Goal: Task Accomplishment & Management: Manage account settings

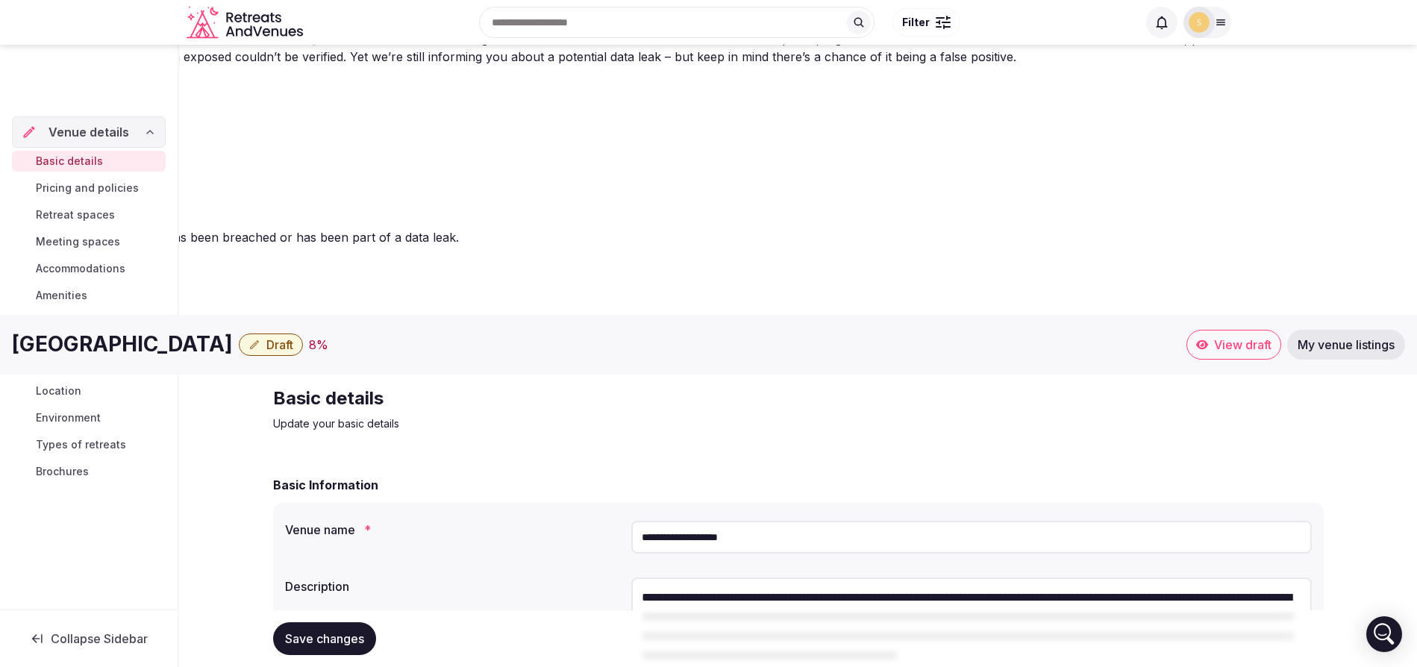
click at [365, 636] on button "Save changes" at bounding box center [324, 638] width 103 height 33
click at [1248, 578] on textarea "**********" at bounding box center [971, 627] width 680 height 98
click at [1053, 578] on textarea "**********" at bounding box center [971, 627] width 680 height 98
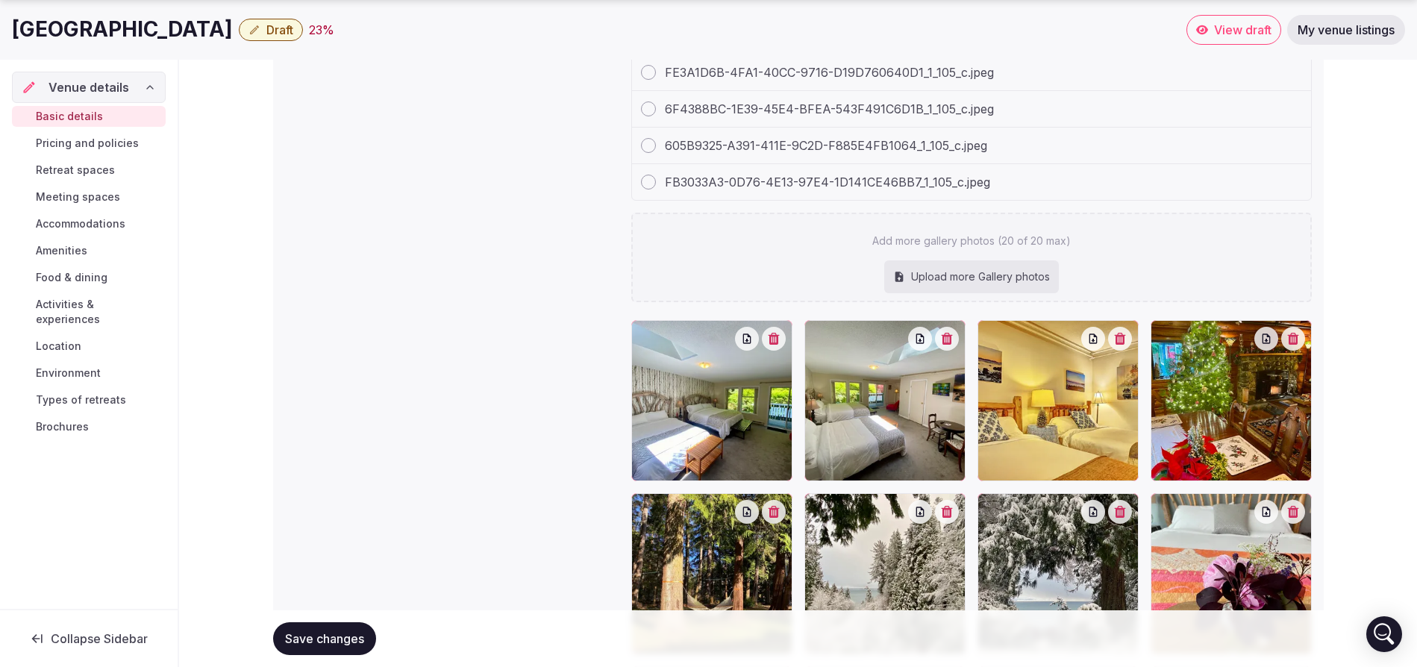
scroll to position [2456, 0]
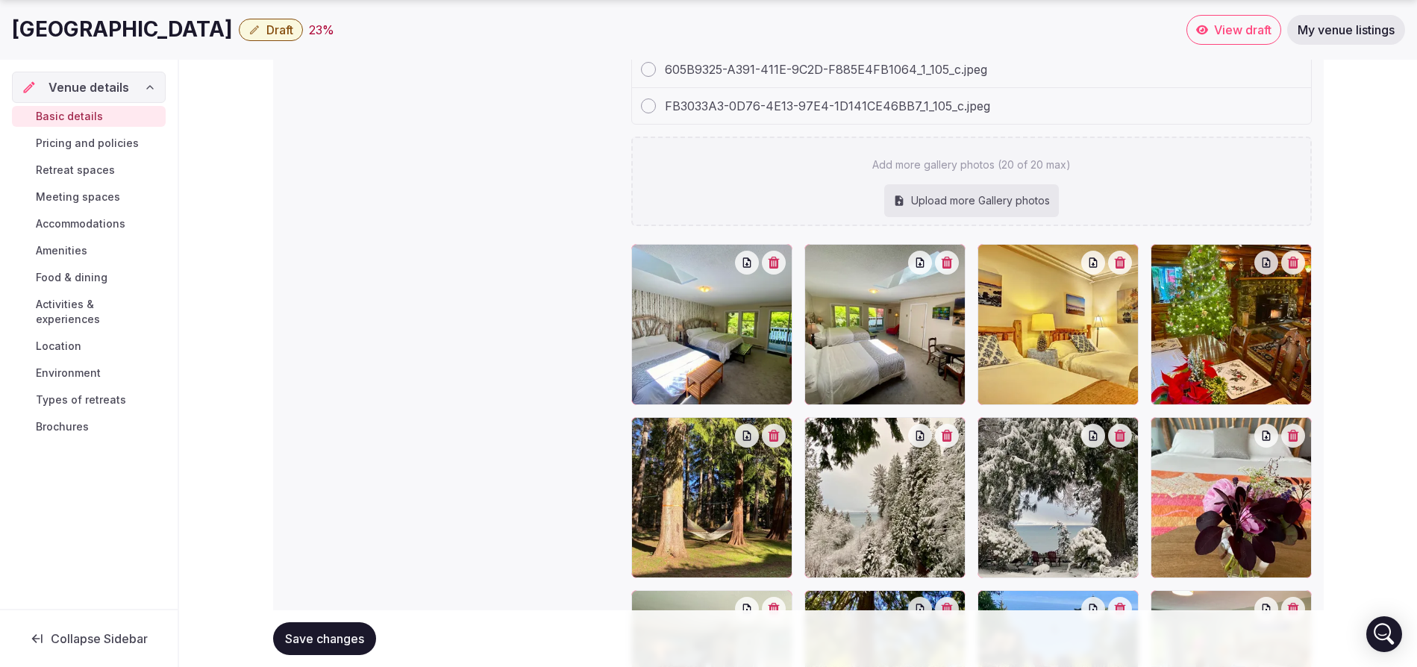
type textarea "**********"
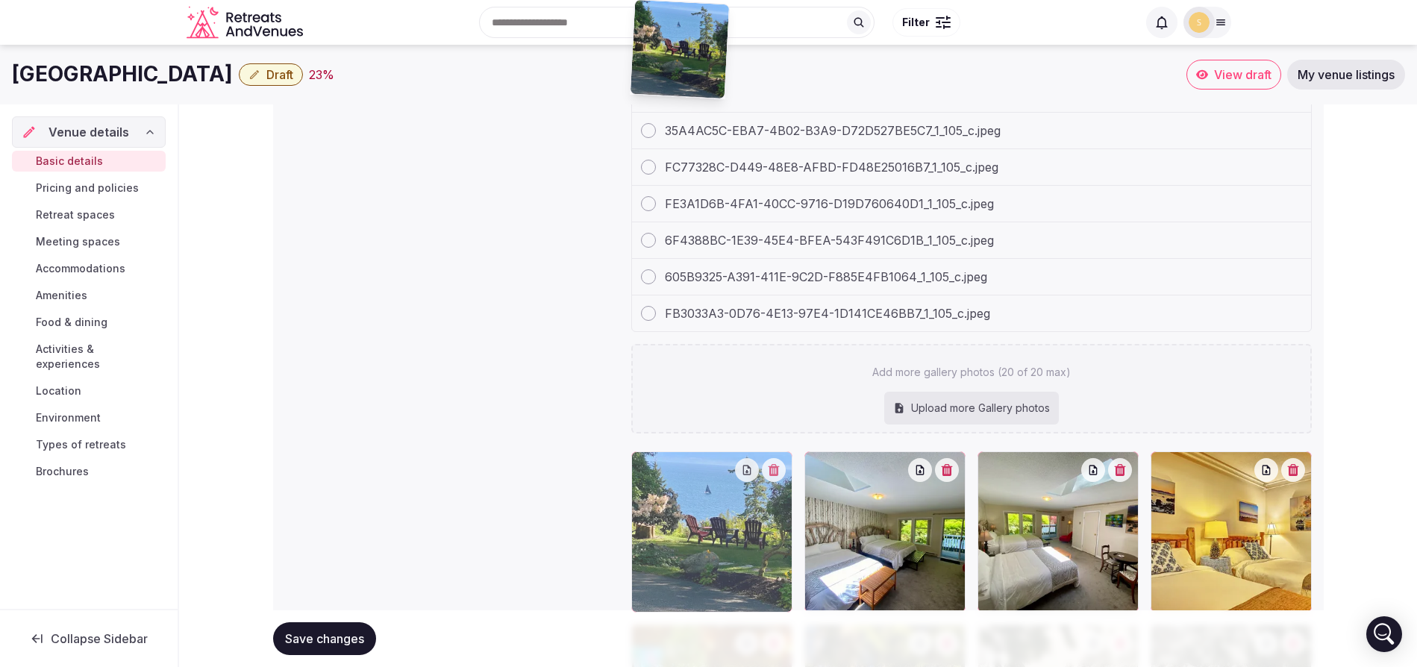
scroll to position [2229, 0]
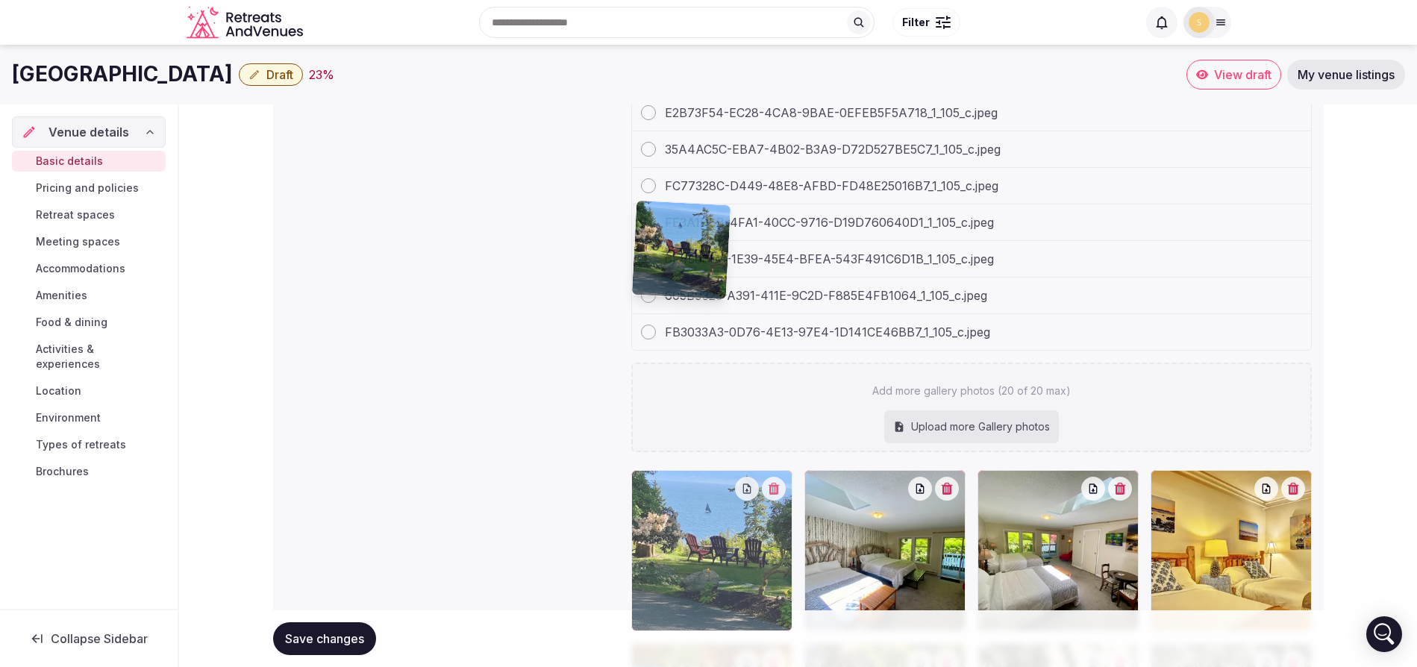
drag, startPoint x: 1071, startPoint y: 417, endPoint x: 745, endPoint y: 332, distance: 337.7
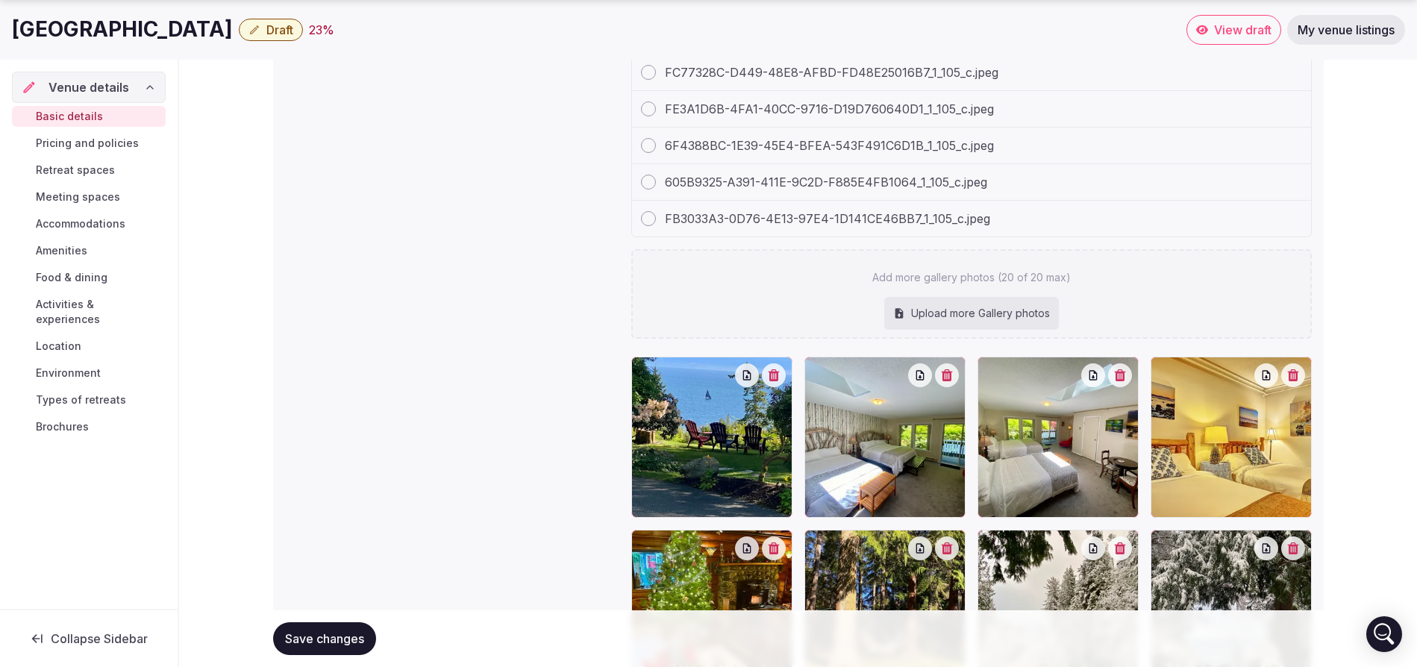
scroll to position [2346, 0]
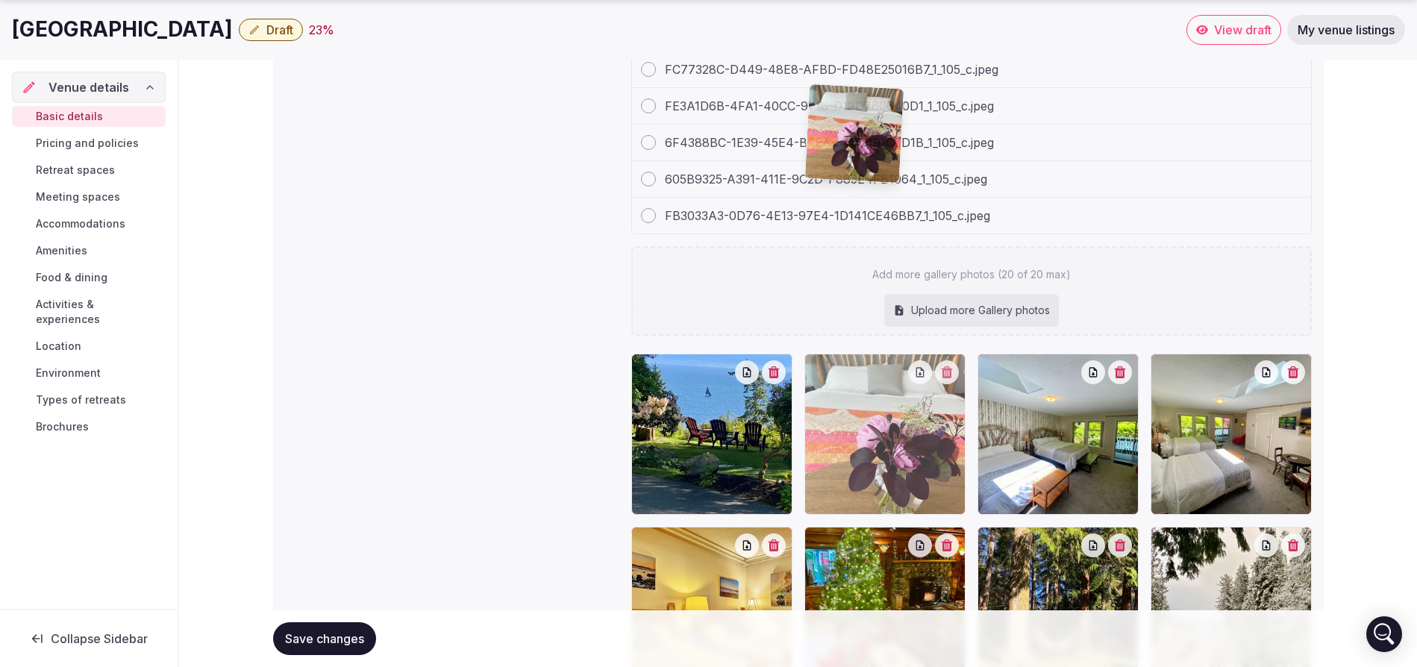
drag, startPoint x: 664, startPoint y: 513, endPoint x: 921, endPoint y: 161, distance: 435.6
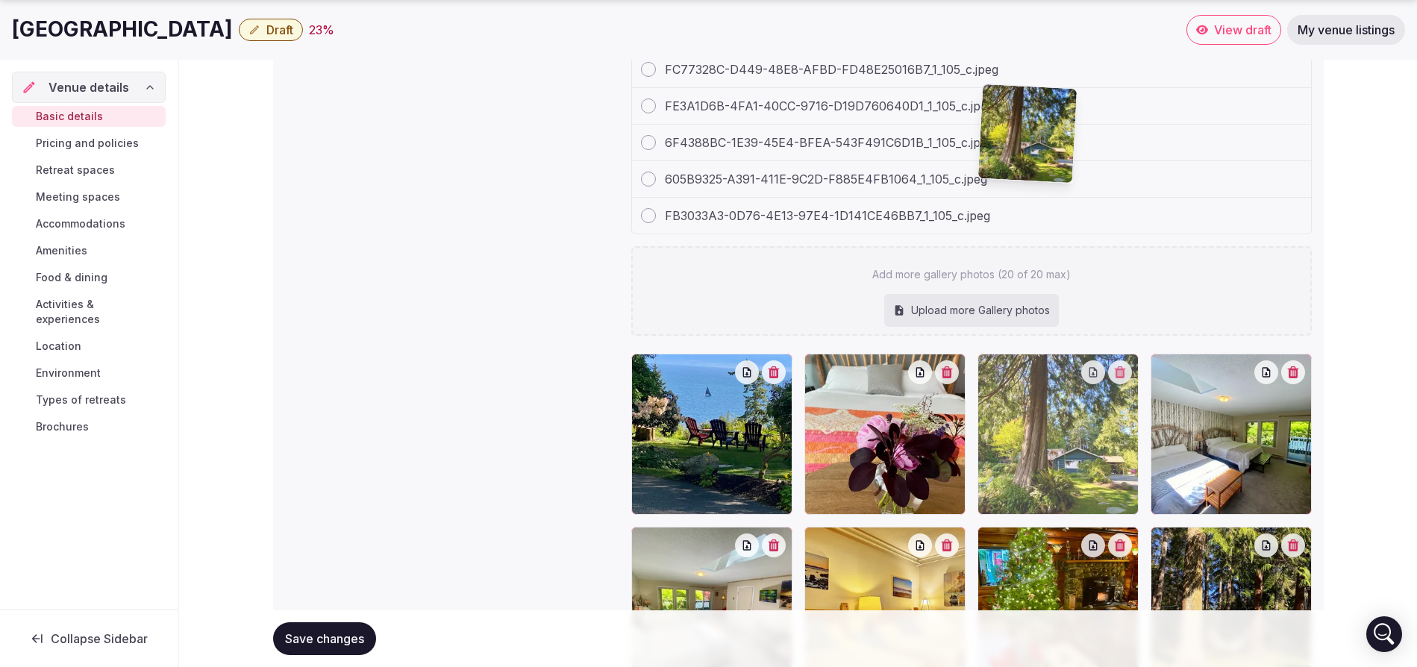
drag, startPoint x: 1063, startPoint y: 567, endPoint x: 1067, endPoint y: 187, distance: 380.6
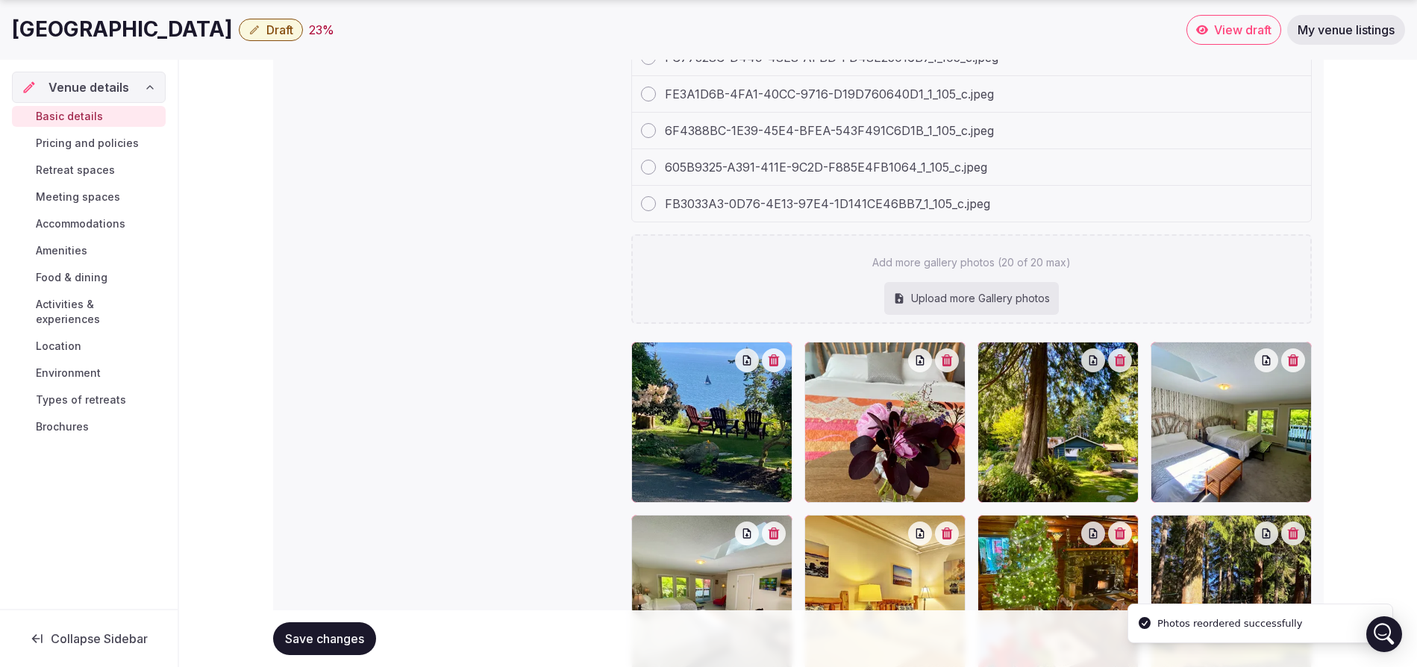
scroll to position [2360, 0]
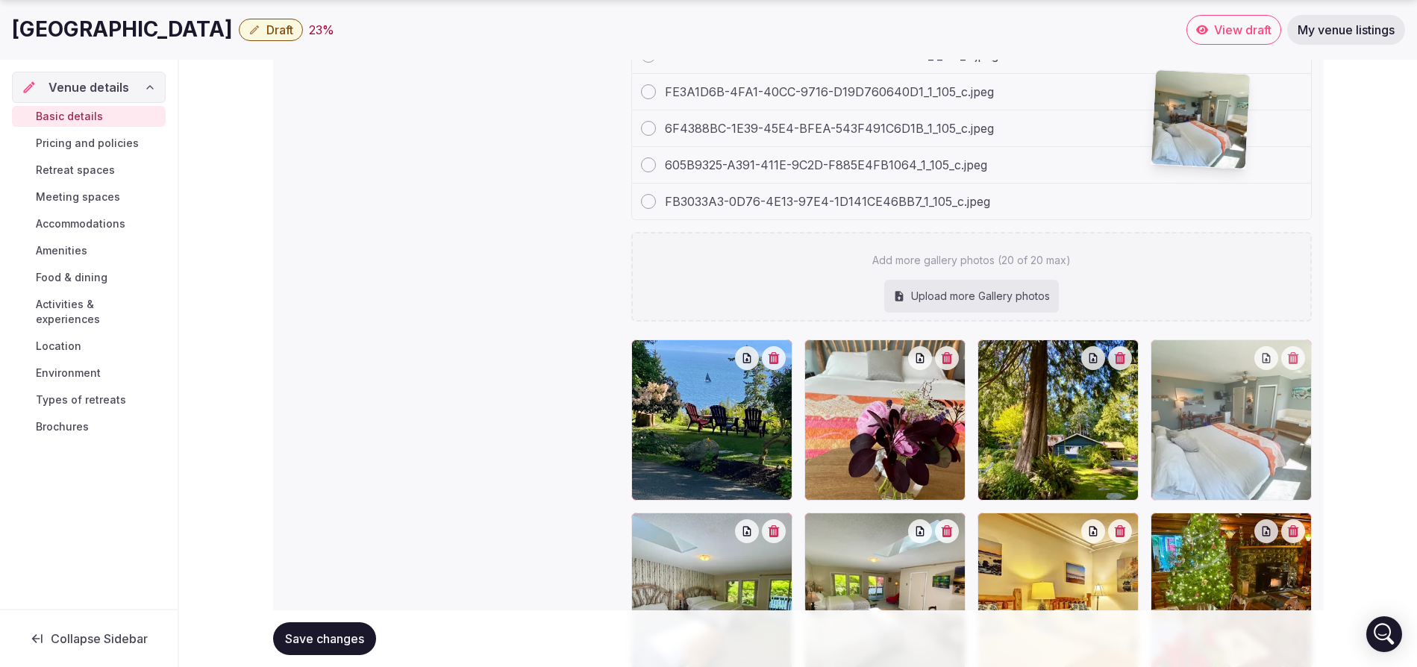
drag, startPoint x: 1057, startPoint y: 531, endPoint x: 1237, endPoint y: 187, distance: 388.1
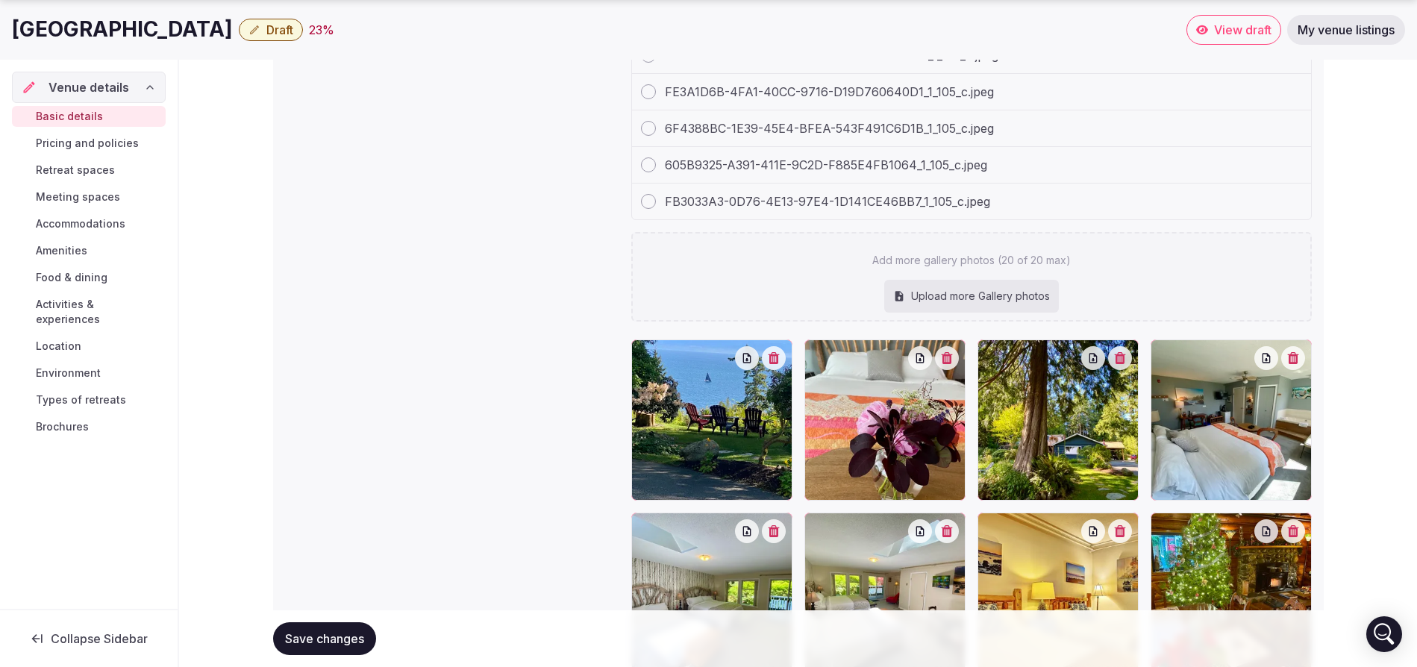
click at [780, 519] on div at bounding box center [760, 531] width 51 height 24
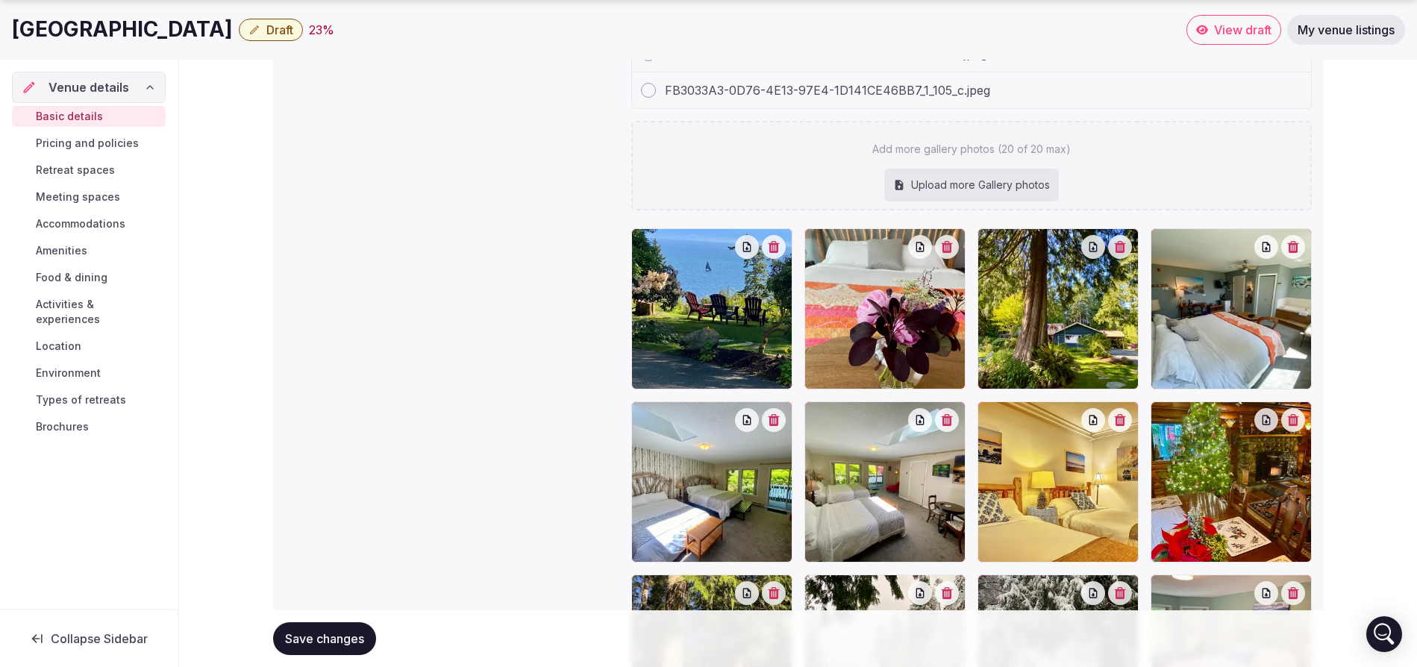
scroll to position [2488, 0]
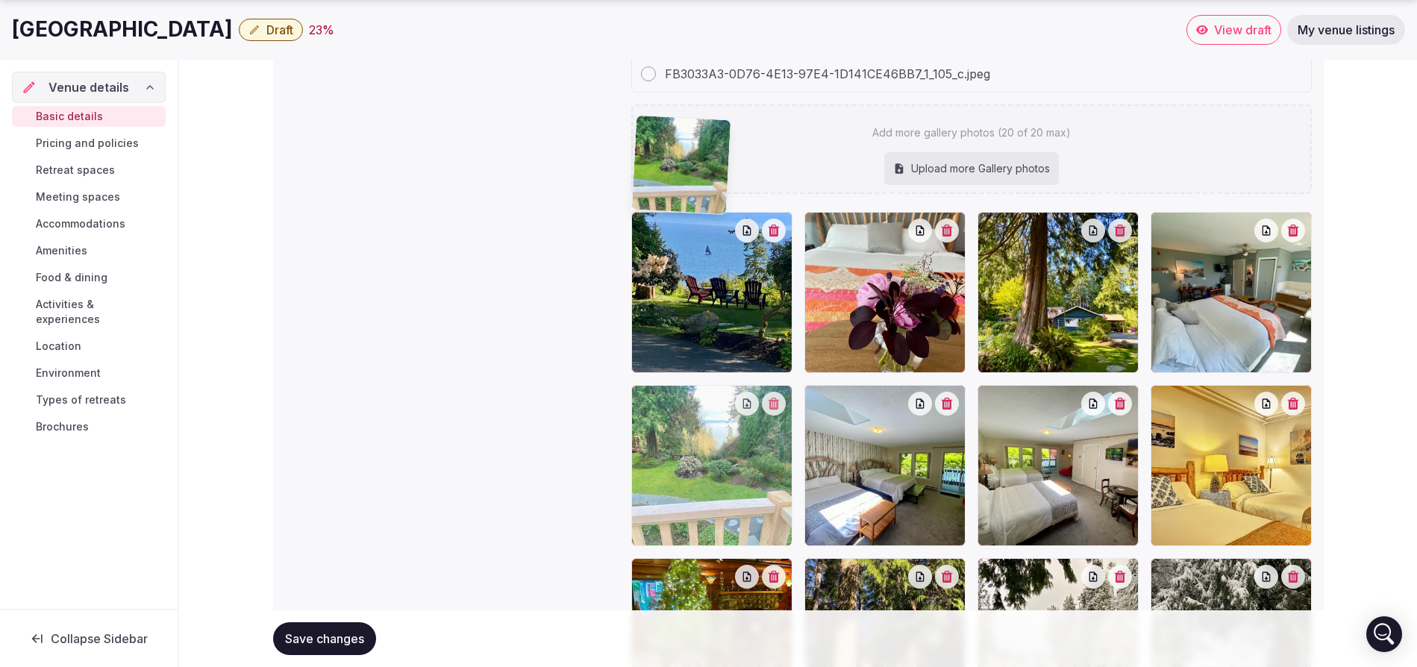
drag, startPoint x: 1227, startPoint y: 563, endPoint x: 733, endPoint y: 258, distance: 581.3
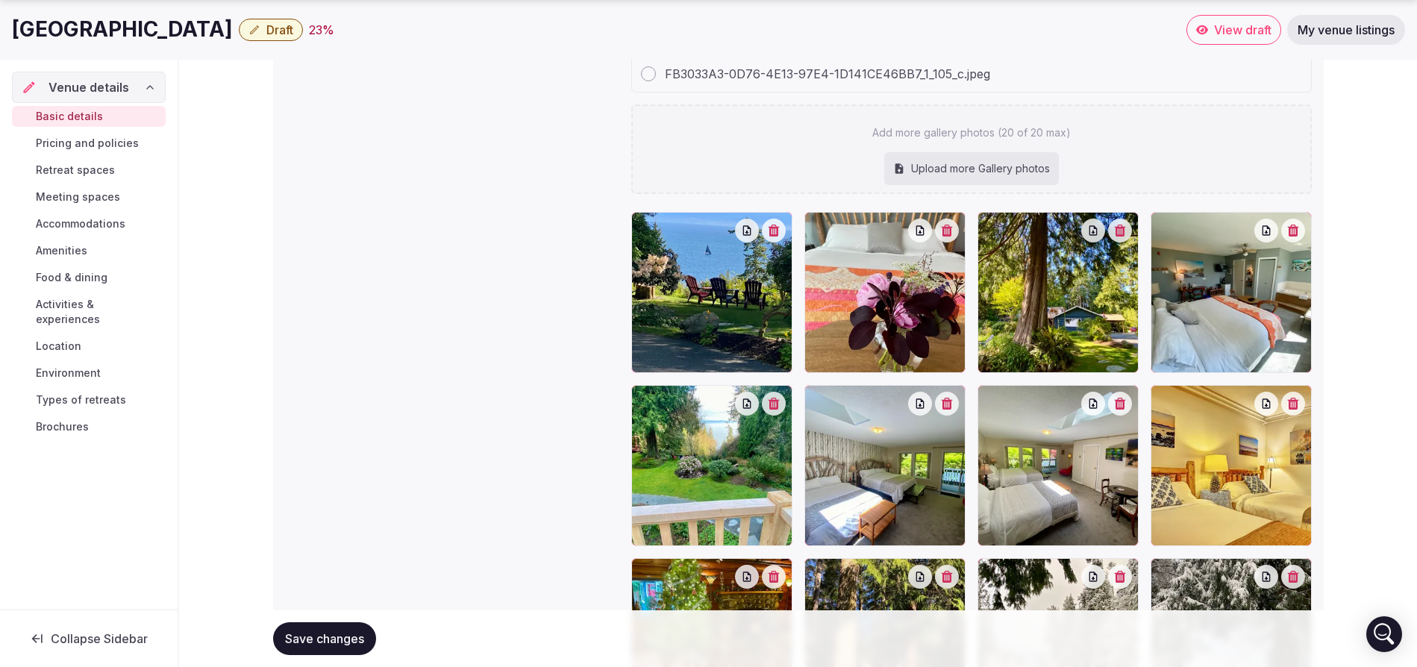
click at [950, 398] on icon "button" at bounding box center [947, 404] width 12 height 12
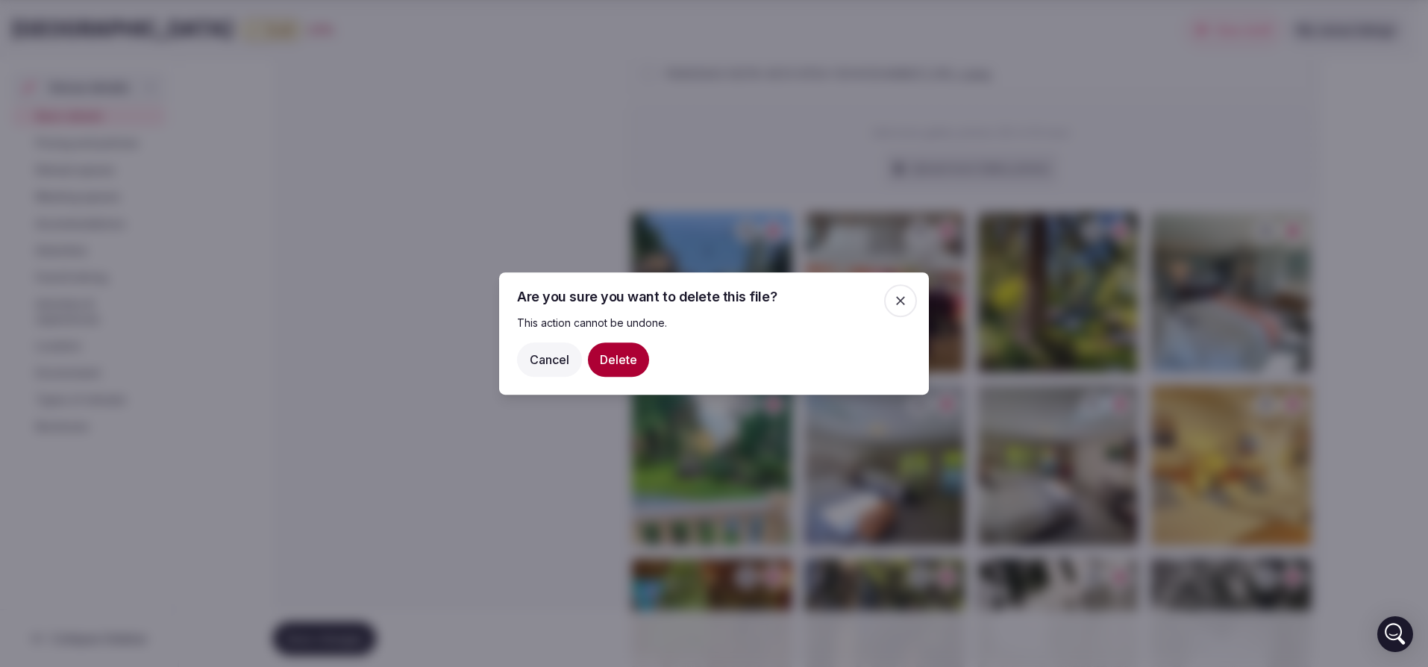
click at [616, 359] on button "Delete" at bounding box center [618, 359] width 61 height 34
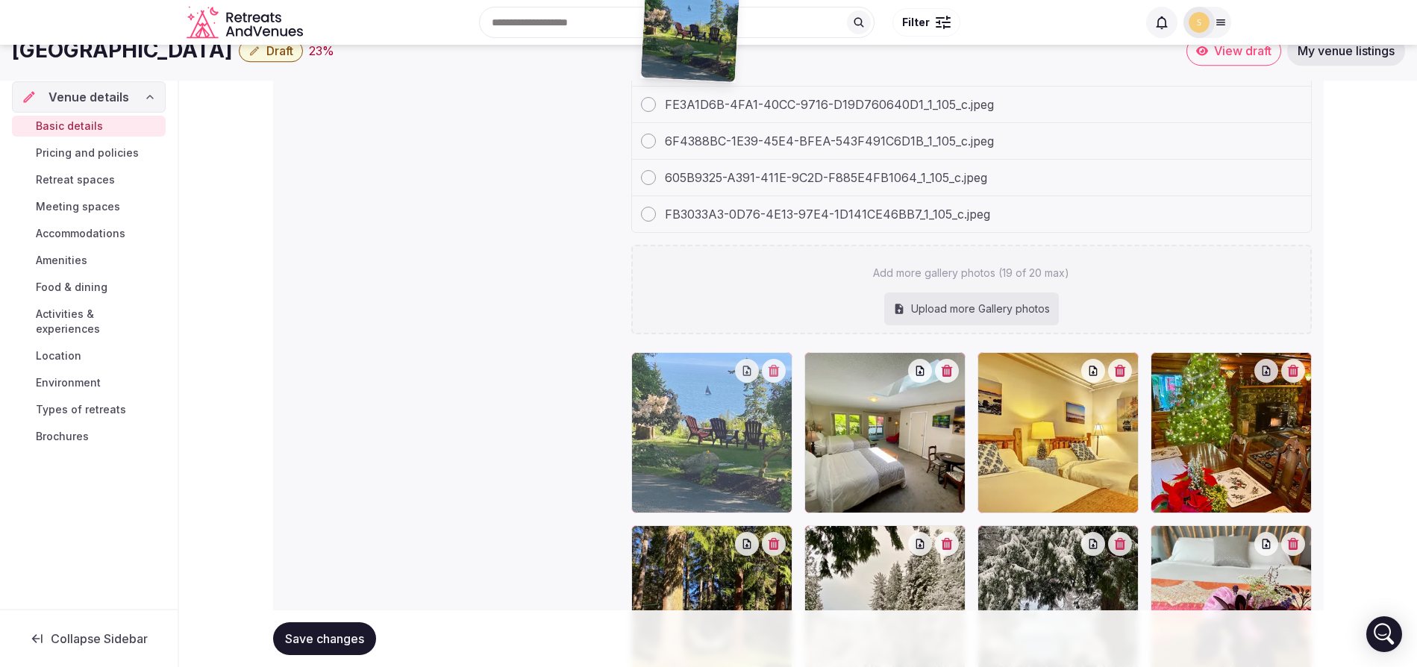
scroll to position [2328, 0]
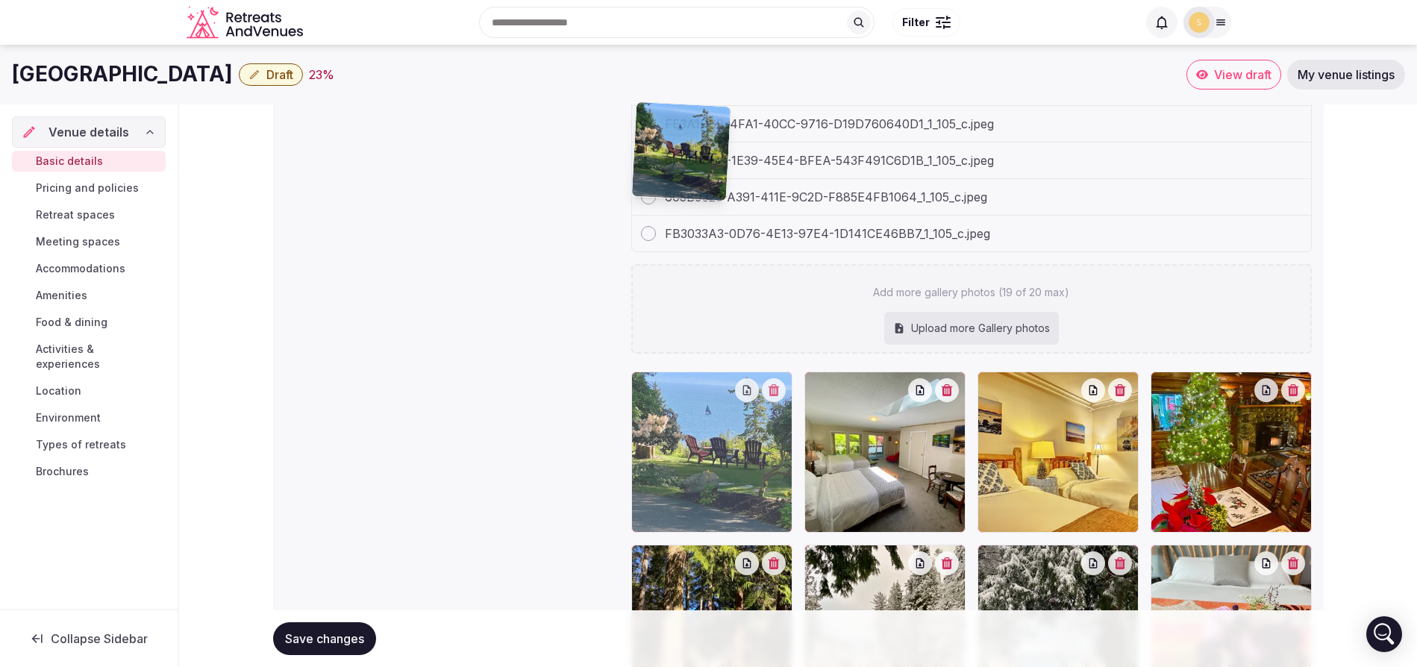
drag, startPoint x: 932, startPoint y: 505, endPoint x: 780, endPoint y: 234, distance: 310.3
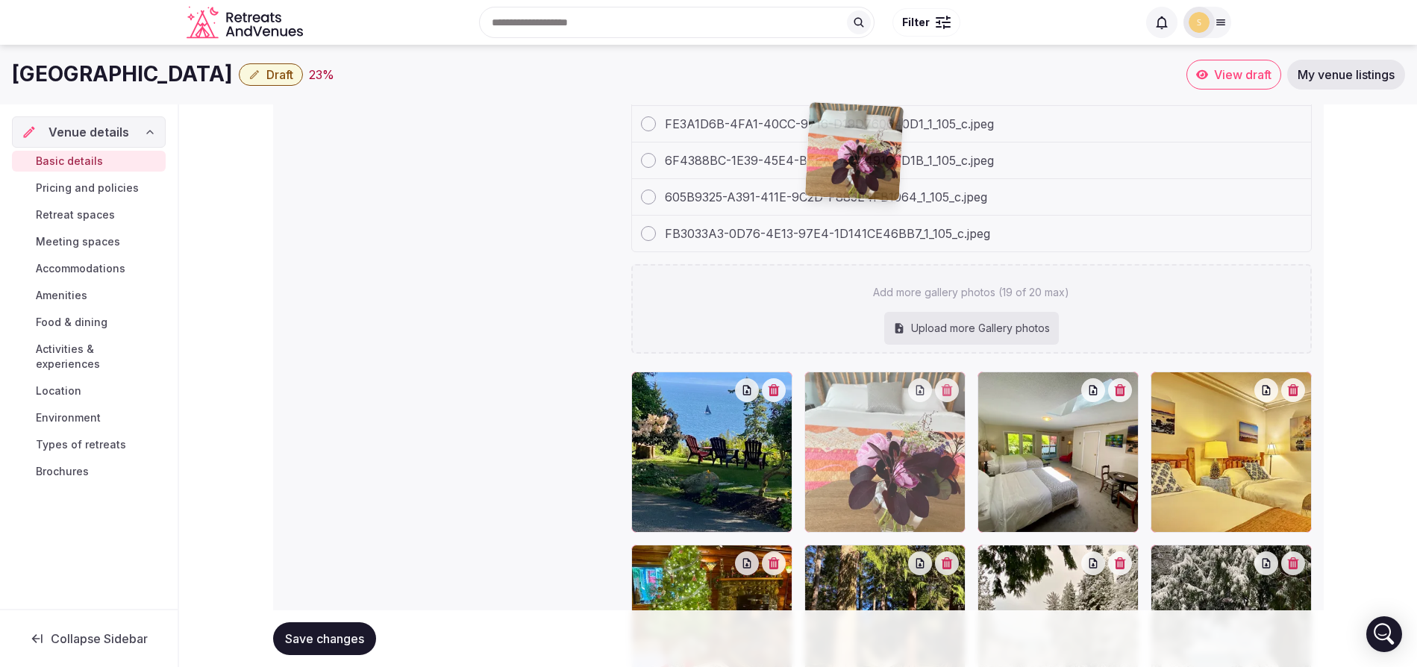
drag, startPoint x: 1242, startPoint y: 422, endPoint x: 902, endPoint y: 269, distance: 373.0
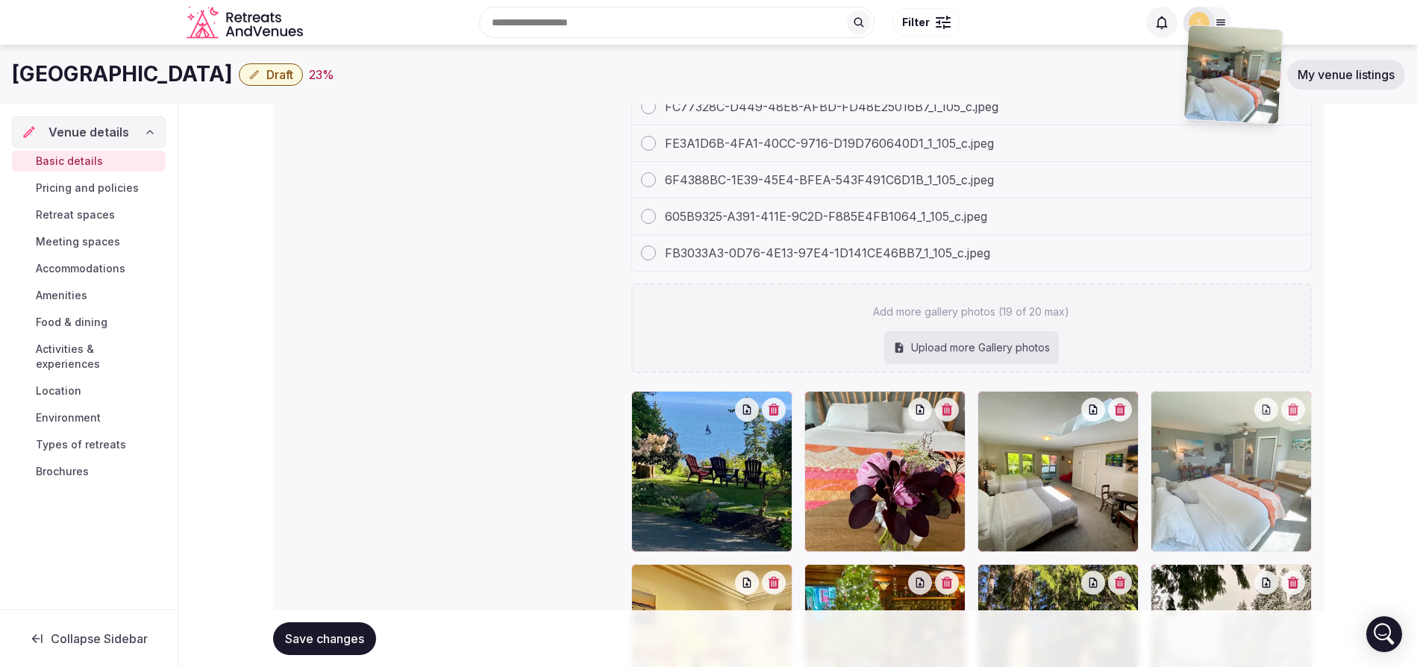
scroll to position [2301, 0]
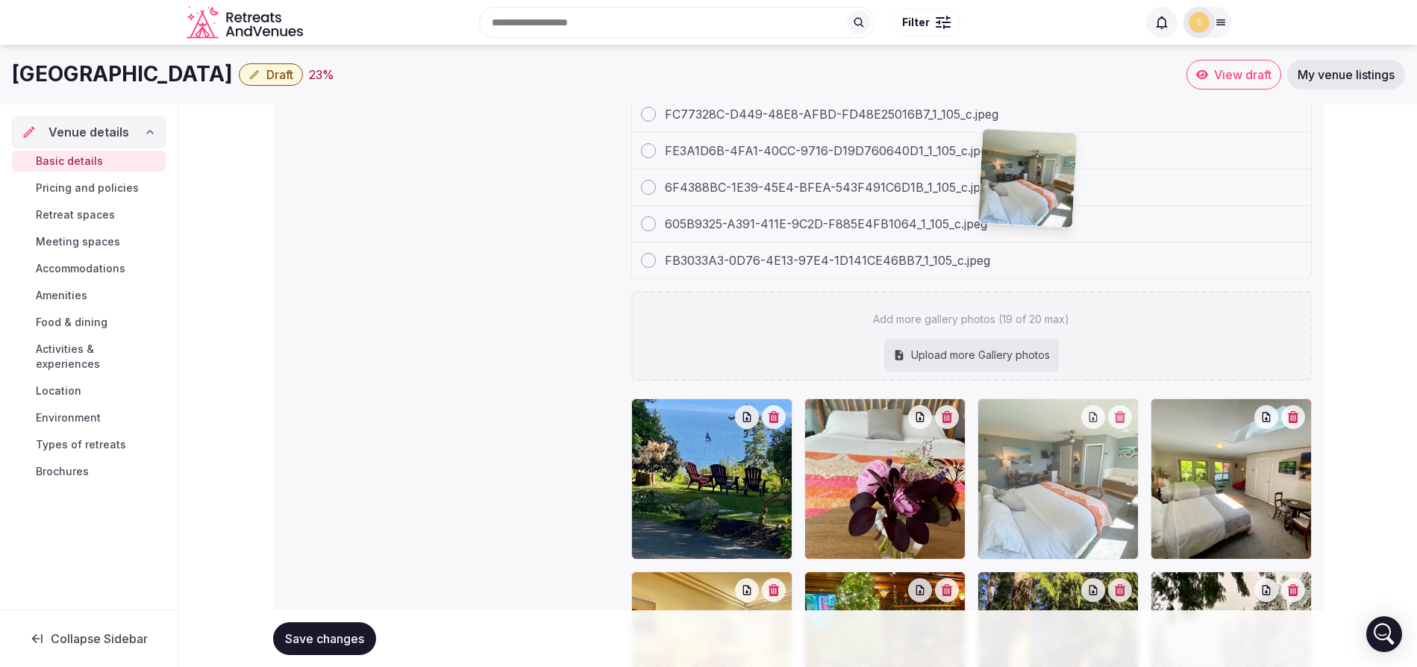
drag, startPoint x: 726, startPoint y: 556, endPoint x: 1089, endPoint y: 287, distance: 452.3
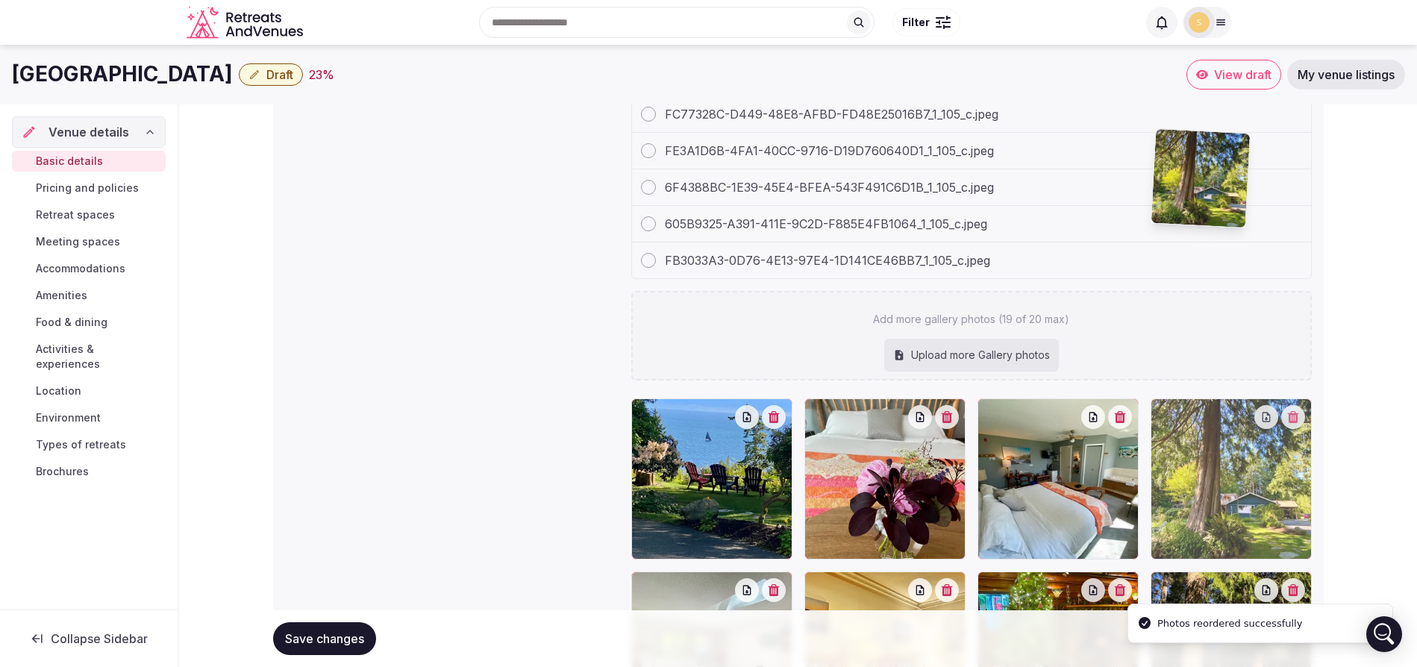
drag, startPoint x: 889, startPoint y: 582, endPoint x: 1330, endPoint y: 246, distance: 554.3
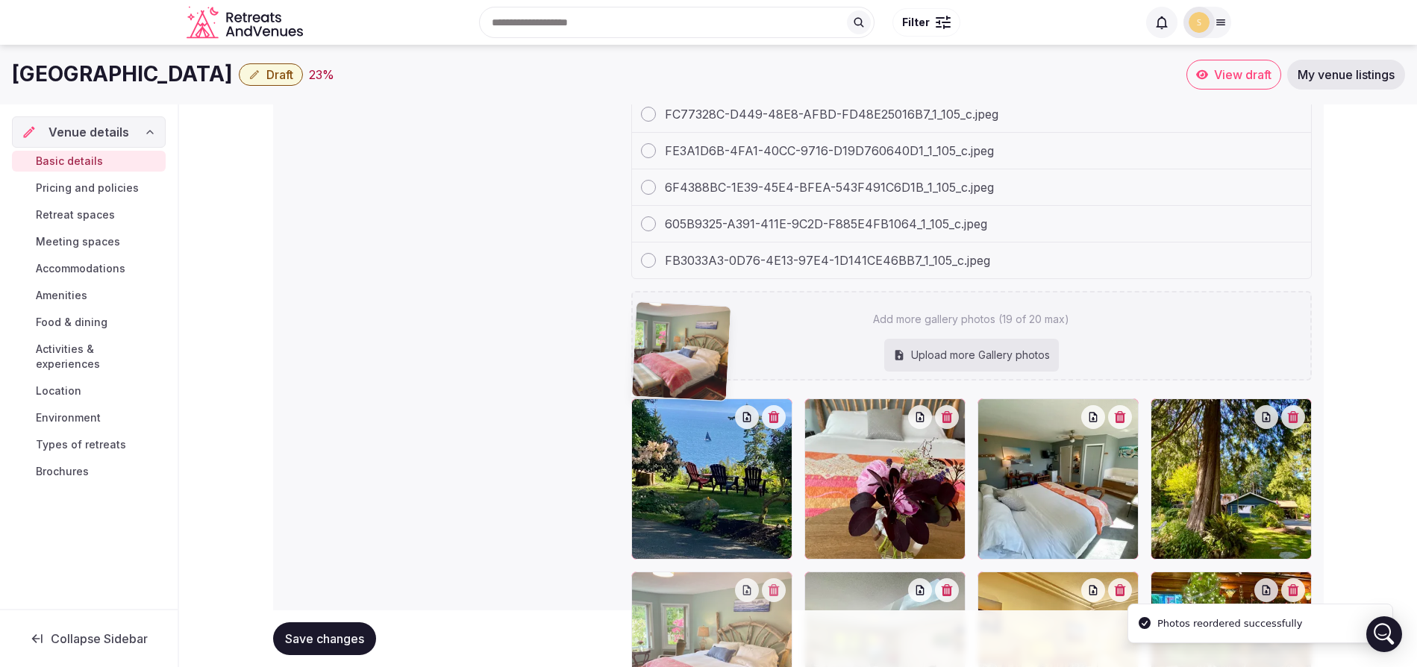
drag, startPoint x: 1071, startPoint y: 558, endPoint x: 701, endPoint y: 398, distance: 403.1
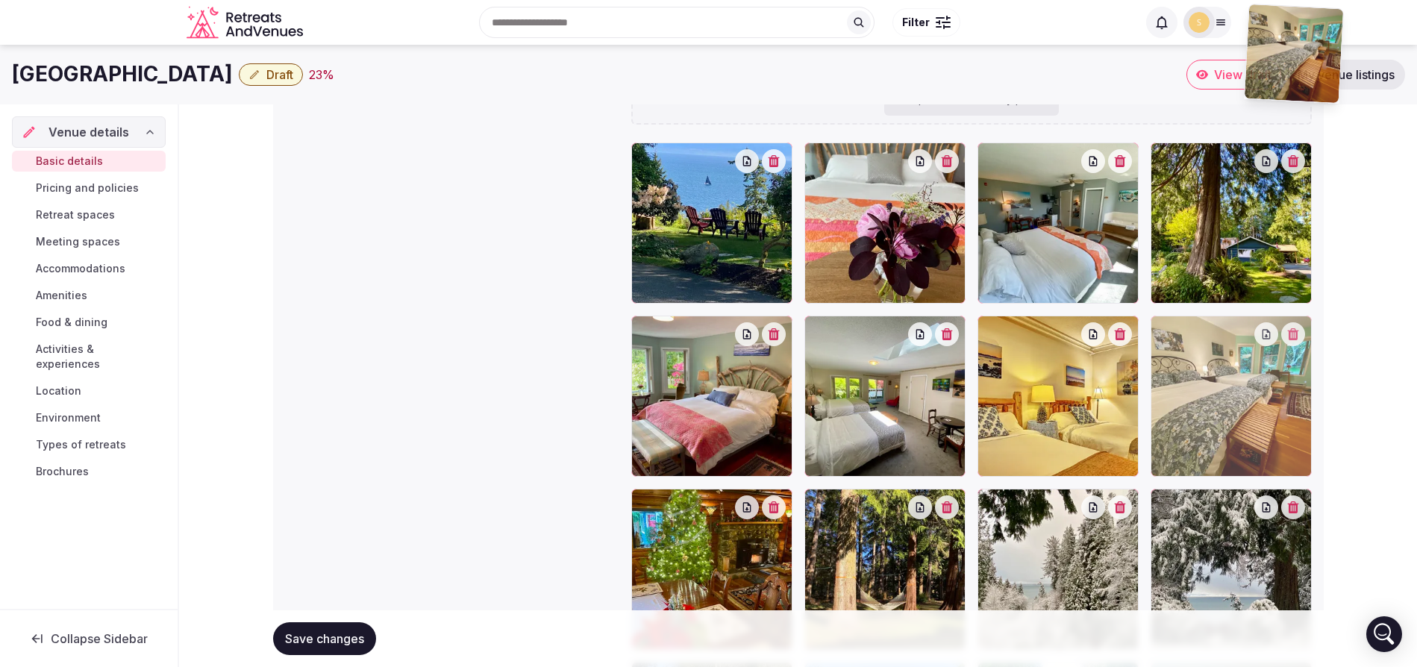
scroll to position [2546, 0]
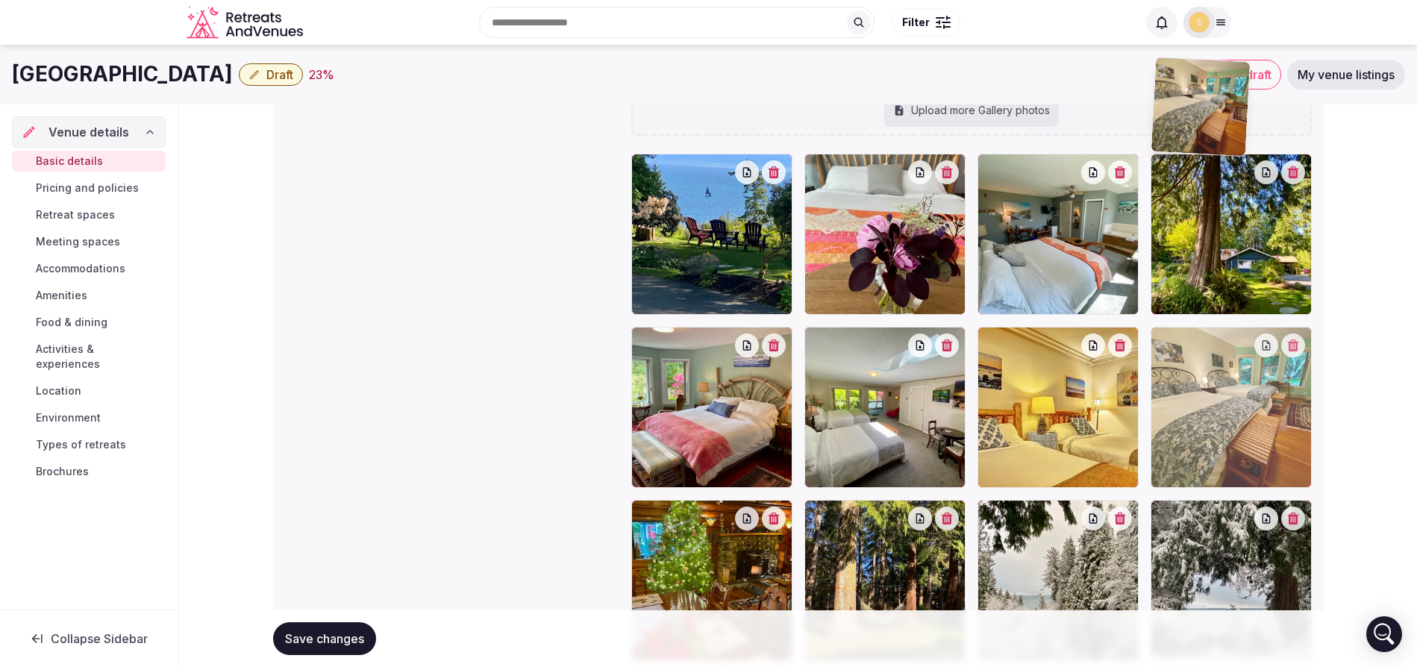
drag, startPoint x: 899, startPoint y: 497, endPoint x: 1274, endPoint y: 260, distance: 443.0
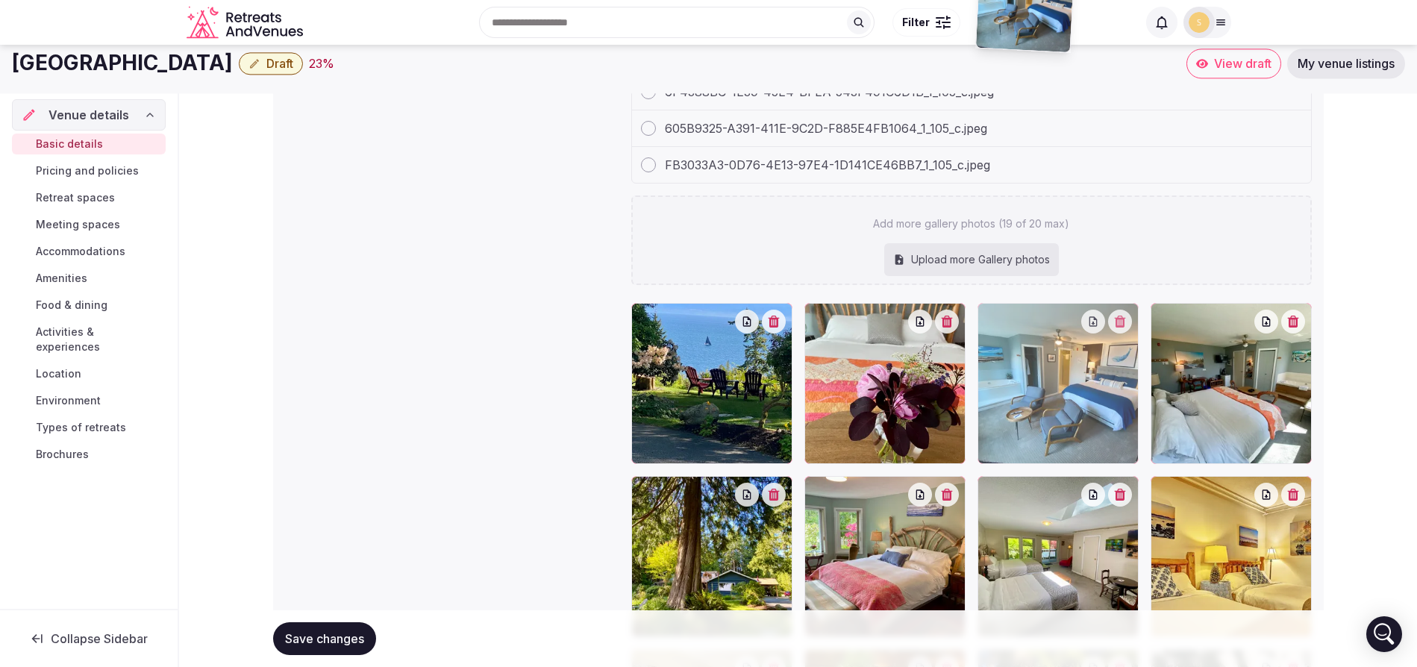
scroll to position [2293, 0]
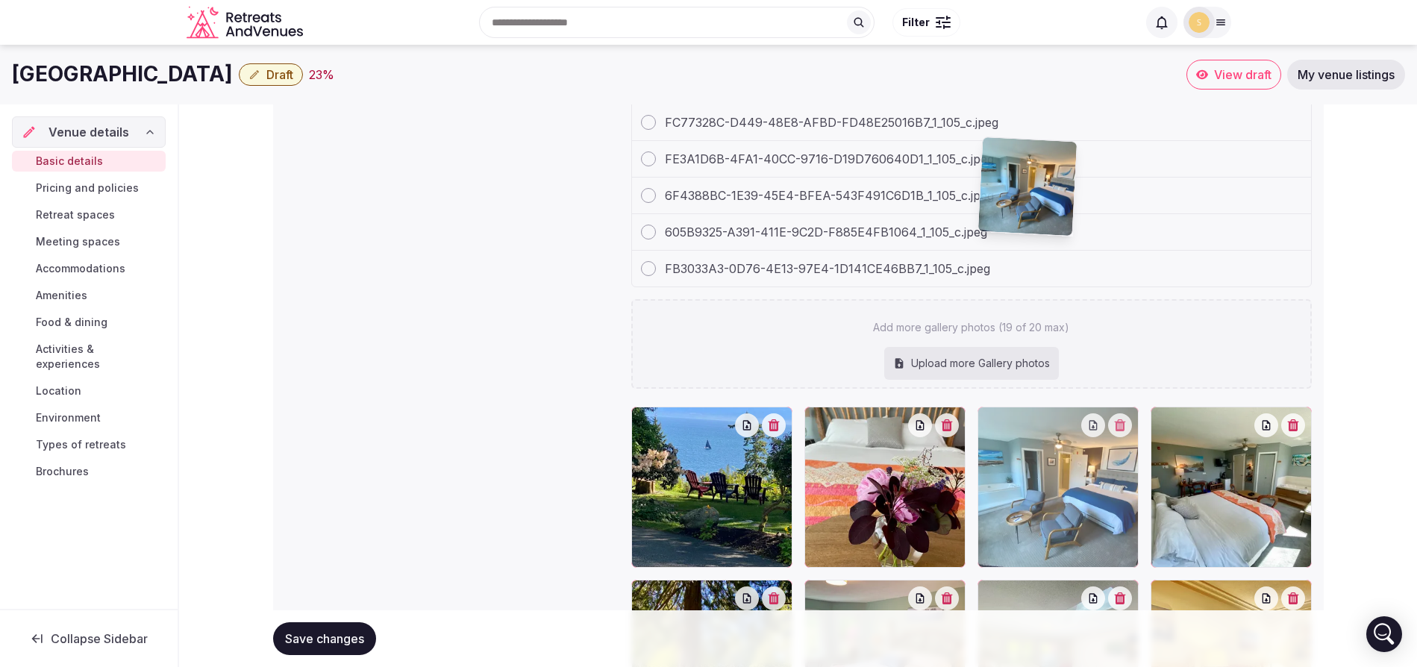
drag, startPoint x: 1224, startPoint y: 551, endPoint x: 1064, endPoint y: 254, distance: 337.2
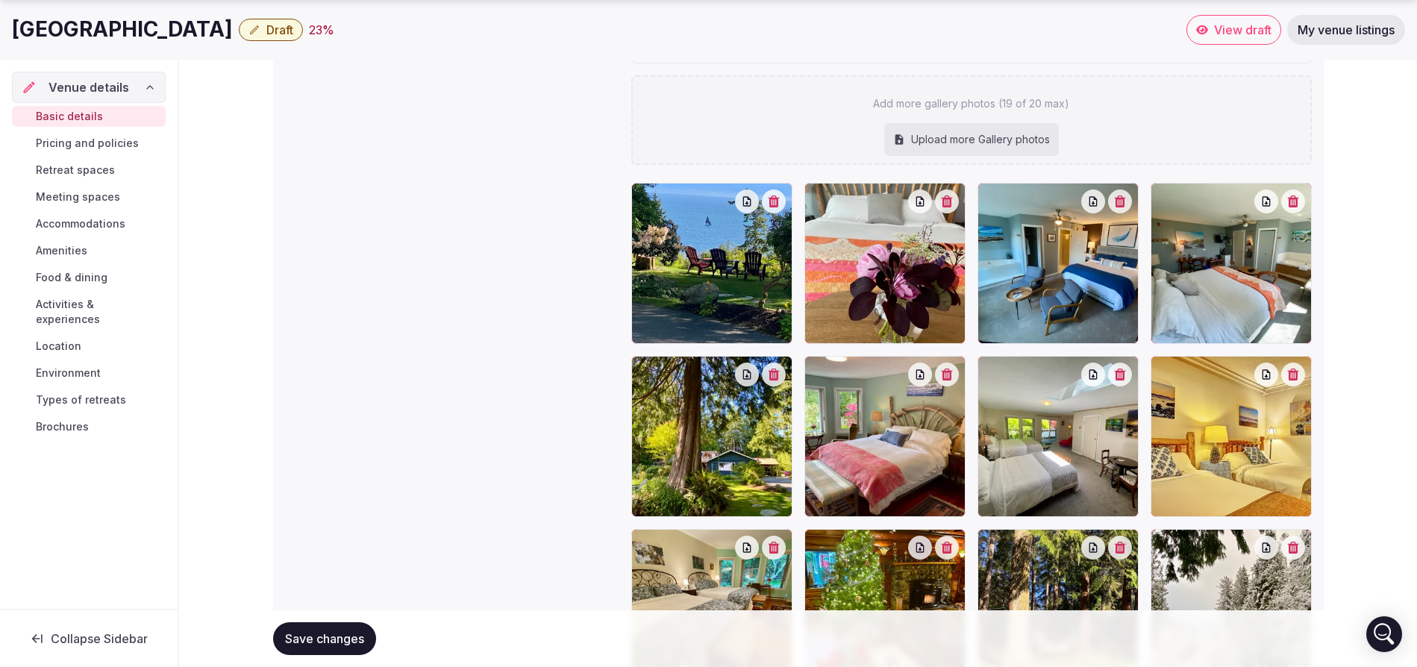
scroll to position [2518, 0]
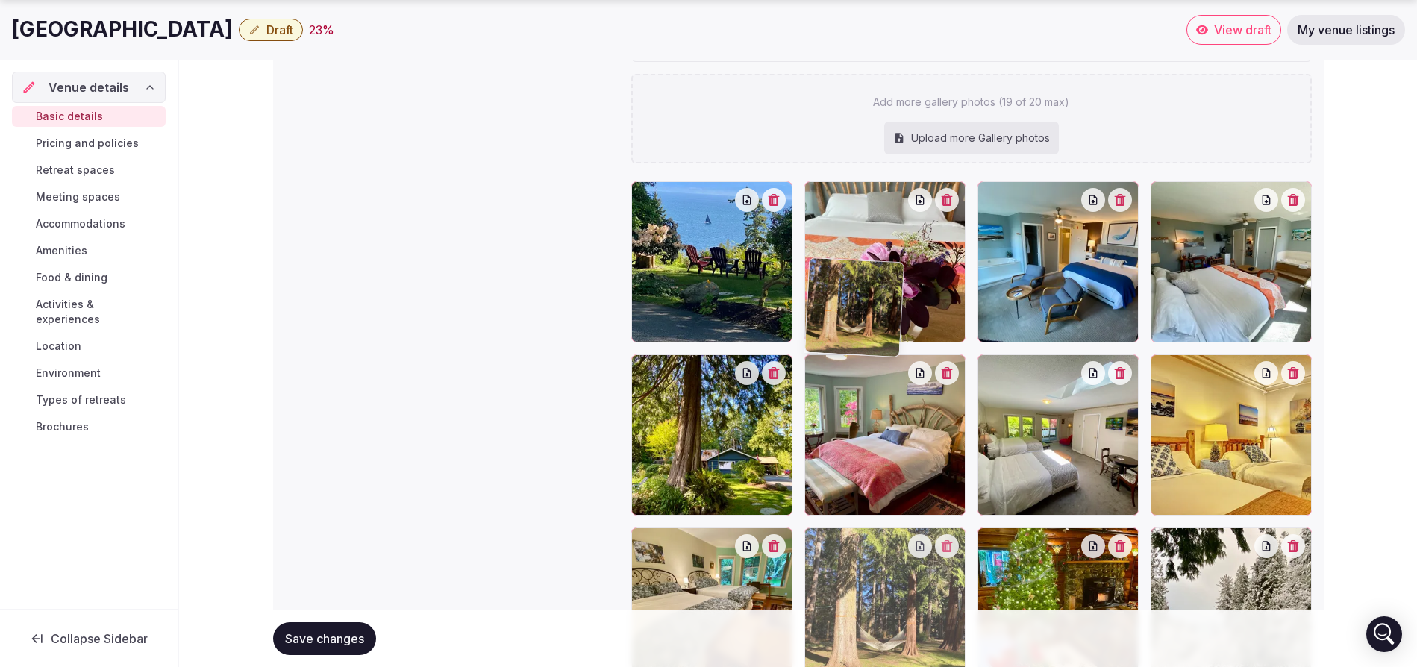
drag, startPoint x: 1030, startPoint y: 370, endPoint x: 885, endPoint y: 380, distance: 145.1
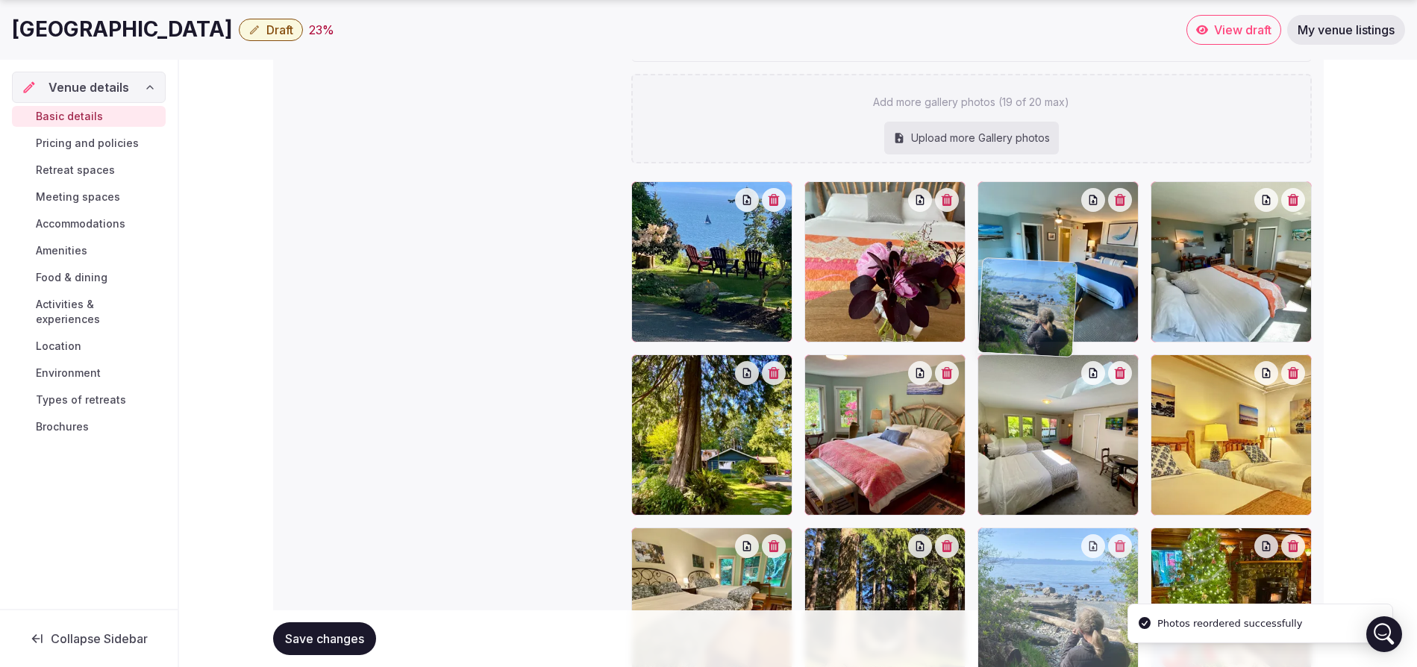
drag, startPoint x: 1049, startPoint y: 534, endPoint x: 1045, endPoint y: 360, distance: 173.9
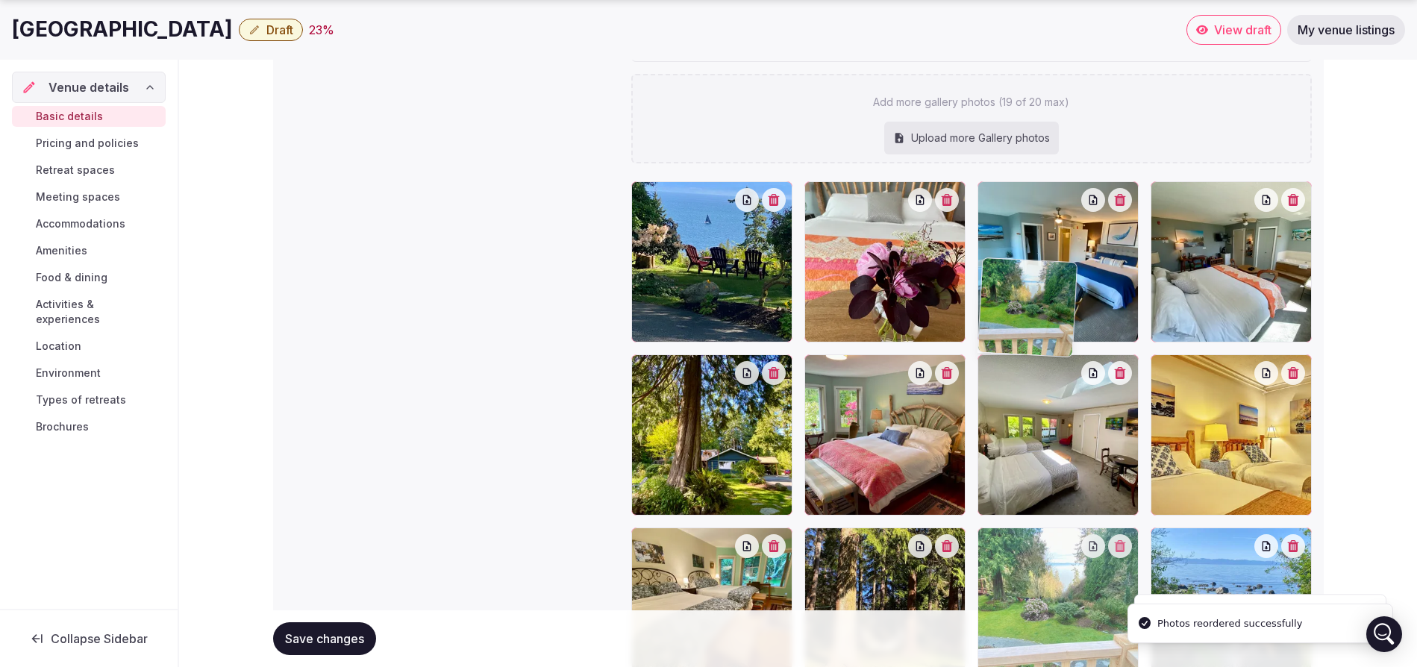
drag, startPoint x: 1247, startPoint y: 532, endPoint x: 1034, endPoint y: 369, distance: 268.2
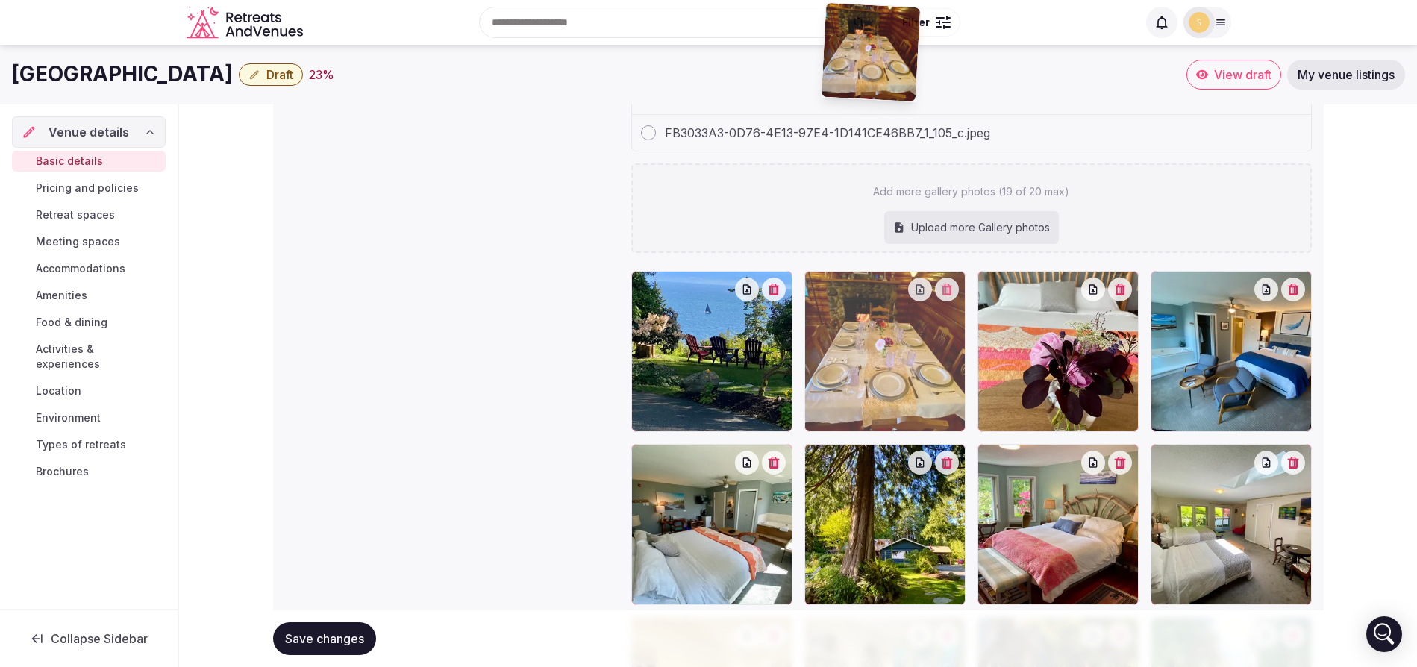
scroll to position [2426, 0]
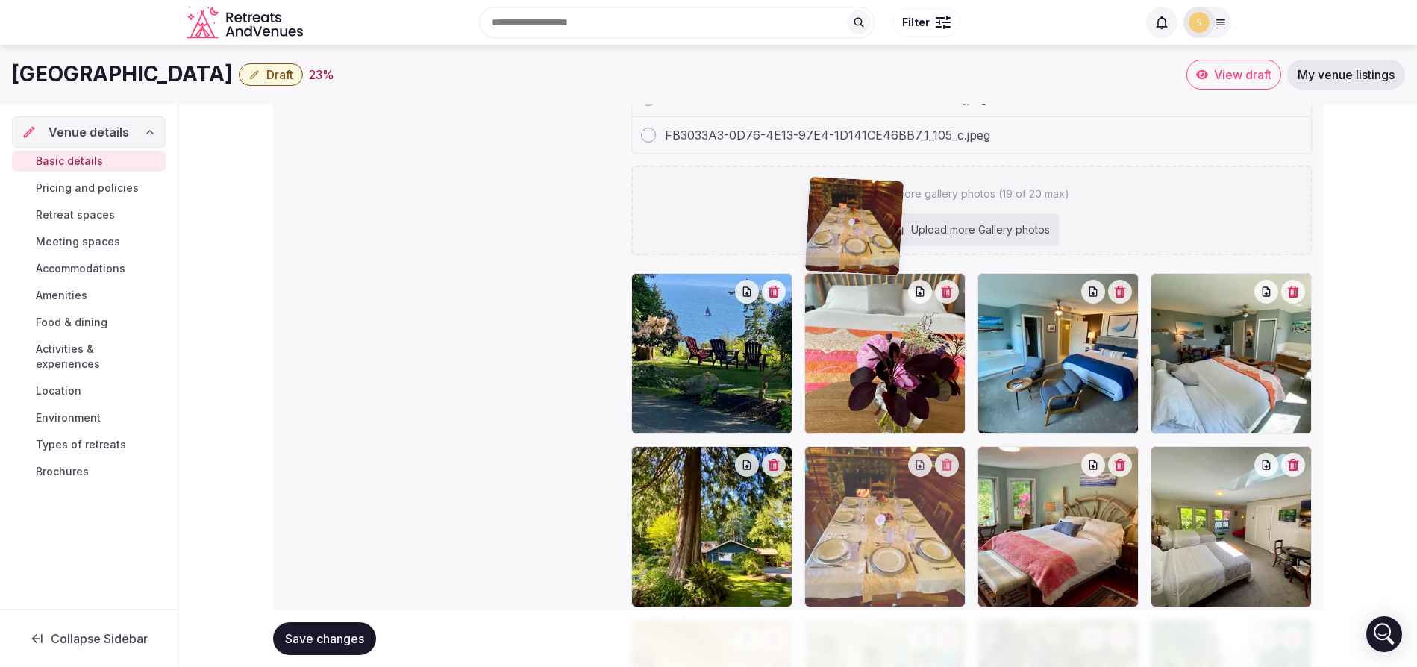
drag, startPoint x: 692, startPoint y: 587, endPoint x: 893, endPoint y: 269, distance: 377.0
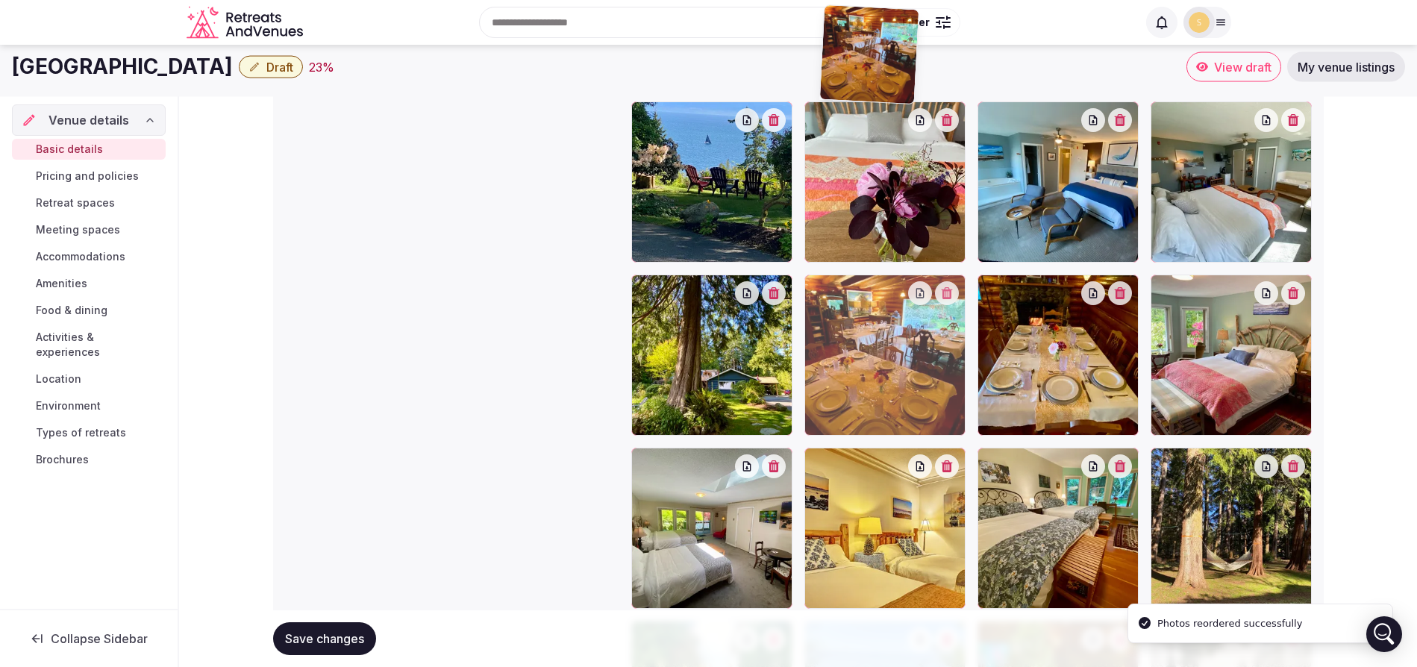
scroll to position [2574, 0]
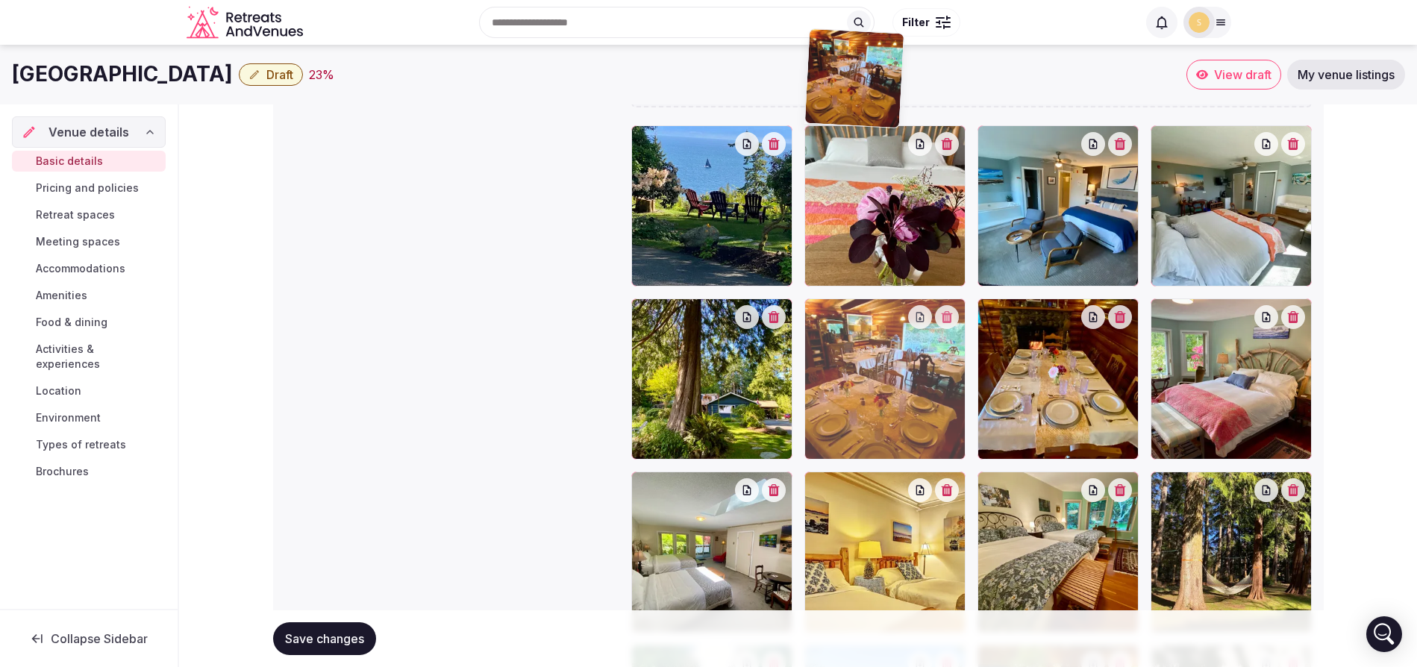
drag, startPoint x: 875, startPoint y: 575, endPoint x: 905, endPoint y: 182, distance: 394.3
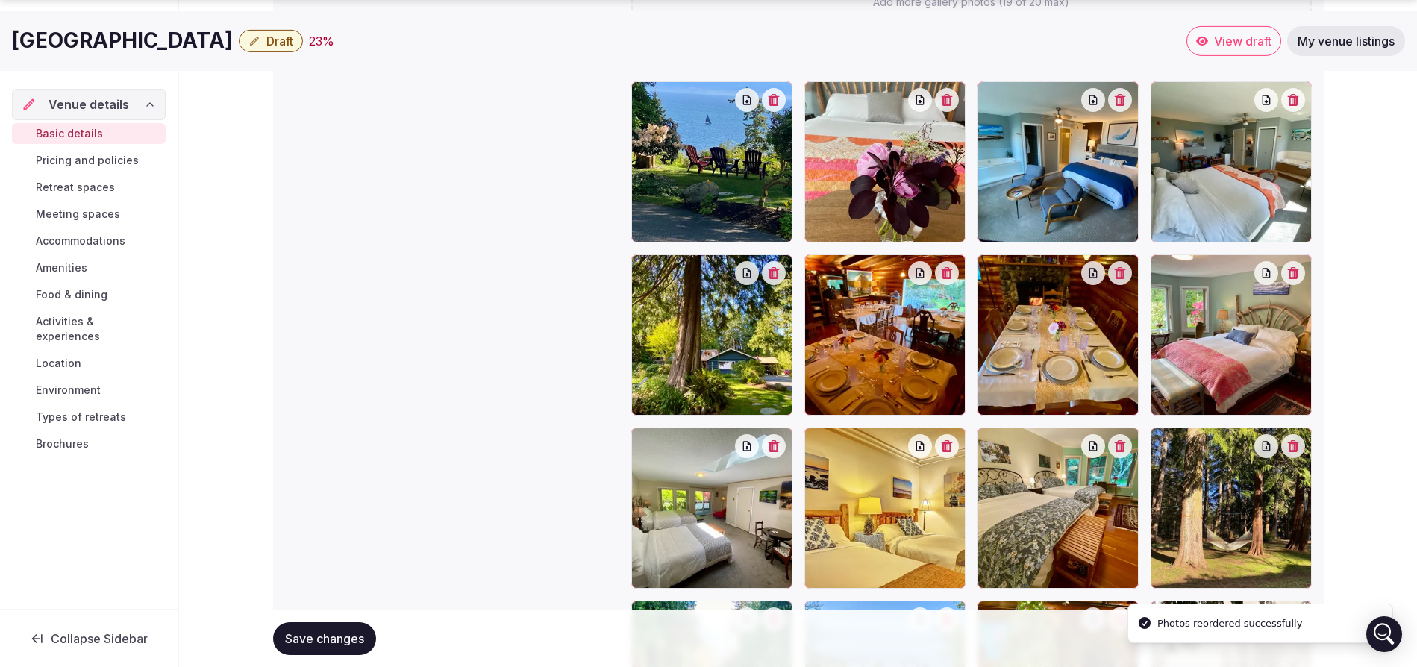
scroll to position [2680, 0]
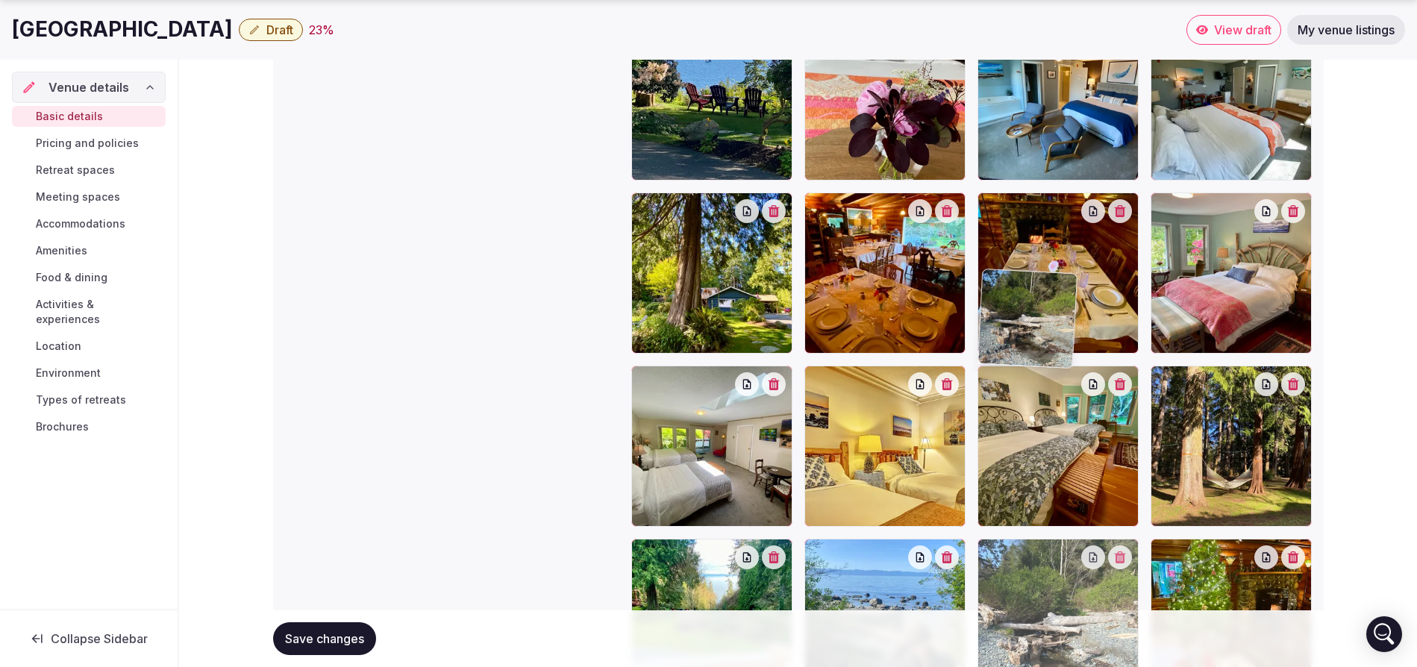
drag, startPoint x: 873, startPoint y: 557, endPoint x: 1065, endPoint y: 409, distance: 242.5
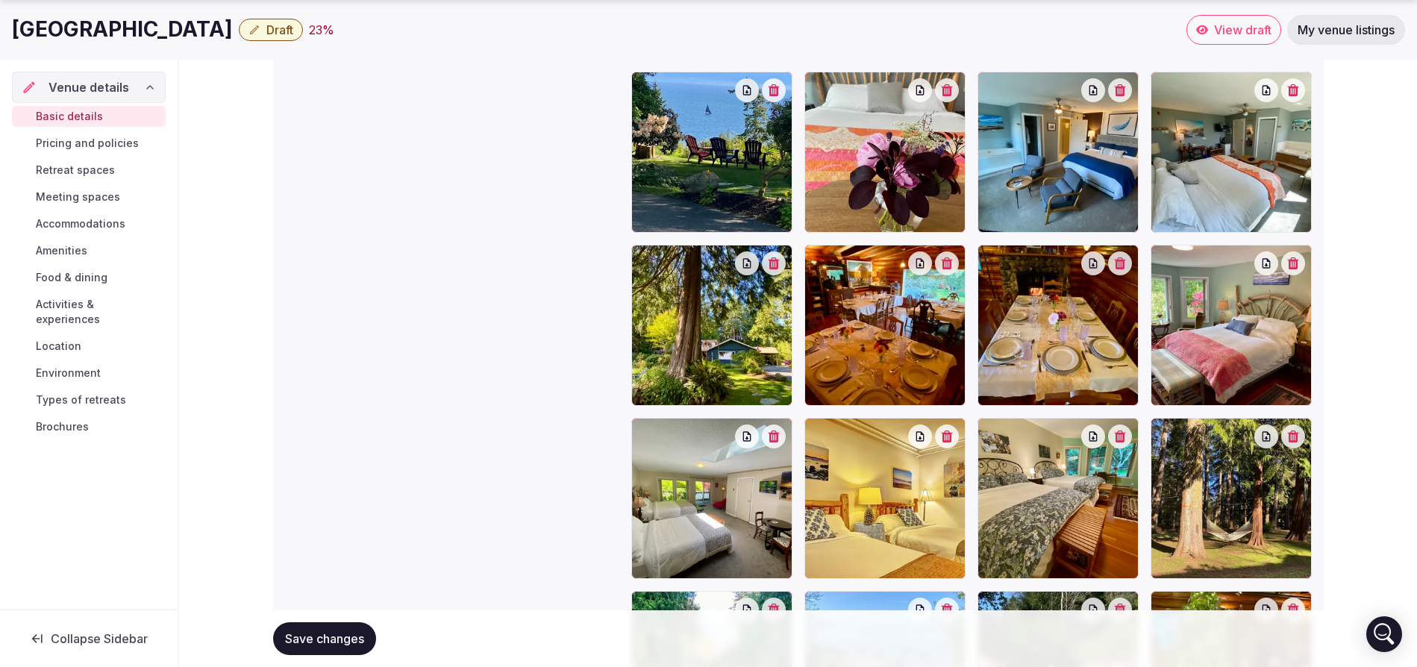
scroll to position [2726, 0]
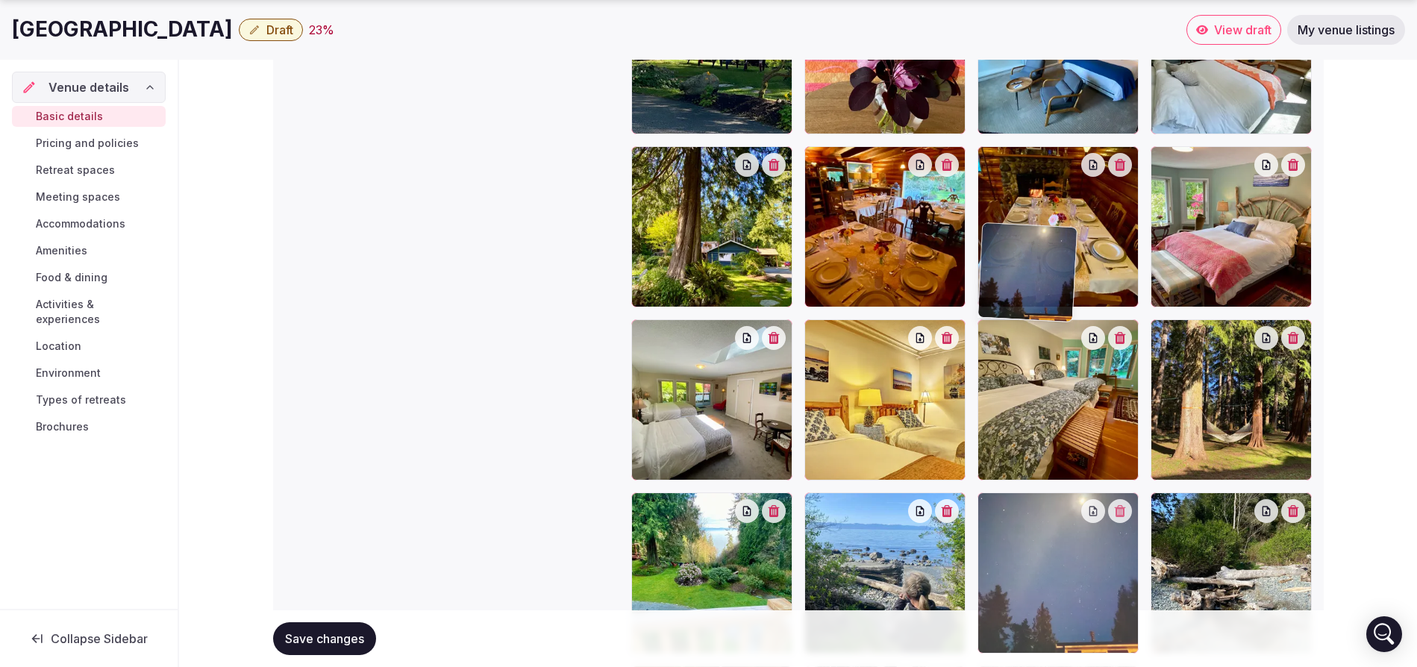
drag, startPoint x: 1076, startPoint y: 518, endPoint x: 1188, endPoint y: 341, distance: 209.3
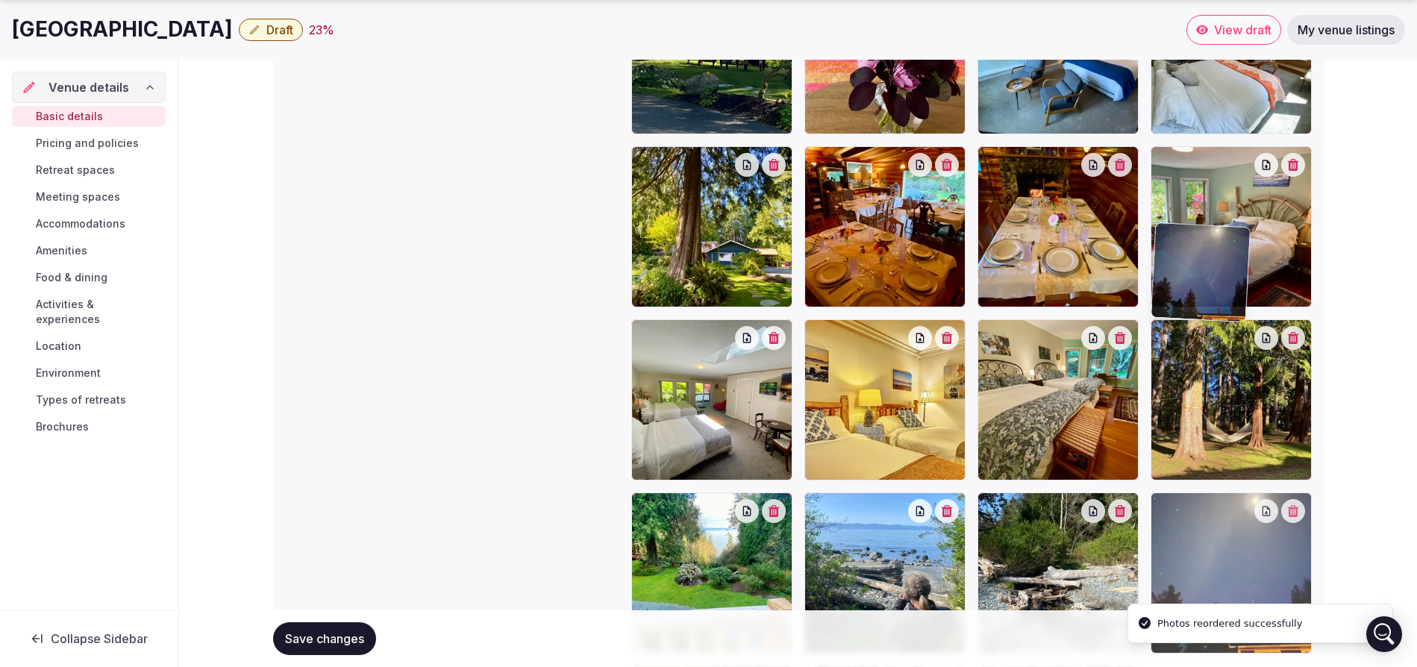
drag, startPoint x: 1069, startPoint y: 294, endPoint x: 1266, endPoint y: 291, distance: 197.0
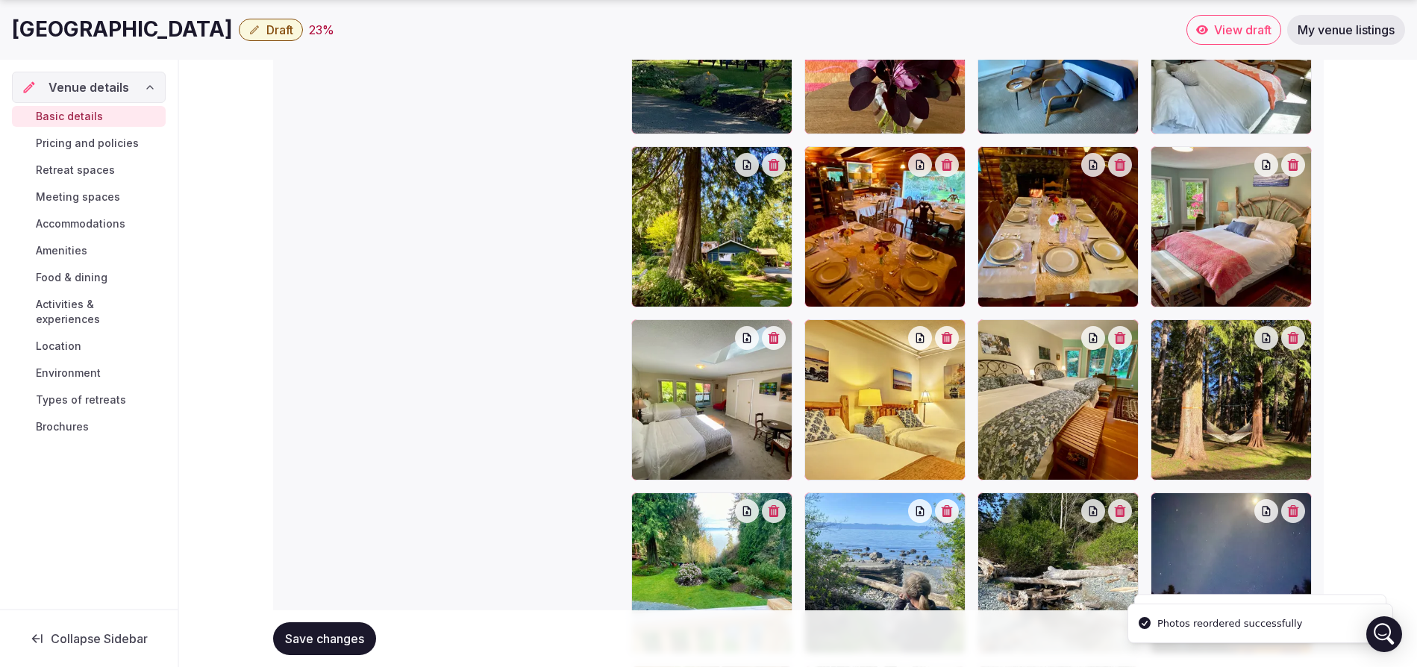
click at [1242, 508] on div at bounding box center [971, 400] width 680 height 854
click at [348, 631] on span "Save changes" at bounding box center [324, 638] width 79 height 15
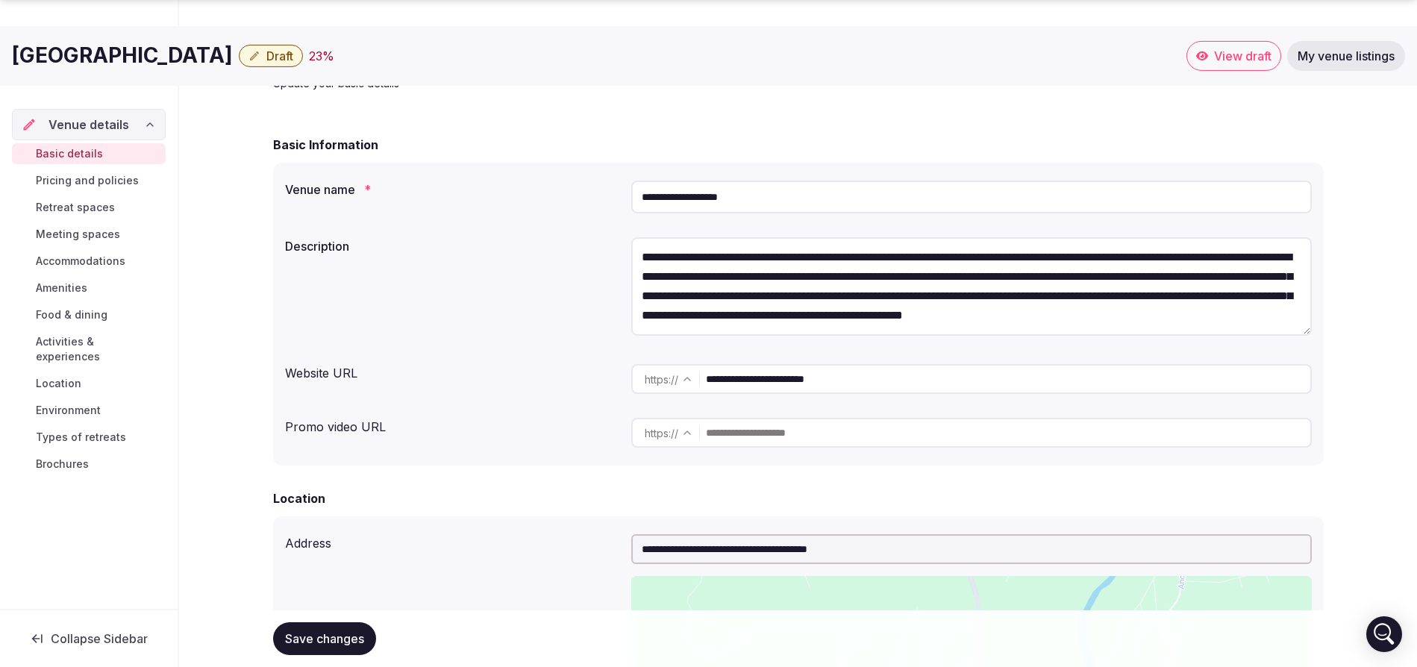
scroll to position [343, 0]
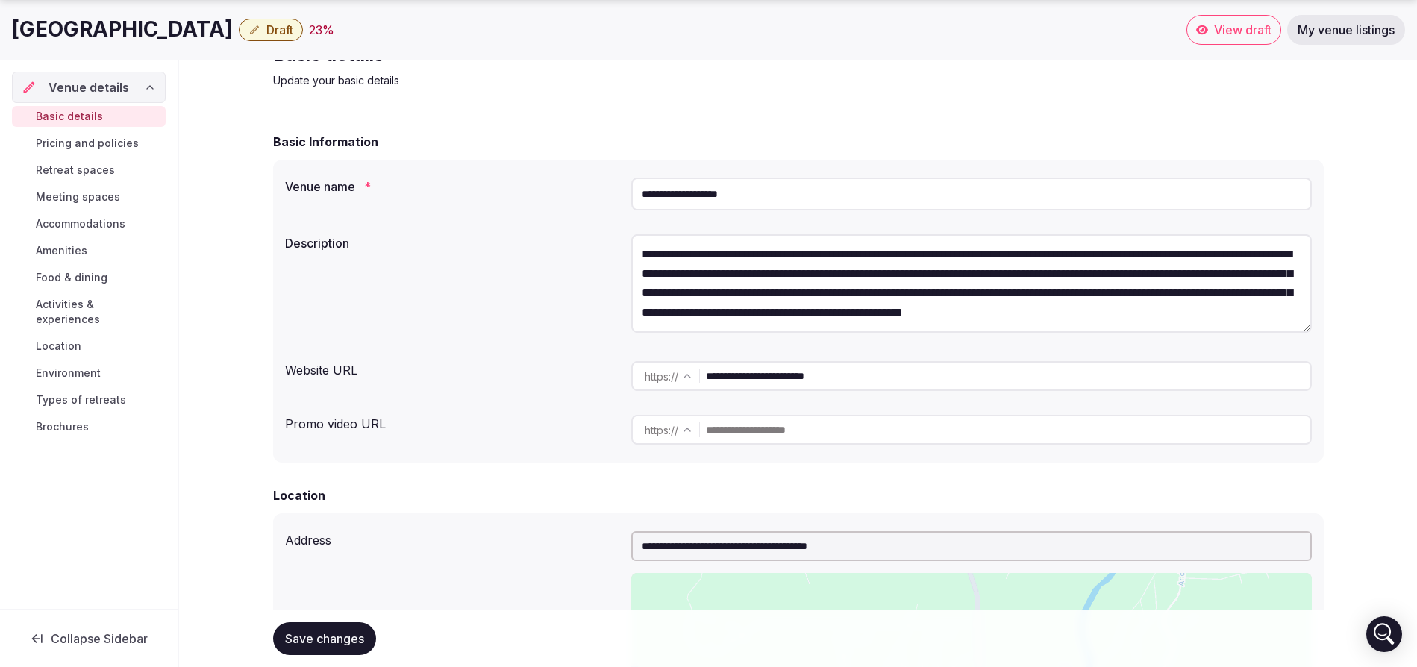
click at [78, 142] on span "Pricing and policies" at bounding box center [87, 143] width 103 height 15
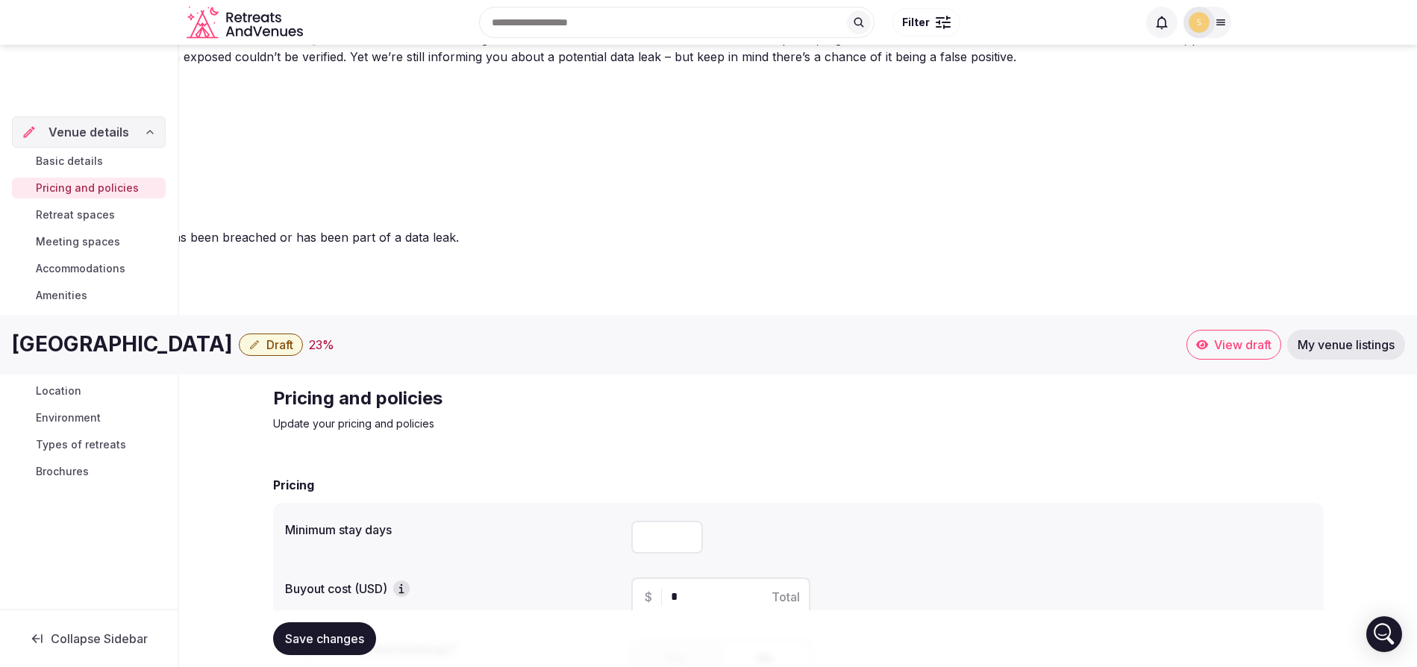
click at [689, 521] on input "*" at bounding box center [667, 537] width 72 height 33
type input "*"
click at [689, 521] on input "*" at bounding box center [667, 537] width 72 height 33
click at [404, 581] on icon "button" at bounding box center [401, 588] width 15 height 15
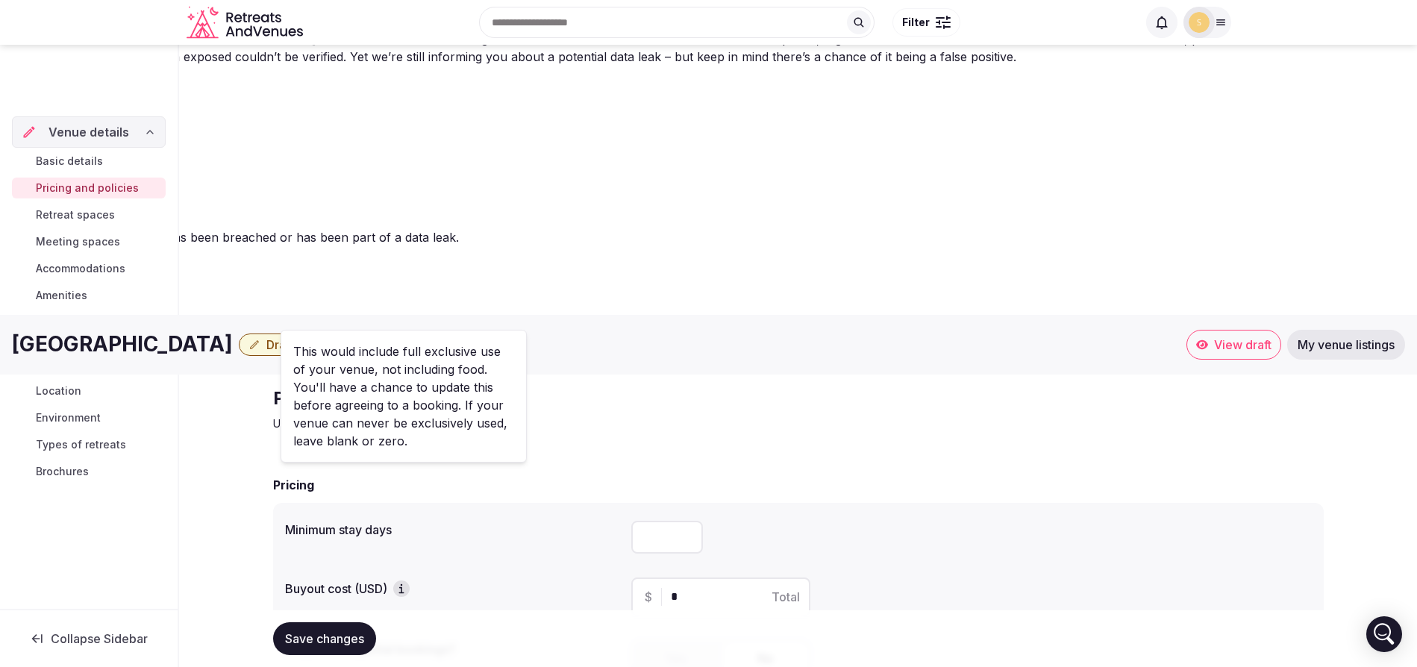
click at [684, 588] on input "*" at bounding box center [734, 597] width 126 height 18
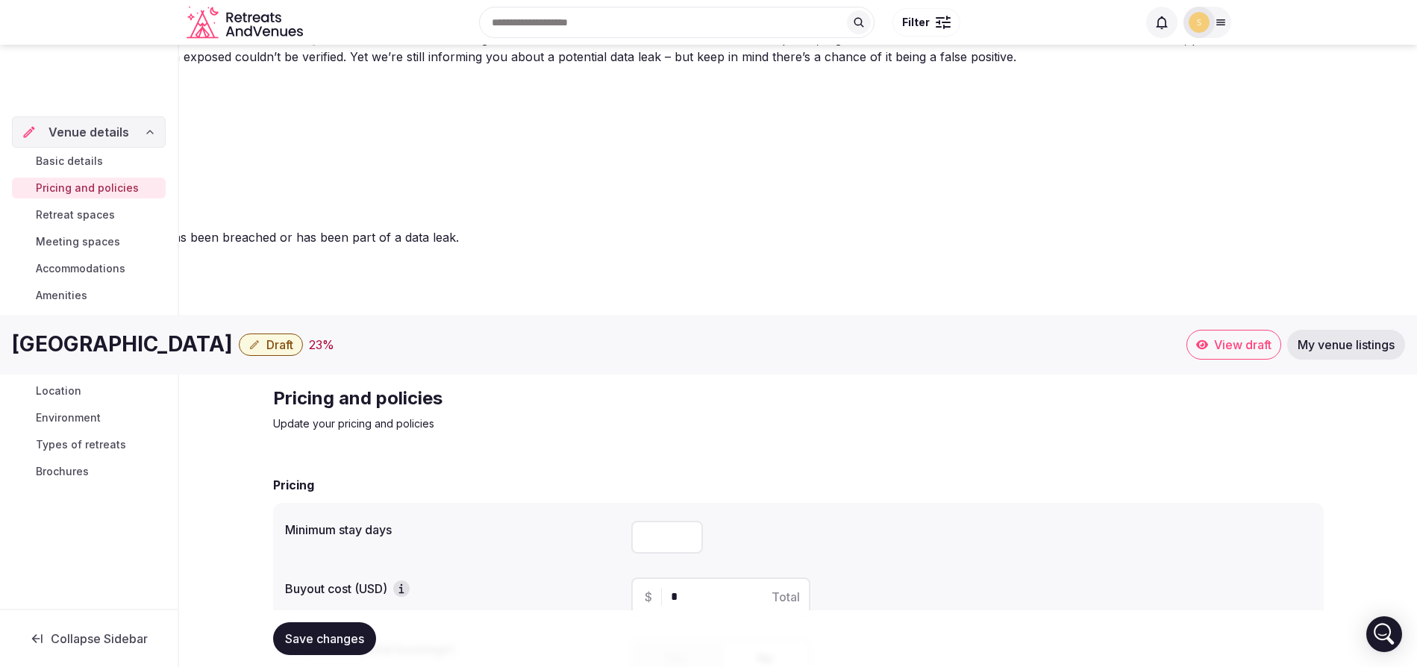
click at [678, 588] on input "*" at bounding box center [734, 597] width 126 height 18
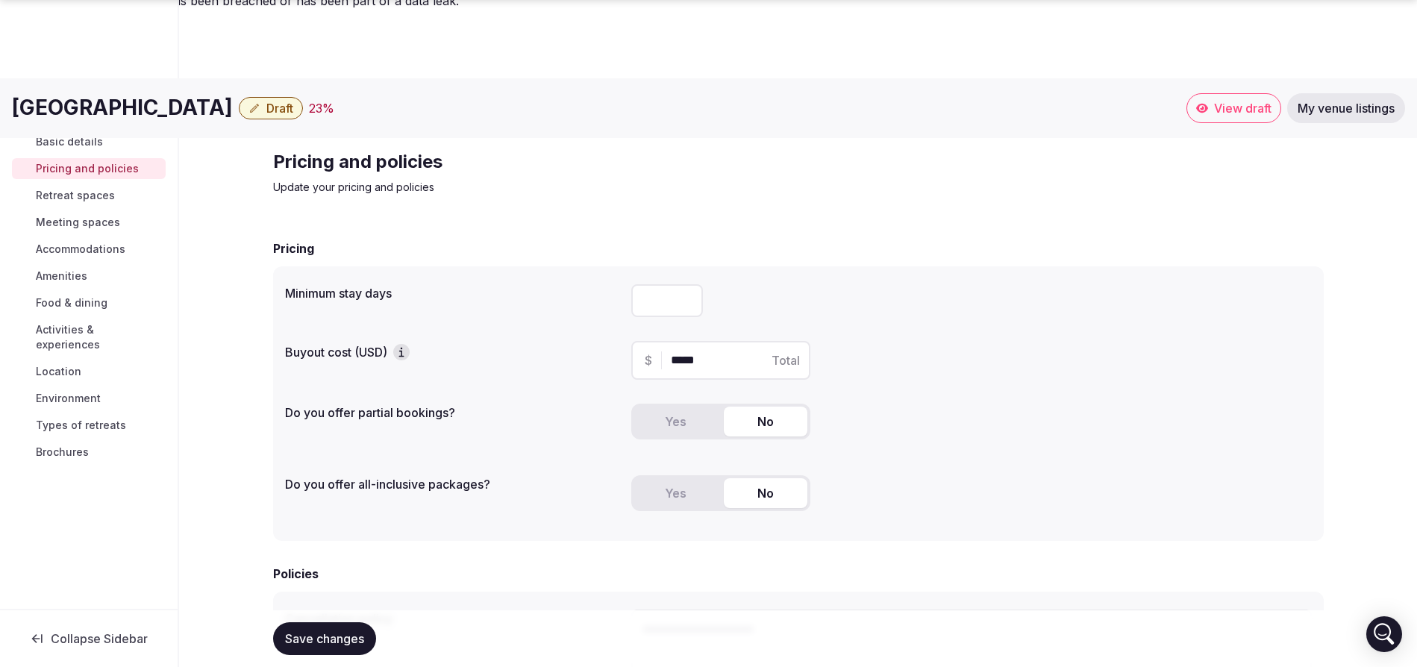
scroll to position [240, 0]
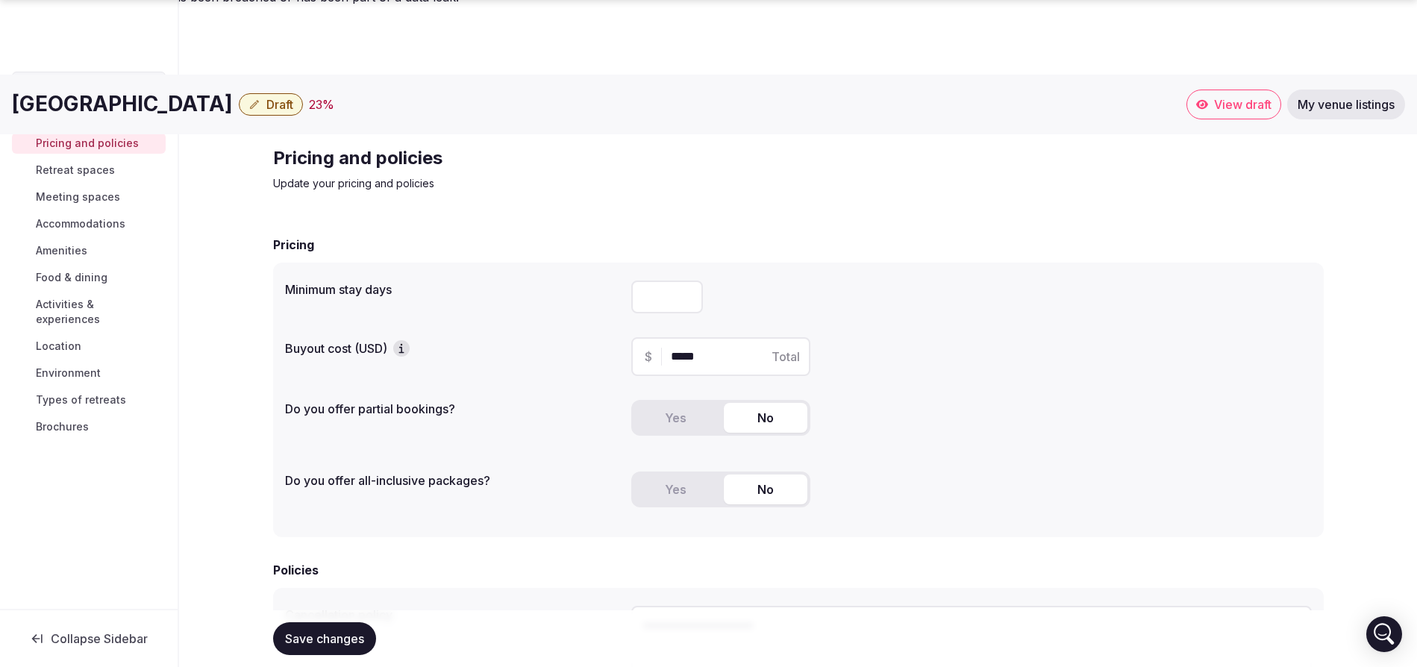
type input "*****"
click at [665, 606] on textarea at bounding box center [971, 655] width 680 height 98
paste textarea "**********"
type textarea "**********"
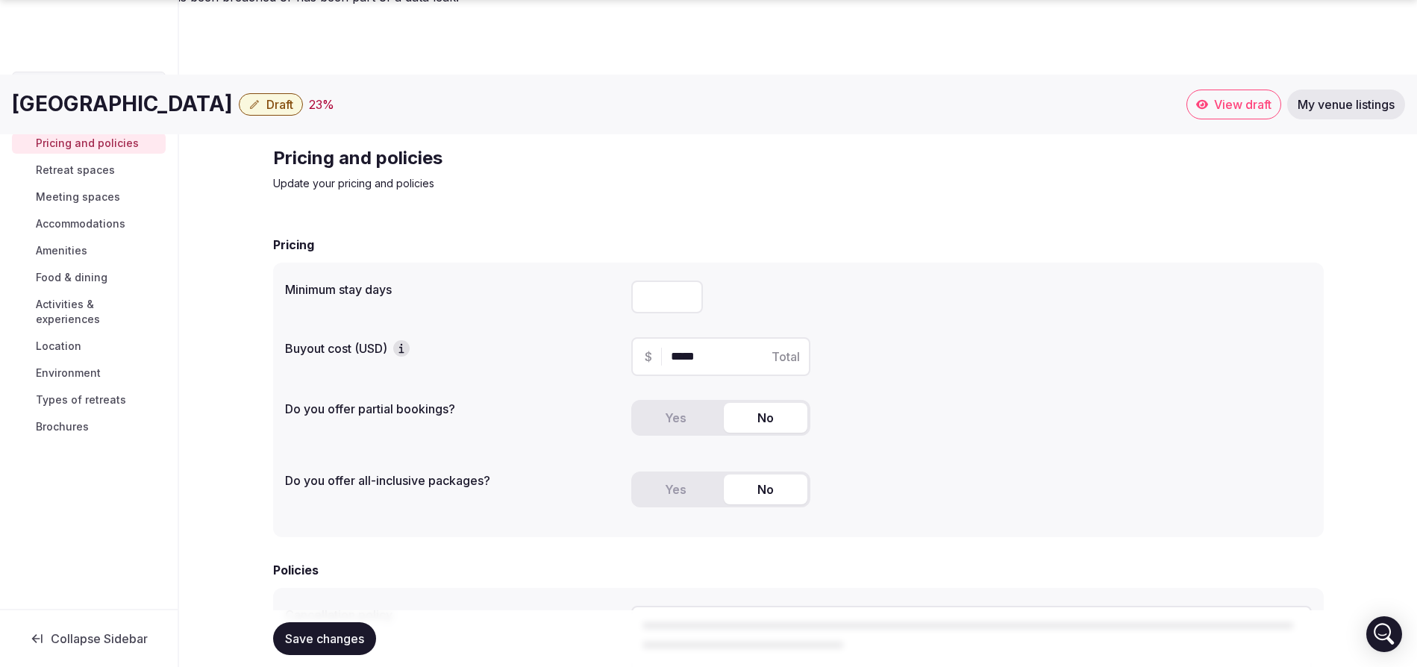
paste textarea "**********"
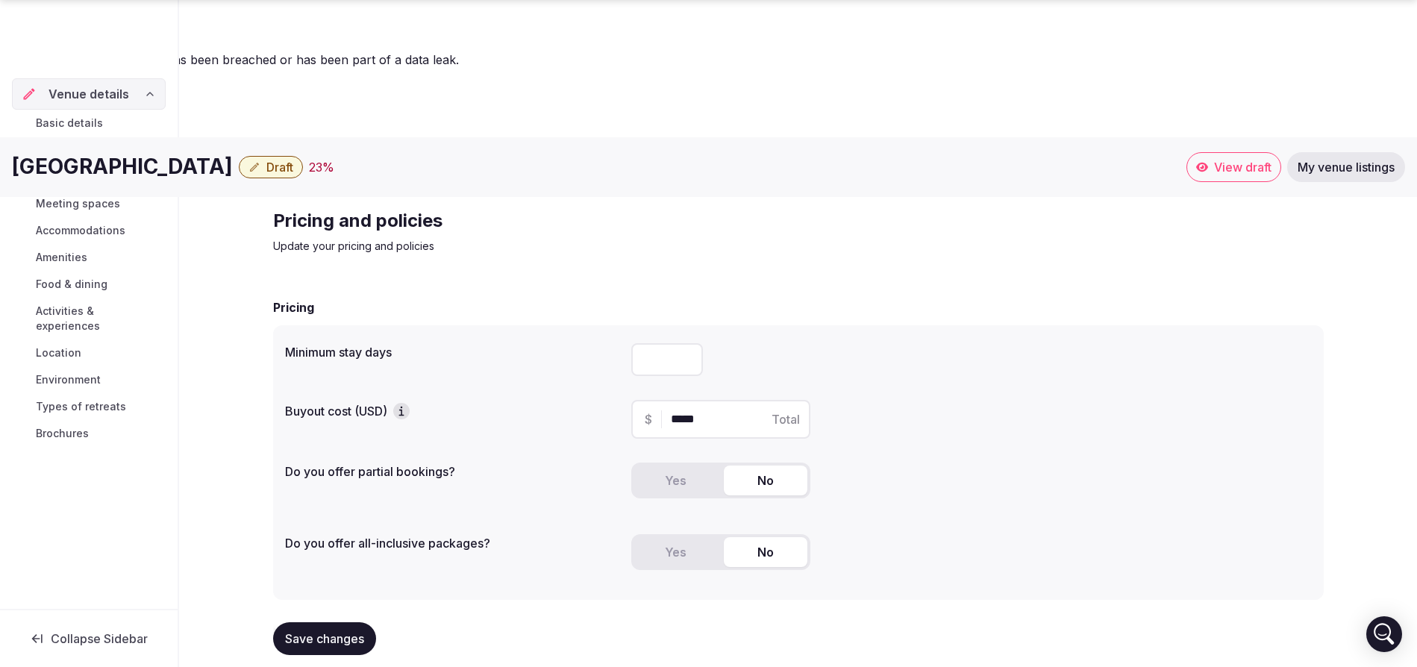
scroll to position [249, 0]
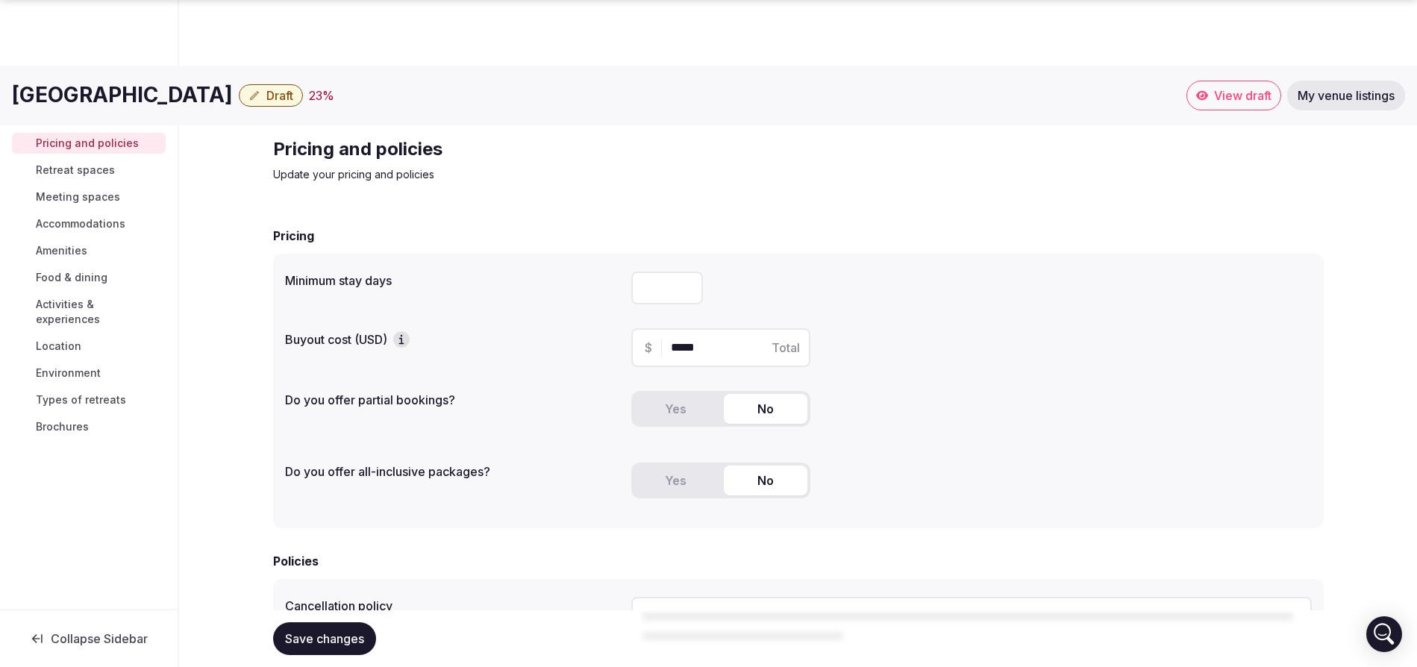
type textarea "**********"
click at [337, 634] on button "Save changes" at bounding box center [324, 638] width 103 height 33
click at [302, 631] on span "Save changes" at bounding box center [324, 638] width 79 height 15
click at [96, 178] on link "Retreat spaces" at bounding box center [89, 170] width 154 height 21
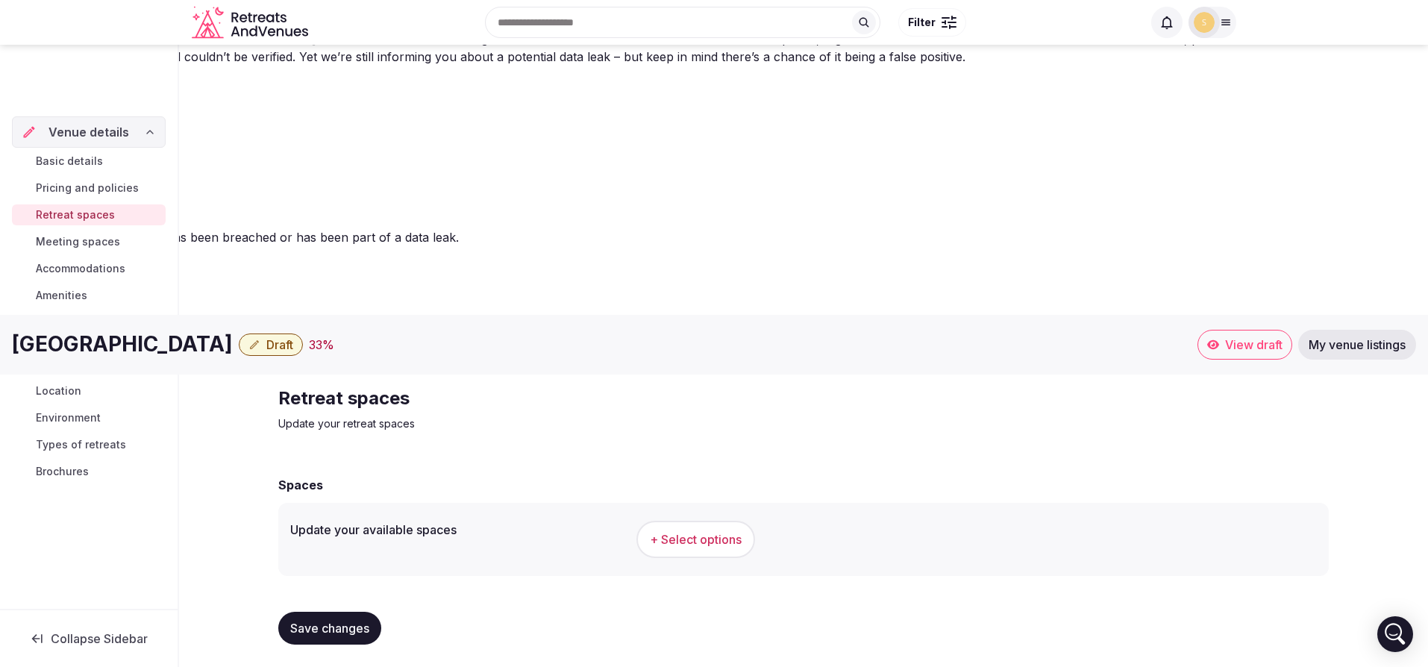
click at [698, 531] on span "+ Select options" at bounding box center [696, 539] width 92 height 16
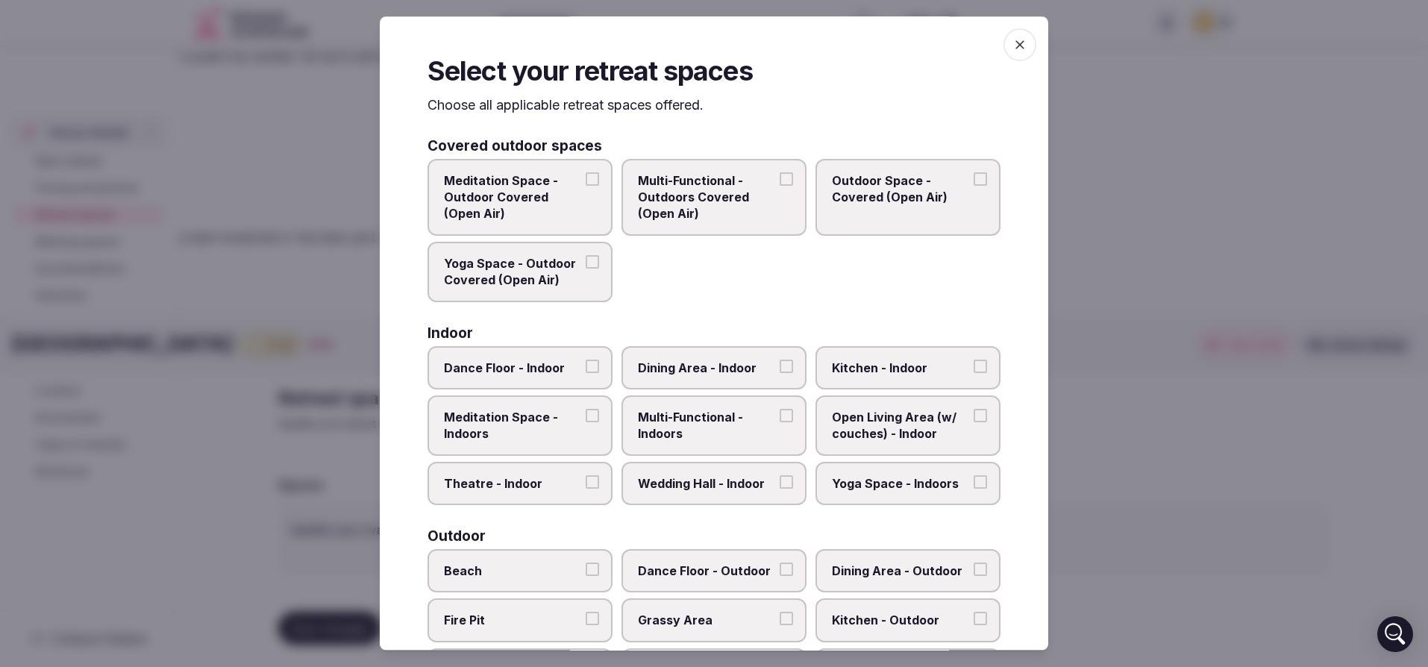
click at [780, 370] on button "Dining Area - Indoor" at bounding box center [786, 366] width 13 height 13
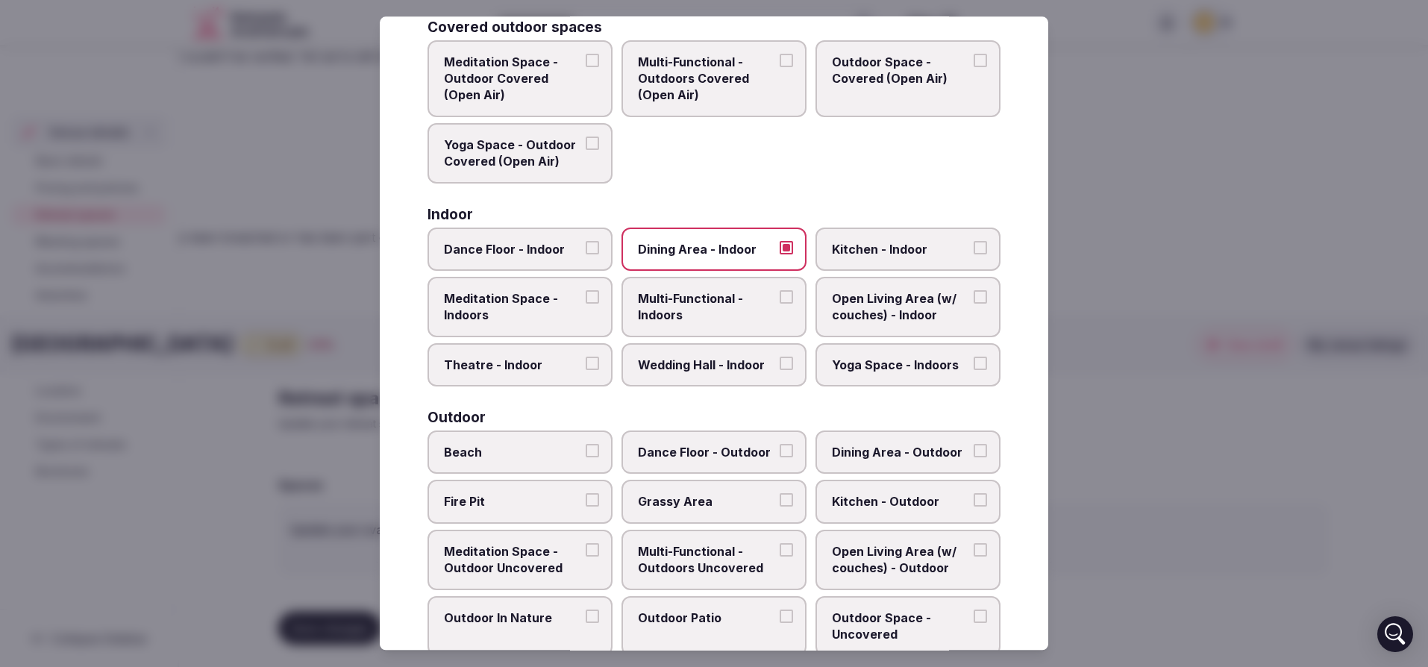
click at [780, 298] on button "Multi-Functional - Indoors" at bounding box center [786, 296] width 13 height 13
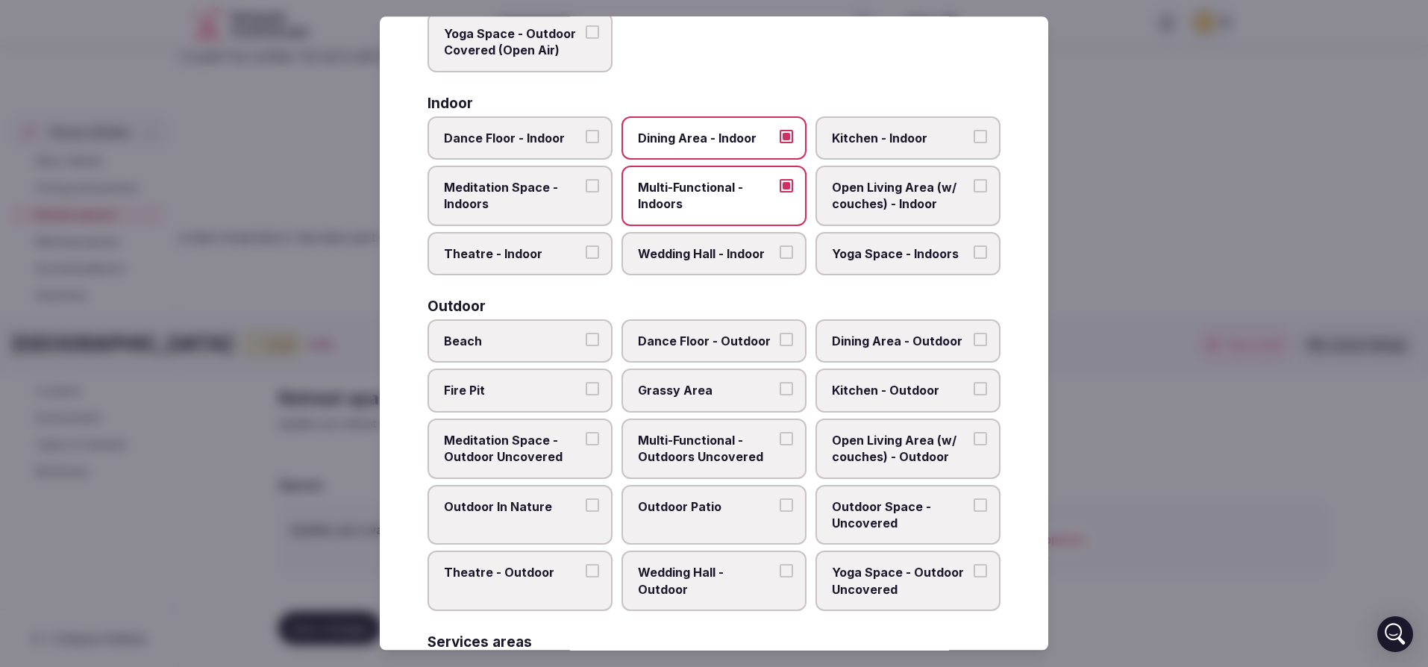
scroll to position [244, 0]
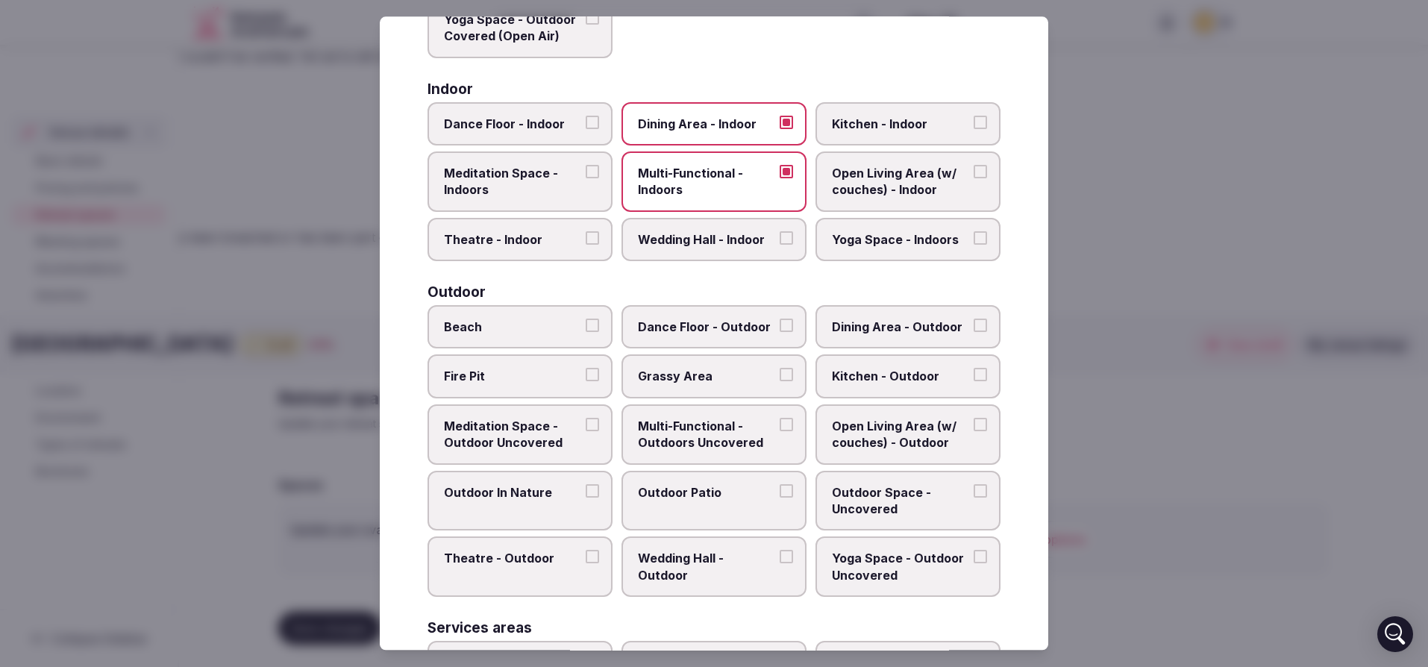
click at [586, 322] on button "Beach" at bounding box center [592, 325] width 13 height 13
click at [586, 375] on button "Fire Pit" at bounding box center [592, 375] width 13 height 13
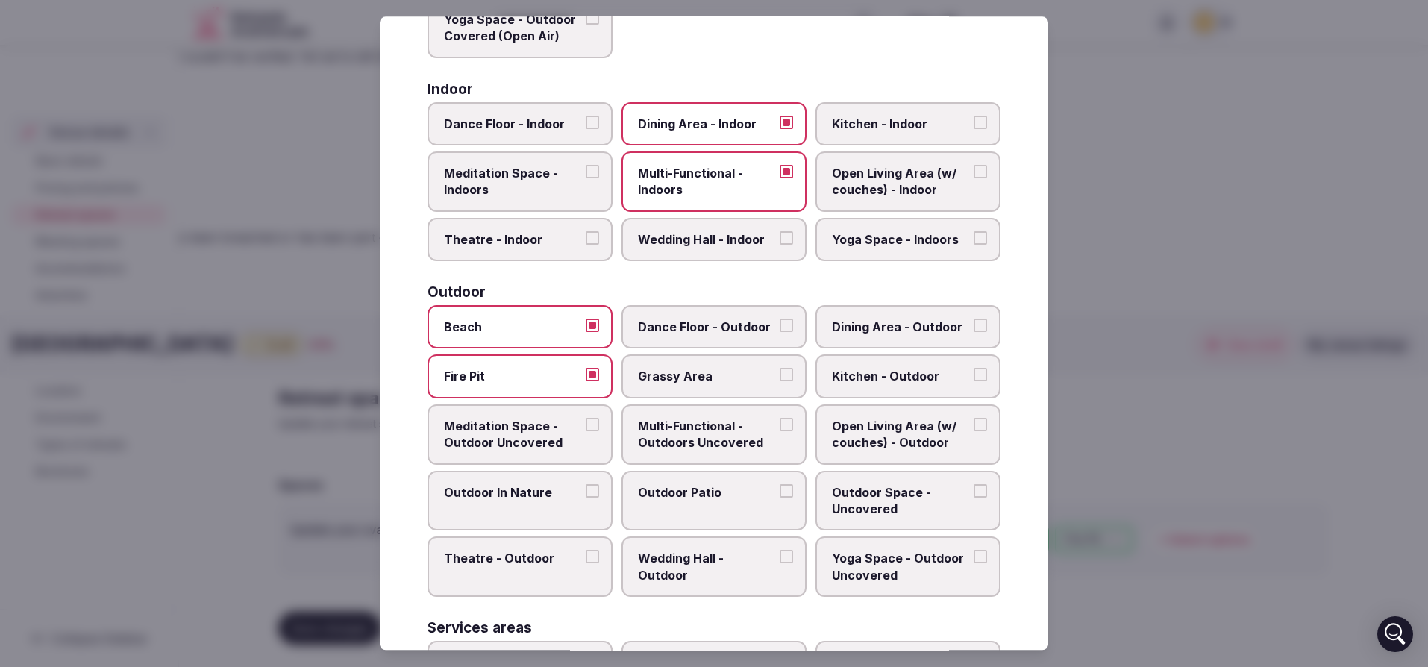
click at [780, 380] on button "Grassy Area" at bounding box center [786, 375] width 13 height 13
click at [975, 324] on button "Dining Area - Outdoor" at bounding box center [980, 325] width 13 height 13
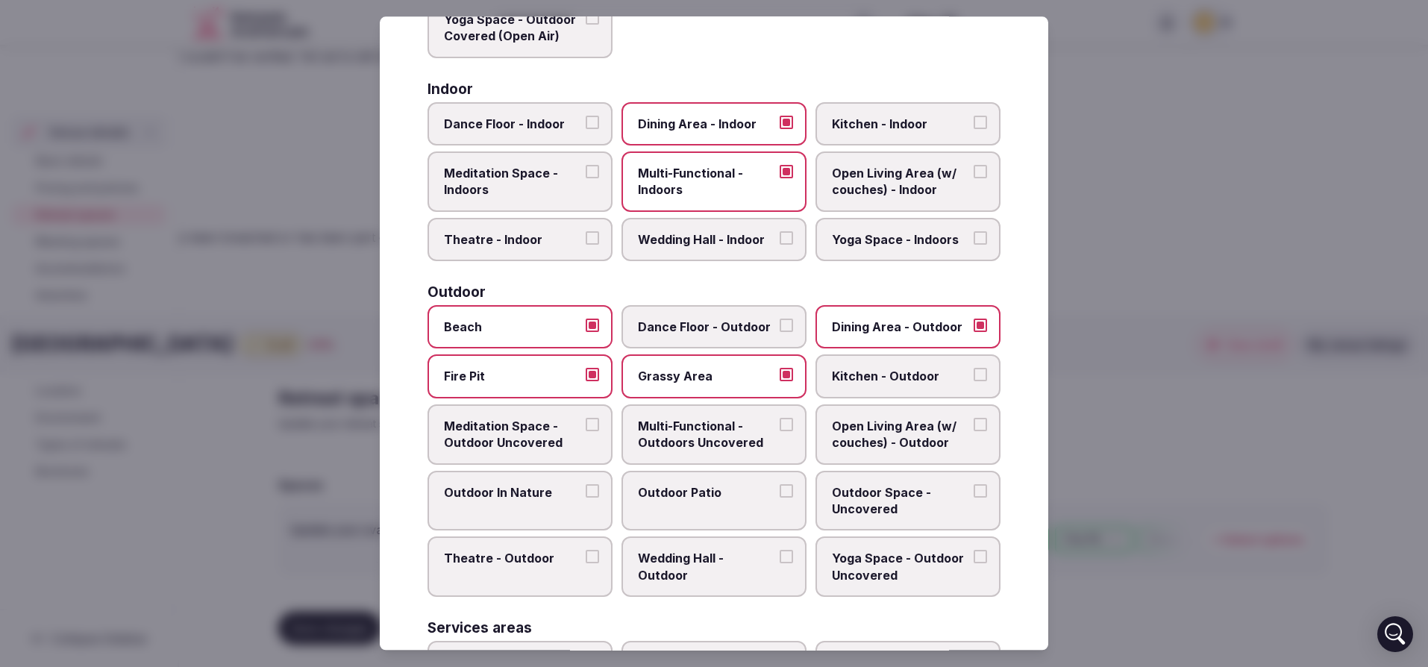
click at [586, 422] on button "Meditation Space - Outdoor Uncovered" at bounding box center [592, 424] width 13 height 13
click at [707, 429] on span "Multi-Functional - Outdoors Uncovered" at bounding box center [706, 435] width 137 height 34
click at [780, 429] on button "Multi-Functional - Outdoors Uncovered" at bounding box center [786, 424] width 13 height 13
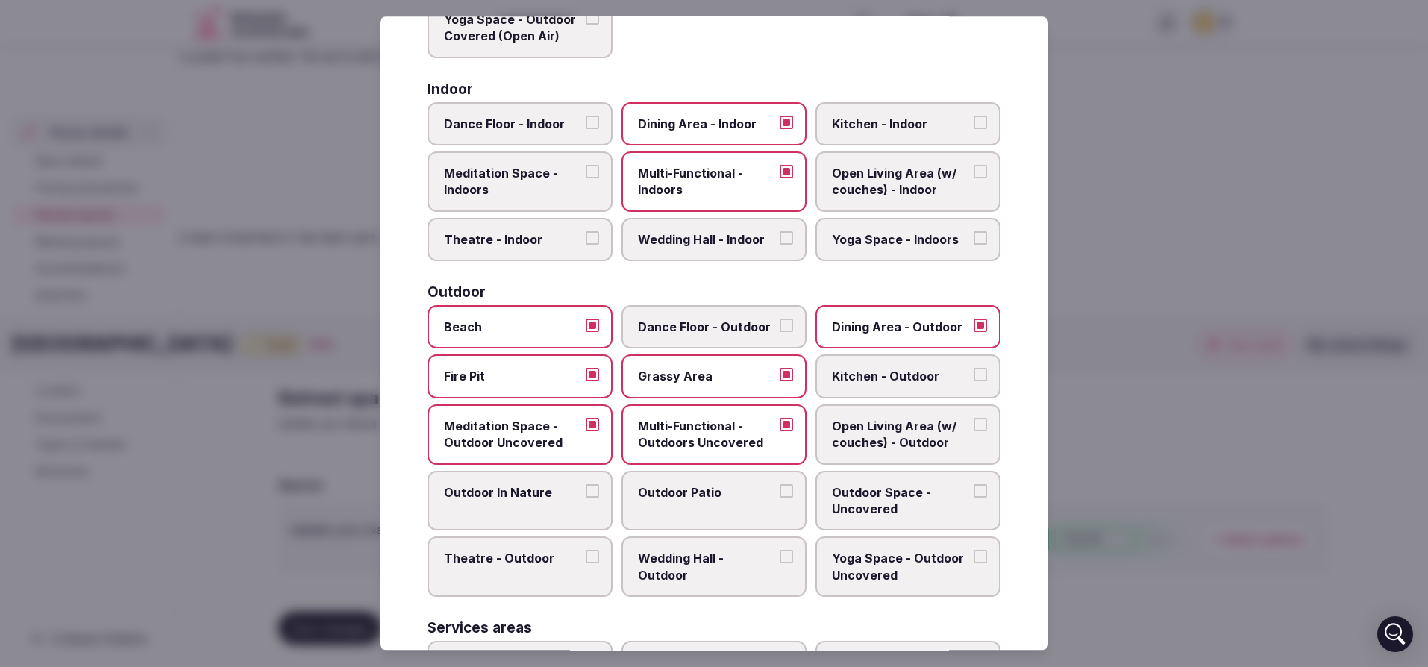
click at [923, 501] on span "Outdoor Space - Uncovered" at bounding box center [900, 501] width 137 height 34
click at [974, 498] on button "Outdoor Space - Uncovered" at bounding box center [980, 490] width 13 height 13
click at [715, 491] on span "Outdoor Patio" at bounding box center [706, 492] width 137 height 16
click at [780, 491] on button "Outdoor Patio" at bounding box center [786, 490] width 13 height 13
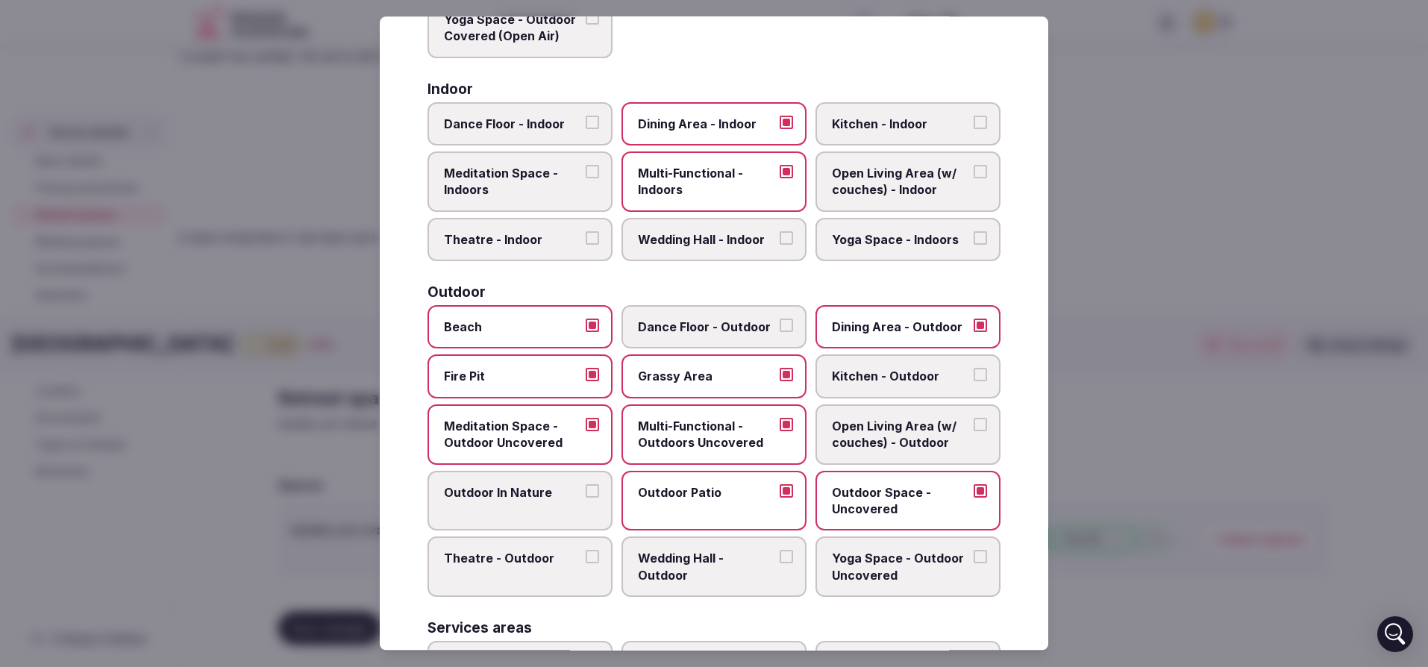
click at [504, 501] on label "Outdoor In Nature" at bounding box center [520, 501] width 185 height 60
click at [586, 498] on button "Outdoor In Nature" at bounding box center [592, 490] width 13 height 13
click at [739, 583] on label "Wedding Hall - Outdoor" at bounding box center [714, 567] width 185 height 60
click at [780, 564] on button "Wedding Hall - Outdoor" at bounding box center [786, 557] width 13 height 13
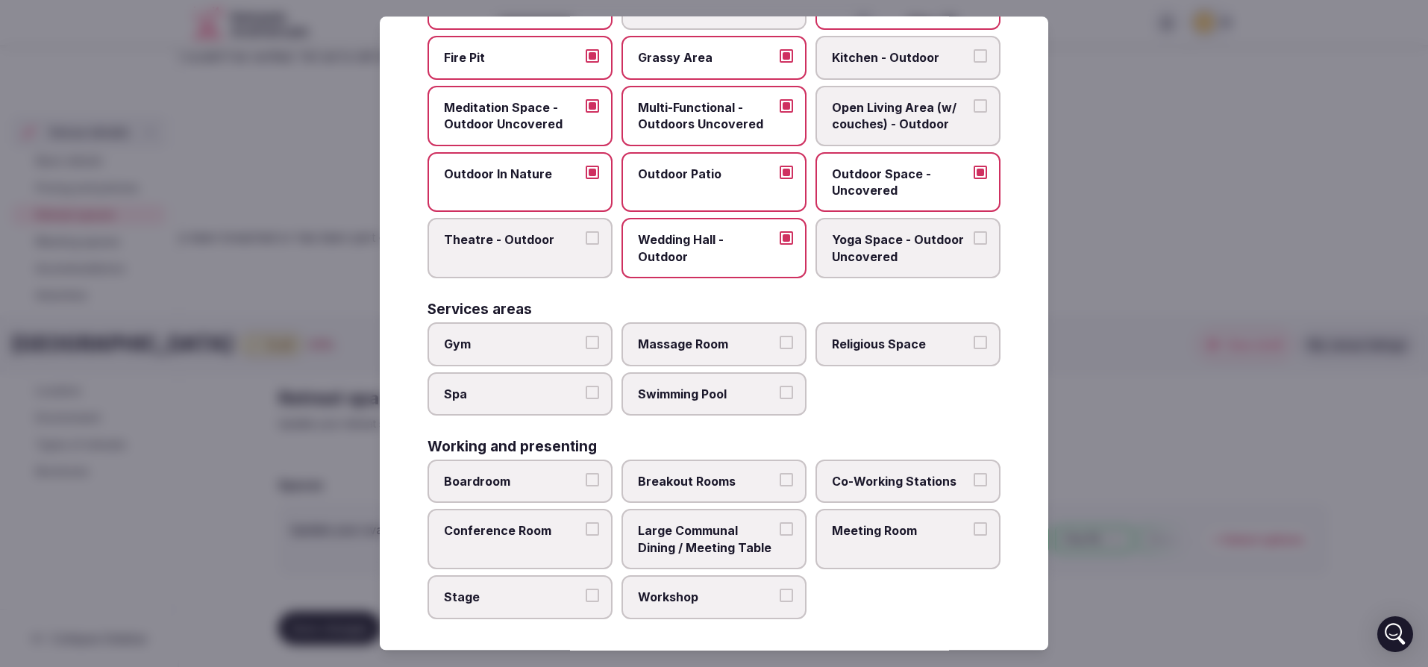
scroll to position [568, 0]
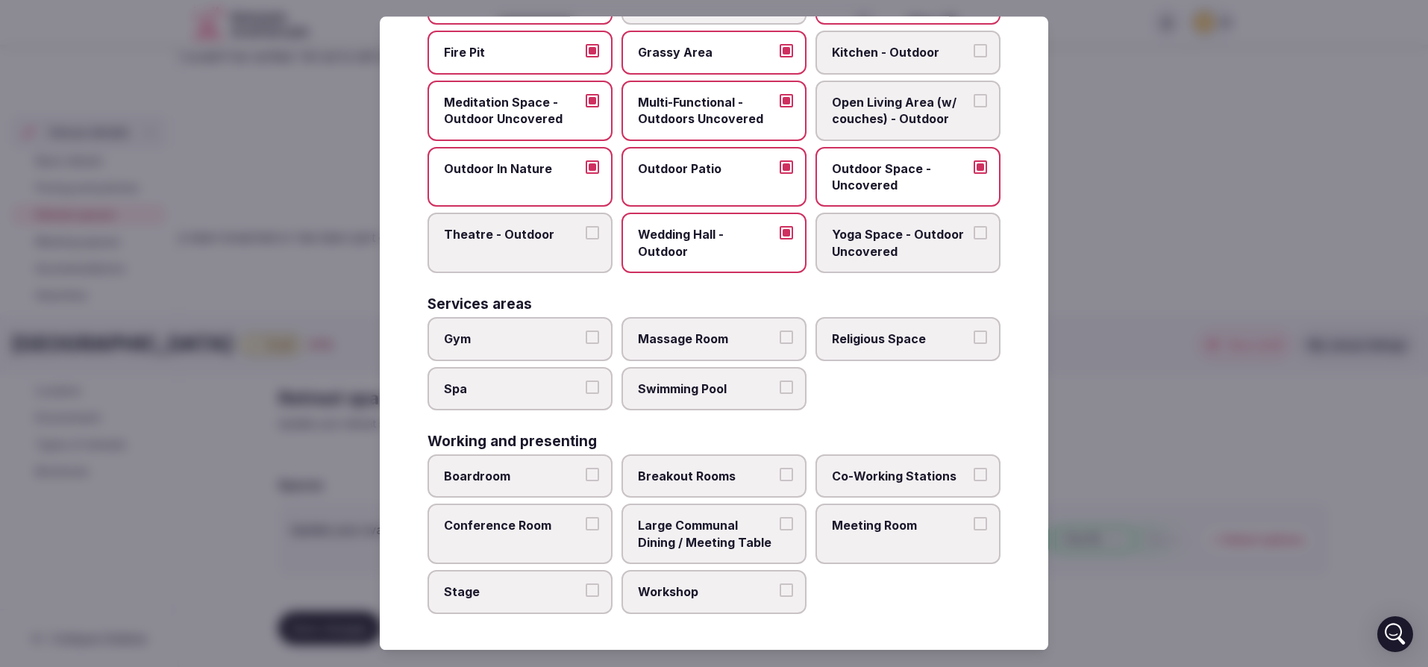
click at [896, 551] on label "Meeting Room" at bounding box center [908, 534] width 185 height 60
click at [974, 531] on button "Meeting Room" at bounding box center [980, 524] width 13 height 13
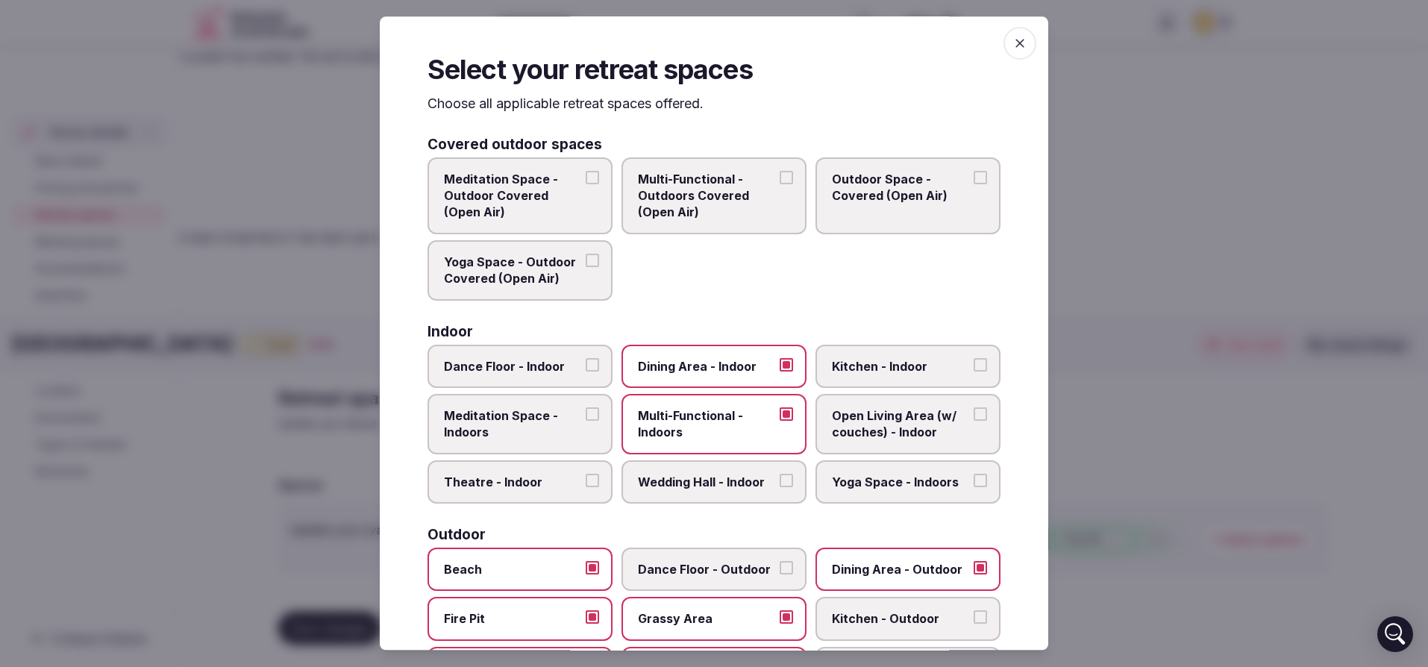
scroll to position [0, 0]
click at [1013, 40] on icon "button" at bounding box center [1020, 44] width 15 height 15
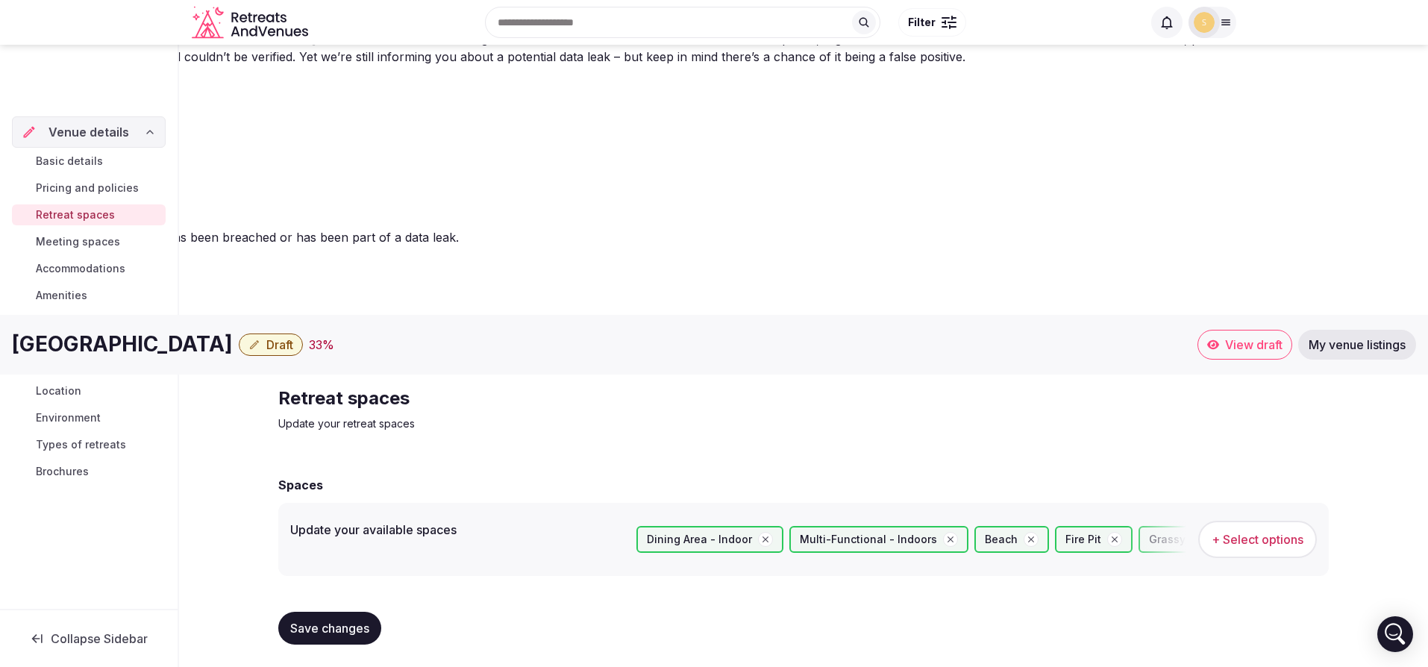
click at [77, 234] on span "Meeting spaces" at bounding box center [78, 241] width 84 height 15
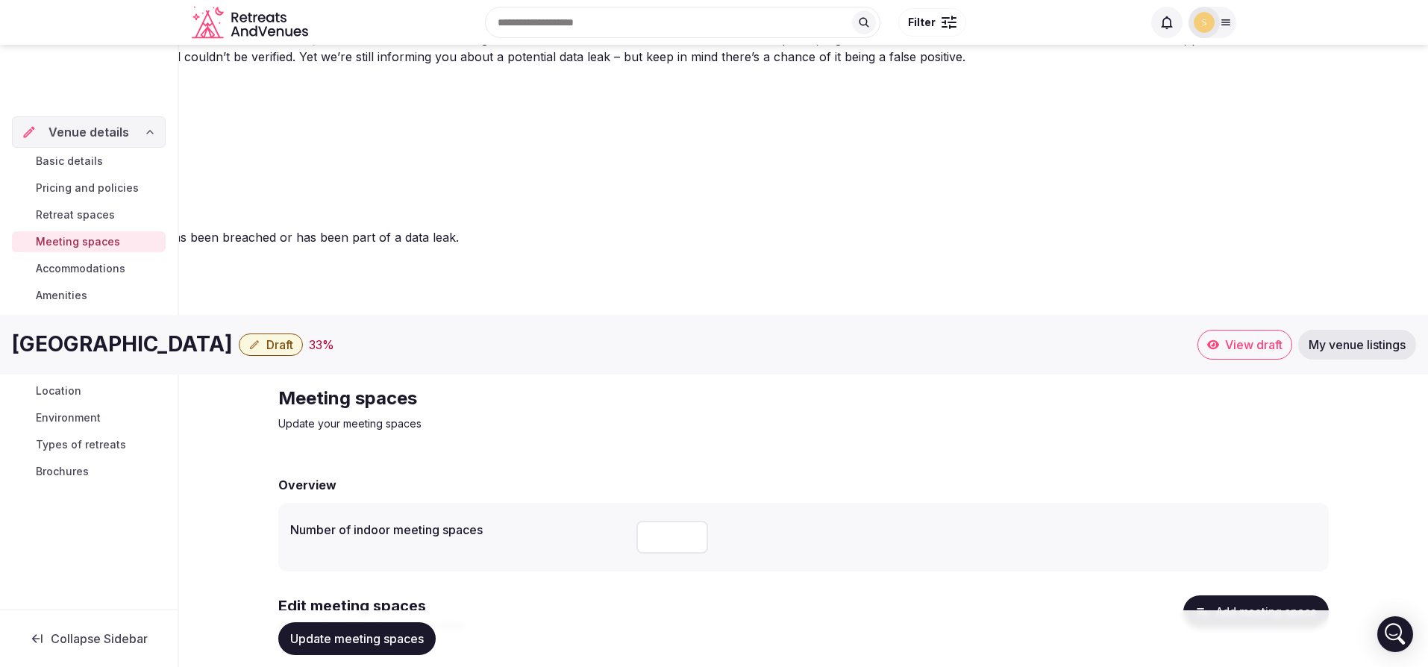
click at [92, 272] on span "Accommodations" at bounding box center [81, 268] width 90 height 15
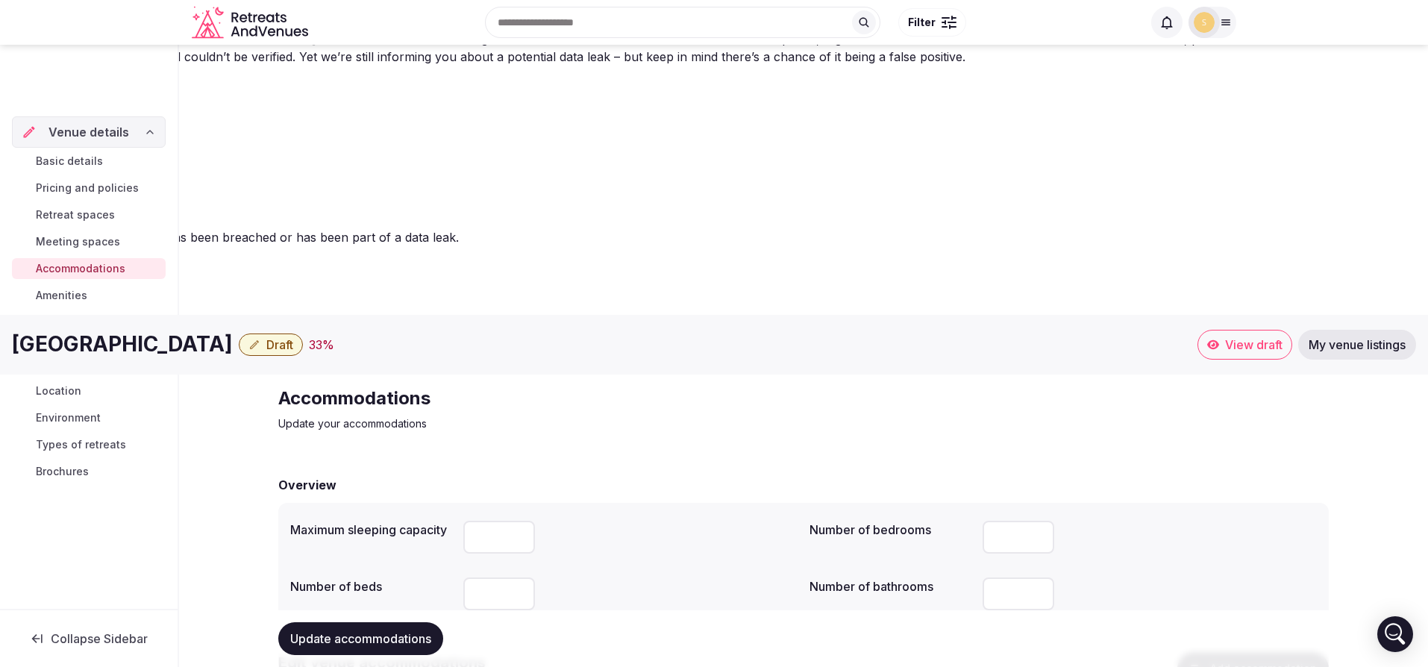
click at [48, 234] on span "Meeting spaces" at bounding box center [78, 241] width 84 height 15
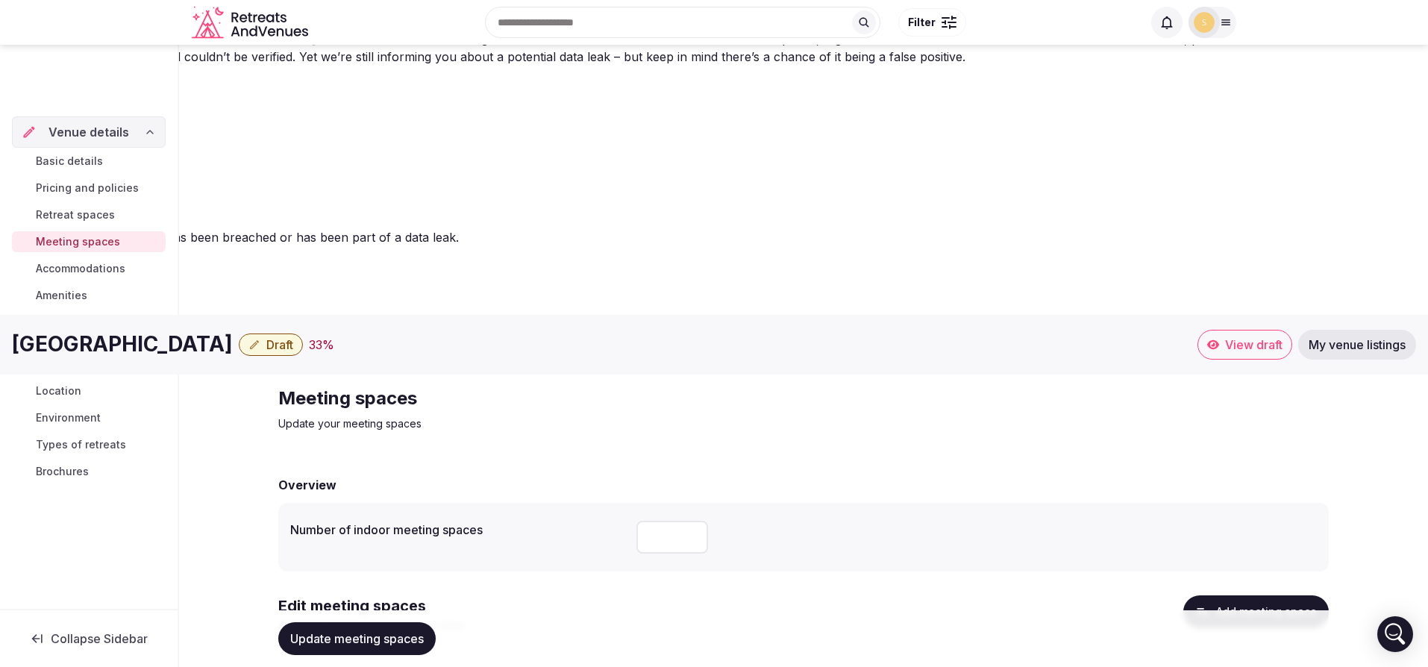
click at [666, 521] on input "number" at bounding box center [672, 537] width 72 height 33
type input "*"
click at [358, 631] on span "Update meeting spaces" at bounding box center [357, 638] width 134 height 15
click at [37, 272] on link "Accommodations" at bounding box center [89, 268] width 154 height 21
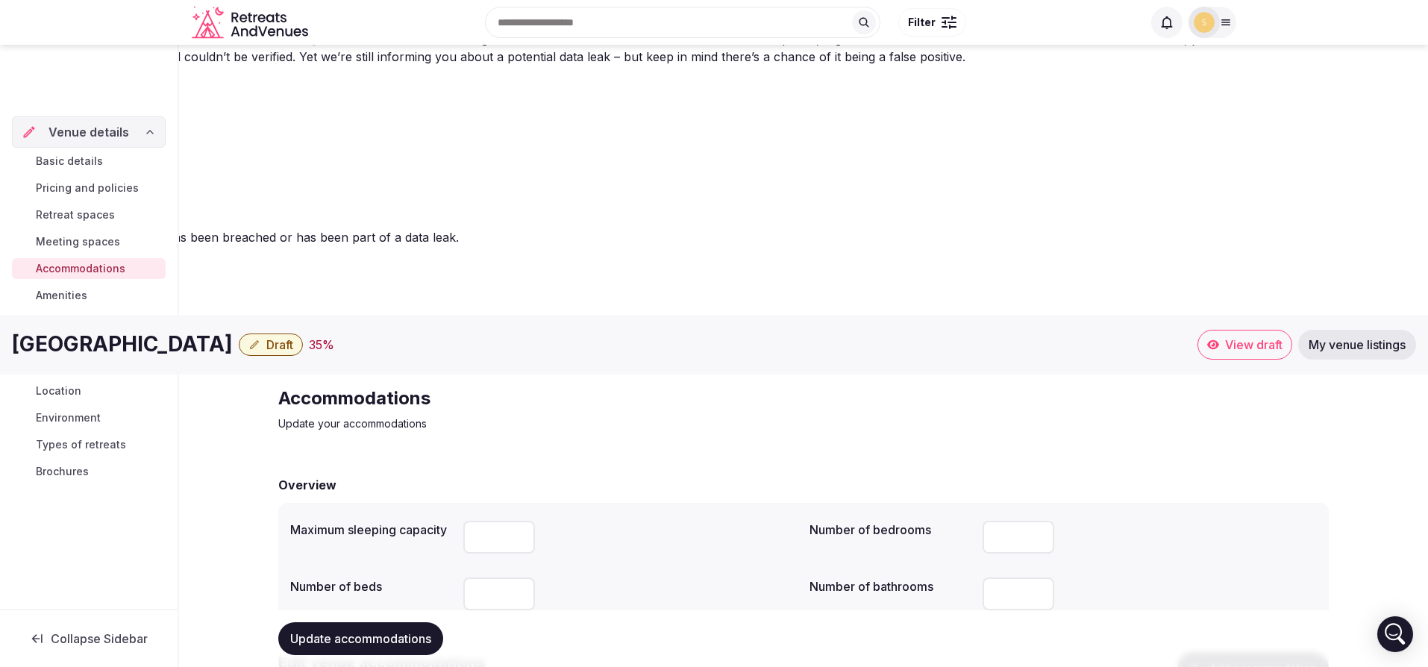
click at [490, 521] on input "number" at bounding box center [499, 537] width 72 height 33
type input "**"
click at [486, 578] on input "number" at bounding box center [499, 594] width 72 height 33
click at [1016, 578] on input "number" at bounding box center [1019, 594] width 72 height 33
type input "*"
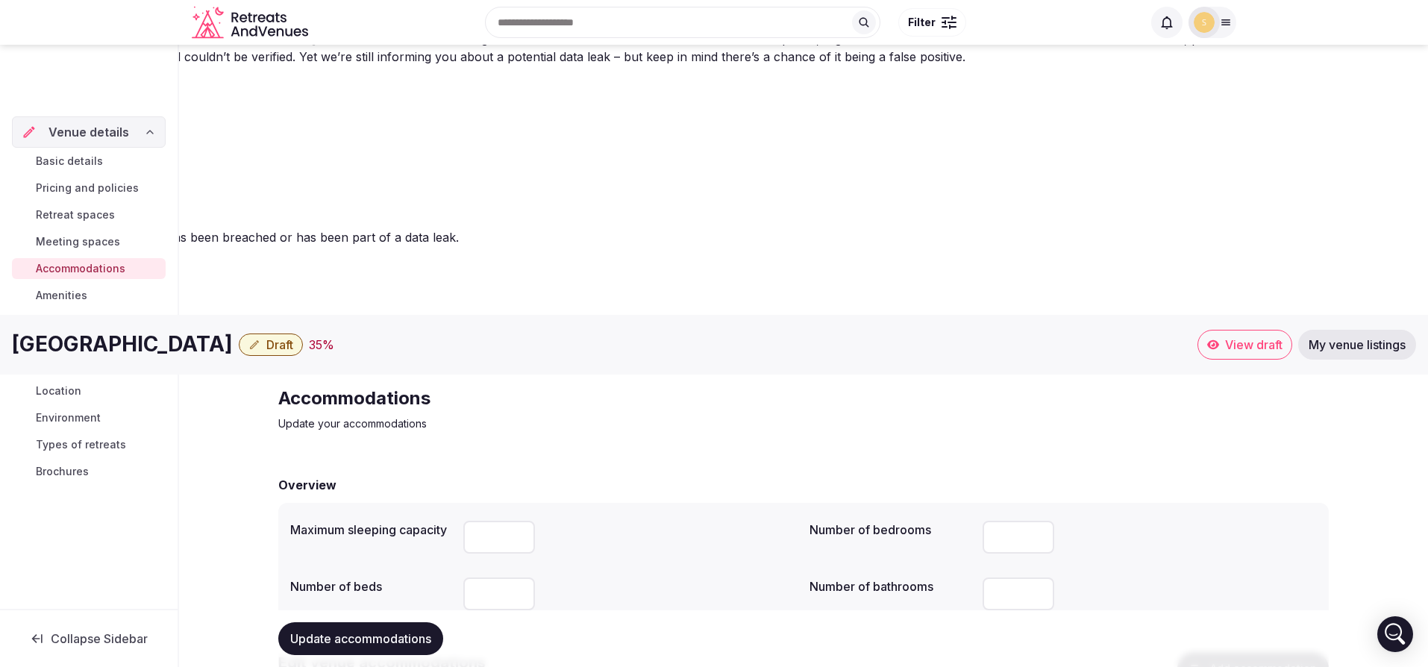
type input "*"
click at [504, 578] on input "number" at bounding box center [499, 594] width 72 height 33
type input "**"
click at [340, 631] on span "Update accommodations" at bounding box center [360, 638] width 141 height 15
click at [101, 288] on link "Amenities" at bounding box center [89, 295] width 154 height 21
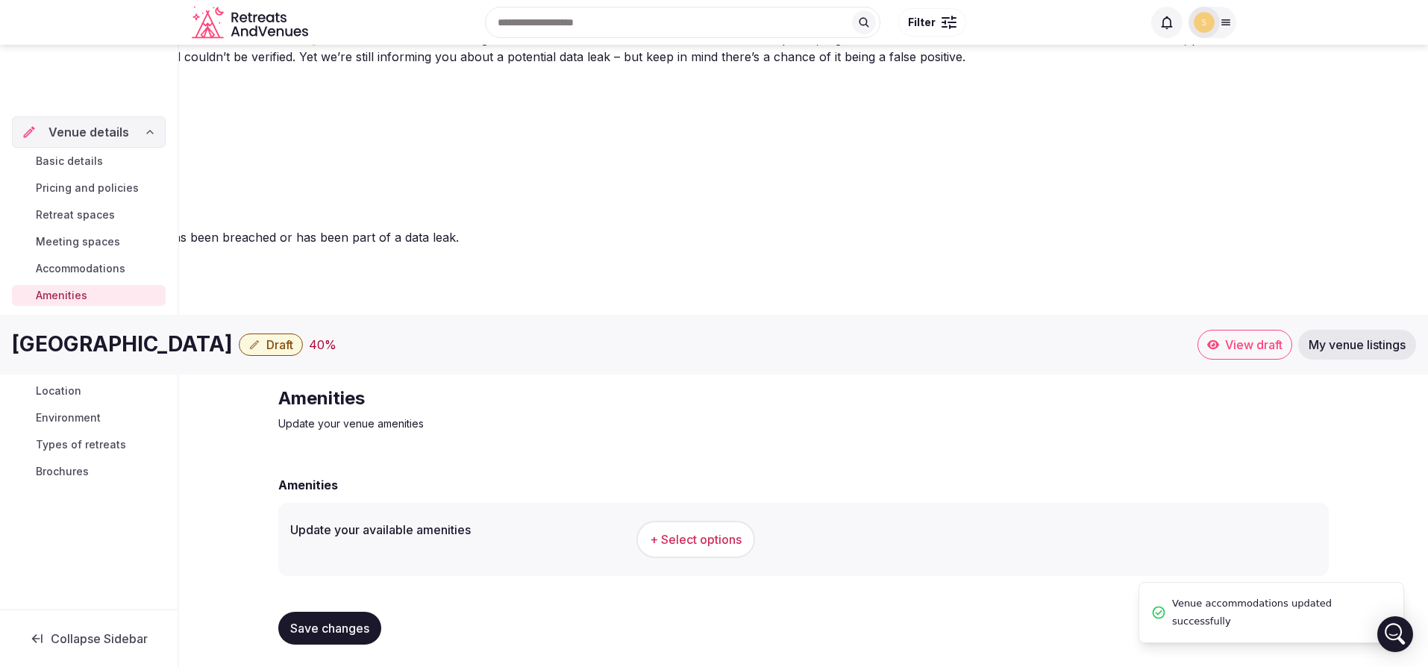
click at [695, 531] on span "+ Select options" at bounding box center [696, 539] width 92 height 16
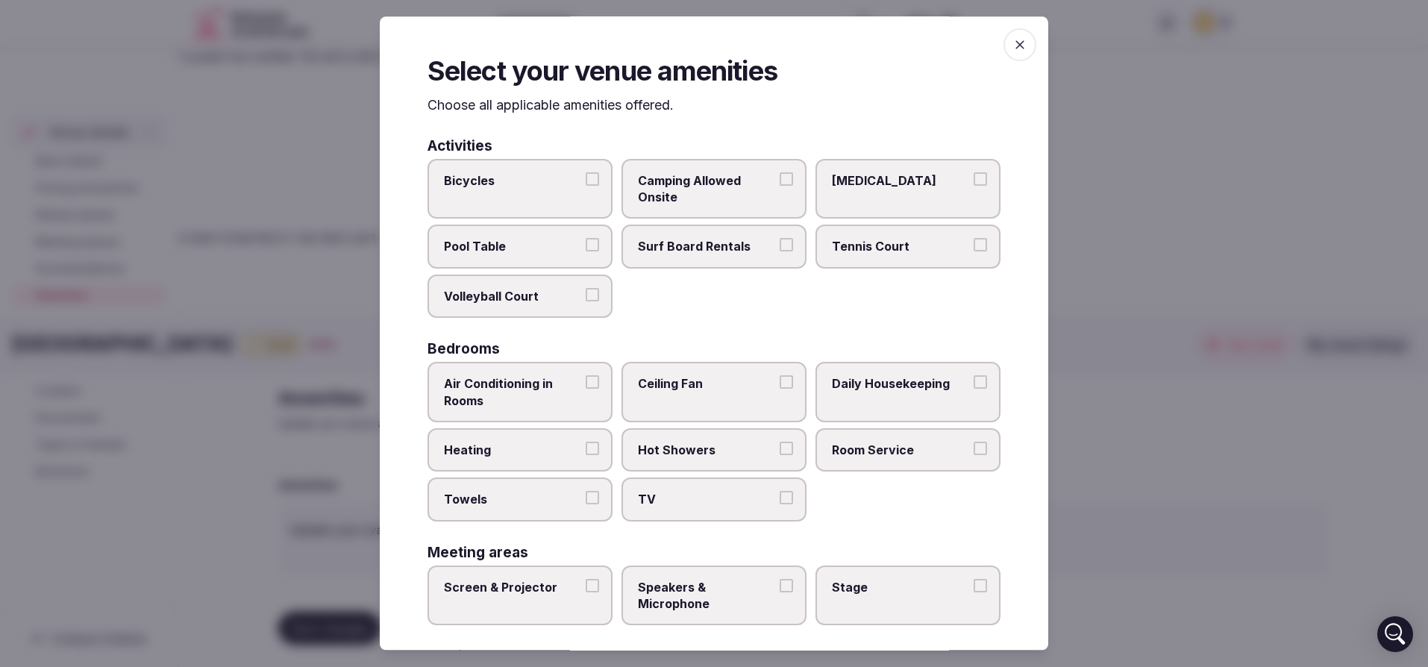
scroll to position [26, 0]
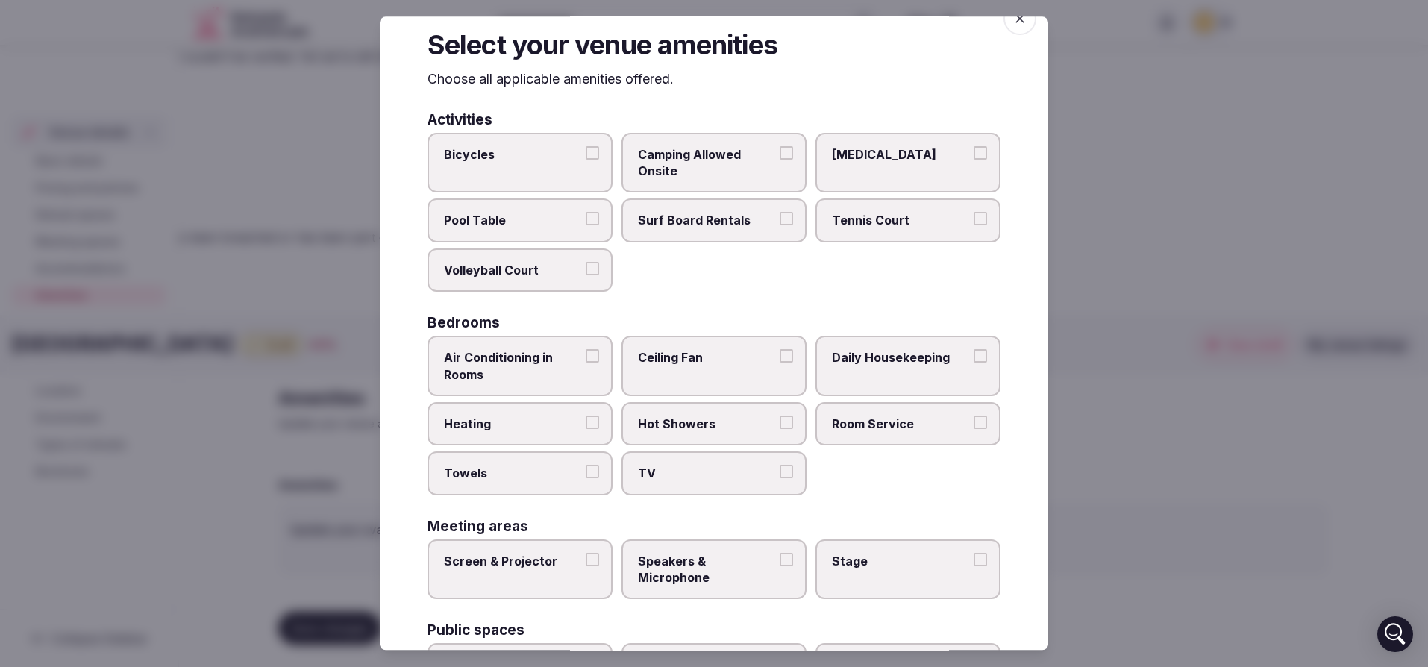
click at [723, 363] on span "Ceiling Fan" at bounding box center [706, 357] width 137 height 16
click at [780, 363] on button "Ceiling Fan" at bounding box center [786, 355] width 13 height 13
click at [707, 429] on span "Hot Showers" at bounding box center [706, 424] width 137 height 16
click at [780, 429] on button "Hot Showers" at bounding box center [786, 422] width 13 height 13
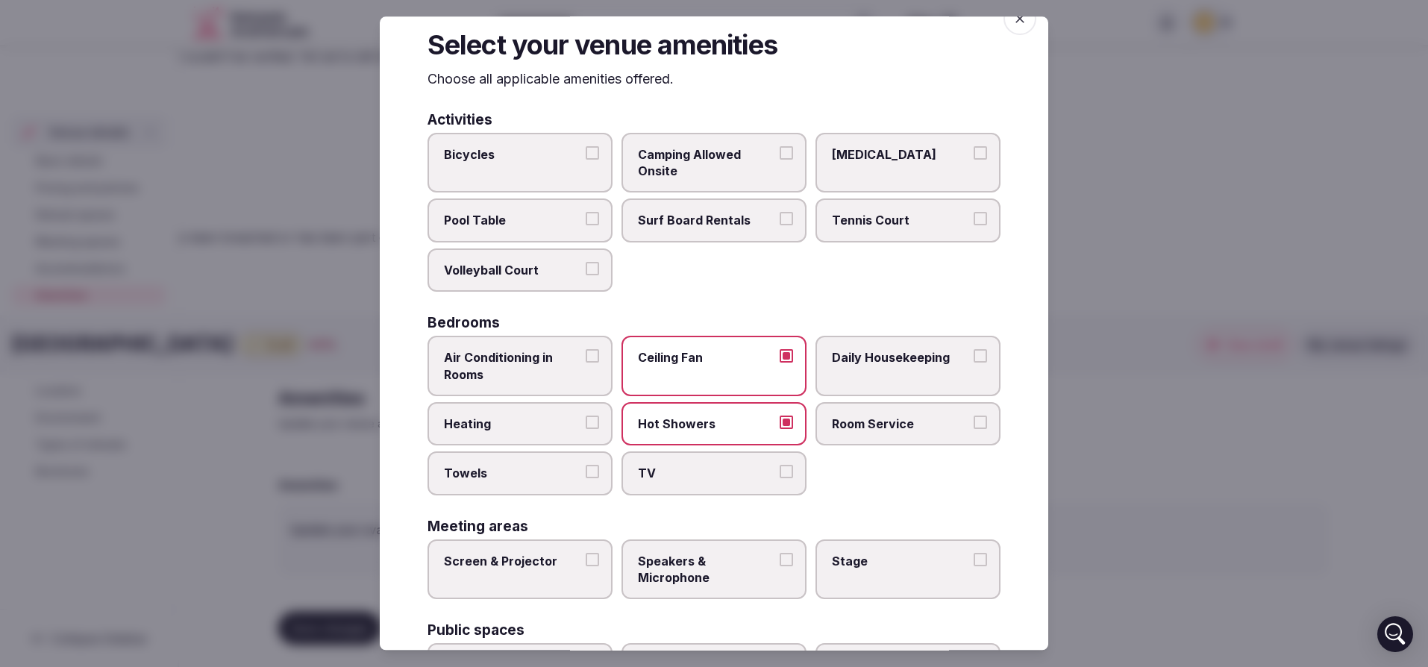
click at [713, 478] on span "TV" at bounding box center [706, 474] width 137 height 16
click at [780, 478] on button "TV" at bounding box center [786, 472] width 13 height 13
click at [502, 462] on label "Towels" at bounding box center [520, 473] width 185 height 43
click at [586, 466] on button "Towels" at bounding box center [592, 472] width 13 height 13
click at [536, 425] on span "Heating" at bounding box center [512, 424] width 137 height 16
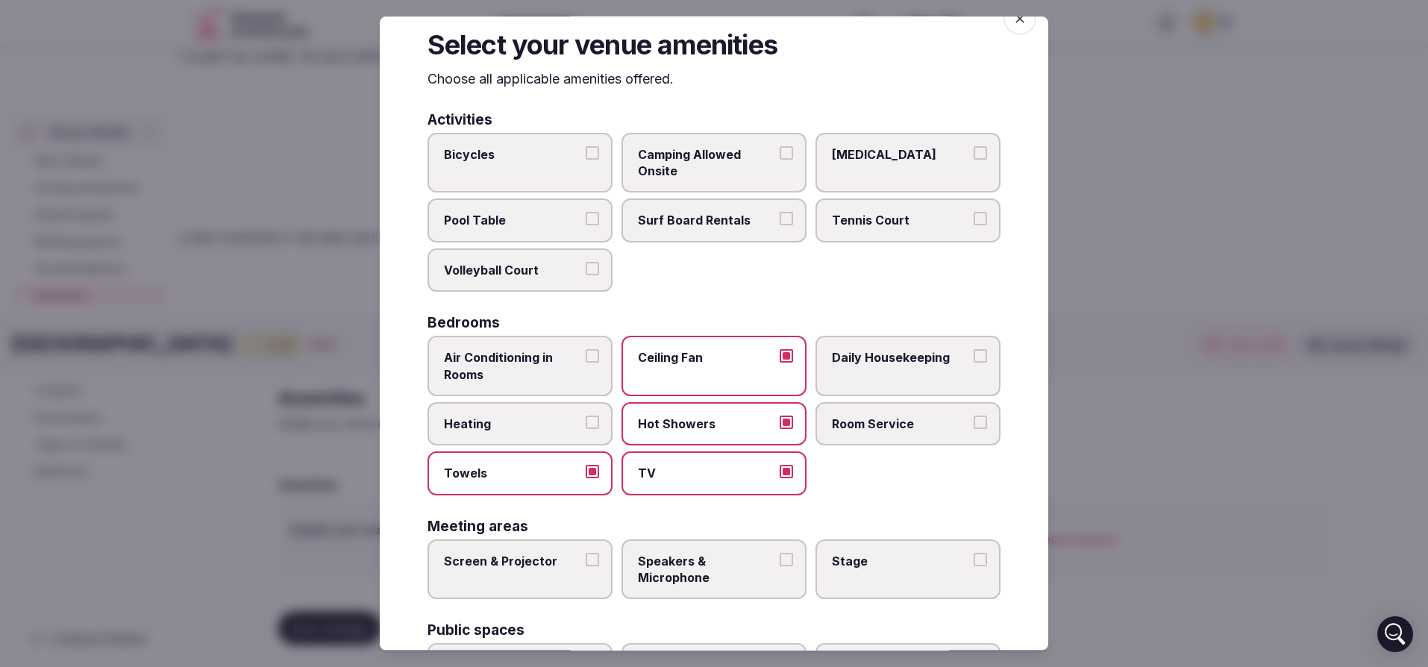
click at [586, 425] on button "Heating" at bounding box center [592, 422] width 13 height 13
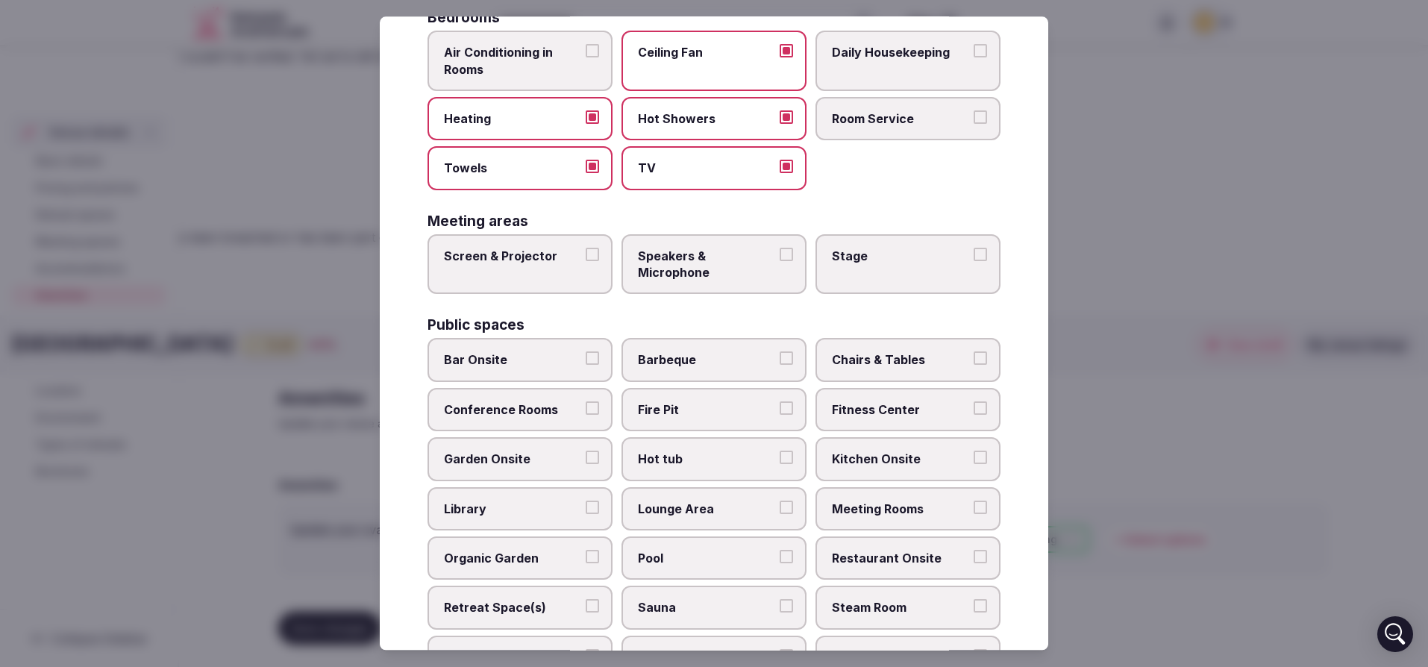
scroll to position [351, 0]
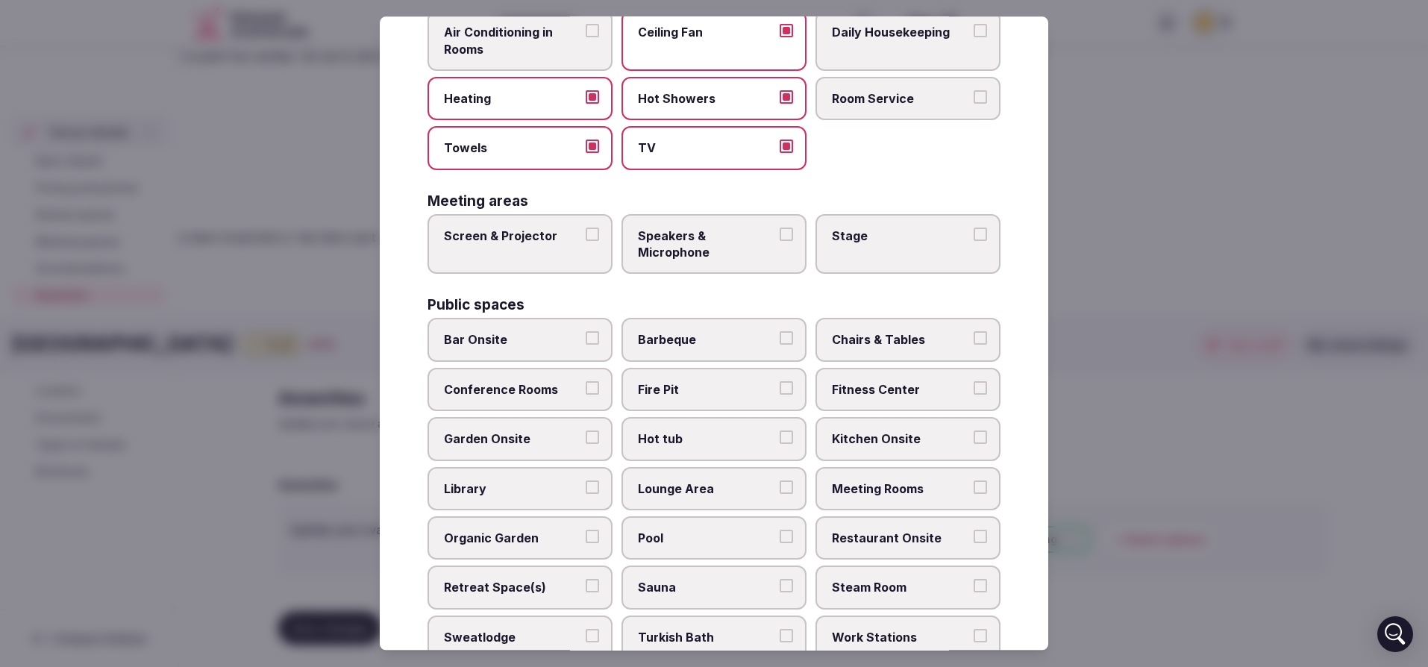
drag, startPoint x: 719, startPoint y: 396, endPoint x: 709, endPoint y: 401, distance: 11.4
click at [719, 395] on span "Fire Pit" at bounding box center [706, 389] width 137 height 16
click at [780, 395] on button "Fire Pit" at bounding box center [786, 387] width 13 height 13
click at [873, 336] on span "Chairs & Tables" at bounding box center [900, 340] width 137 height 16
click at [974, 336] on button "Chairs & Tables" at bounding box center [980, 338] width 13 height 13
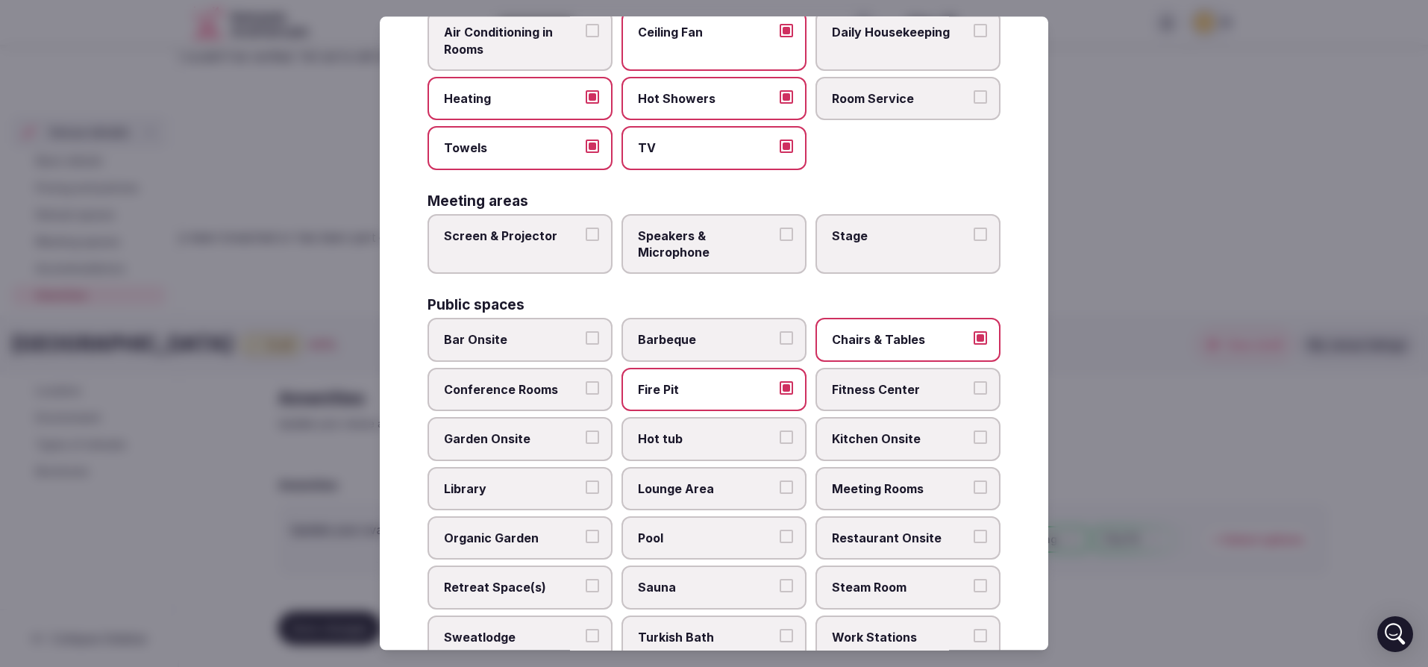
click at [701, 444] on span "Hot tub" at bounding box center [706, 439] width 137 height 16
click at [780, 444] on button "Hot tub" at bounding box center [786, 437] width 13 height 13
drag, startPoint x: 527, startPoint y: 428, endPoint x: 528, endPoint y: 447, distance: 18.7
click at [527, 428] on label "Garden Onsite" at bounding box center [520, 439] width 185 height 43
click at [586, 431] on button "Garden Onsite" at bounding box center [592, 437] width 13 height 13
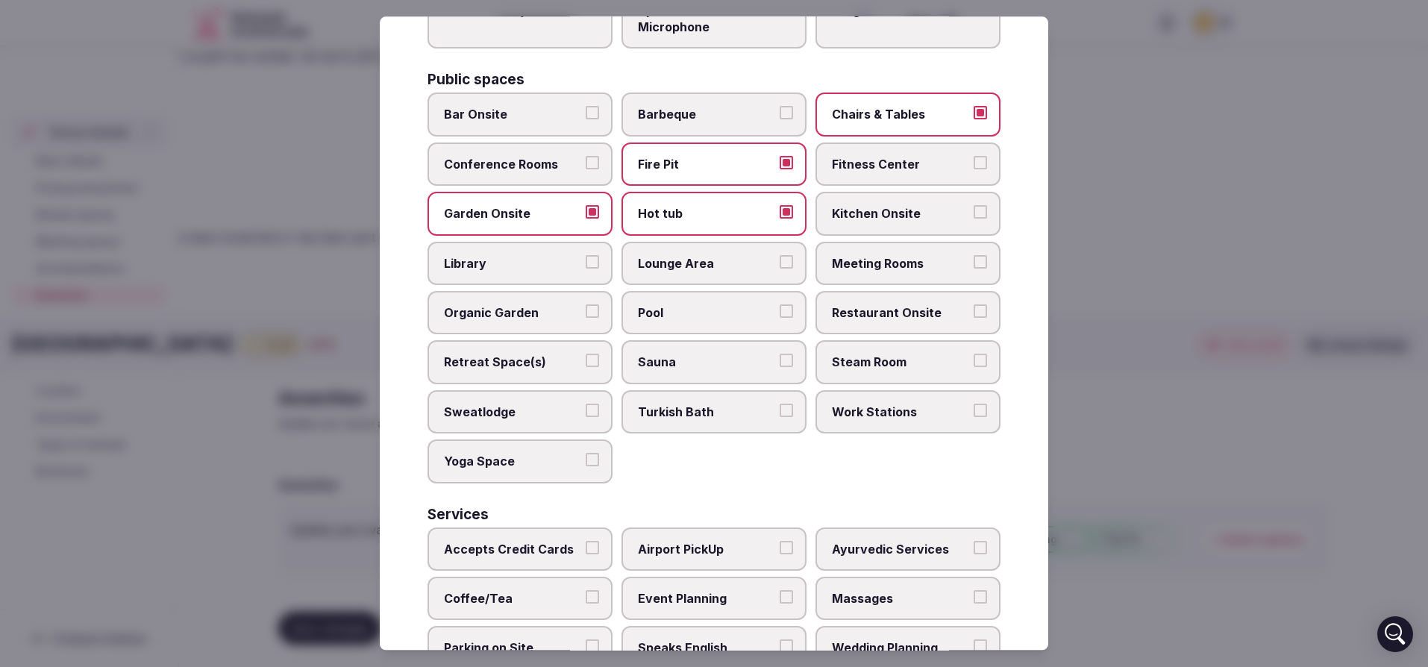
scroll to position [599, 0]
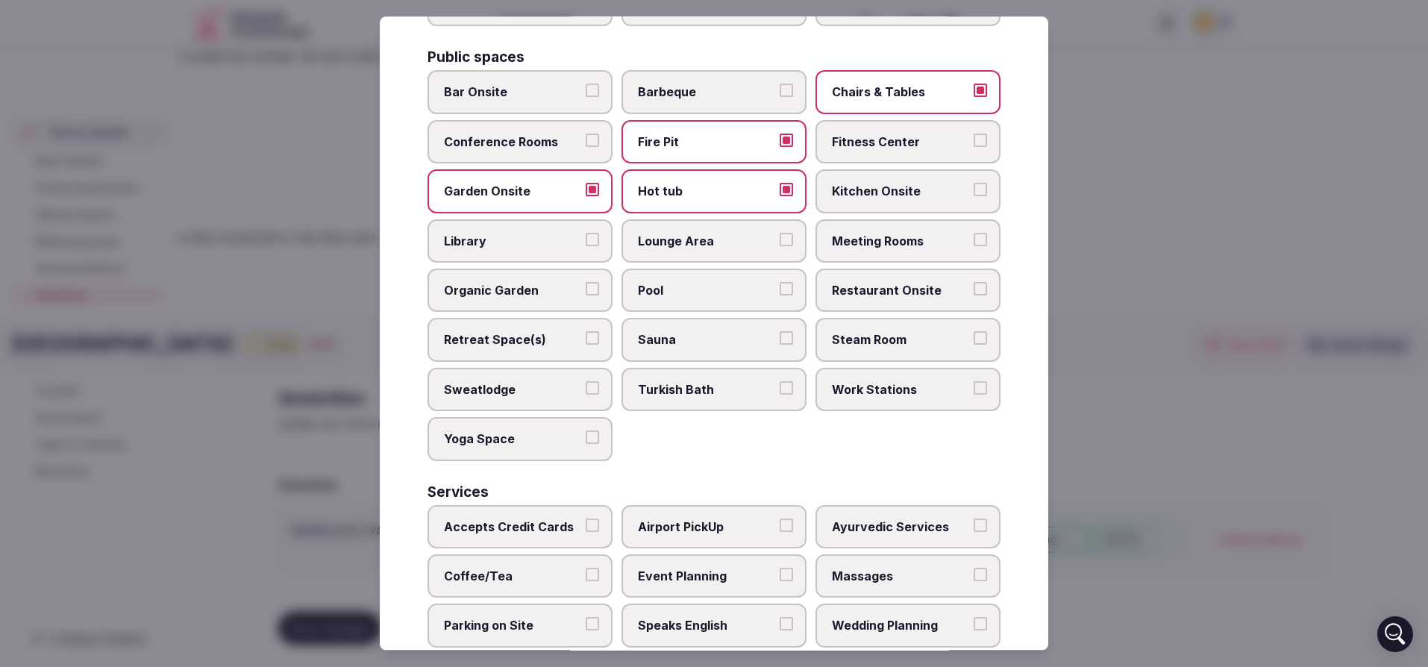
click at [524, 342] on span "Retreat Space(s)" at bounding box center [512, 340] width 137 height 16
click at [586, 342] on button "Retreat Space(s)" at bounding box center [592, 338] width 13 height 13
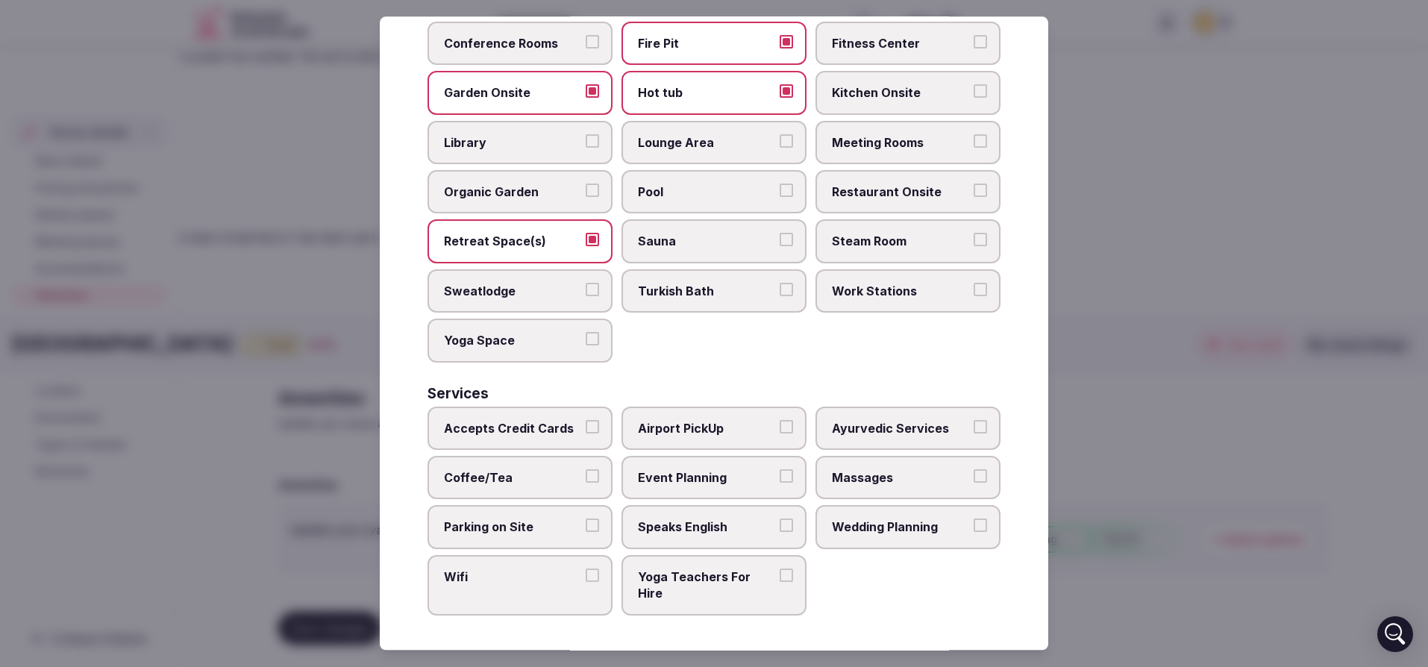
scroll to position [699, 0]
click at [539, 242] on span "Retreat Space(s)" at bounding box center [512, 240] width 137 height 16
click at [586, 242] on button "Retreat Space(s)" at bounding box center [592, 238] width 13 height 13
click at [521, 255] on label "Retreat Space(s)" at bounding box center [520, 240] width 185 height 43
click at [586, 245] on button "Retreat Space(s)" at bounding box center [592, 238] width 13 height 13
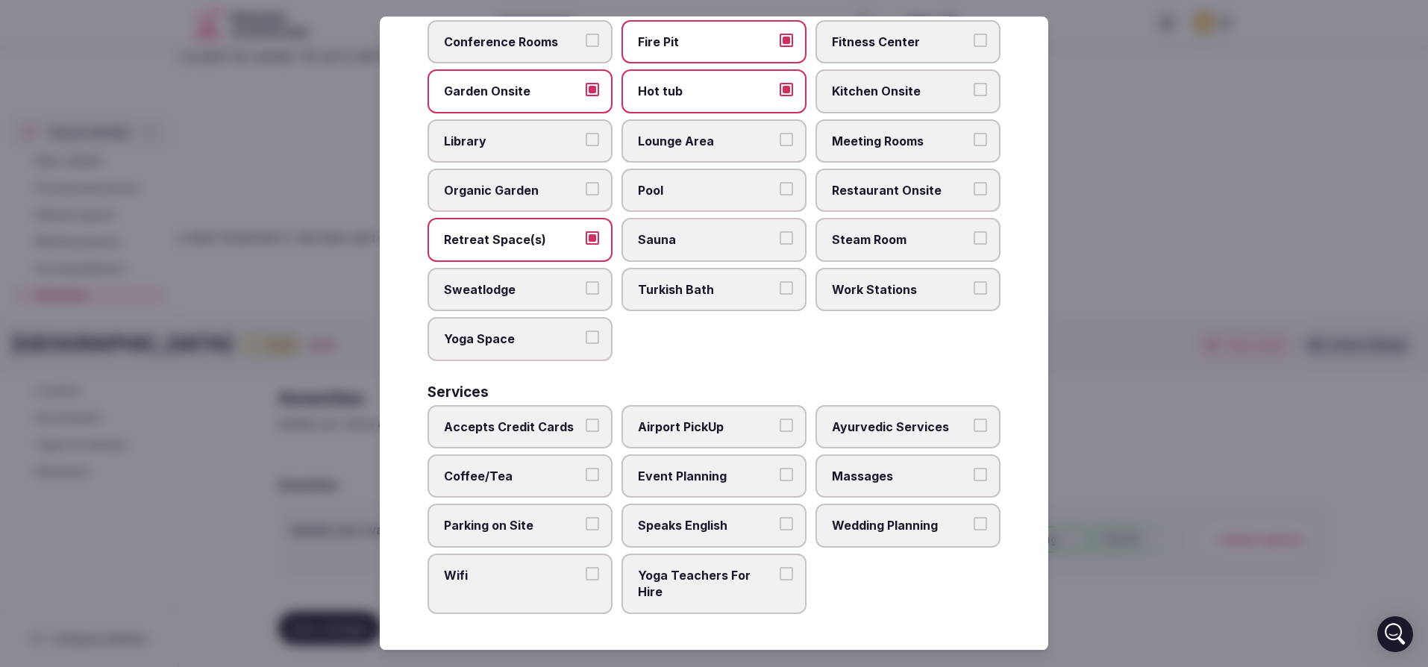
click at [549, 339] on span "Yoga Space" at bounding box center [512, 339] width 137 height 16
click at [586, 339] on button "Yoga Space" at bounding box center [592, 337] width 13 height 13
click at [507, 438] on label "Accepts Credit Cards" at bounding box center [520, 426] width 185 height 43
click at [586, 432] on button "Accepts Credit Cards" at bounding box center [592, 425] width 13 height 13
click at [569, 478] on span "Coffee/Tea" at bounding box center [512, 476] width 137 height 16
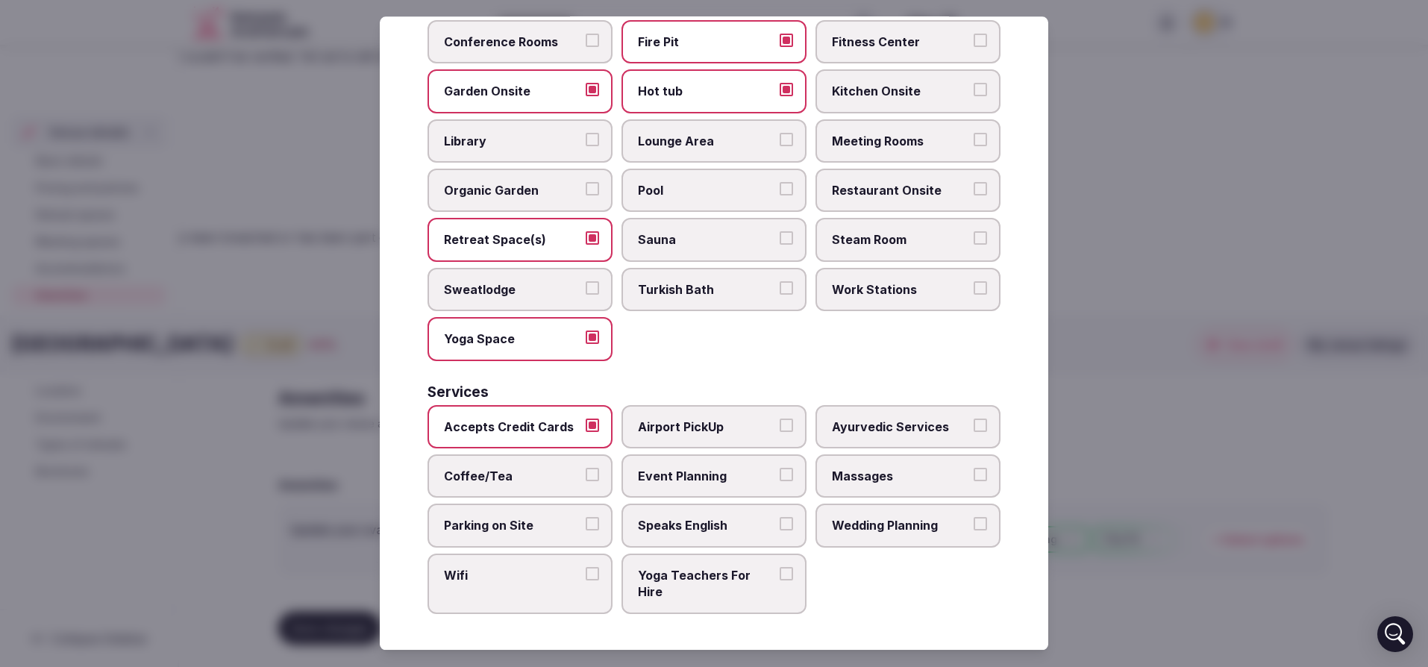
click at [586, 478] on button "Coffee/Tea" at bounding box center [592, 474] width 13 height 13
click at [645, 523] on span "Speaks English" at bounding box center [706, 526] width 137 height 16
click at [780, 523] on button "Speaks English" at bounding box center [786, 524] width 13 height 13
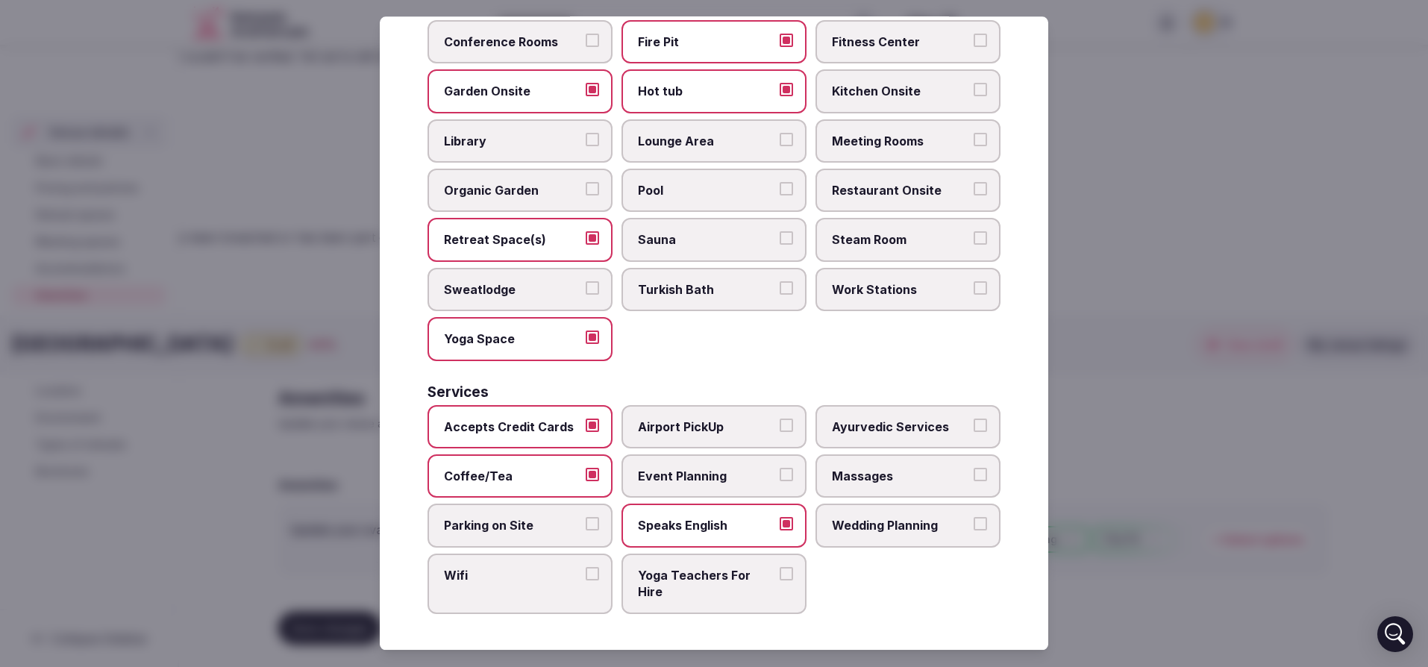
click at [505, 533] on span "Parking on Site" at bounding box center [512, 526] width 137 height 16
click at [586, 531] on button "Parking on Site" at bounding box center [592, 524] width 13 height 13
click at [492, 581] on span "Wifi" at bounding box center [512, 575] width 137 height 16
click at [586, 581] on button "Wifi" at bounding box center [592, 573] width 13 height 13
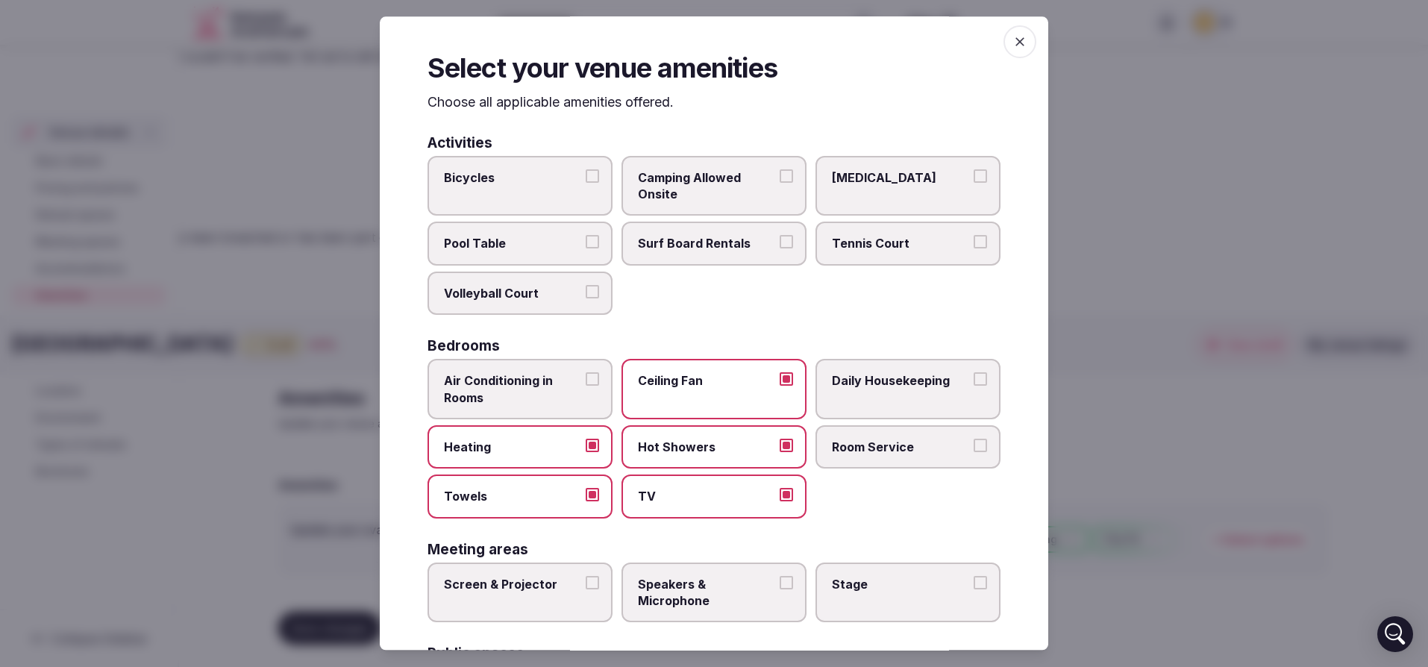
scroll to position [0, 0]
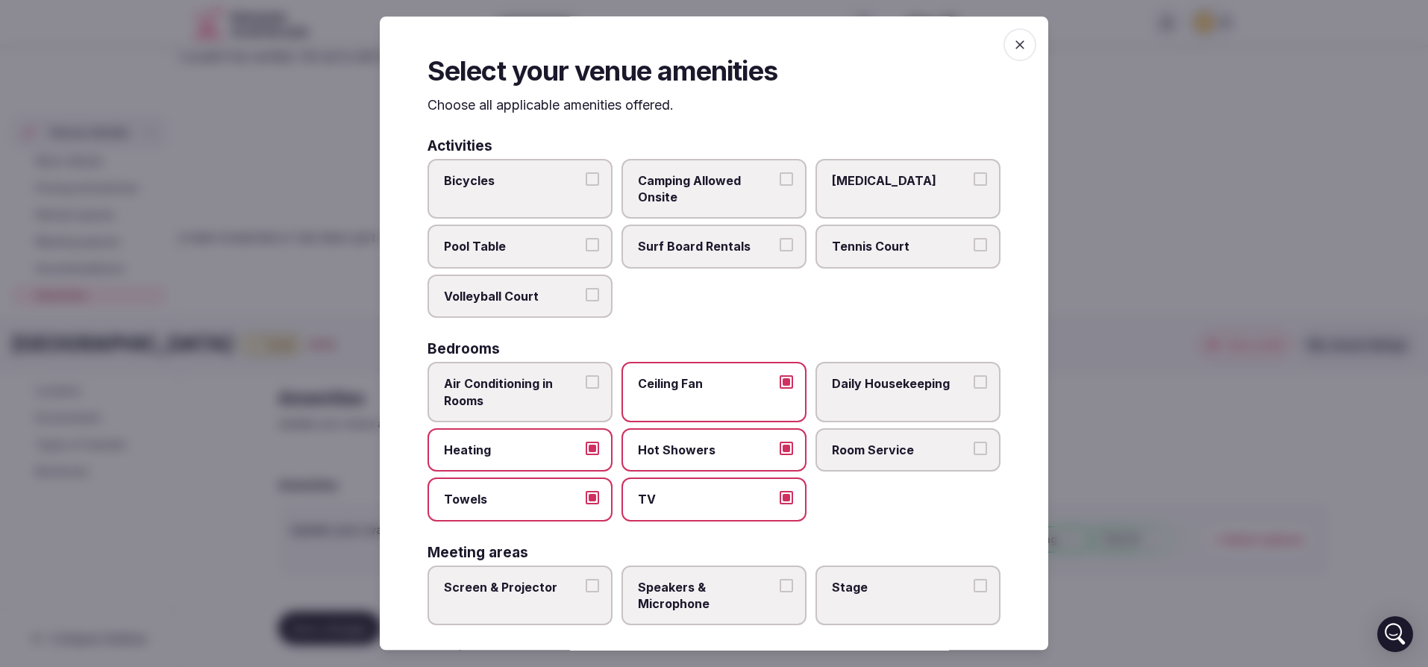
click at [1012, 52] on span "button" at bounding box center [1020, 44] width 33 height 33
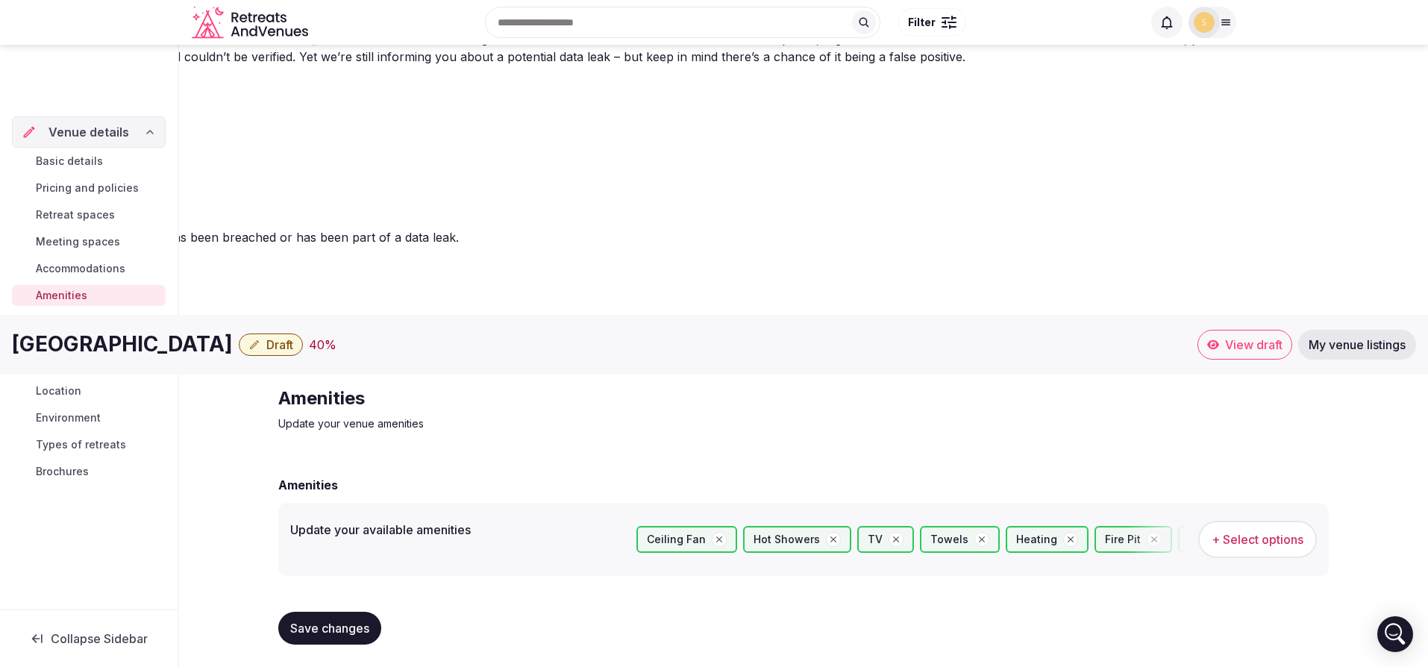
click at [343, 621] on span "Save changes" at bounding box center [329, 628] width 79 height 15
click at [141, 314] on link "Food & dining" at bounding box center [89, 322] width 154 height 21
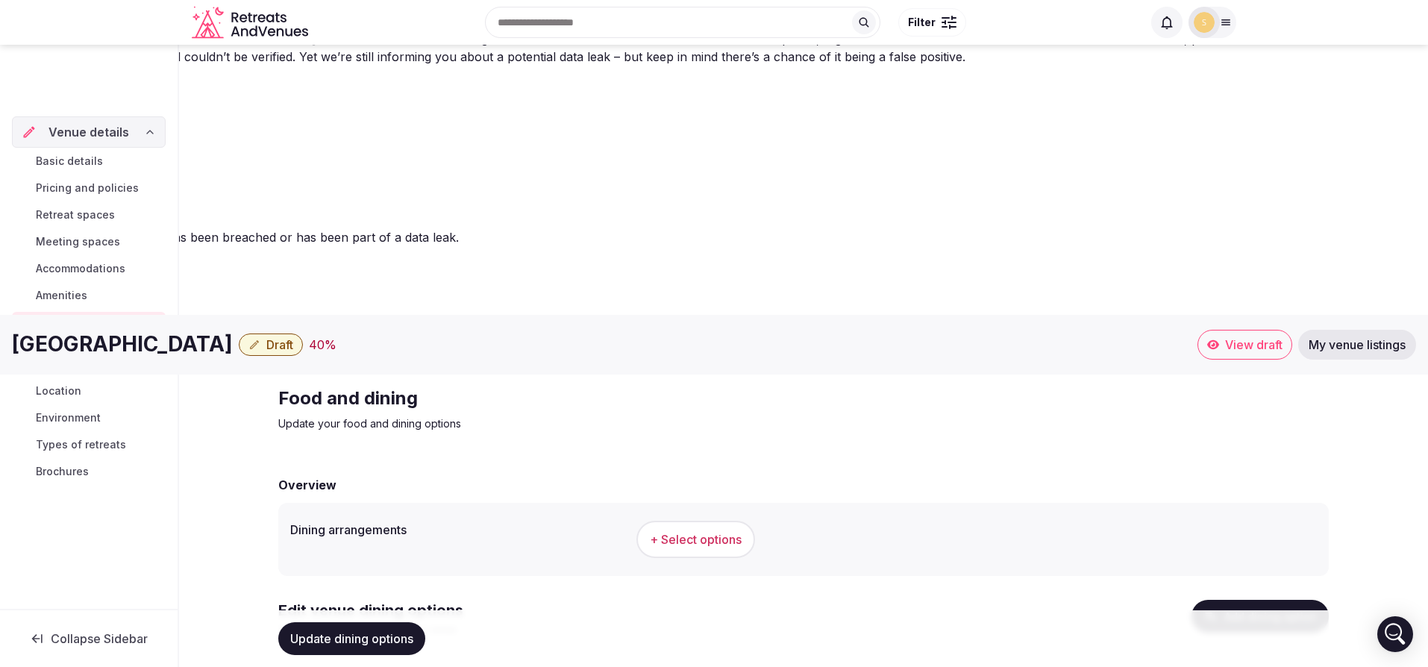
click at [694, 521] on button "+ Select options" at bounding box center [695, 539] width 119 height 37
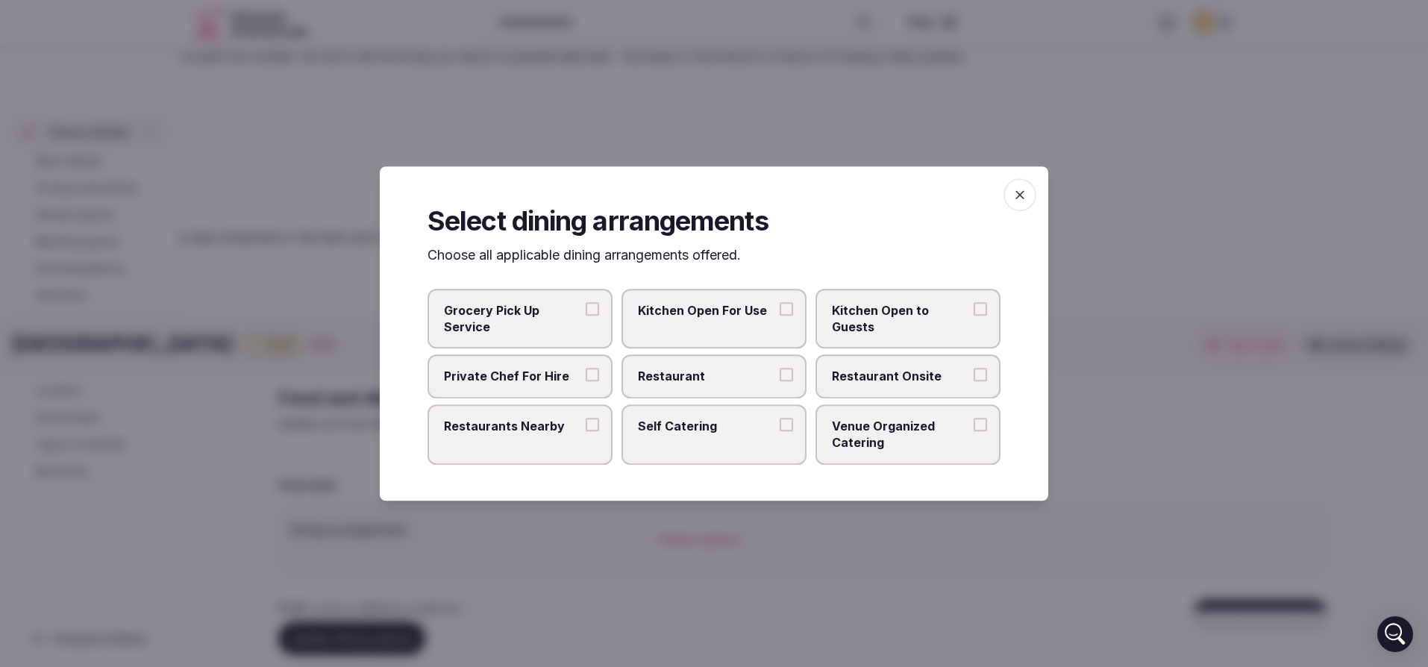
click at [569, 387] on label "Private Chef For Hire" at bounding box center [520, 376] width 185 height 43
click at [586, 382] on button "Private Chef For Hire" at bounding box center [592, 375] width 13 height 13
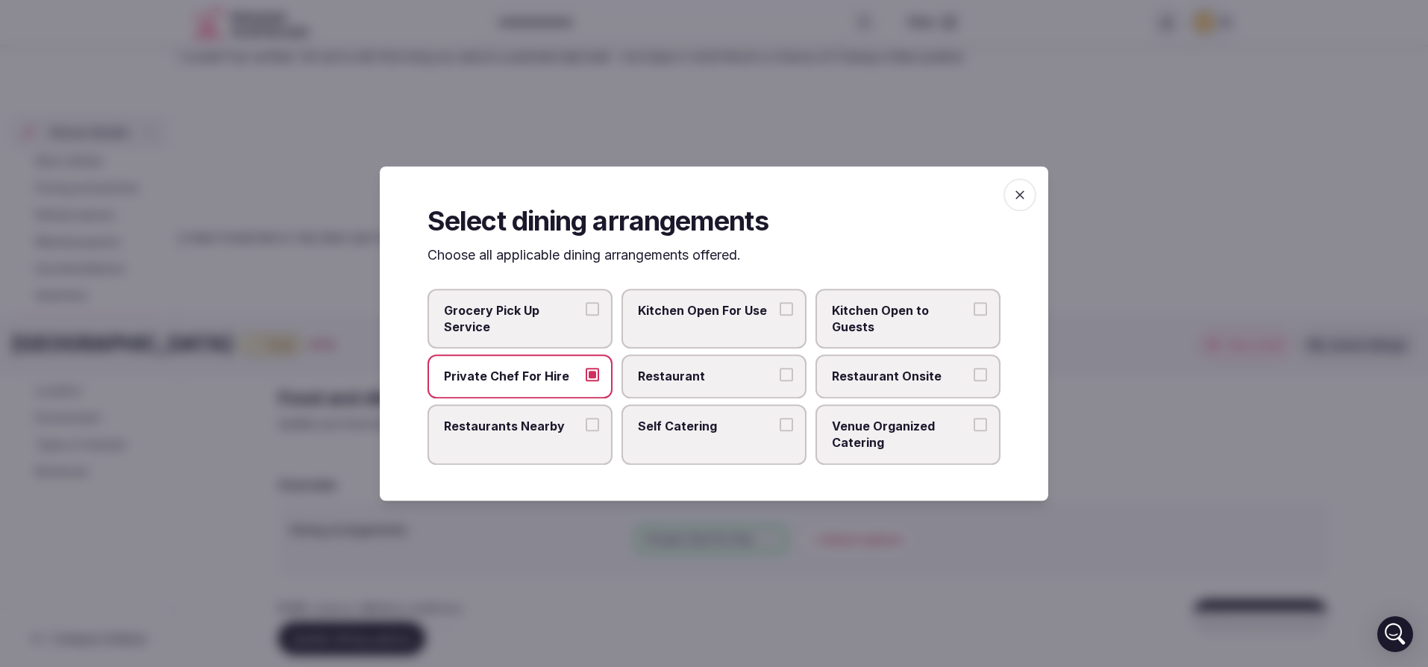
click at [554, 432] on span "Restaurants Nearby" at bounding box center [512, 426] width 137 height 16
click at [586, 431] on button "Restaurants Nearby" at bounding box center [592, 424] width 13 height 13
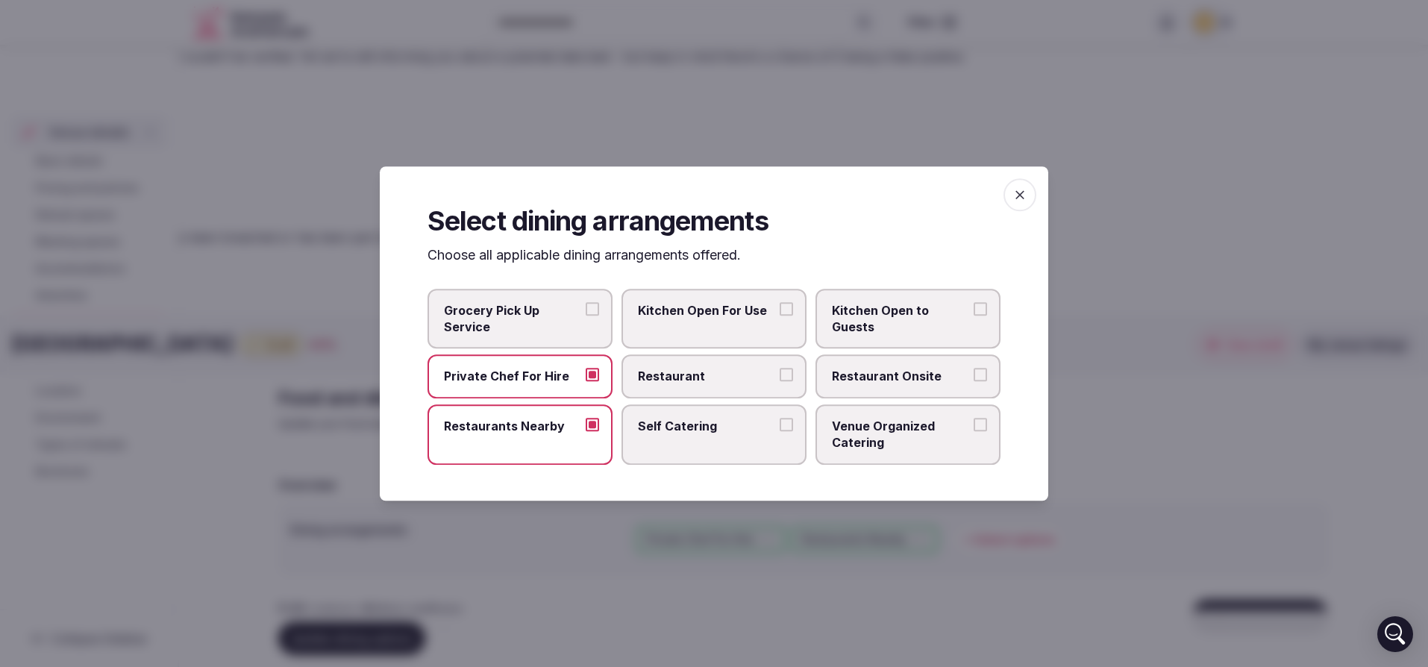
click at [880, 428] on span "Venue Organized Catering" at bounding box center [900, 435] width 137 height 34
click at [974, 428] on button "Venue Organized Catering" at bounding box center [980, 424] width 13 height 13
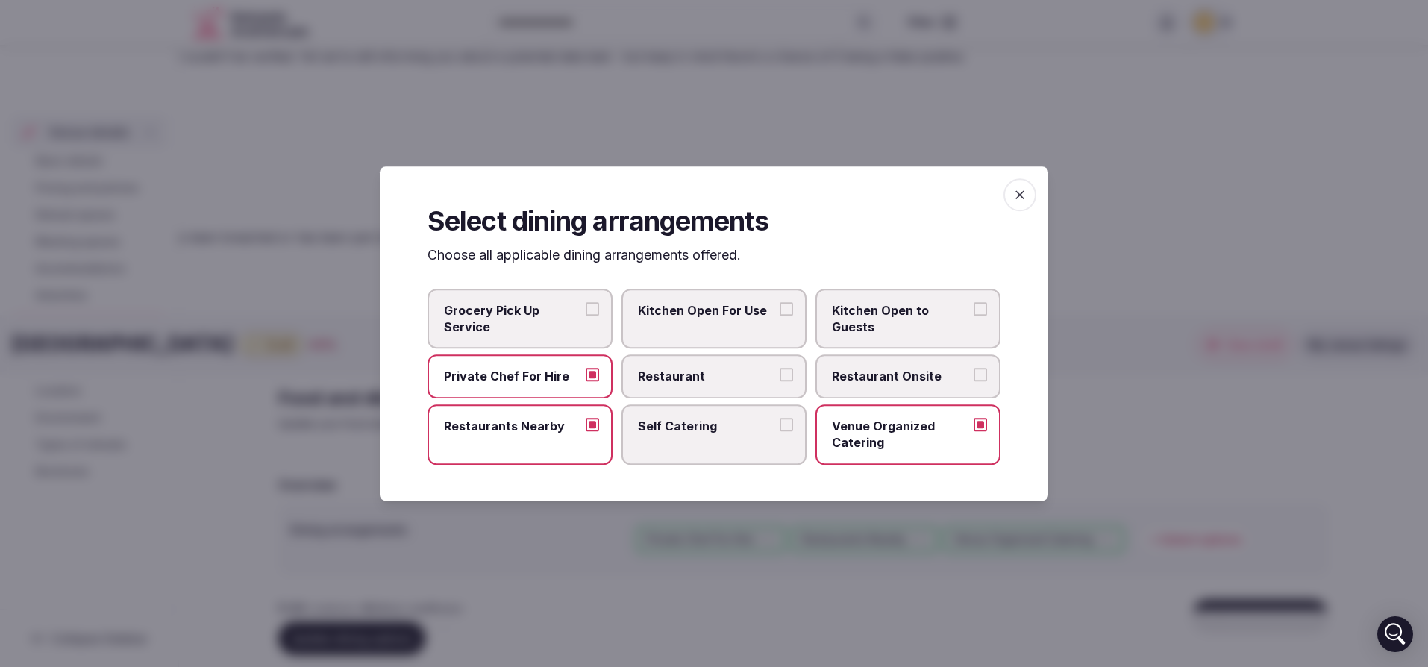
click at [498, 327] on span "Grocery Pick Up Service" at bounding box center [512, 319] width 137 height 34
click at [586, 316] on button "Grocery Pick Up Service" at bounding box center [592, 308] width 13 height 13
click at [1026, 194] on icon "button" at bounding box center [1020, 194] width 15 height 15
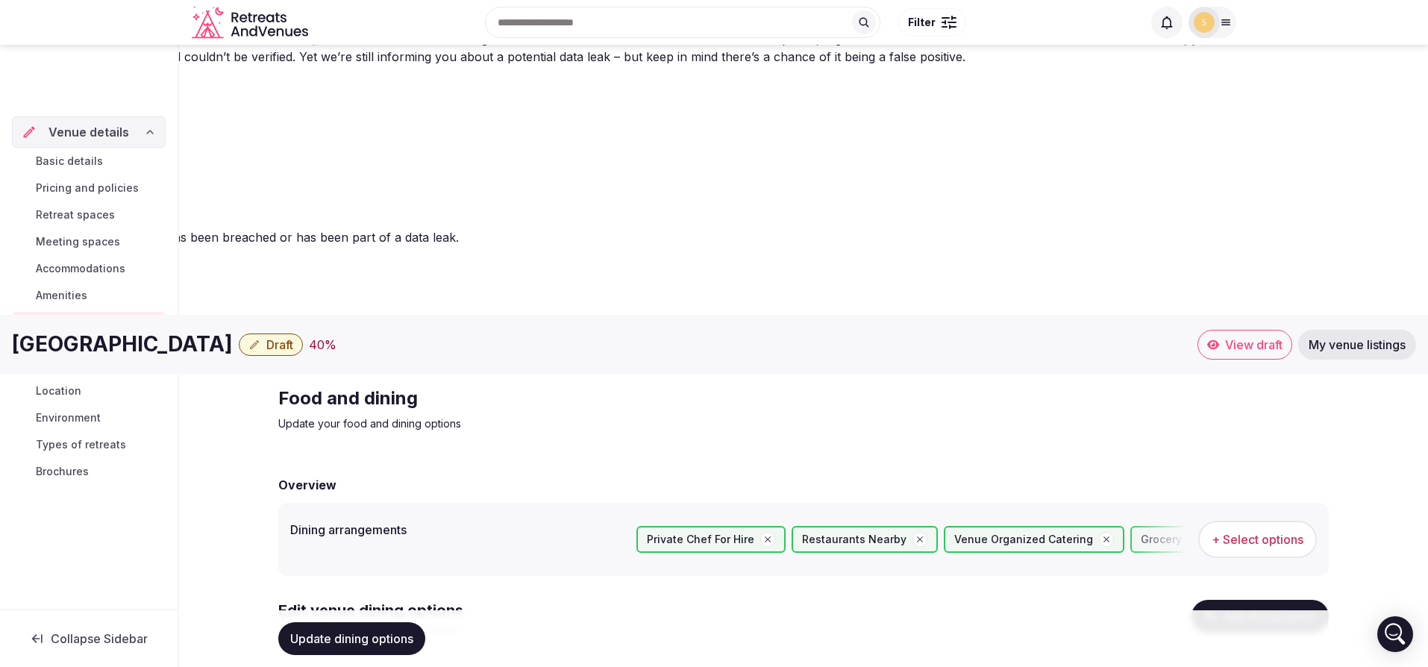
click at [360, 631] on span "Update dining options" at bounding box center [351, 638] width 123 height 15
click at [116, 351] on span "Activities & experiences" at bounding box center [98, 357] width 124 height 30
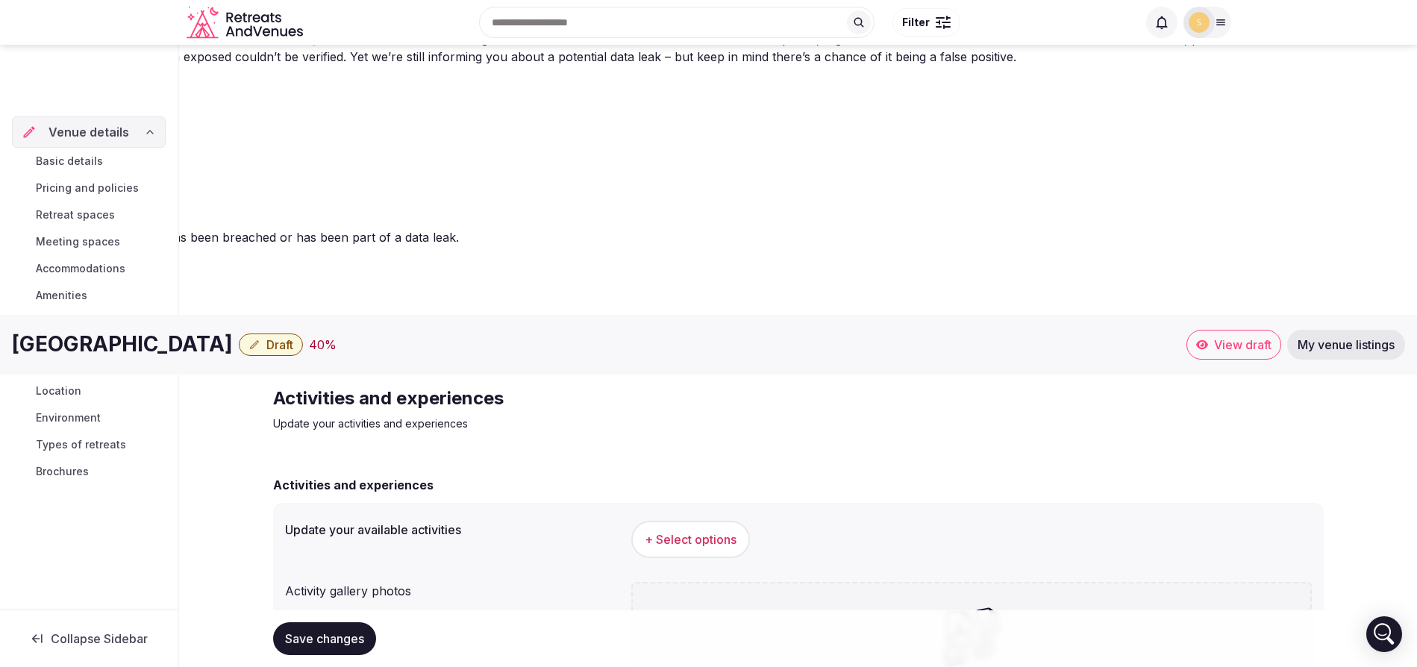
click at [662, 531] on span "+ Select options" at bounding box center [691, 539] width 92 height 16
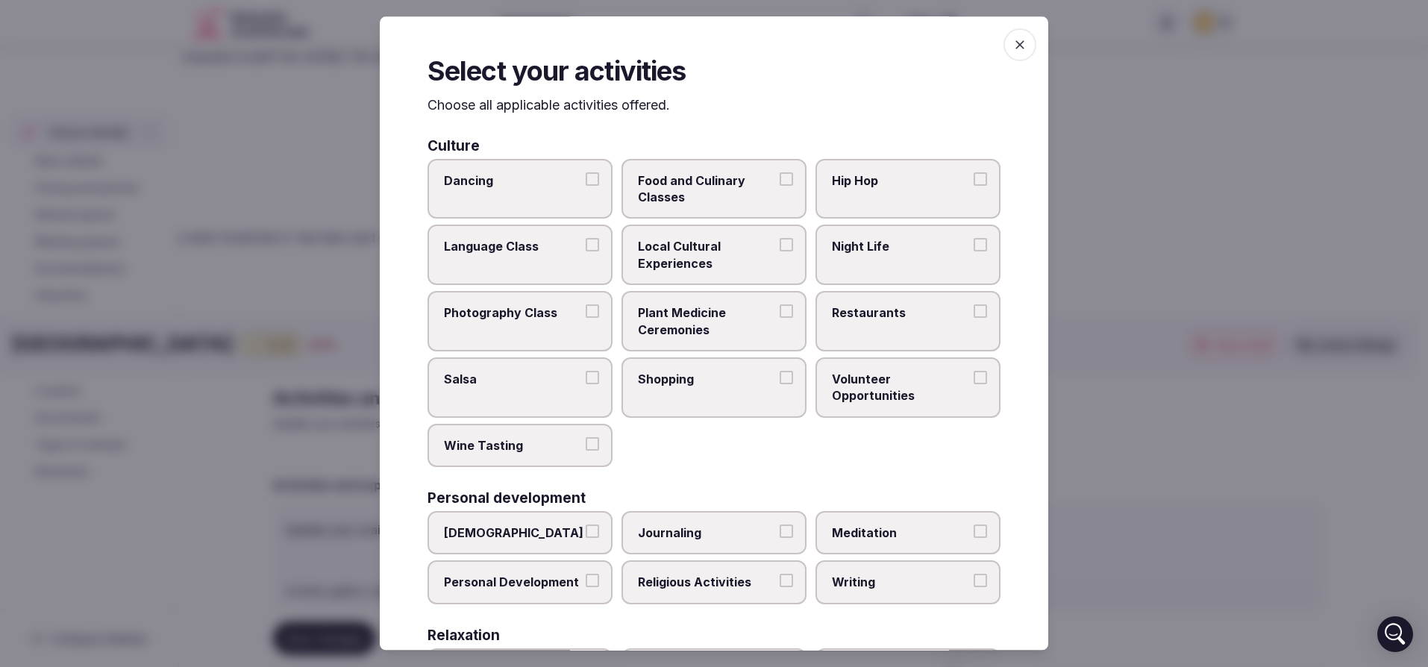
click at [860, 320] on span "Restaurants" at bounding box center [900, 312] width 137 height 16
click at [974, 318] on button "Restaurants" at bounding box center [980, 310] width 13 height 13
click at [703, 248] on span "Local Cultural Experiences" at bounding box center [706, 256] width 137 height 34
click at [780, 248] on button "Local Cultural Experiences" at bounding box center [786, 245] width 13 height 13
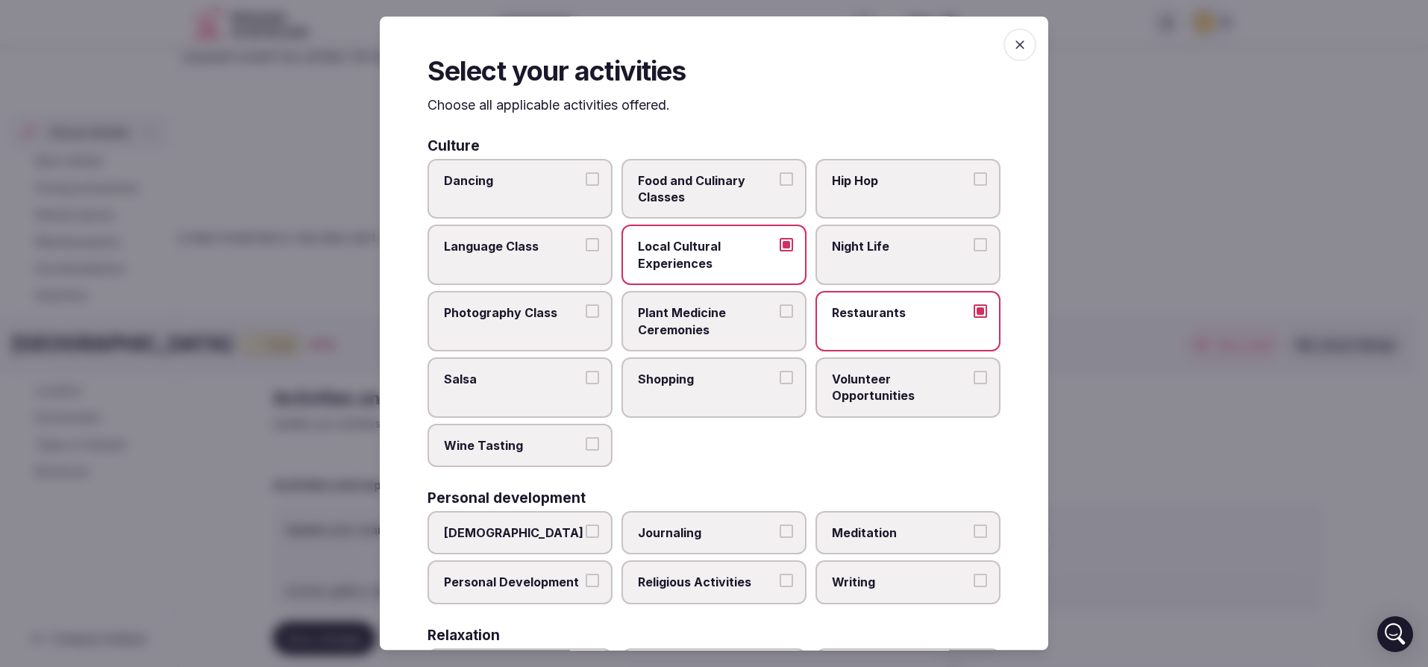
click at [725, 260] on span "Local Cultural Experiences" at bounding box center [706, 256] width 137 height 34
click at [780, 252] on button "Local Cultural Experiences" at bounding box center [786, 245] width 13 height 13
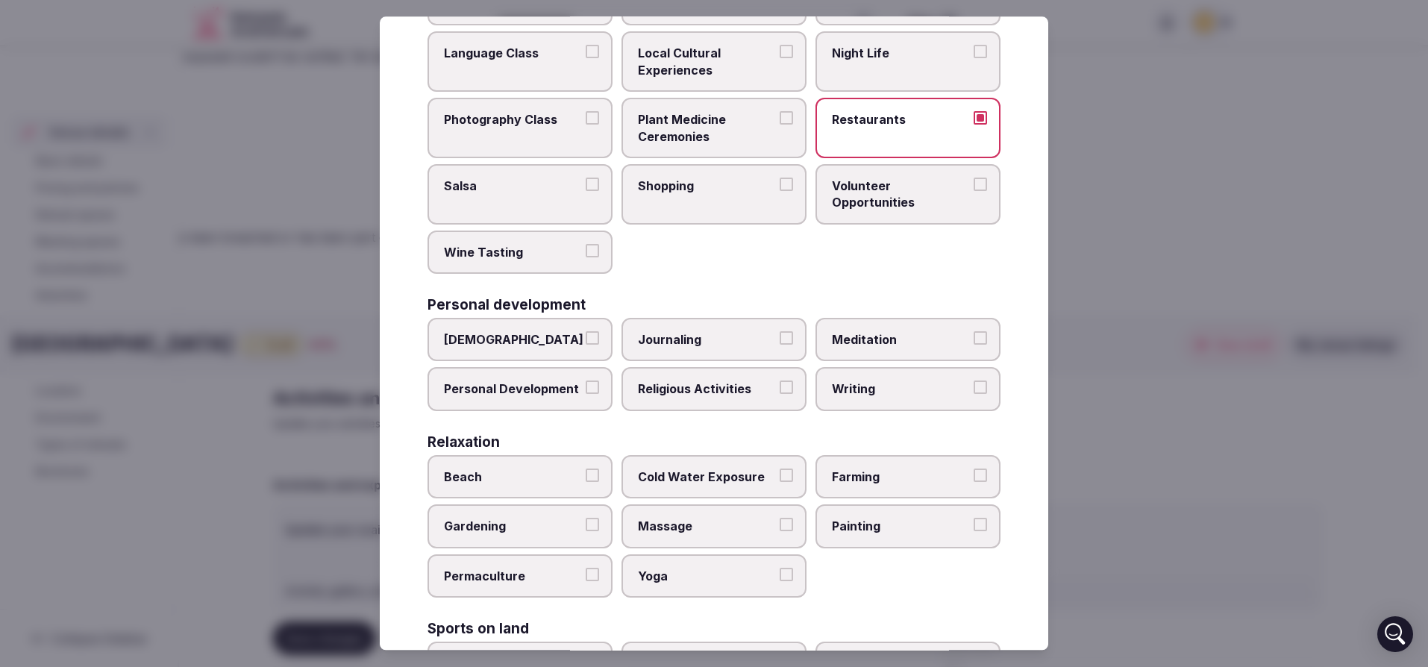
scroll to position [413, 0]
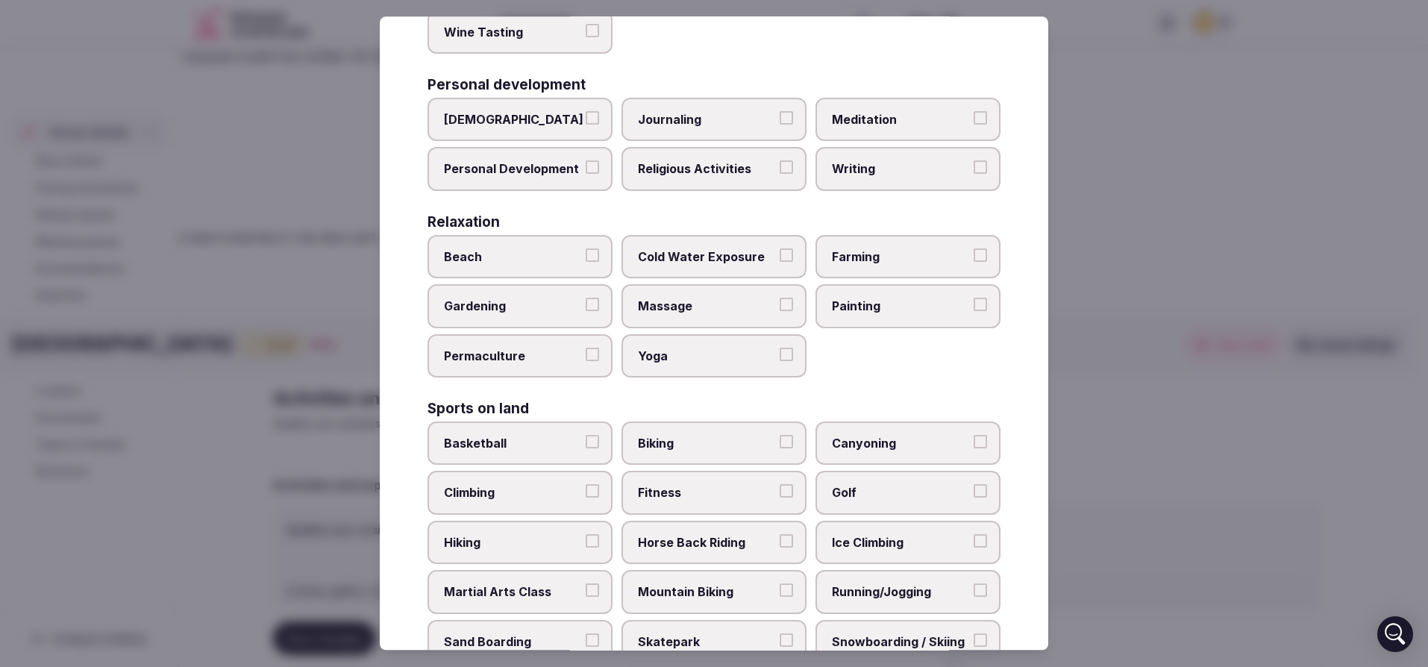
click at [501, 271] on label "Beach" at bounding box center [520, 256] width 185 height 43
click at [586, 262] on button "Beach" at bounding box center [592, 254] width 13 height 13
click at [689, 261] on span "Cold Water Exposure" at bounding box center [706, 256] width 137 height 16
click at [780, 261] on button "Cold Water Exposure" at bounding box center [786, 254] width 13 height 13
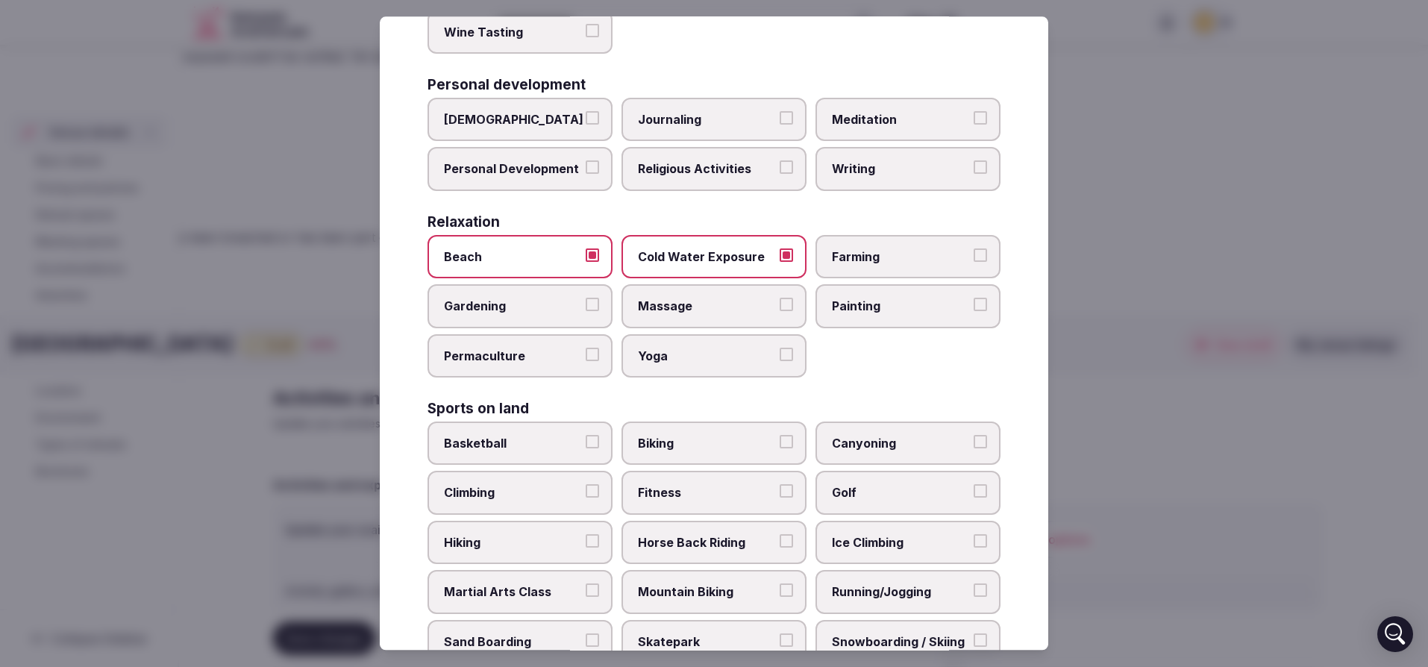
click at [664, 303] on span "Massage" at bounding box center [706, 306] width 137 height 16
click at [780, 303] on button "Massage" at bounding box center [786, 304] width 13 height 13
click at [665, 358] on span "Yoga" at bounding box center [706, 356] width 137 height 16
click at [780, 358] on button "Yoga" at bounding box center [786, 354] width 13 height 13
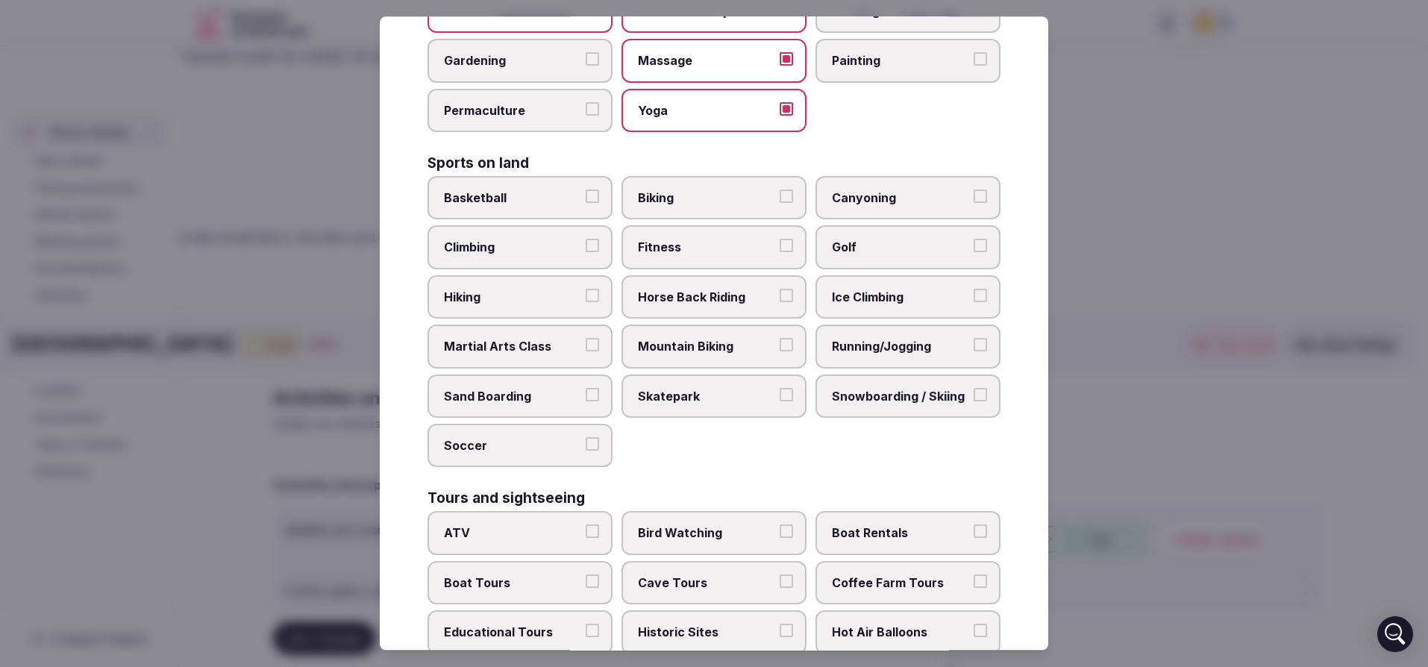
scroll to position [666, 0]
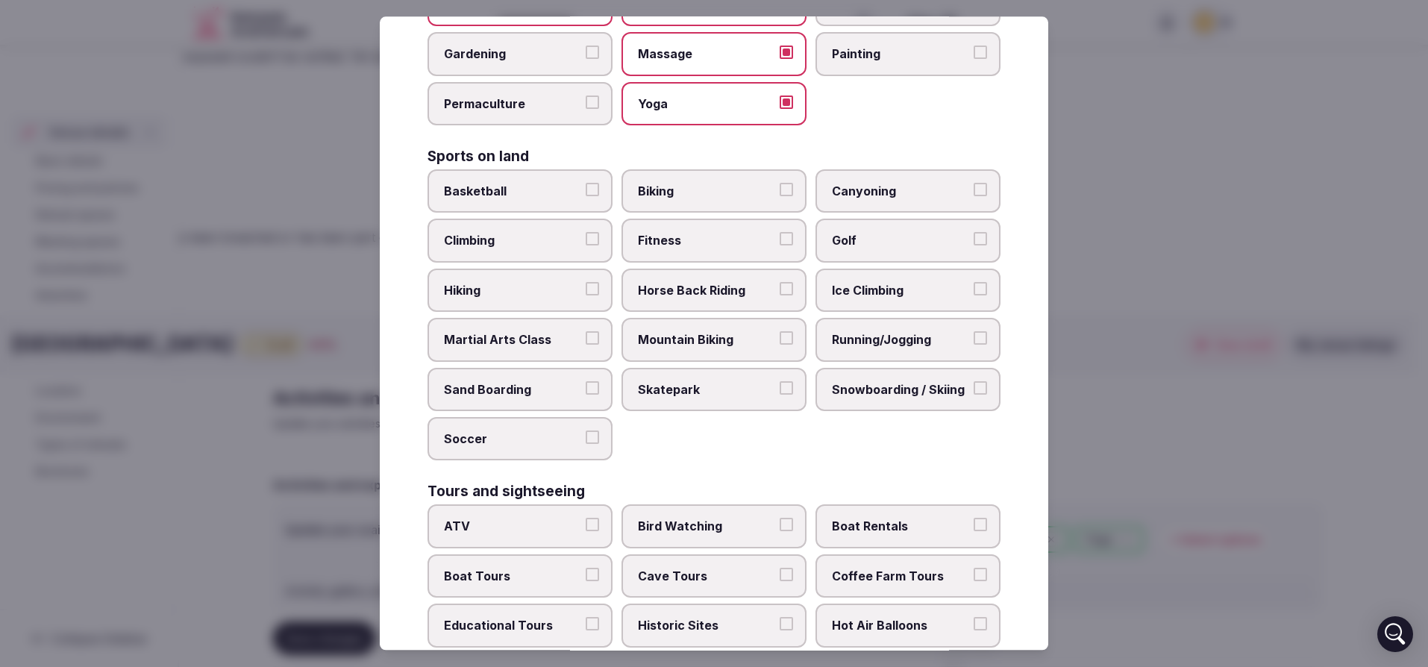
click at [852, 239] on span "Golf" at bounding box center [900, 241] width 137 height 16
click at [974, 239] on button "Golf" at bounding box center [980, 239] width 13 height 13
click at [495, 295] on span "Hiking" at bounding box center [512, 290] width 137 height 16
click at [586, 295] on button "Hiking" at bounding box center [592, 288] width 13 height 13
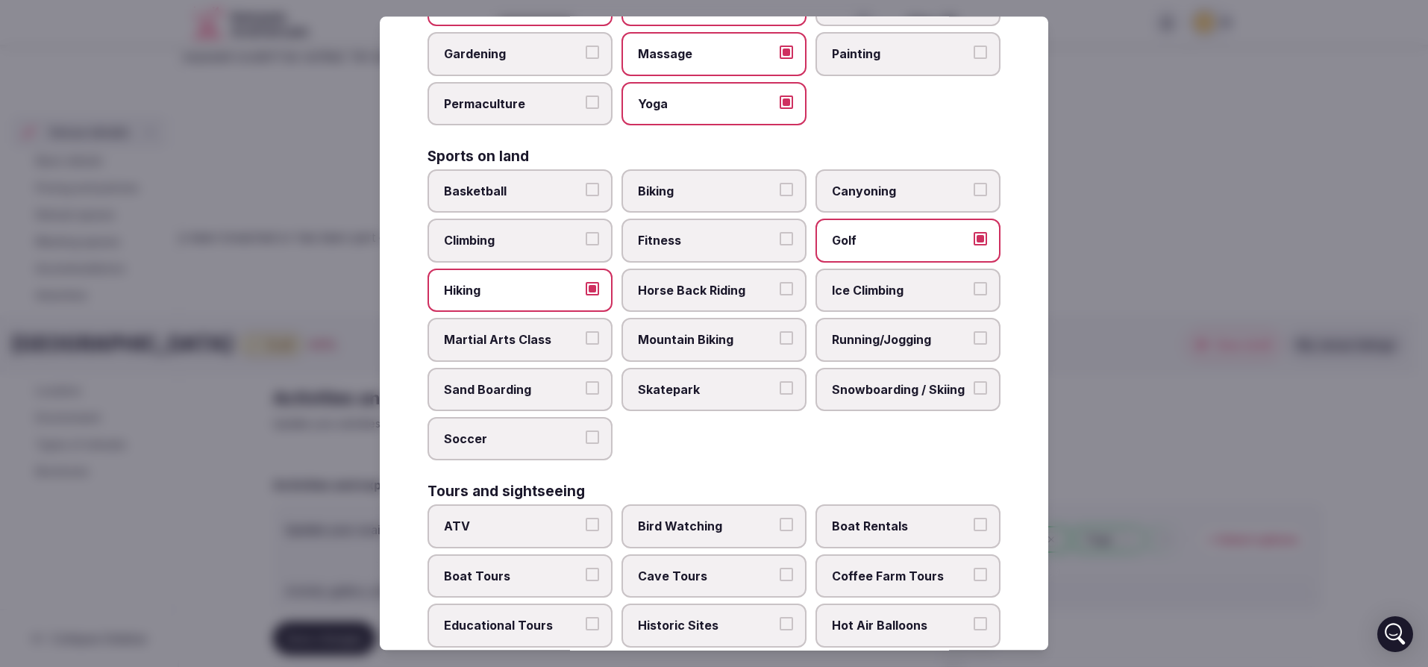
click at [716, 345] on span "Mountain Biking" at bounding box center [706, 340] width 137 height 16
click at [780, 345] on button "Mountain Biking" at bounding box center [786, 338] width 13 height 13
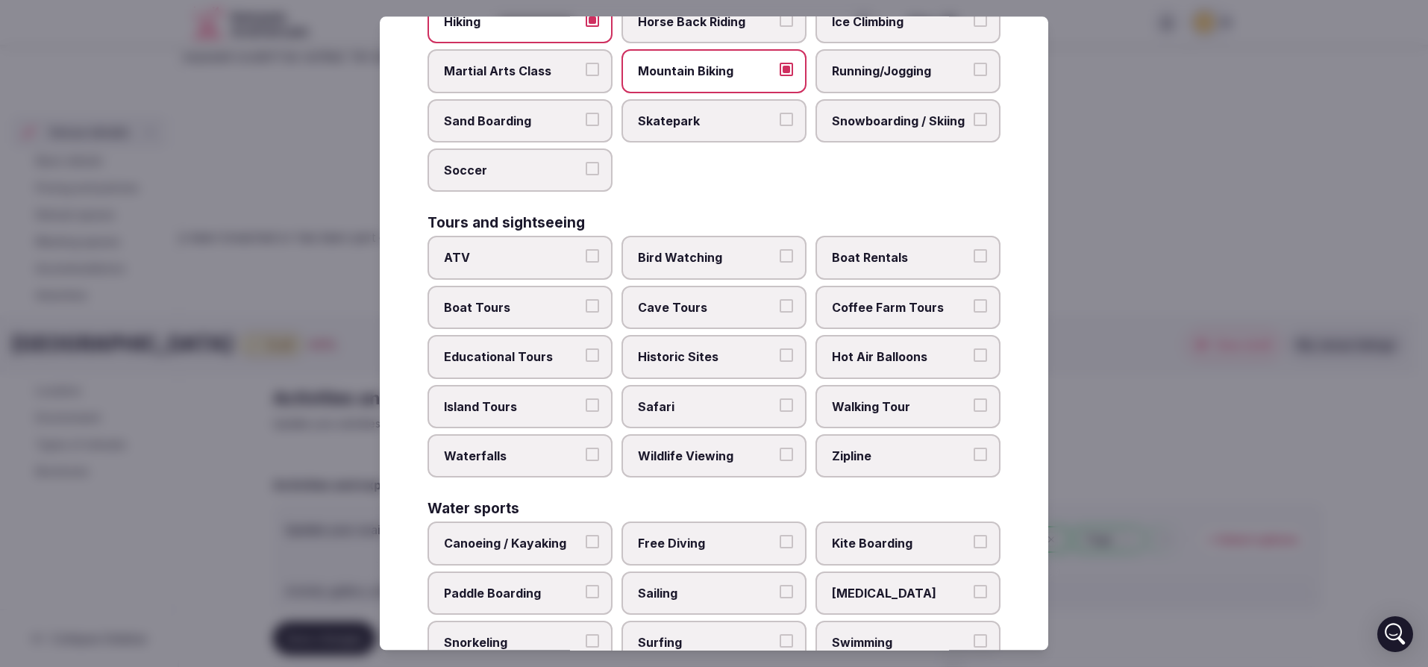
scroll to position [995, 0]
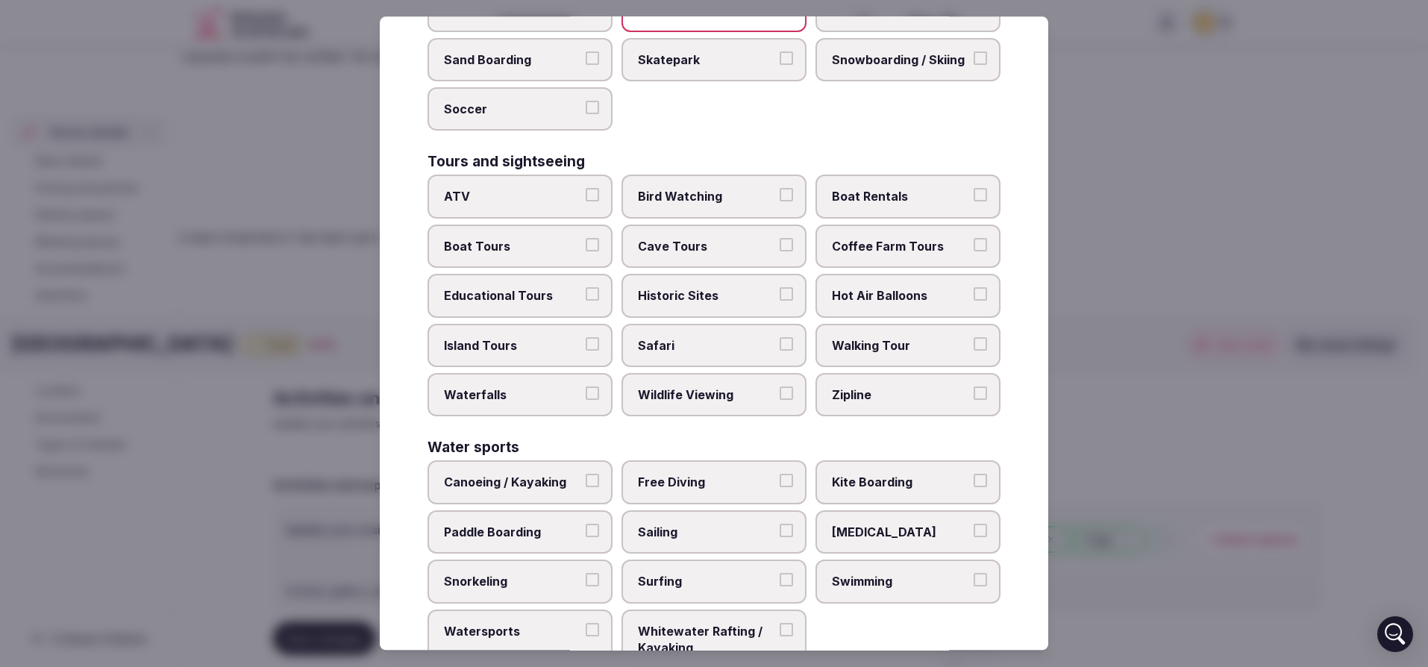
click at [685, 204] on span "Bird Watching" at bounding box center [706, 197] width 137 height 16
click at [780, 202] on button "Bird Watching" at bounding box center [786, 195] width 13 height 13
click at [863, 200] on span "Boat Rentals" at bounding box center [900, 197] width 137 height 16
click at [974, 200] on button "Boat Rentals" at bounding box center [980, 195] width 13 height 13
click at [536, 250] on span "Boat Tours" at bounding box center [512, 246] width 137 height 16
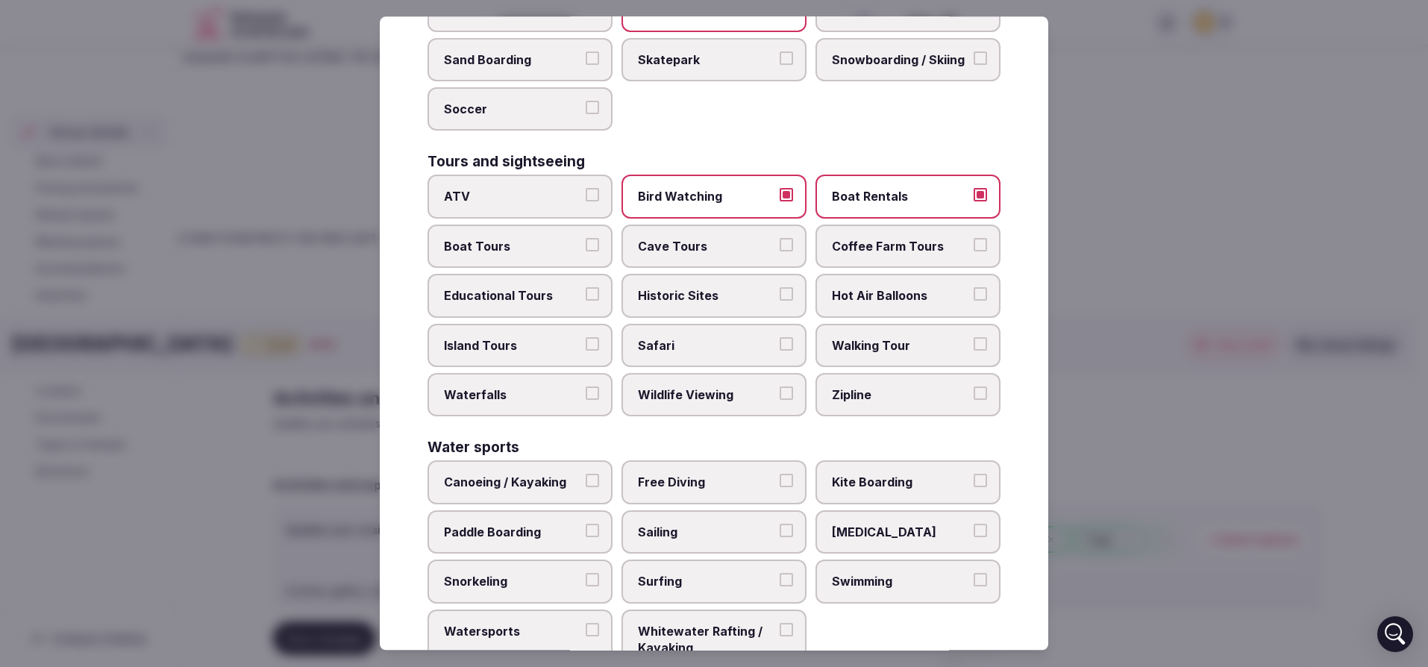
click at [586, 250] on button "Boat Tours" at bounding box center [592, 244] width 13 height 13
click at [871, 396] on span "Zipline" at bounding box center [900, 395] width 137 height 16
click at [974, 396] on button "Zipline" at bounding box center [980, 393] width 13 height 13
click at [484, 399] on span "Waterfalls" at bounding box center [512, 395] width 137 height 16
click at [586, 399] on button "Waterfalls" at bounding box center [592, 393] width 13 height 13
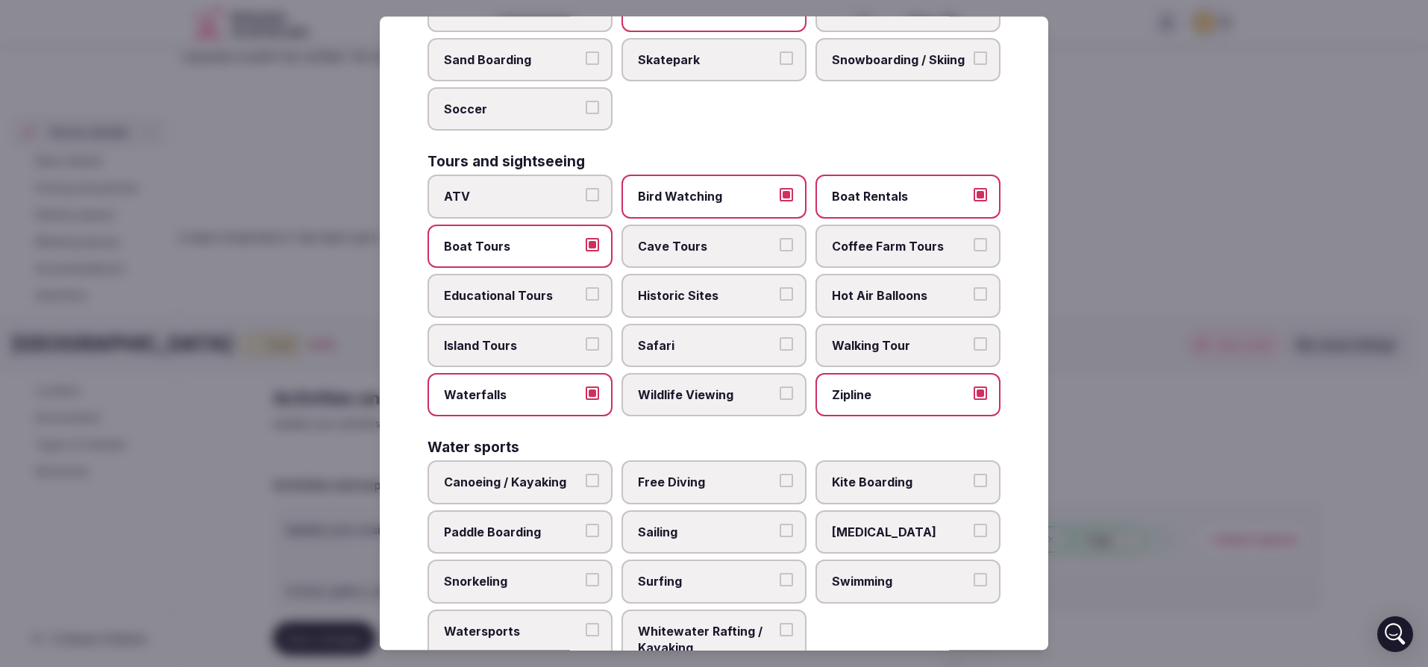
click at [680, 389] on span "Wildlife Viewing" at bounding box center [706, 395] width 137 height 16
click at [780, 389] on button "Wildlife Viewing" at bounding box center [786, 393] width 13 height 13
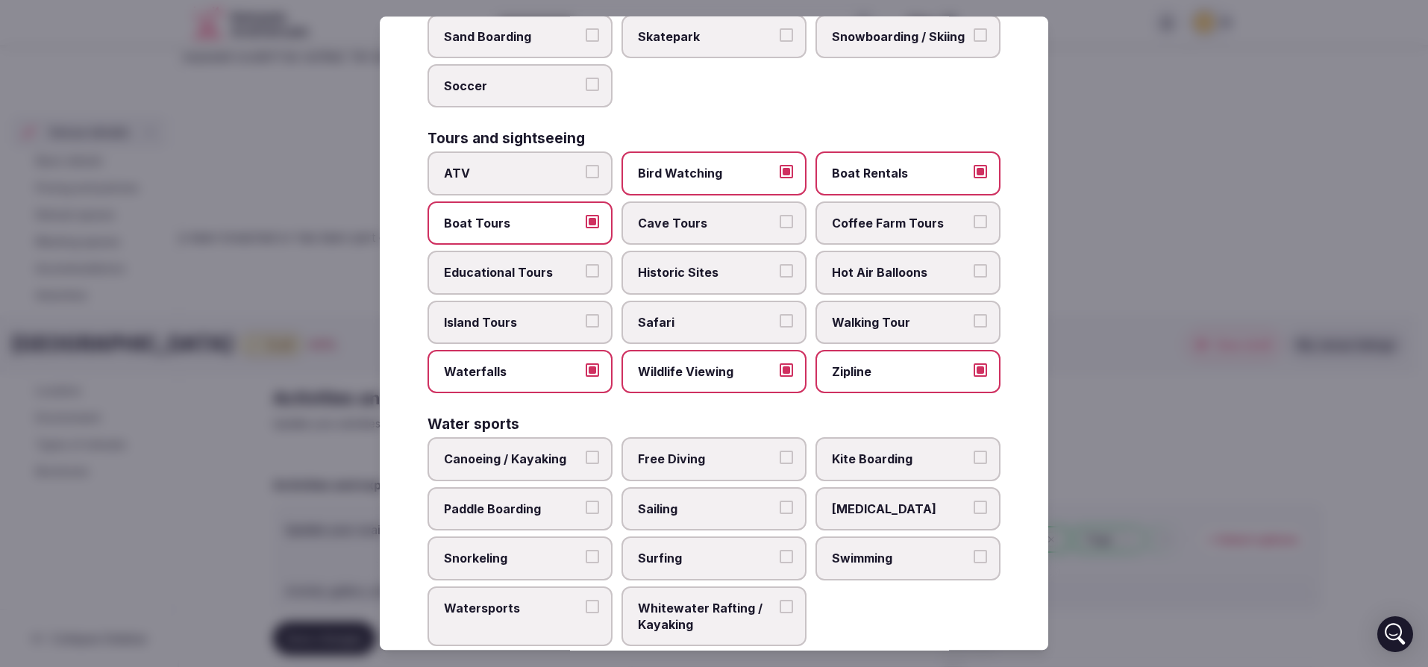
scroll to position [1051, 0]
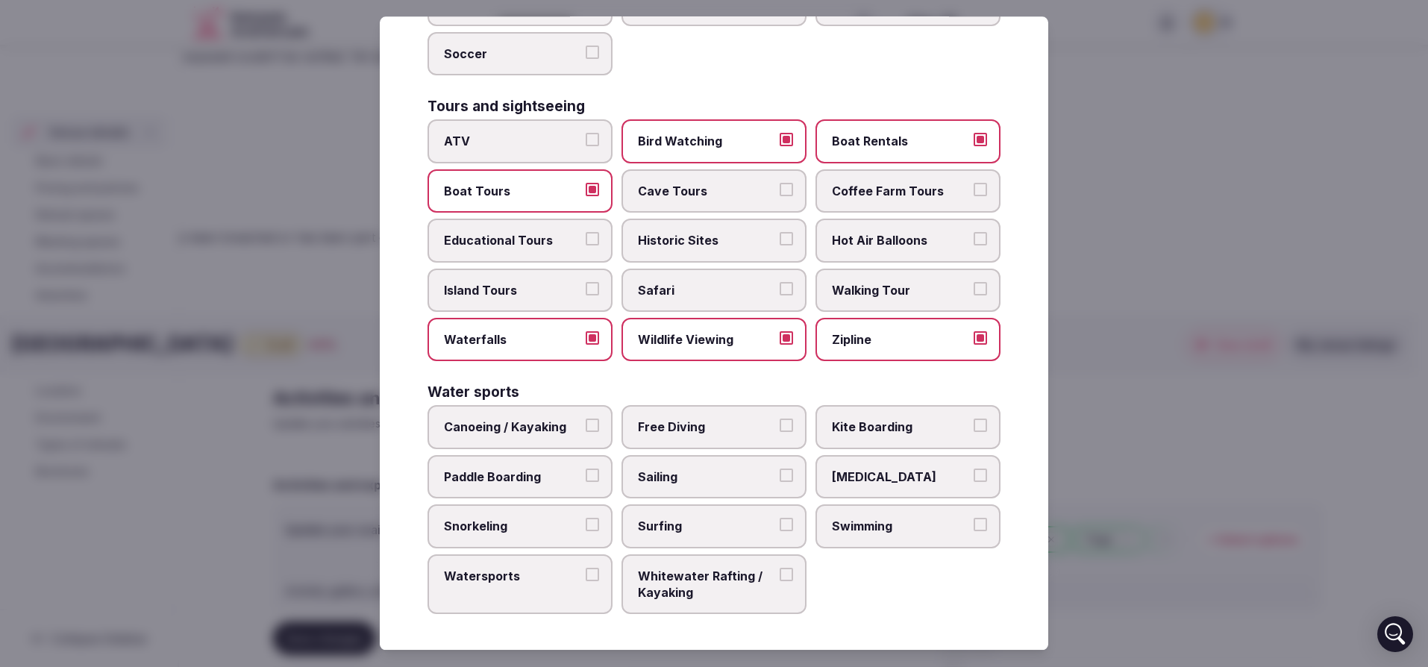
click at [485, 416] on label "Canoeing / Kayaking" at bounding box center [520, 427] width 185 height 43
click at [586, 419] on button "Canoeing / Kayaking" at bounding box center [592, 425] width 13 height 13
click at [874, 431] on span "Kite Boarding" at bounding box center [900, 427] width 137 height 16
click at [974, 431] on button "Kite Boarding" at bounding box center [980, 425] width 13 height 13
click at [708, 536] on label "Surfing" at bounding box center [714, 525] width 185 height 43
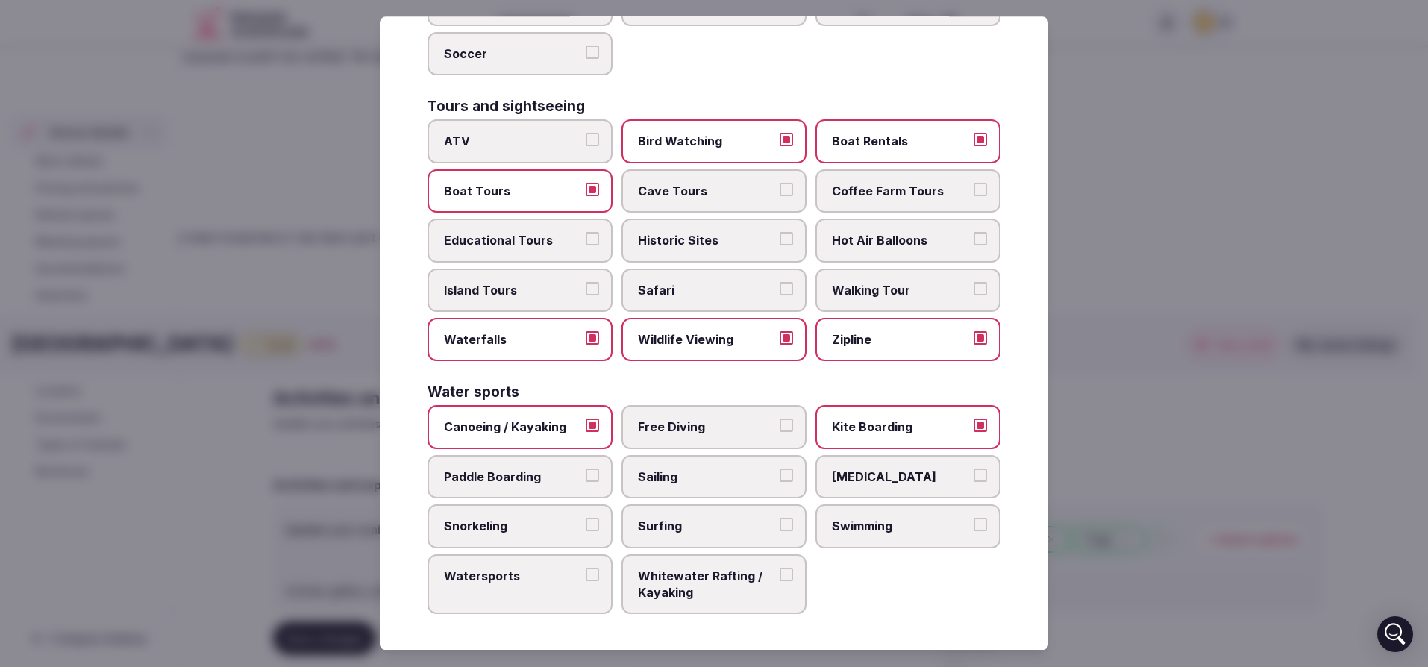
click at [780, 531] on button "Surfing" at bounding box center [786, 524] width 13 height 13
click at [516, 478] on span "Paddle Boarding" at bounding box center [512, 477] width 137 height 16
click at [586, 478] on button "Paddle Boarding" at bounding box center [592, 475] width 13 height 13
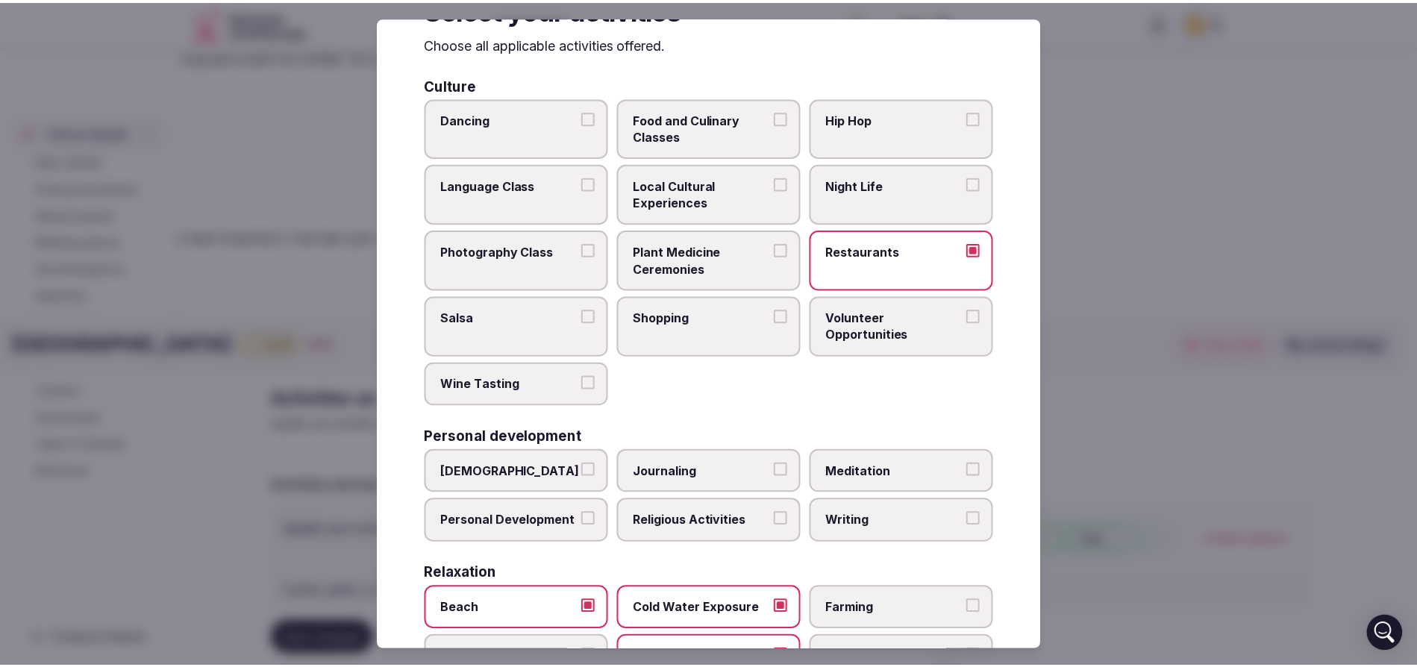
scroll to position [0, 0]
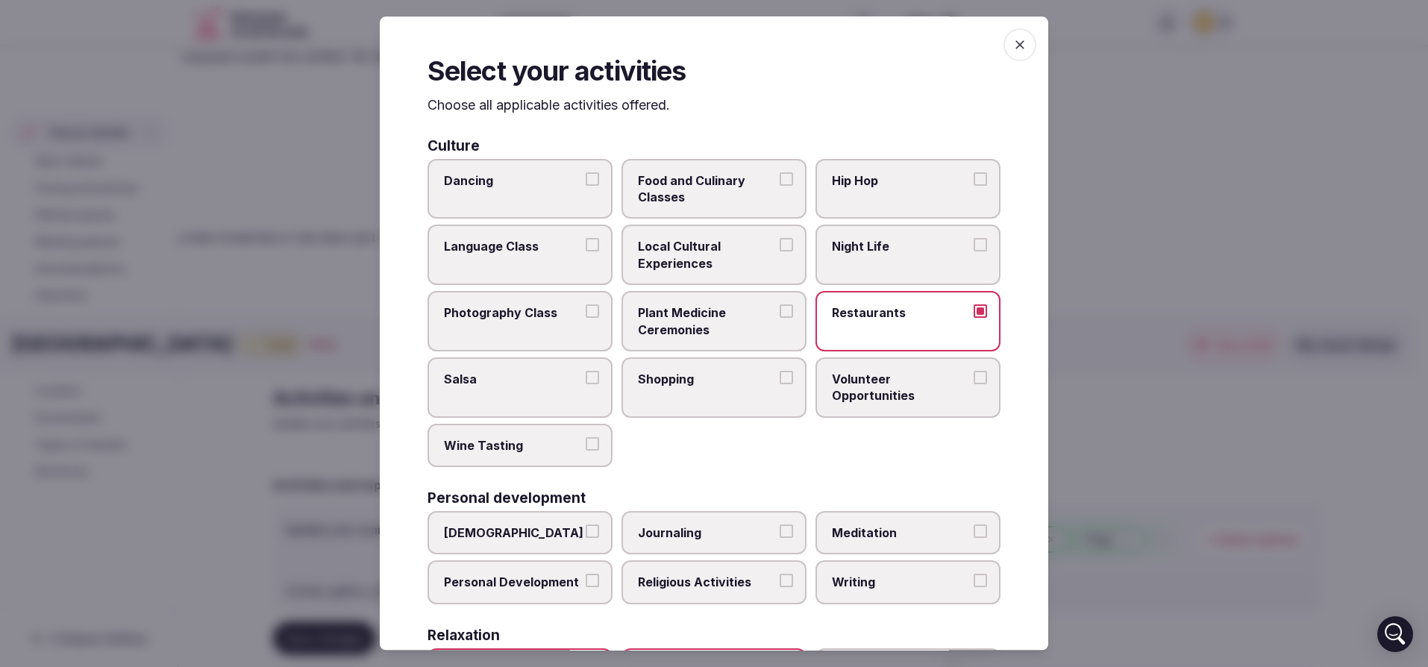
click at [1007, 52] on span "button" at bounding box center [1020, 44] width 33 height 33
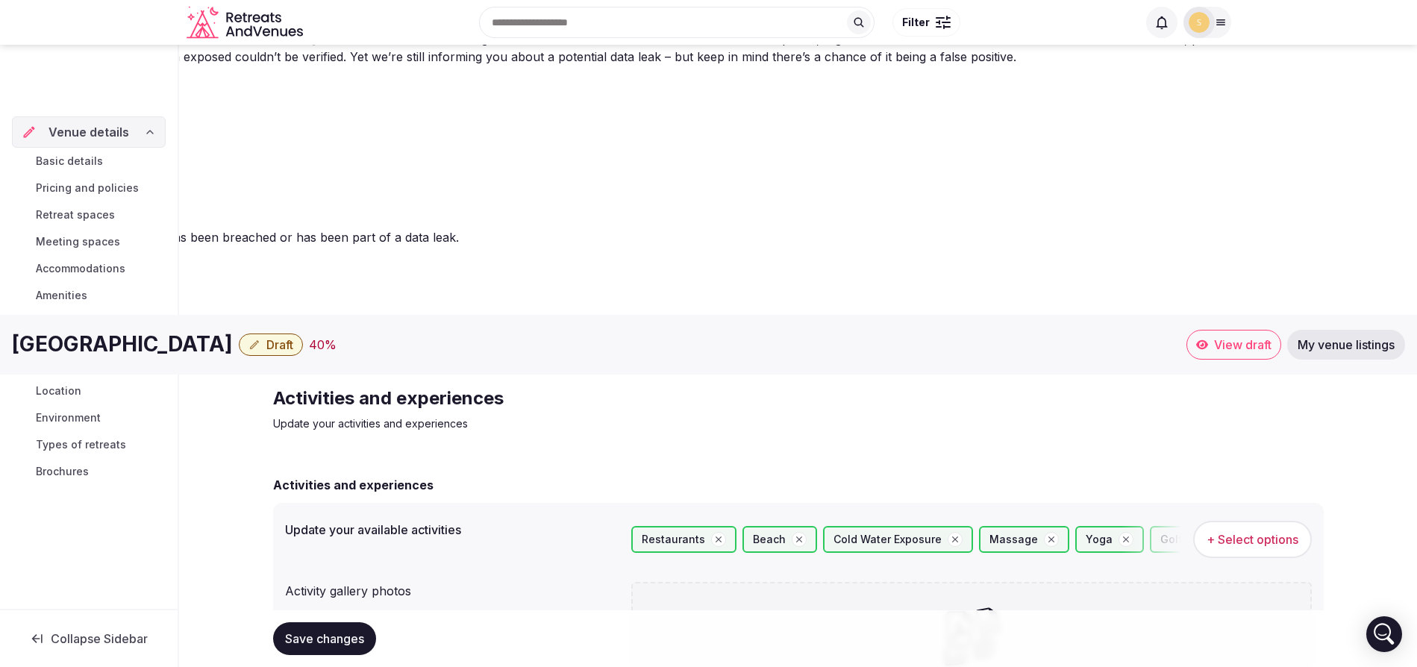
click at [328, 635] on span "Save changes" at bounding box center [324, 638] width 79 height 15
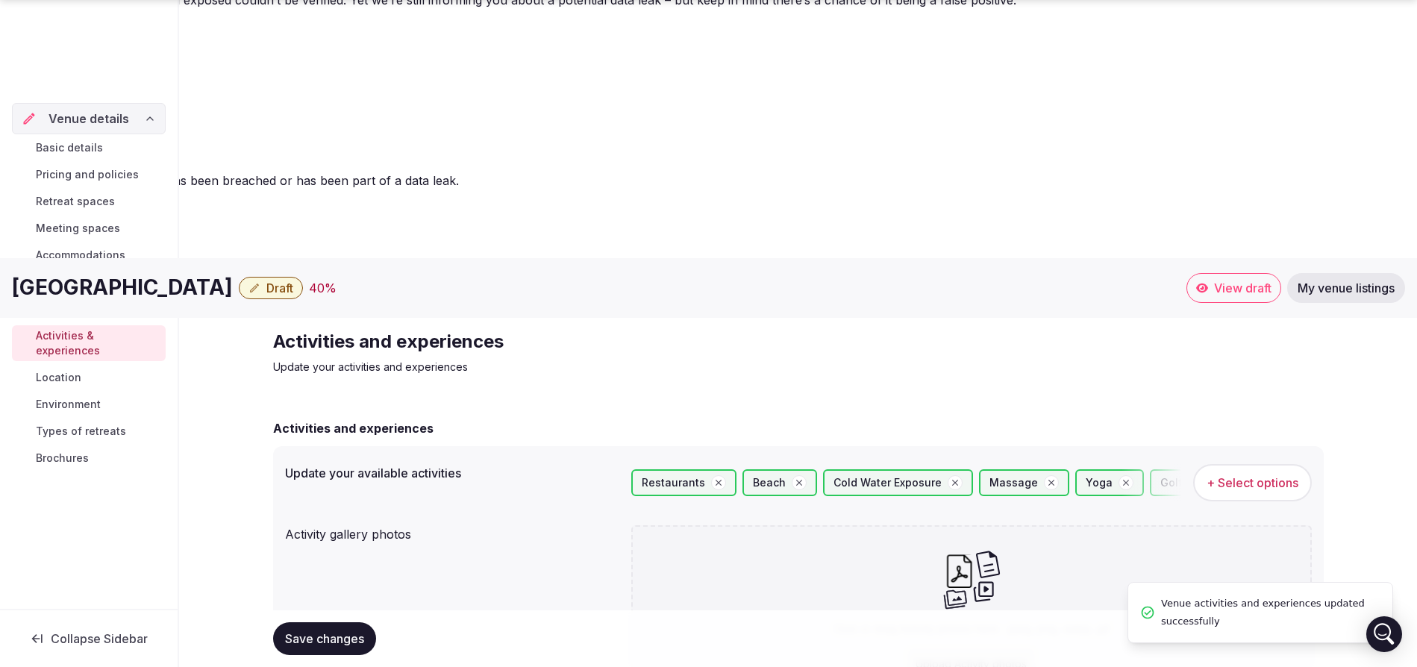
scroll to position [60, 0]
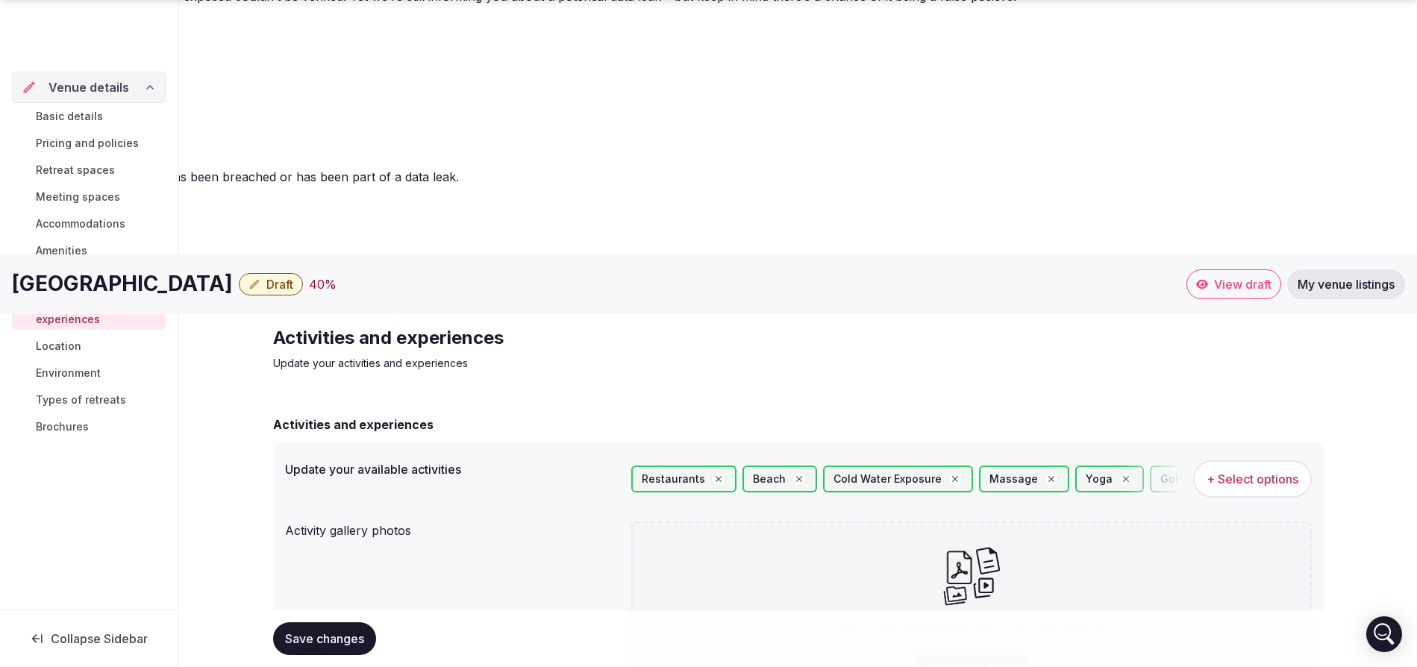
click at [60, 336] on link "Location" at bounding box center [89, 346] width 154 height 21
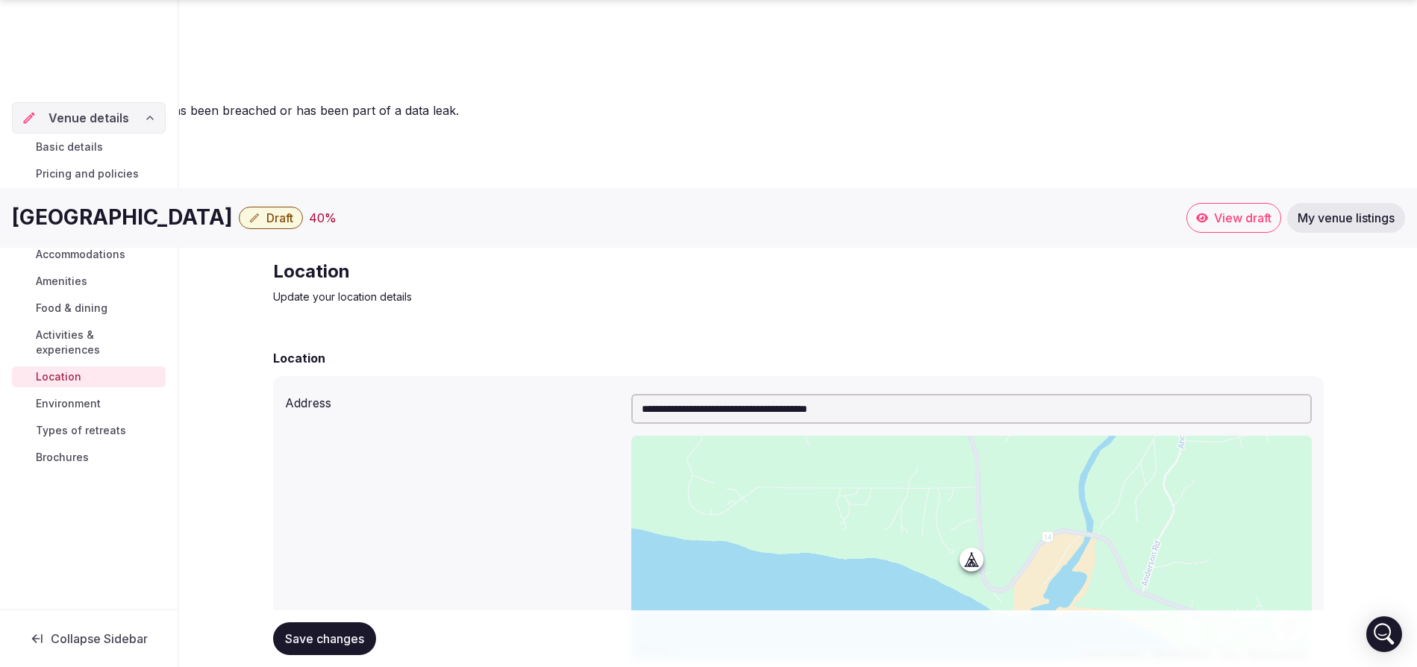
scroll to position [196, 0]
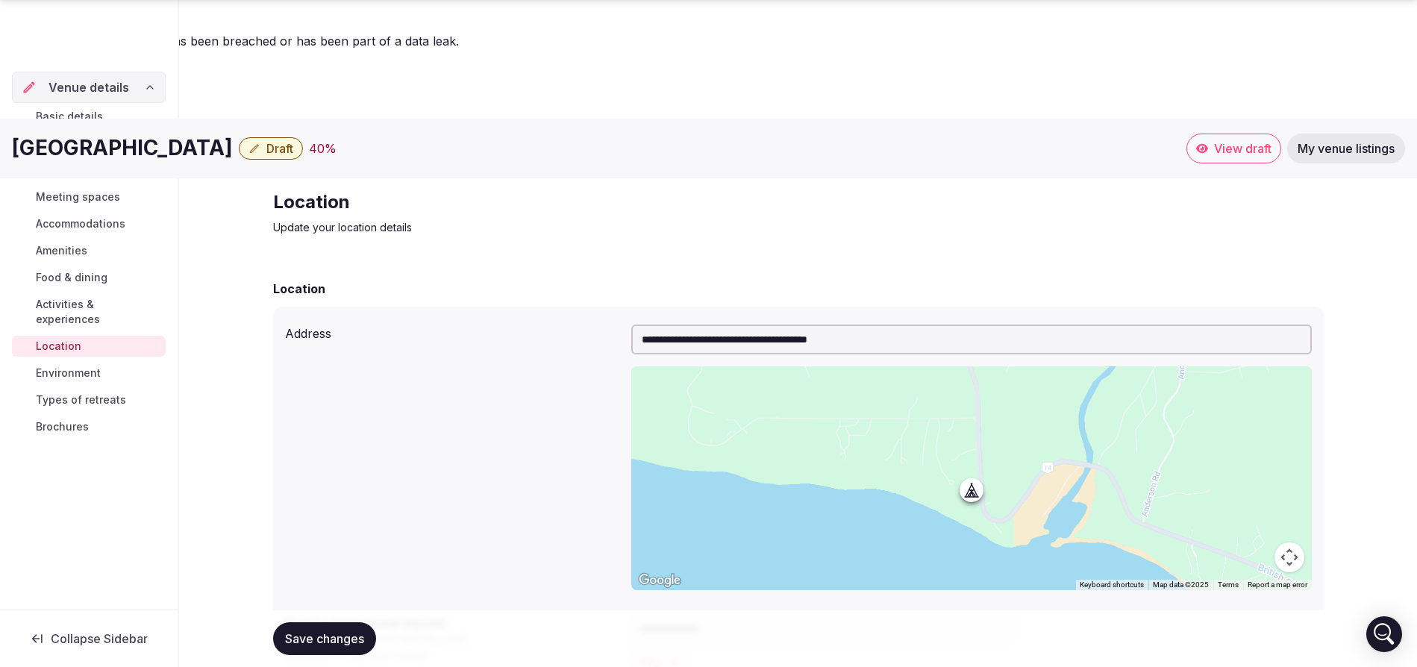
paste textarea "**********"
type textarea "**********"
drag, startPoint x: 641, startPoint y: 514, endPoint x: 1312, endPoint y: 520, distance: 671.6
click at [1312, 520] on div "**********" at bounding box center [798, 596] width 1051 height 579
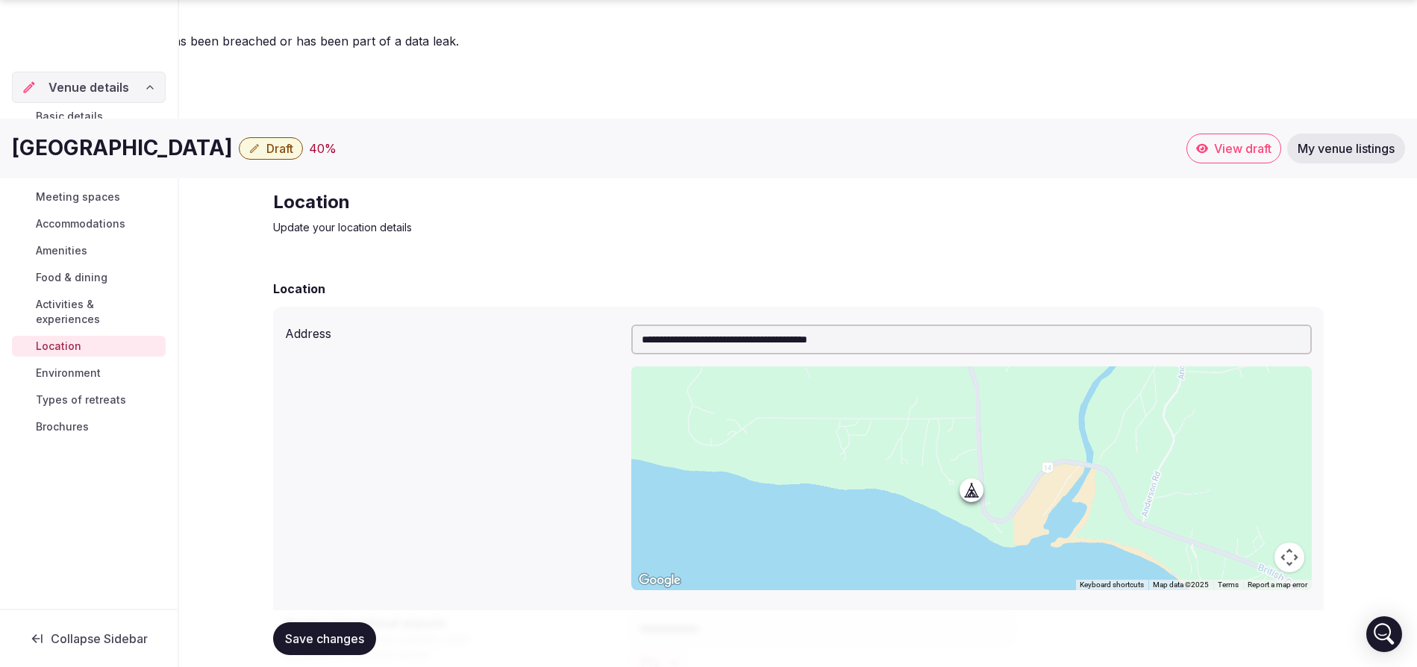
paste textarea "**********"
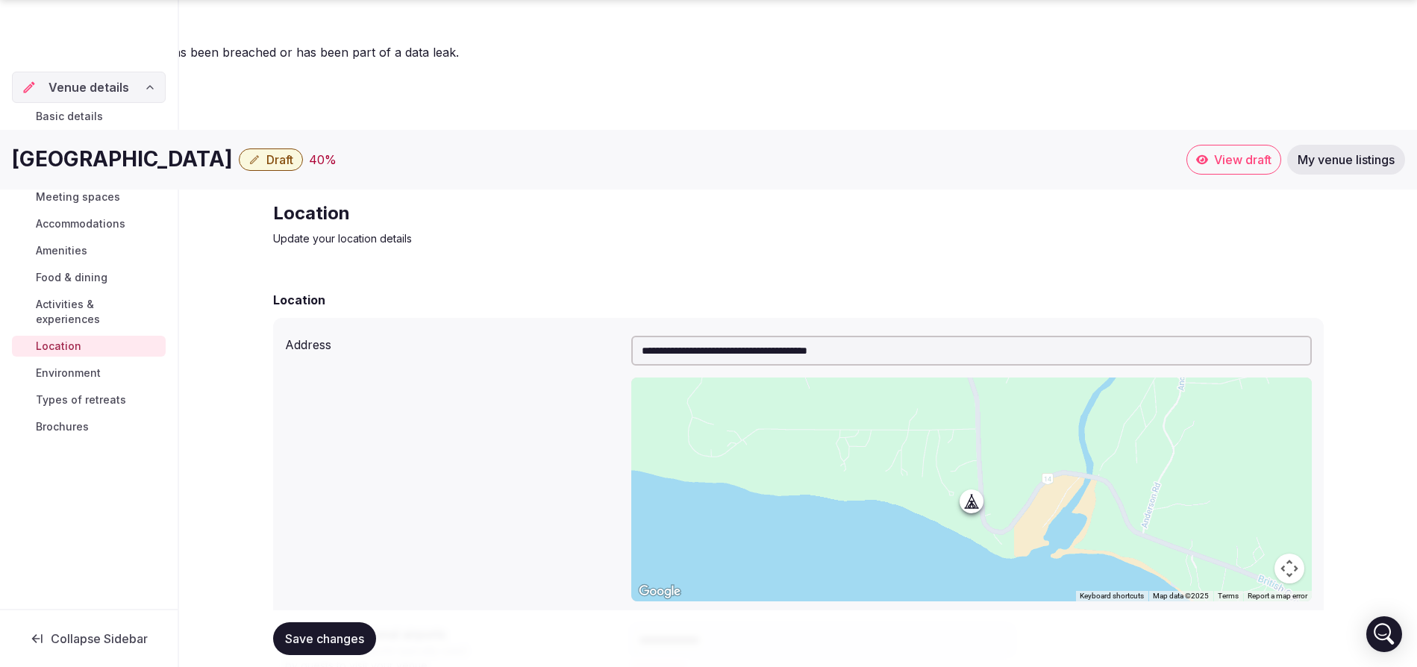
scroll to position [237, 0]
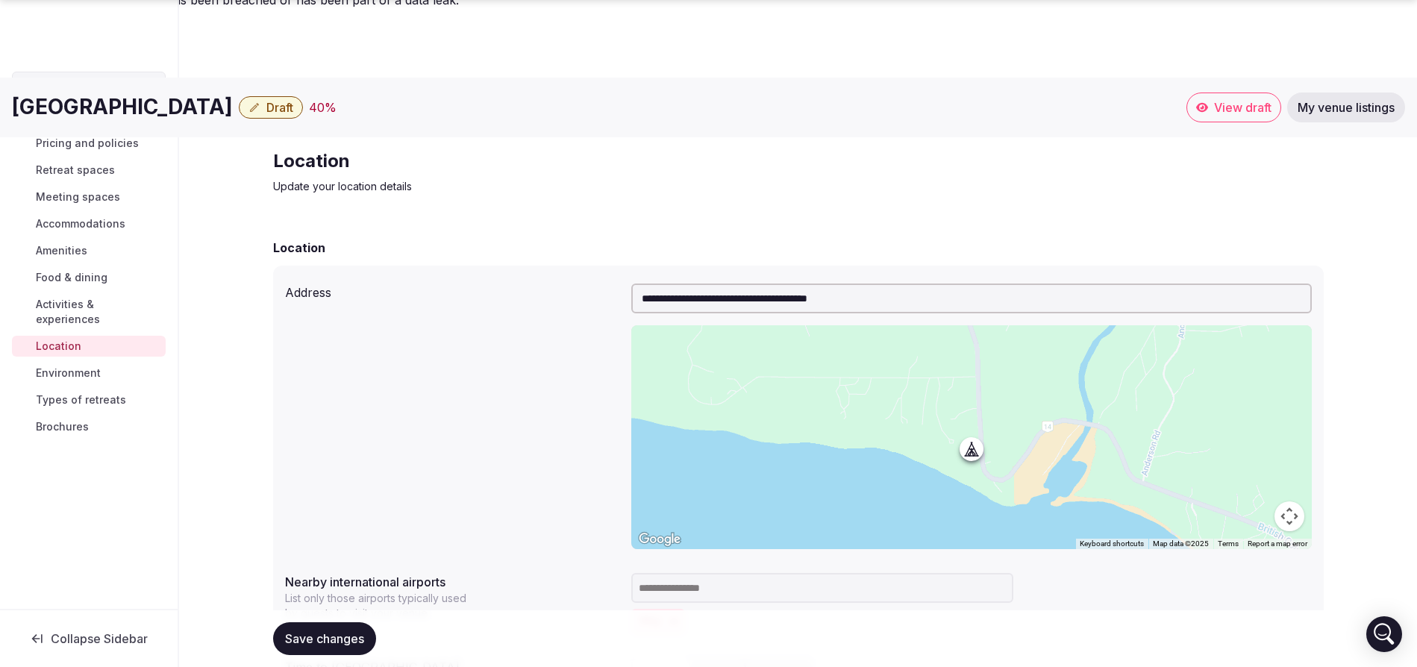
type textarea "**********"
click at [357, 631] on span "Save changes" at bounding box center [324, 638] width 79 height 15
click at [86, 366] on span "Environment" at bounding box center [68, 373] width 65 height 15
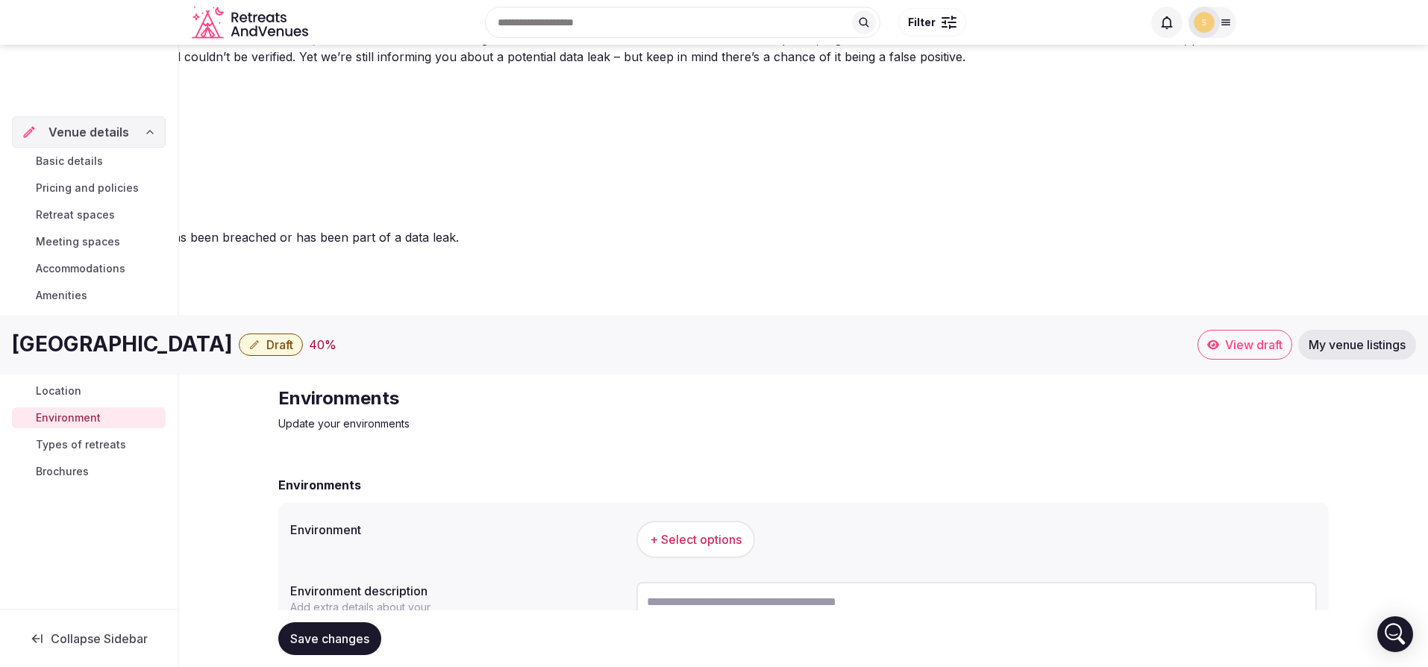
click at [726, 521] on button "+ Select options" at bounding box center [695, 539] width 119 height 37
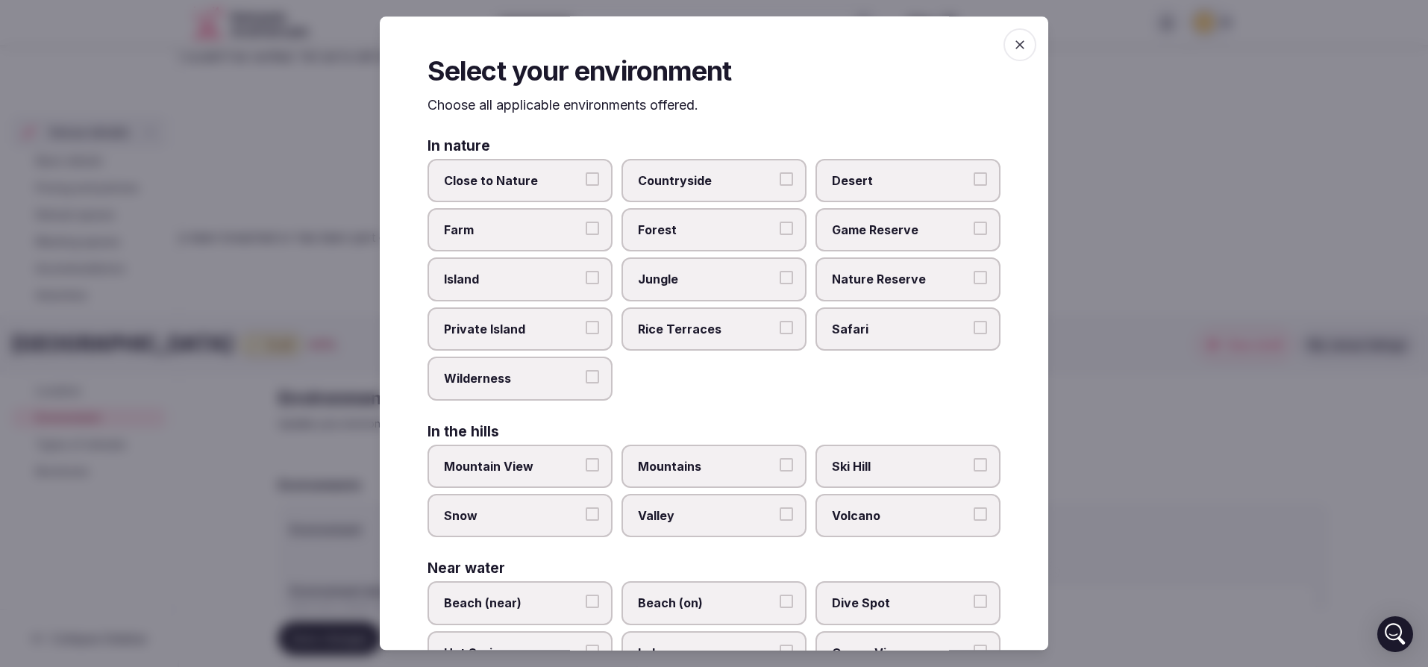
click at [484, 180] on span "Close to Nature" at bounding box center [512, 180] width 137 height 16
click at [586, 180] on button "Close to Nature" at bounding box center [592, 178] width 13 height 13
click at [686, 181] on span "Countryside" at bounding box center [706, 180] width 137 height 16
click at [780, 181] on button "Countryside" at bounding box center [786, 178] width 13 height 13
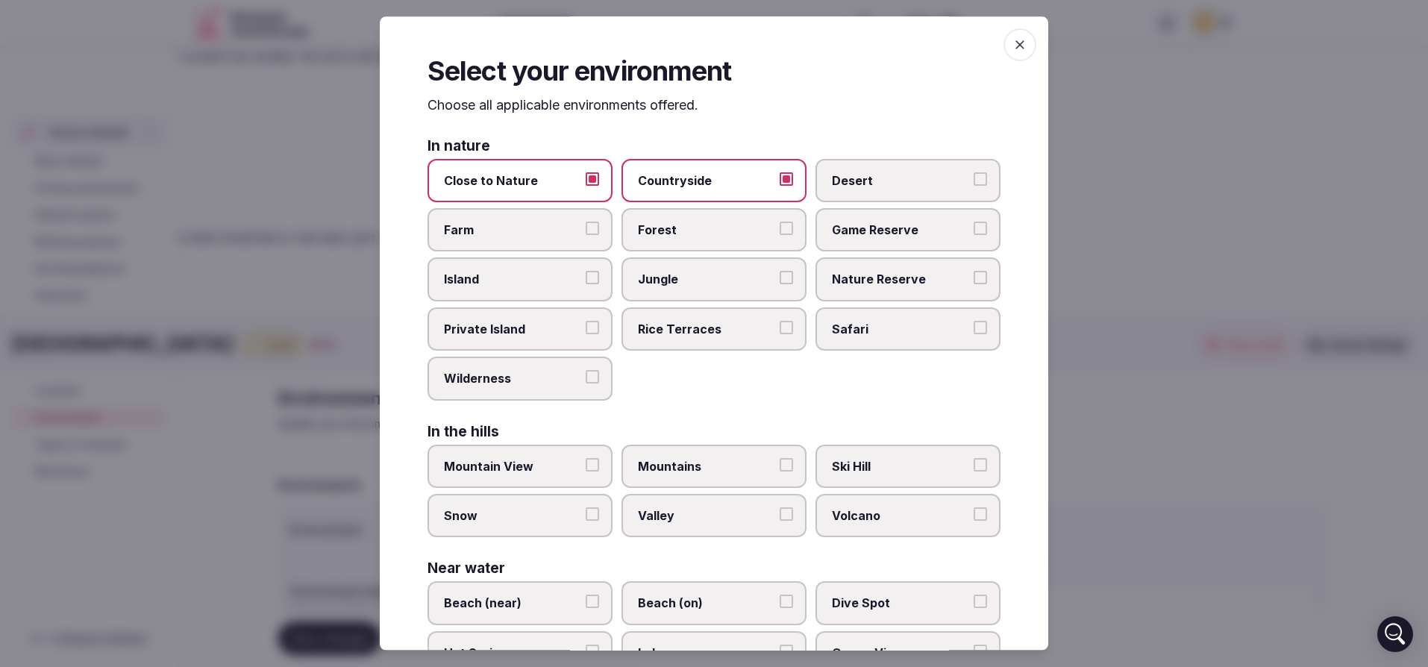
click at [697, 237] on span "Forest" at bounding box center [706, 230] width 137 height 16
click at [780, 235] on button "Forest" at bounding box center [786, 228] width 13 height 13
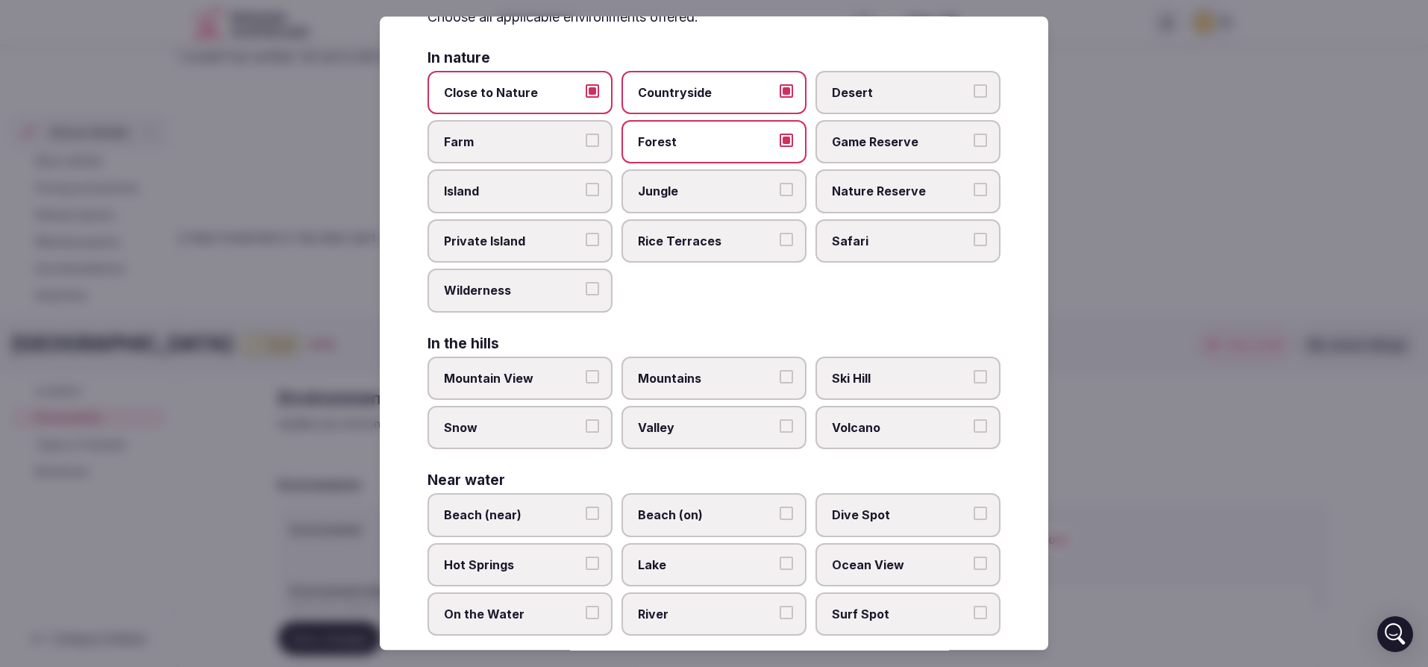
scroll to position [94, 0]
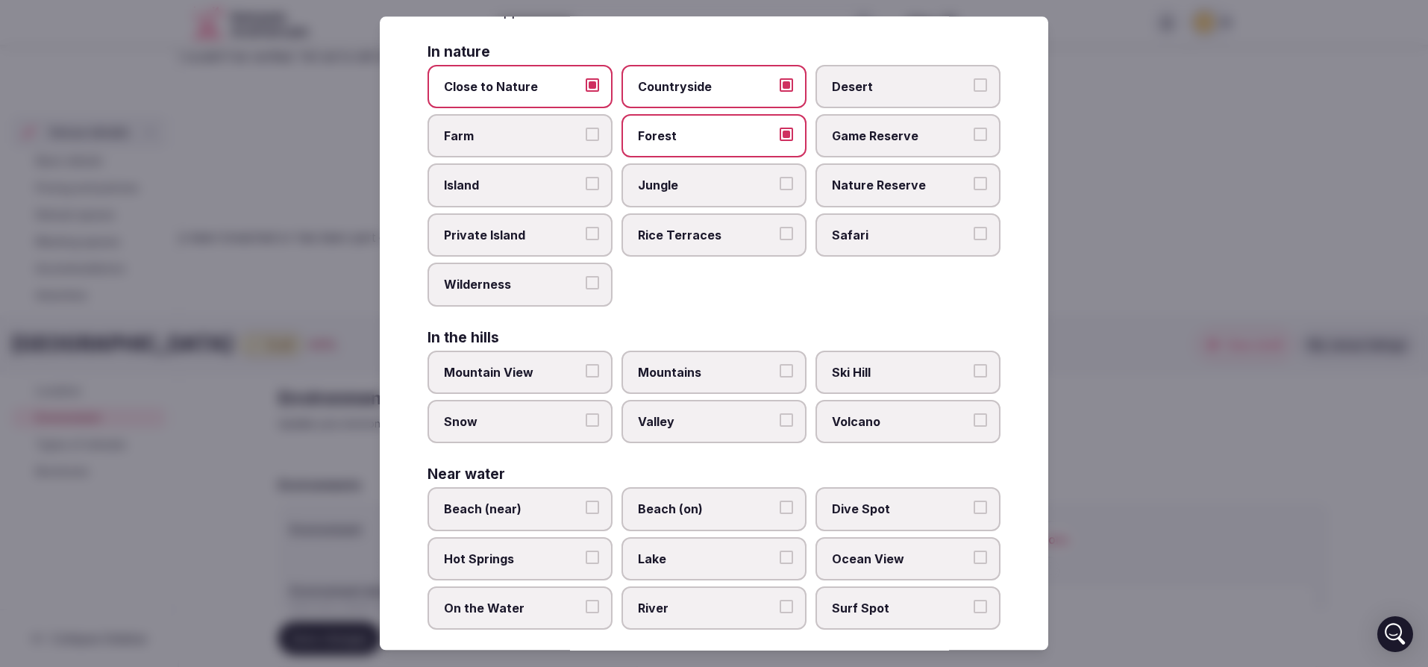
click at [519, 378] on span "Mountain View" at bounding box center [512, 372] width 137 height 16
click at [586, 378] on button "Mountain View" at bounding box center [592, 370] width 13 height 13
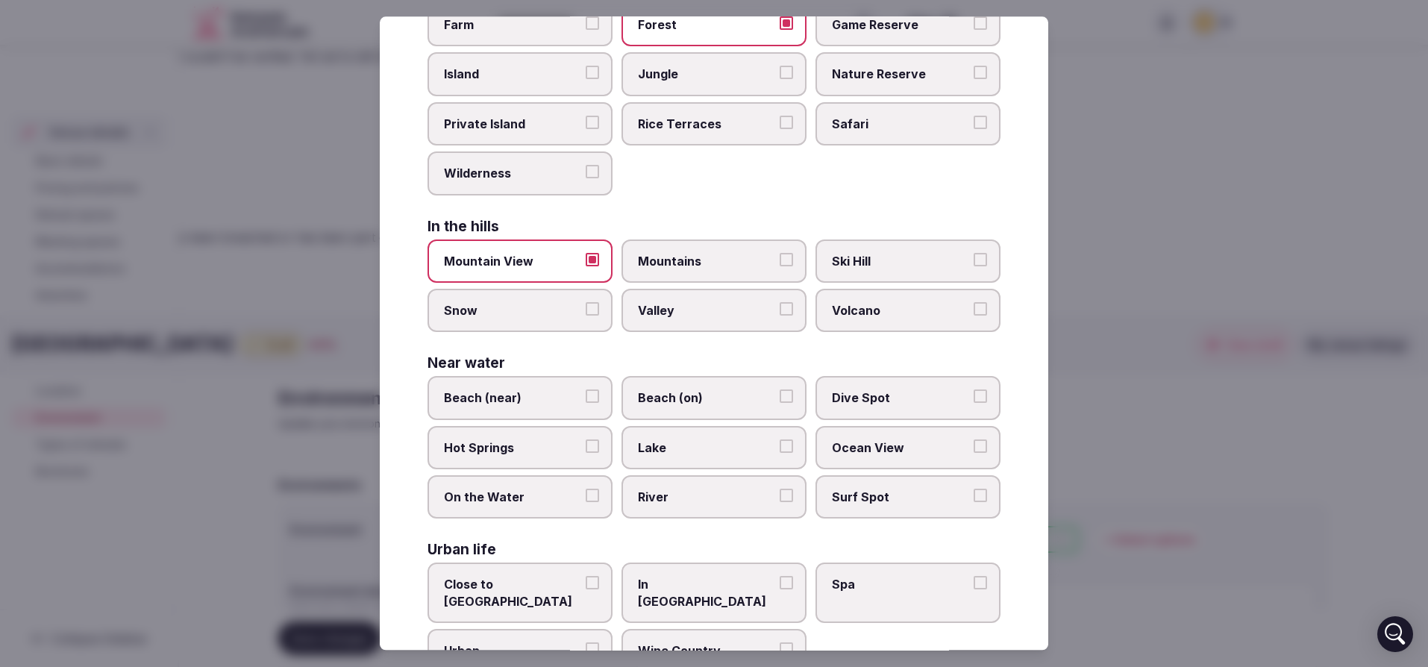
scroll to position [247, 0]
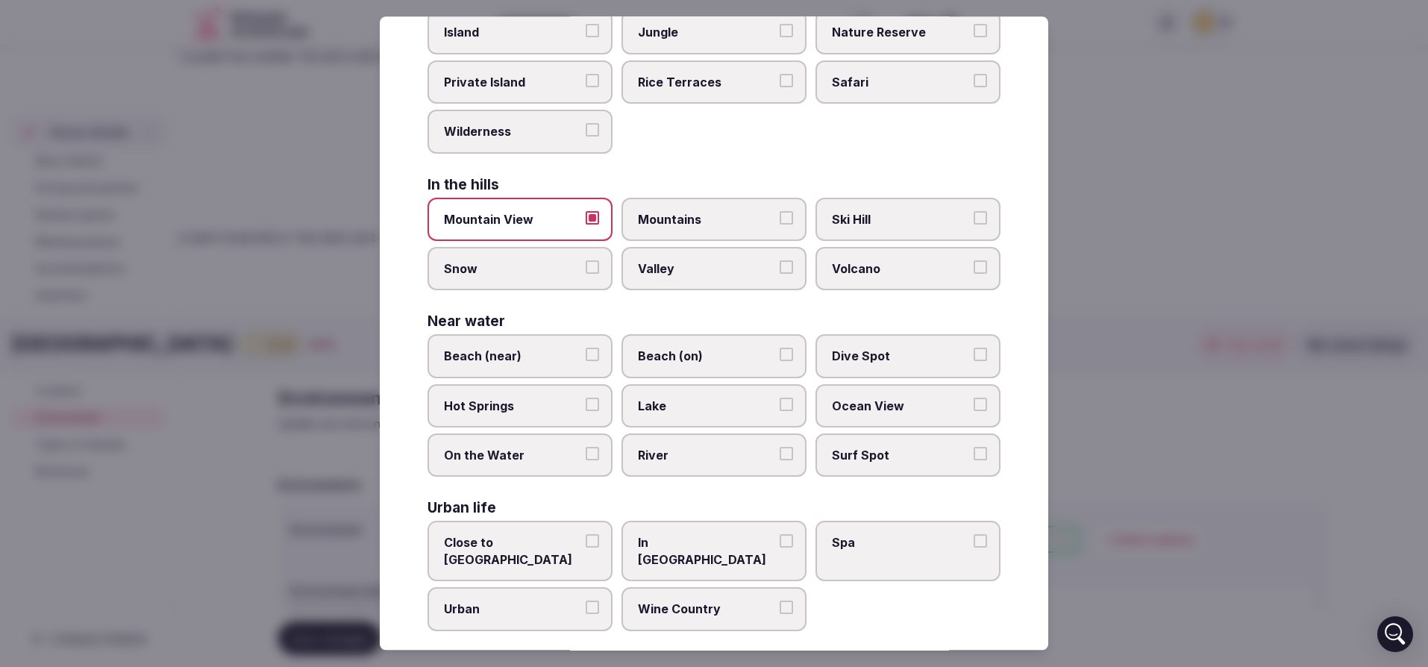
click at [670, 357] on span "Beach (on)" at bounding box center [706, 356] width 137 height 16
click at [780, 357] on button "Beach (on)" at bounding box center [786, 354] width 13 height 13
click at [884, 407] on span "Ocean View" at bounding box center [900, 406] width 137 height 16
click at [974, 407] on button "Ocean View" at bounding box center [980, 404] width 13 height 13
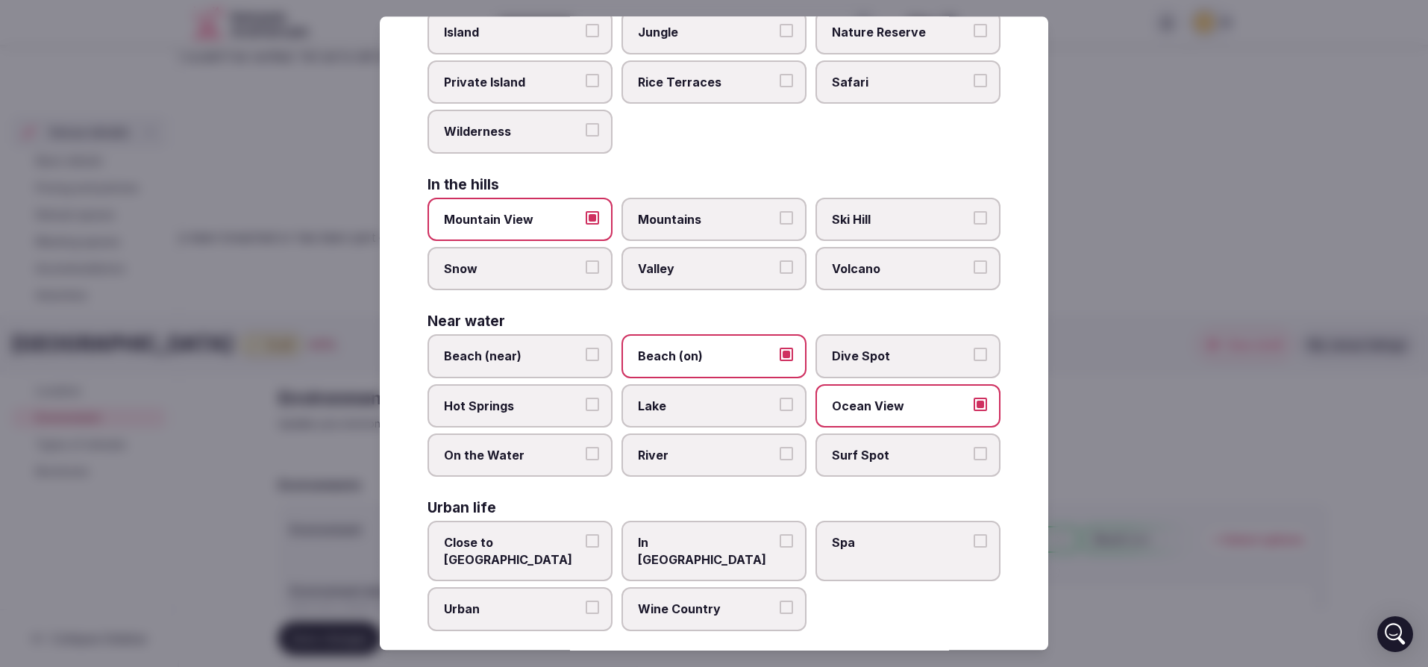
scroll to position [0, 0]
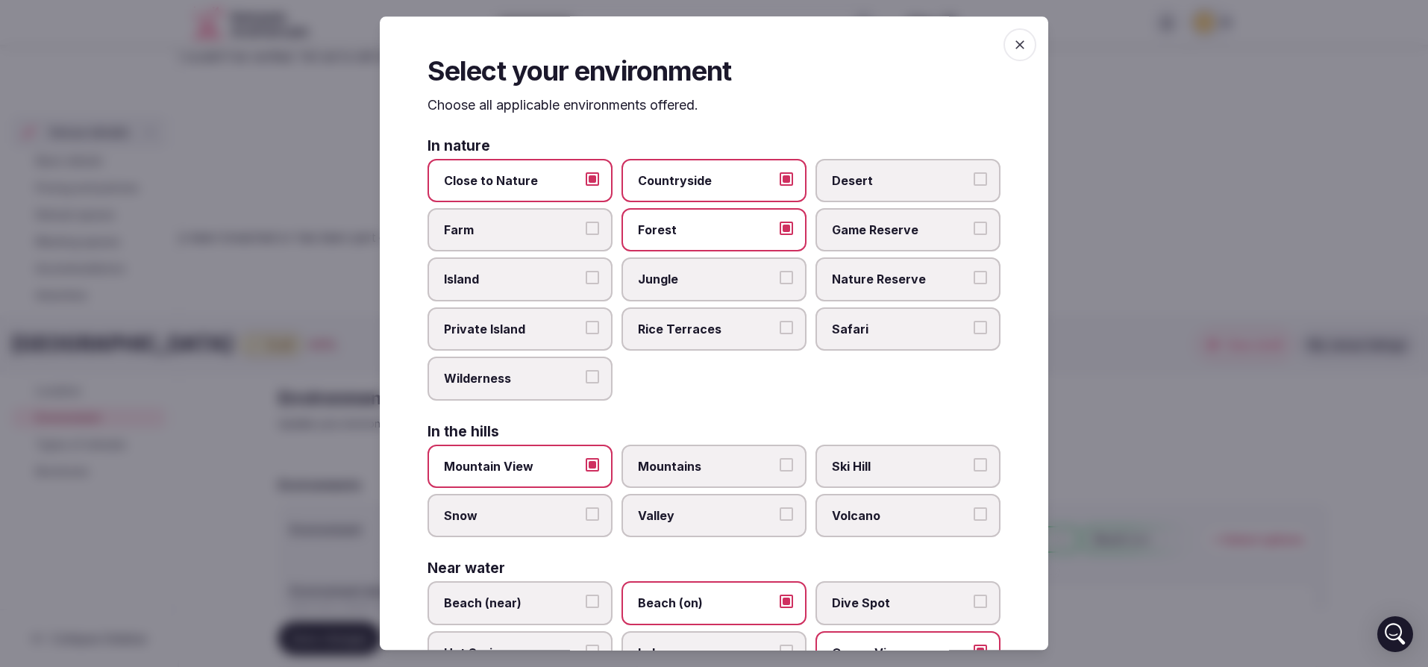
click at [1008, 54] on span "button" at bounding box center [1020, 44] width 33 height 33
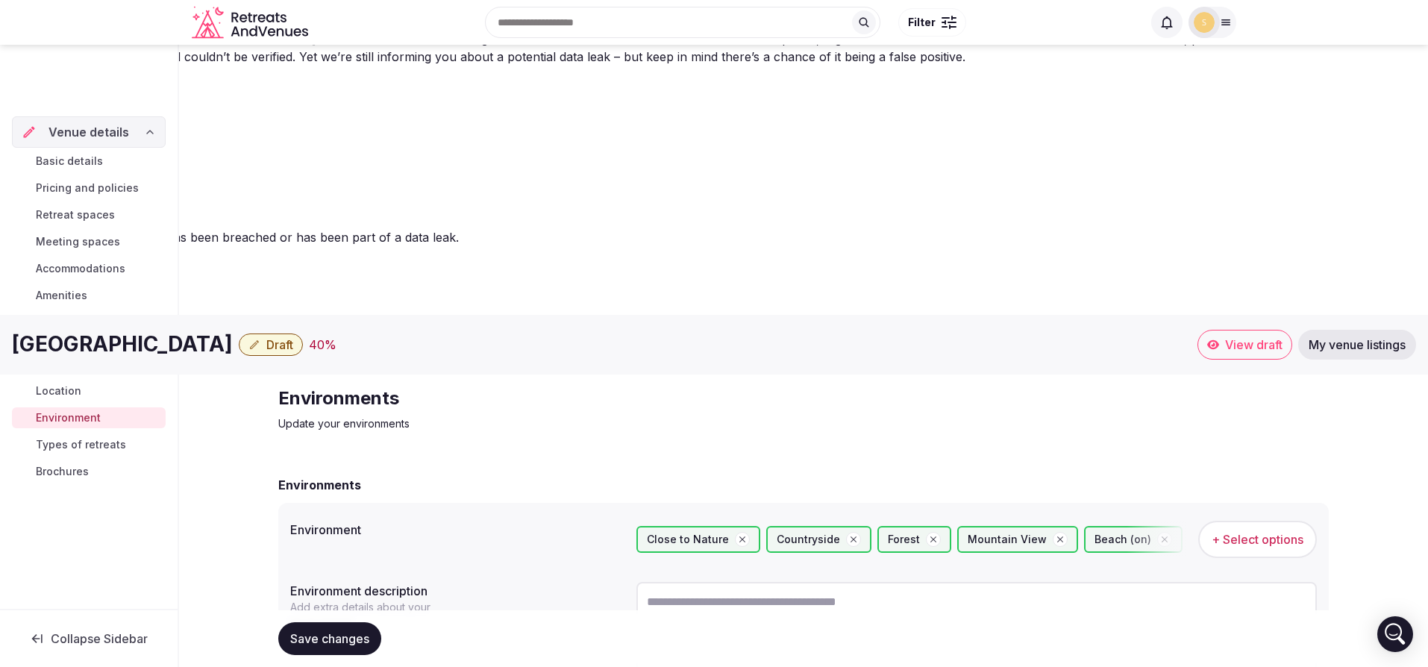
click at [357, 631] on span "Save changes" at bounding box center [329, 638] width 79 height 15
click at [78, 437] on span "Types of retreats" at bounding box center [81, 444] width 90 height 15
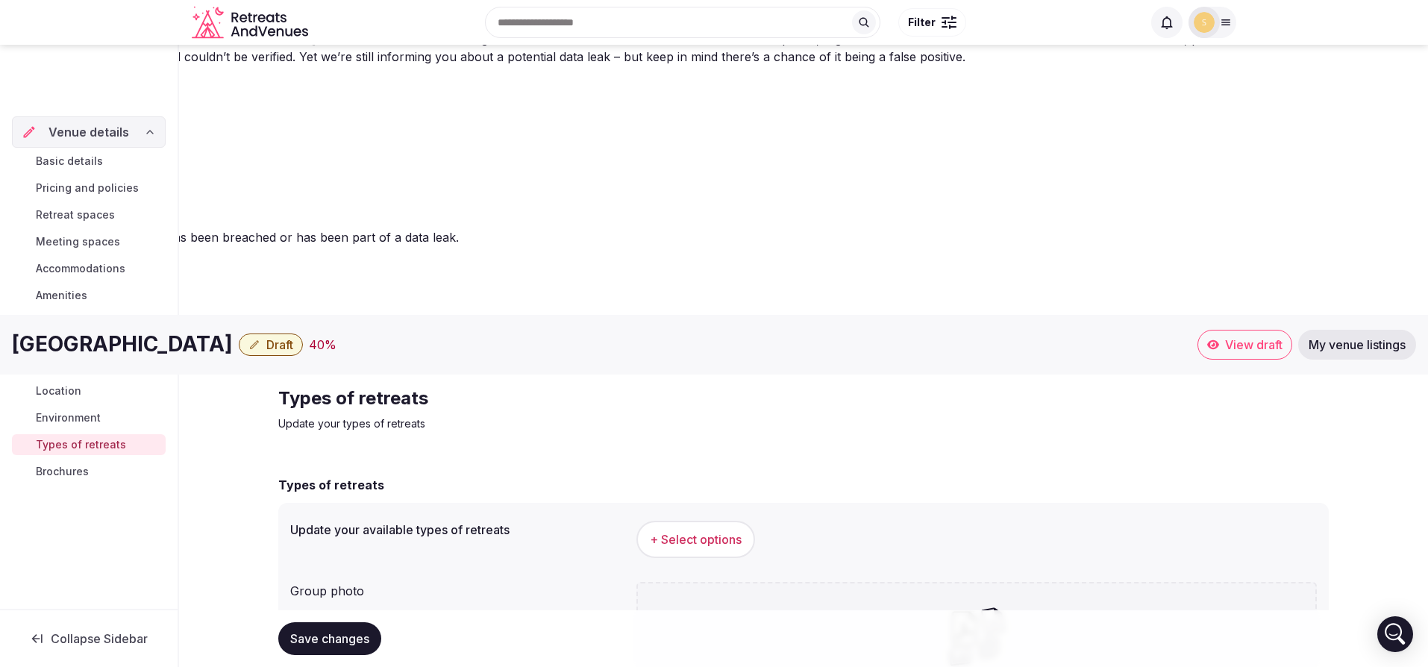
click at [704, 531] on span "+ Select options" at bounding box center [696, 539] width 92 height 16
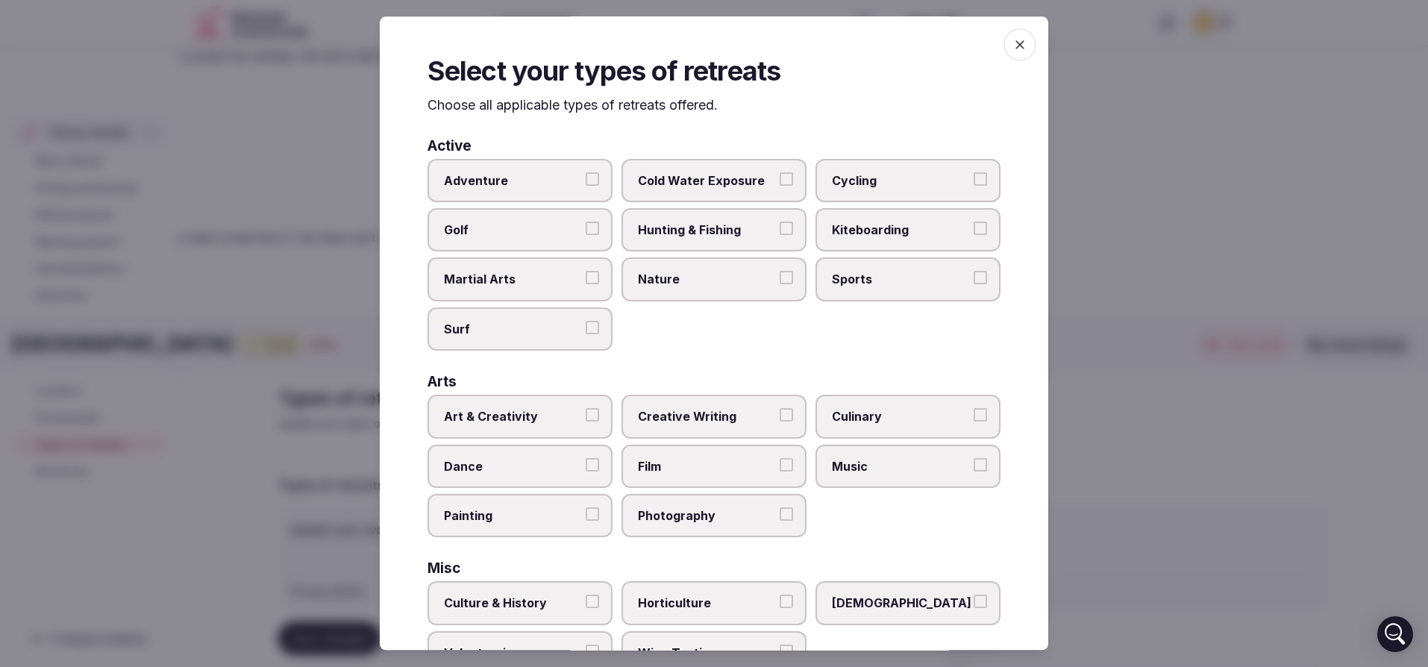
click at [663, 278] on span "Nature" at bounding box center [706, 280] width 137 height 16
click at [780, 278] on button "Nature" at bounding box center [786, 278] width 13 height 13
click at [515, 340] on label "Surf" at bounding box center [520, 328] width 185 height 43
click at [586, 334] on button "Surf" at bounding box center [592, 327] width 13 height 13
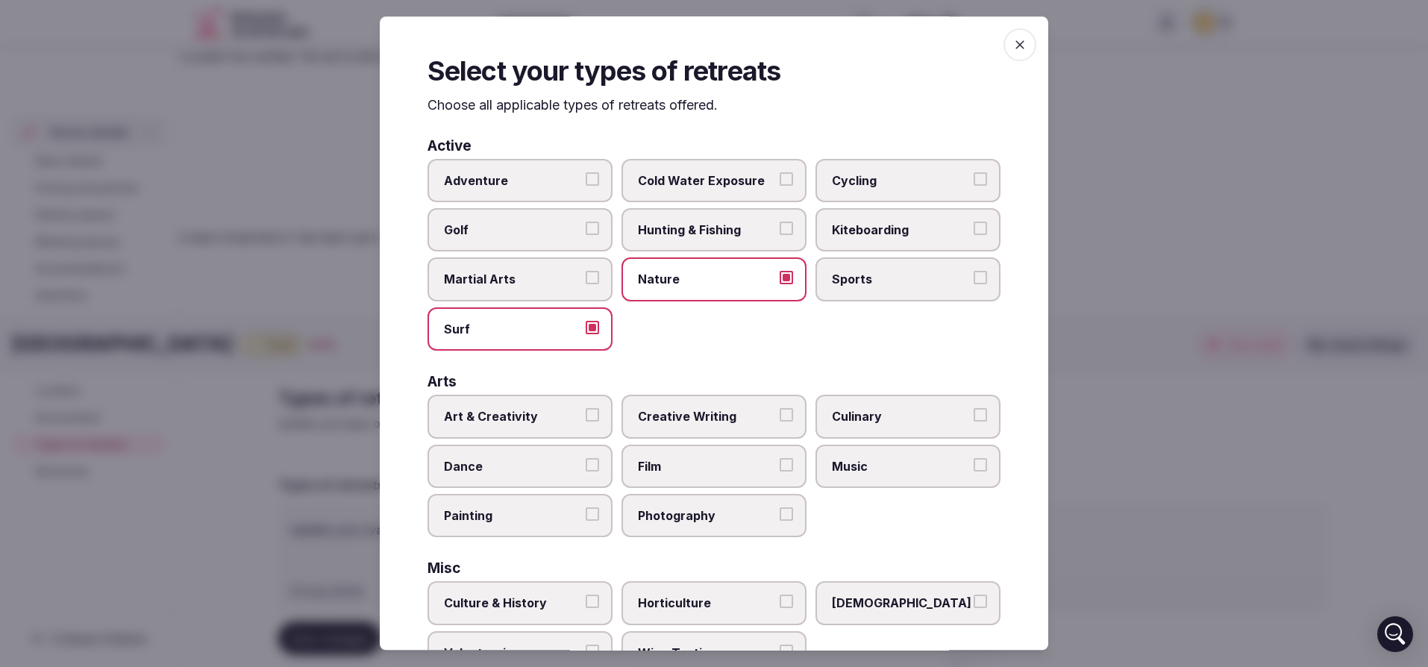
click at [490, 322] on span "Surf" at bounding box center [512, 329] width 137 height 16
click at [586, 322] on button "Surf" at bounding box center [592, 327] width 13 height 13
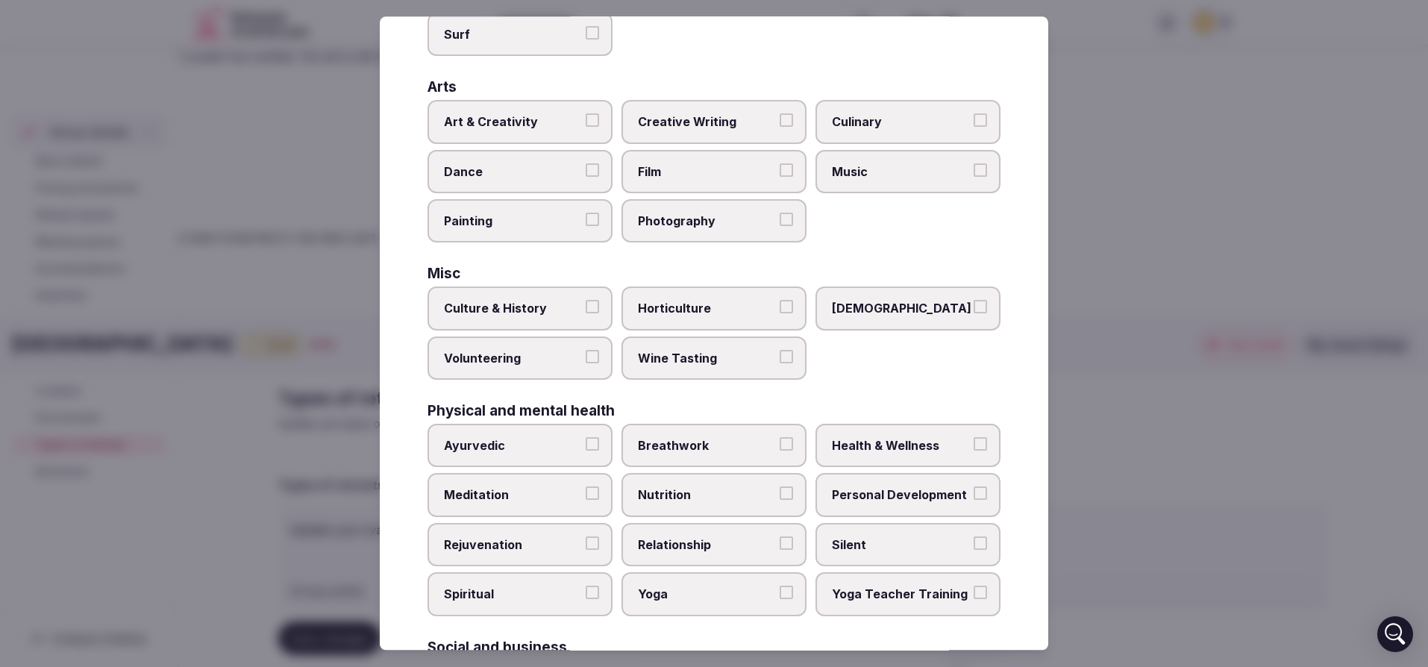
scroll to position [500, 0]
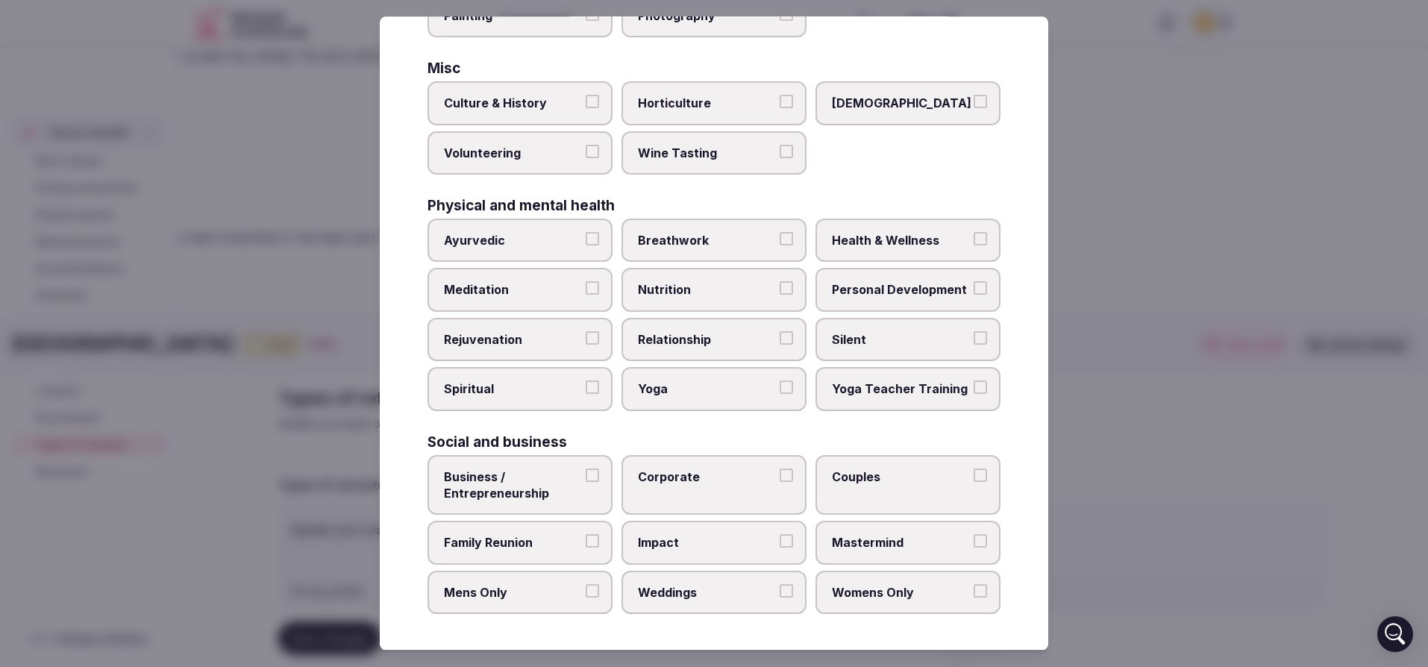
click at [683, 469] on span "Corporate" at bounding box center [706, 477] width 137 height 16
click at [780, 469] on button "Corporate" at bounding box center [786, 475] width 13 height 13
click at [871, 488] on label "Couples" at bounding box center [908, 485] width 185 height 60
click at [974, 482] on button "Couples" at bounding box center [980, 475] width 13 height 13
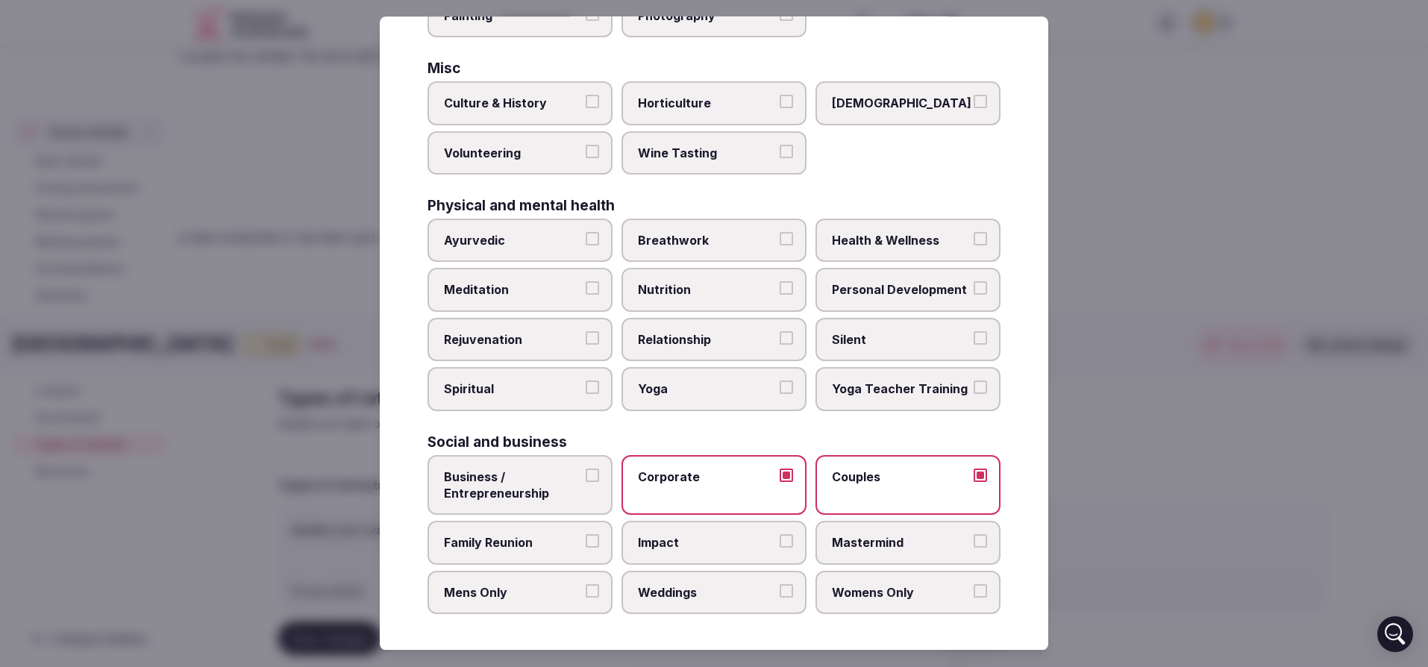
click at [677, 595] on span "Weddings" at bounding box center [706, 592] width 137 height 16
click at [780, 595] on button "Weddings" at bounding box center [786, 590] width 13 height 13
click at [837, 602] on label "Womens Only" at bounding box center [908, 592] width 185 height 43
click at [974, 598] on button "Womens Only" at bounding box center [980, 590] width 13 height 13
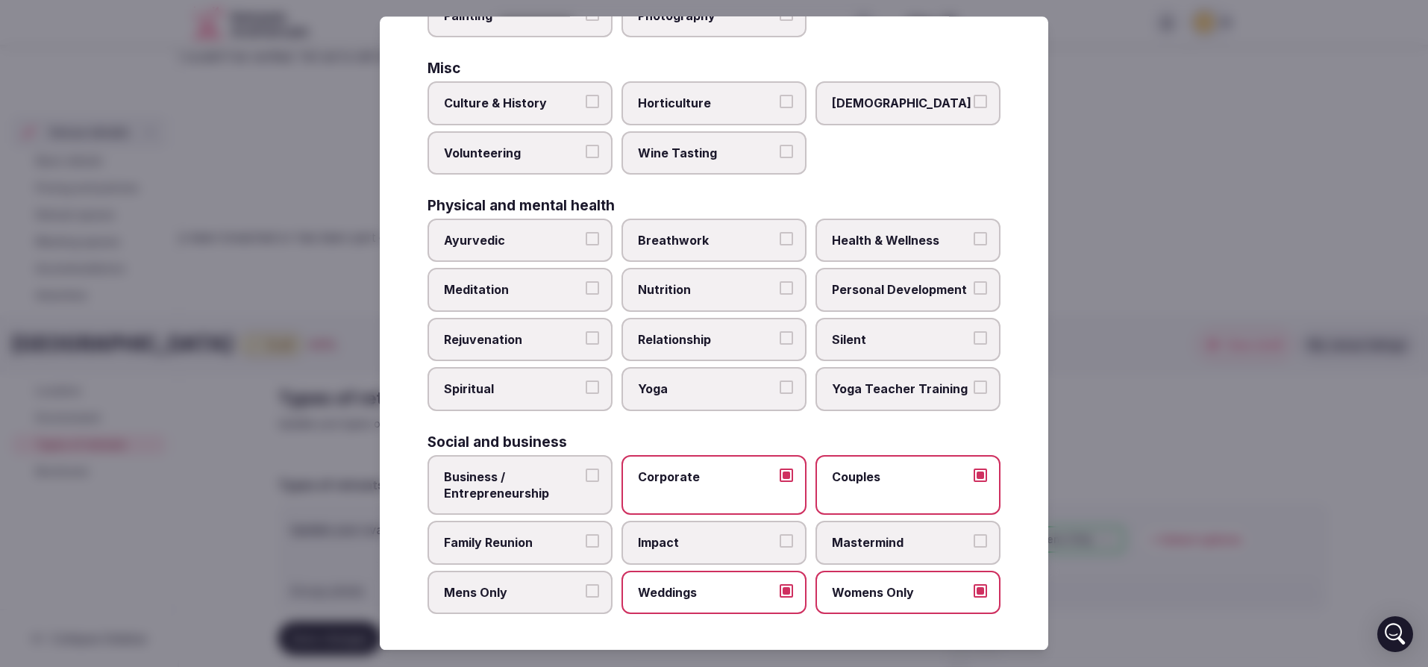
click at [515, 586] on span "Mens Only" at bounding box center [512, 592] width 137 height 16
click at [586, 586] on button "Mens Only" at bounding box center [592, 590] width 13 height 13
click at [516, 555] on label "Family Reunion" at bounding box center [520, 543] width 185 height 43
click at [586, 548] on button "Family Reunion" at bounding box center [592, 541] width 13 height 13
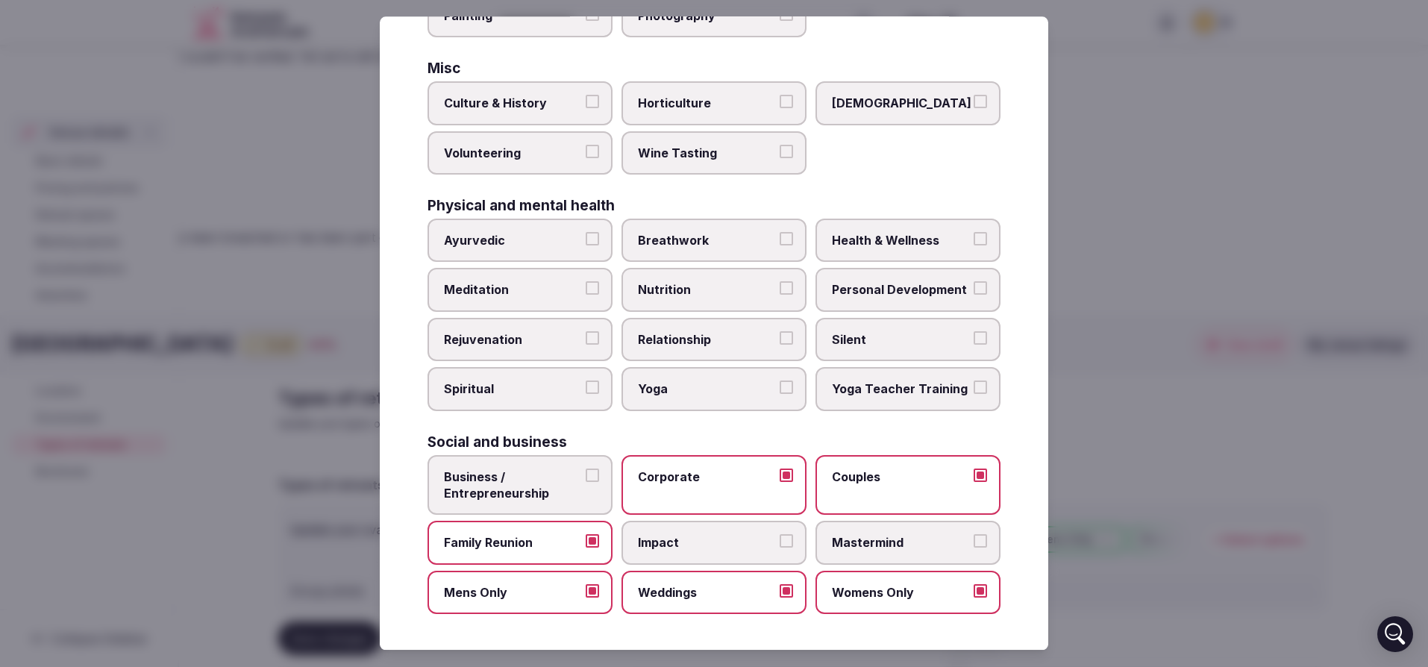
click at [654, 390] on span "Yoga" at bounding box center [706, 389] width 137 height 16
click at [780, 390] on button "Yoga" at bounding box center [786, 387] width 13 height 13
click at [660, 292] on span "Nutrition" at bounding box center [706, 290] width 137 height 16
click at [780, 292] on button "Nutrition" at bounding box center [786, 288] width 13 height 13
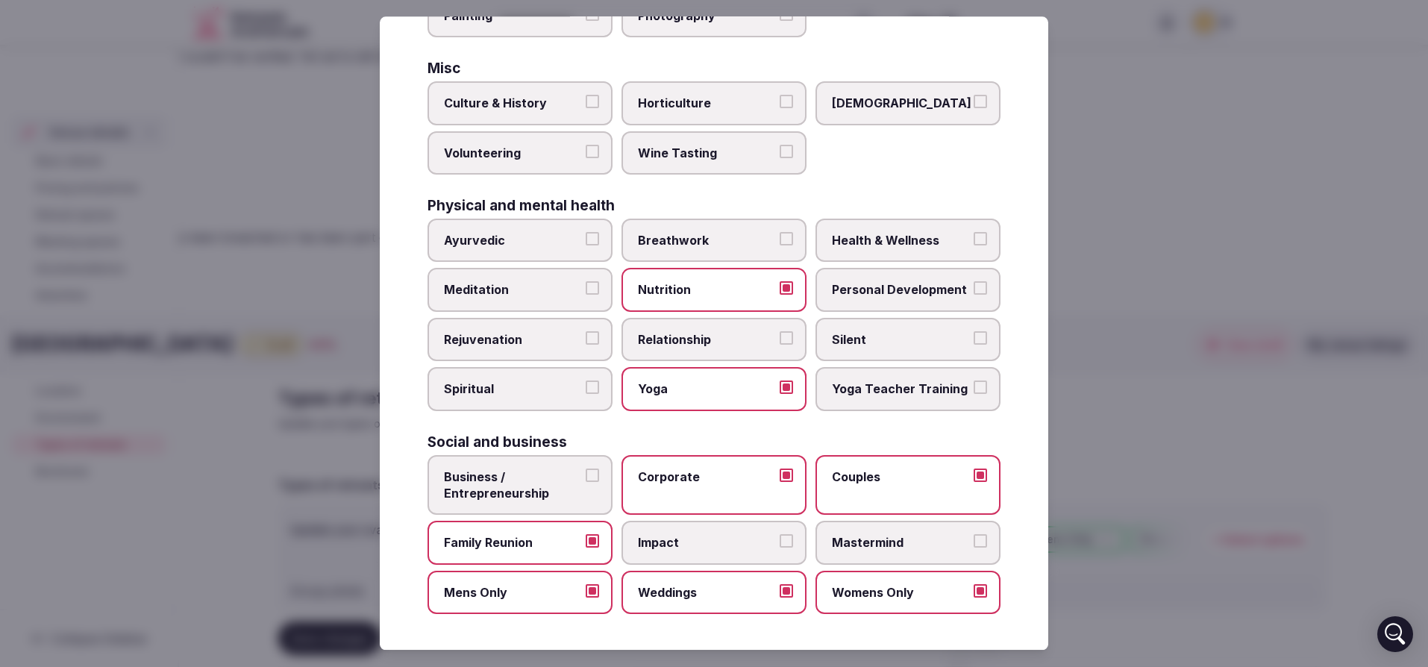
click at [485, 298] on label "Meditation" at bounding box center [520, 290] width 185 height 43
click at [586, 295] on button "Meditation" at bounding box center [592, 288] width 13 height 13
click at [877, 235] on span "Health & Wellness" at bounding box center [900, 240] width 137 height 16
click at [974, 235] on button "Health & Wellness" at bounding box center [980, 238] width 13 height 13
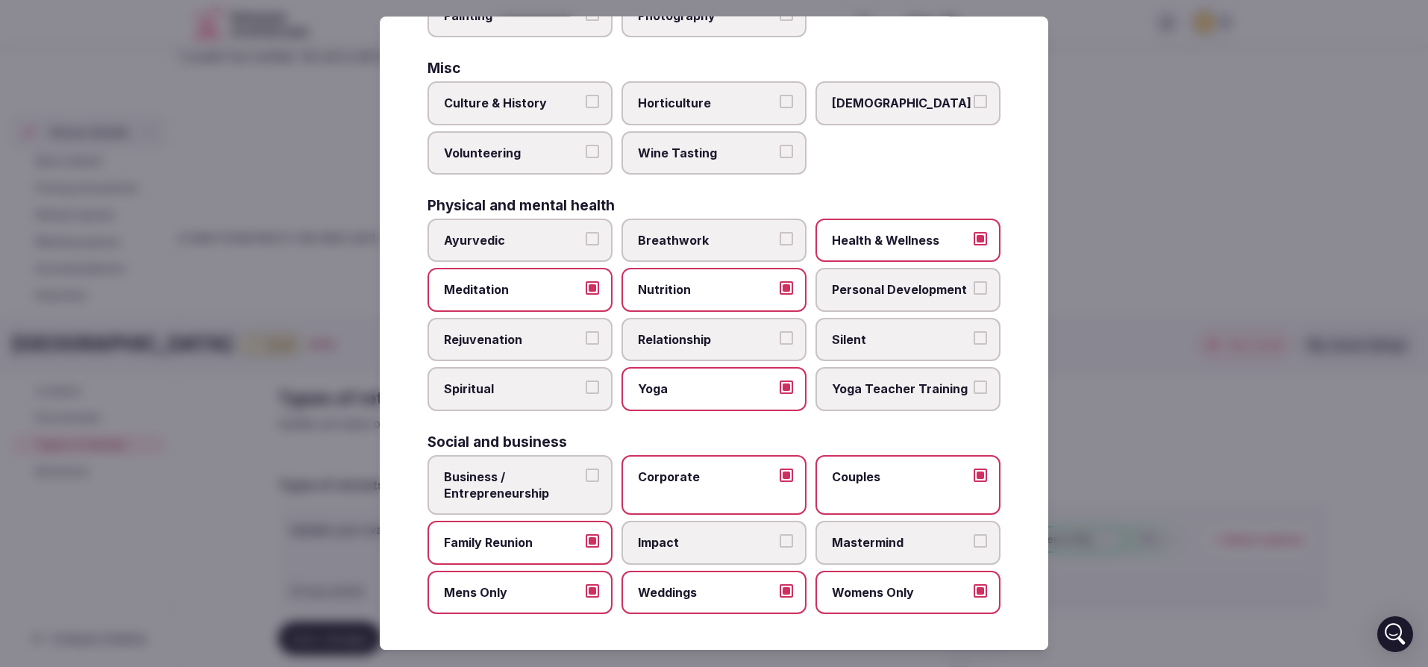
click at [524, 245] on span "Ayurvedic" at bounding box center [512, 240] width 137 height 16
click at [586, 245] on button "Ayurvedic" at bounding box center [592, 238] width 13 height 13
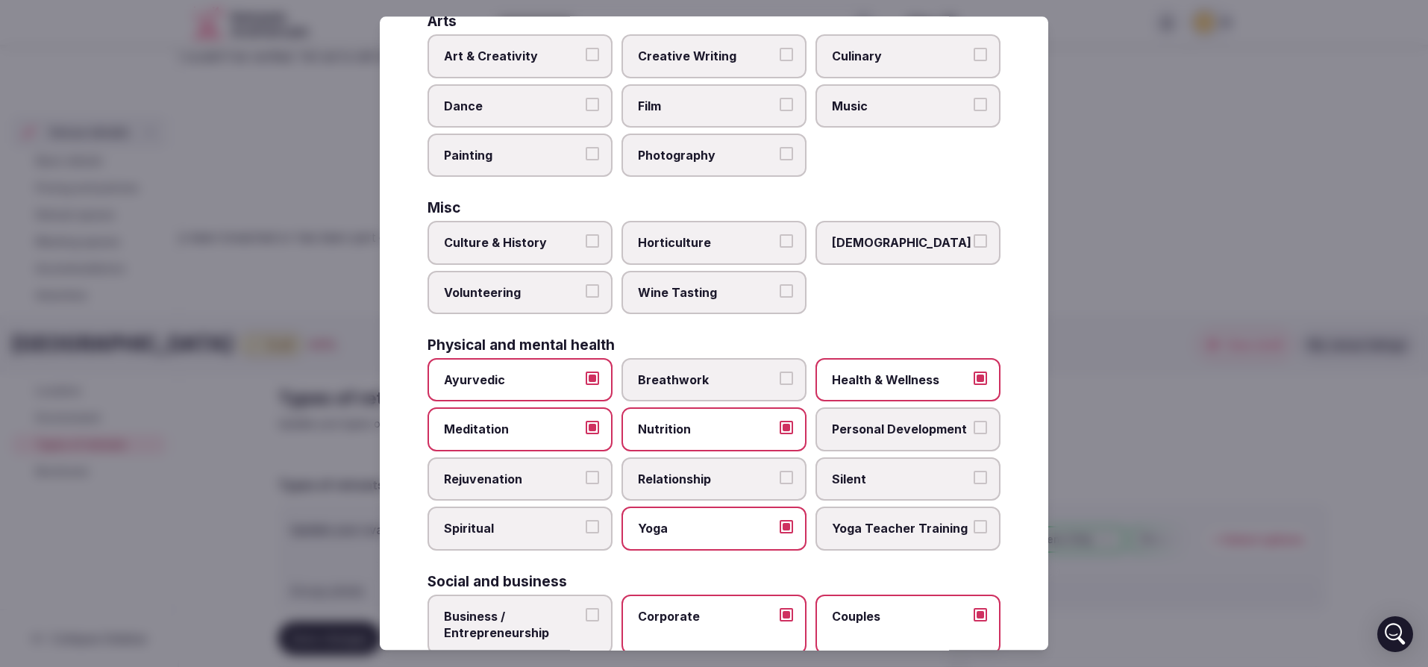
scroll to position [298, 0]
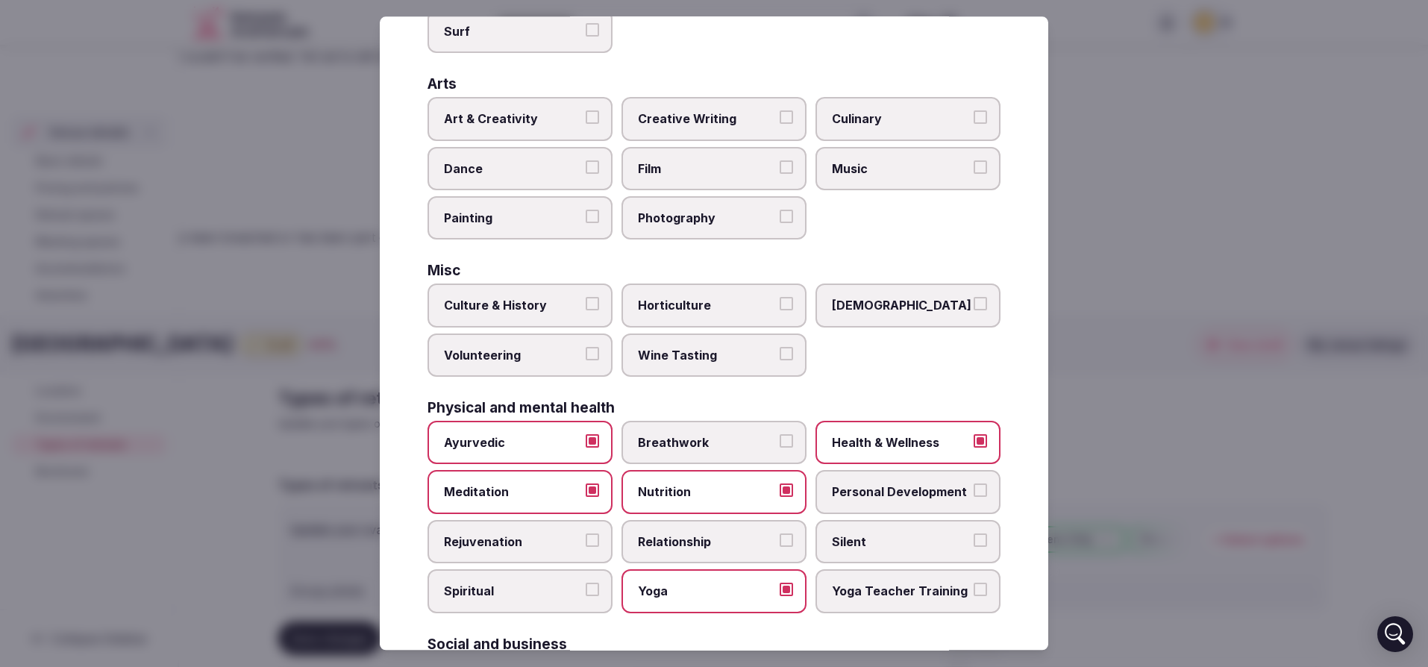
click at [510, 230] on label "Painting" at bounding box center [520, 217] width 185 height 43
click at [586, 223] on button "Painting" at bounding box center [592, 216] width 13 height 13
click at [719, 169] on span "Film" at bounding box center [706, 168] width 137 height 16
click at [780, 169] on button "Film" at bounding box center [786, 166] width 13 height 13
click at [720, 229] on label "Photography" at bounding box center [714, 217] width 185 height 43
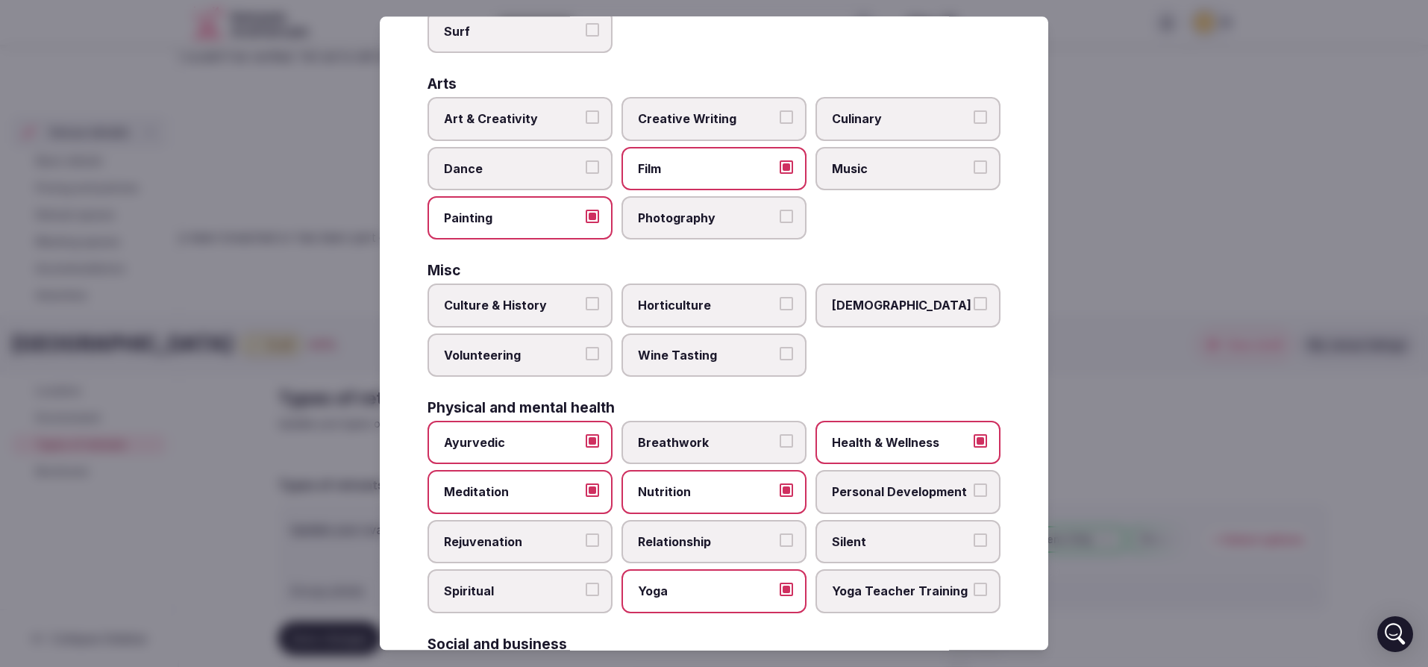
click at [780, 223] on button "Photography" at bounding box center [786, 216] width 13 height 13
click at [838, 169] on span "Music" at bounding box center [900, 168] width 137 height 16
click at [974, 169] on button "Music" at bounding box center [980, 166] width 13 height 13
click at [832, 110] on span "Culinary" at bounding box center [900, 118] width 137 height 16
click at [974, 110] on button "Culinary" at bounding box center [980, 116] width 13 height 13
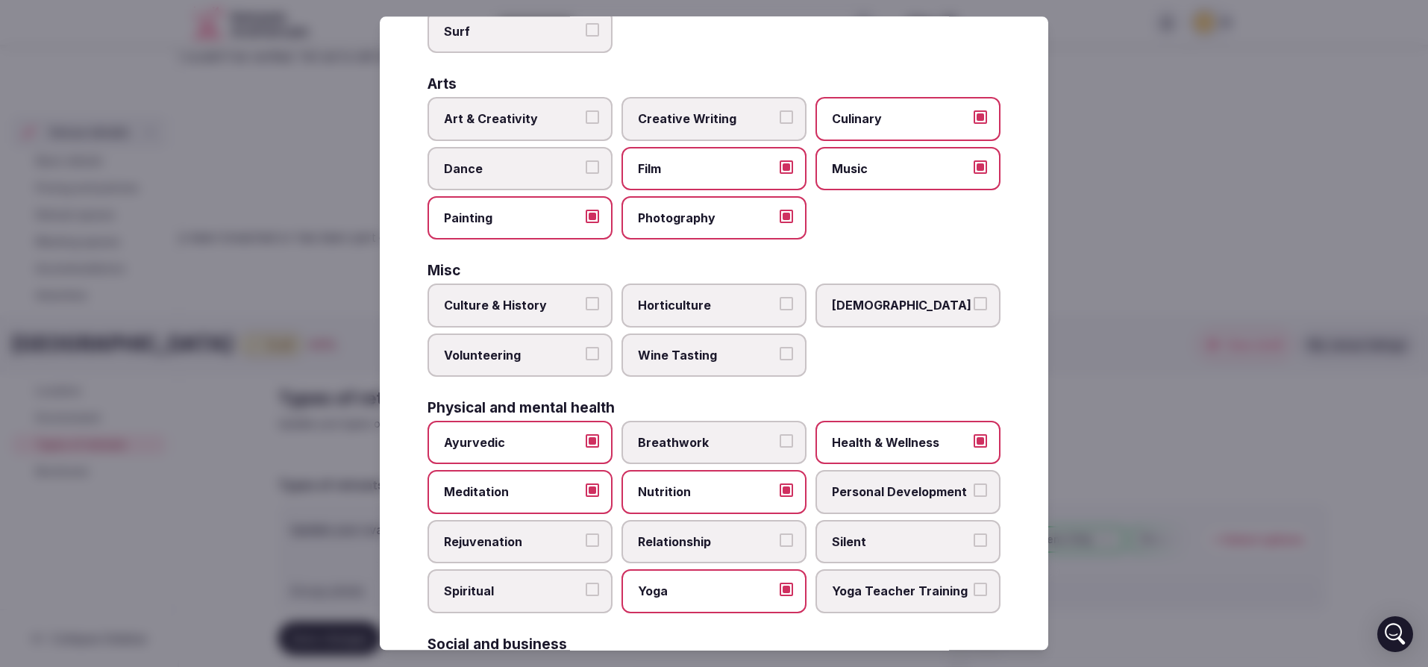
click at [462, 126] on span "Art & Creativity" at bounding box center [512, 118] width 137 height 16
click at [586, 124] on button "Art & Creativity" at bounding box center [592, 116] width 13 height 13
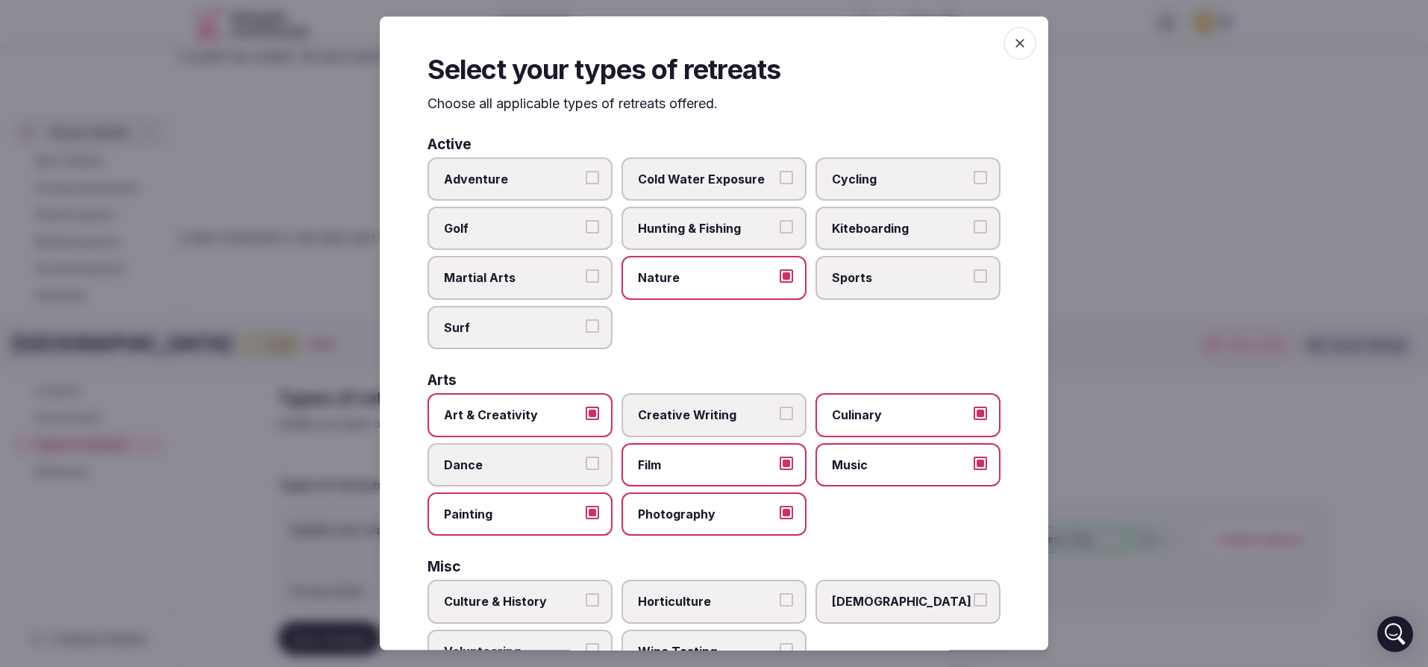
scroll to position [0, 0]
click at [507, 328] on span "Surf" at bounding box center [512, 329] width 137 height 16
click at [586, 328] on button "Surf" at bounding box center [592, 327] width 13 height 13
click at [1004, 48] on span "button" at bounding box center [1020, 44] width 33 height 33
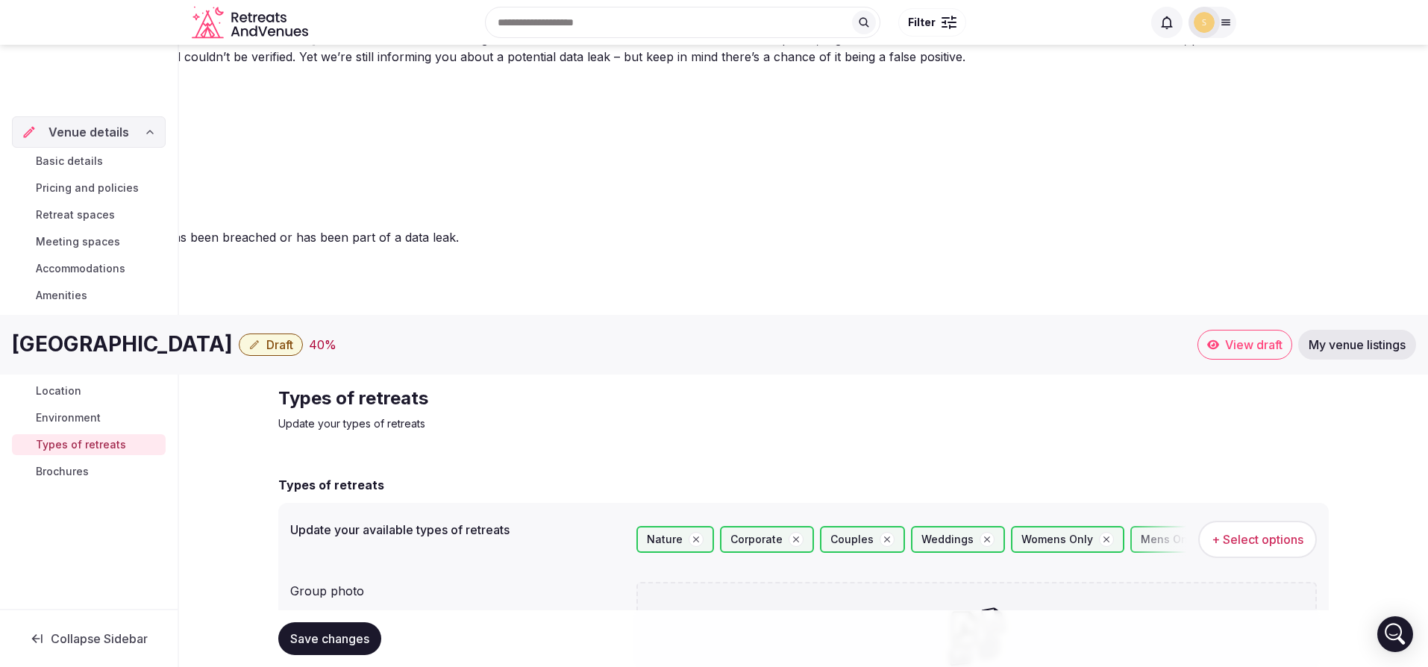
click at [357, 631] on span "Save changes" at bounding box center [329, 638] width 79 height 15
click at [328, 622] on button "Save changes" at bounding box center [329, 638] width 103 height 33
click at [69, 464] on span "Brochures" at bounding box center [62, 471] width 53 height 15
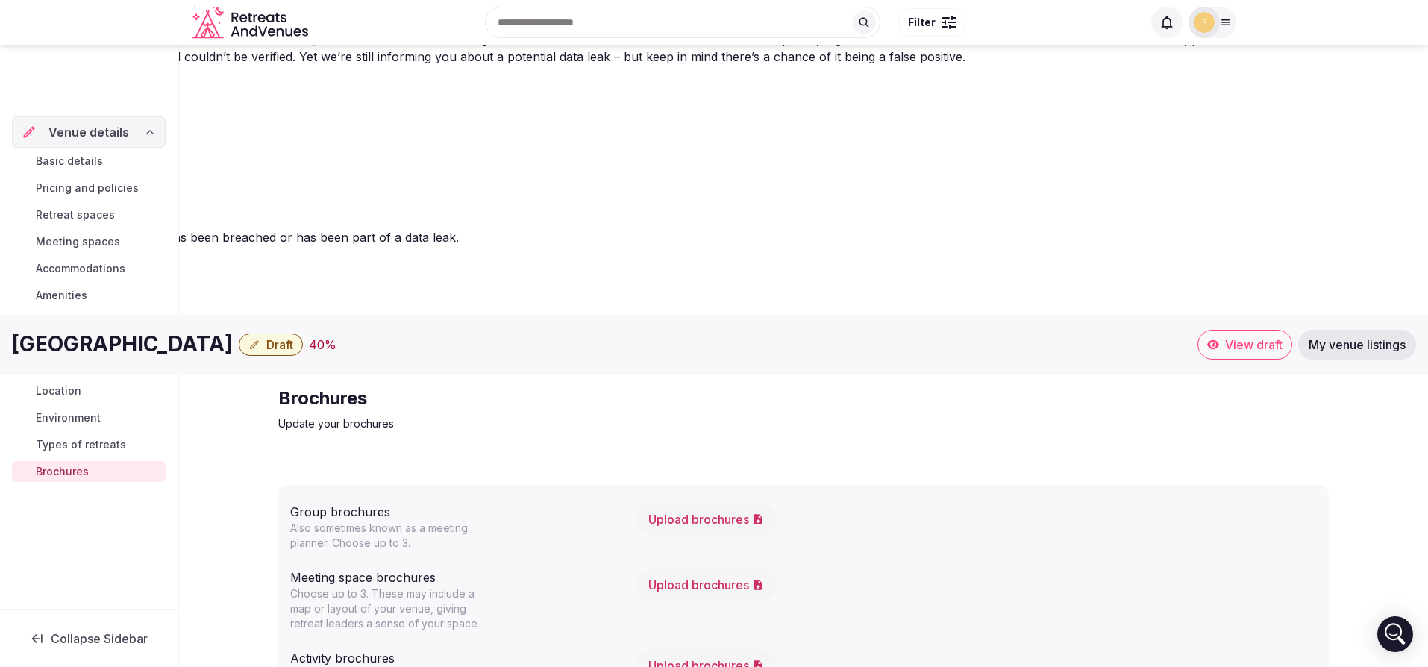
click at [1256, 337] on span "View draft" at bounding box center [1253, 344] width 57 height 15
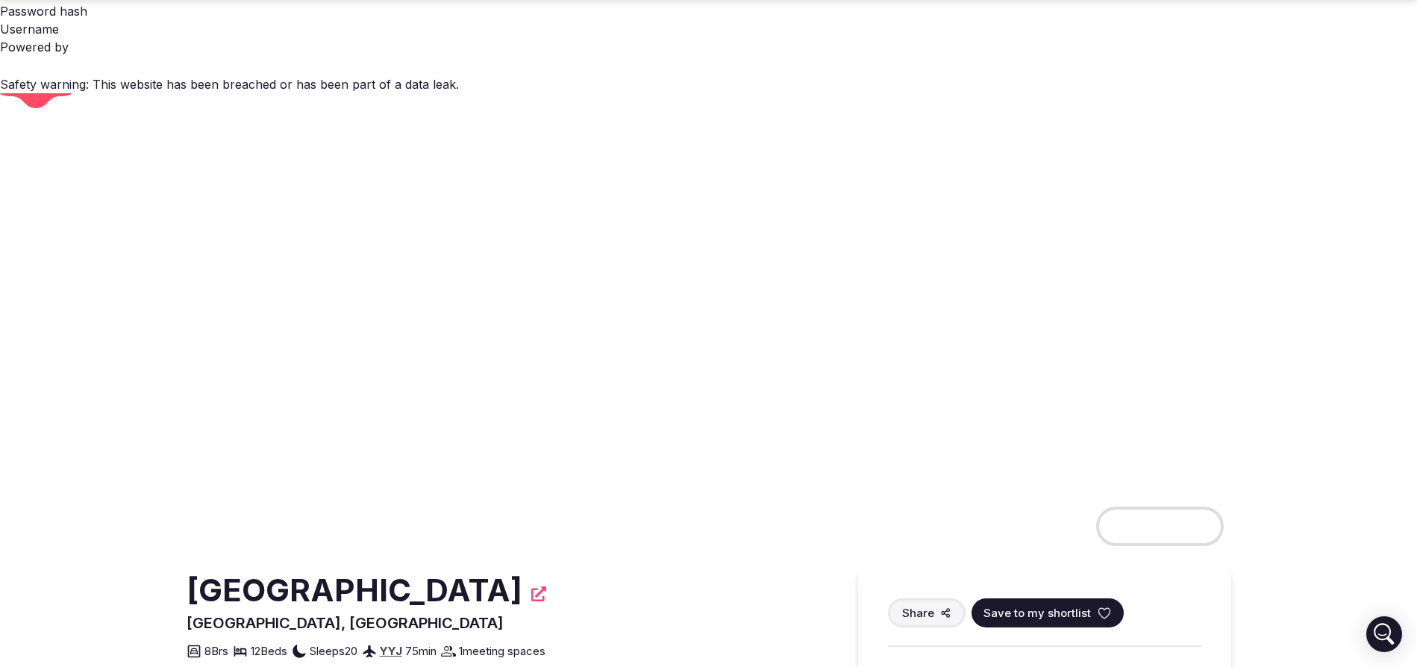
scroll to position [202, 0]
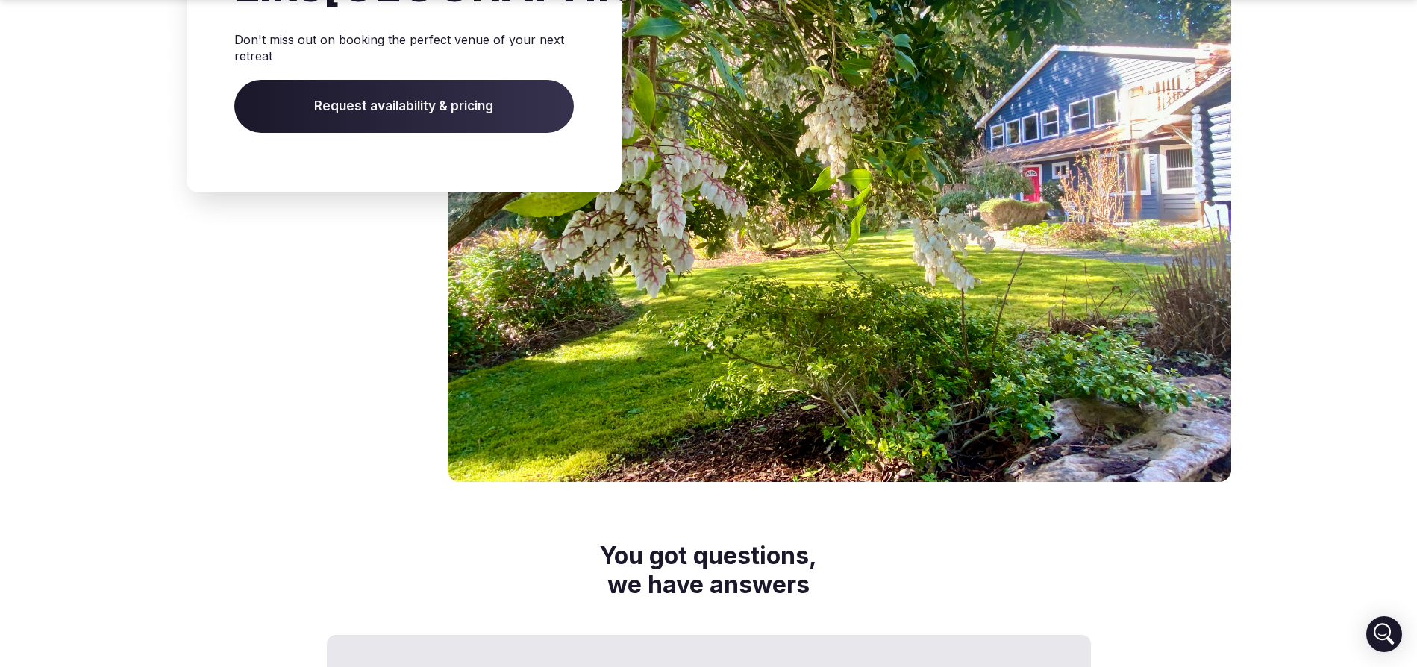
scroll to position [2999, 0]
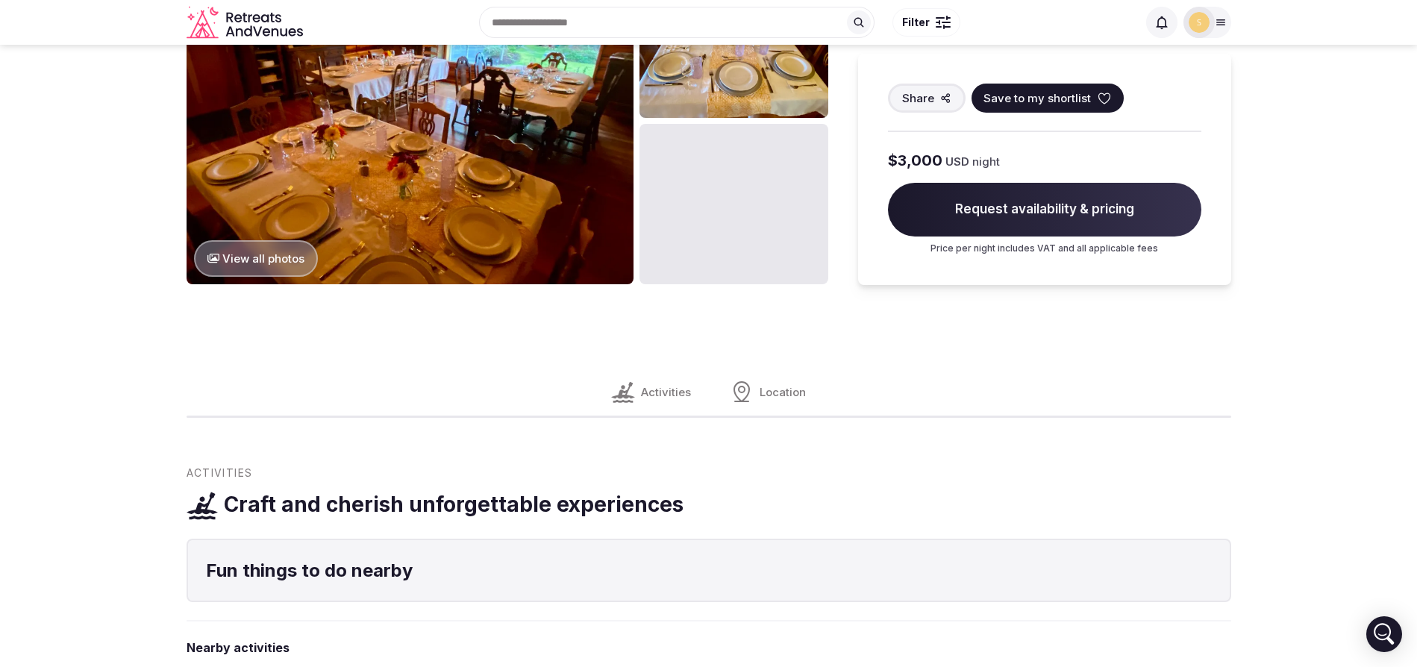
scroll to position [1468, 0]
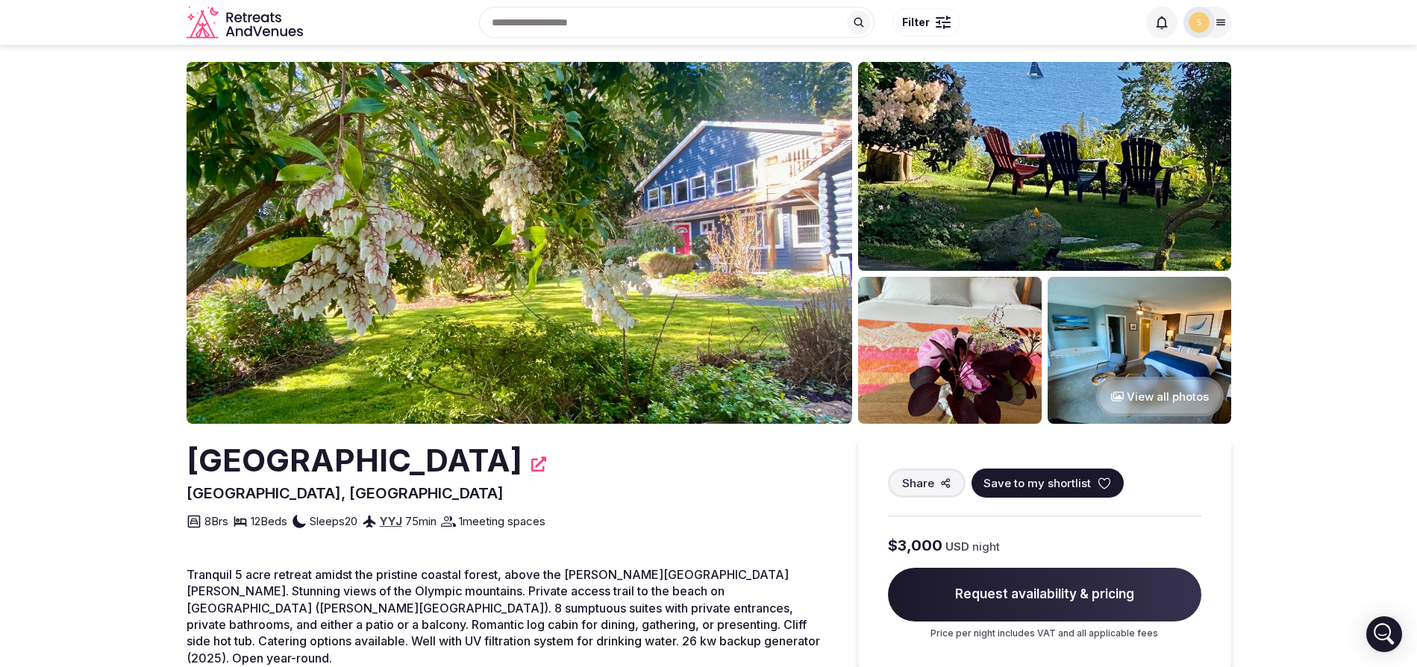
scroll to position [0, 0]
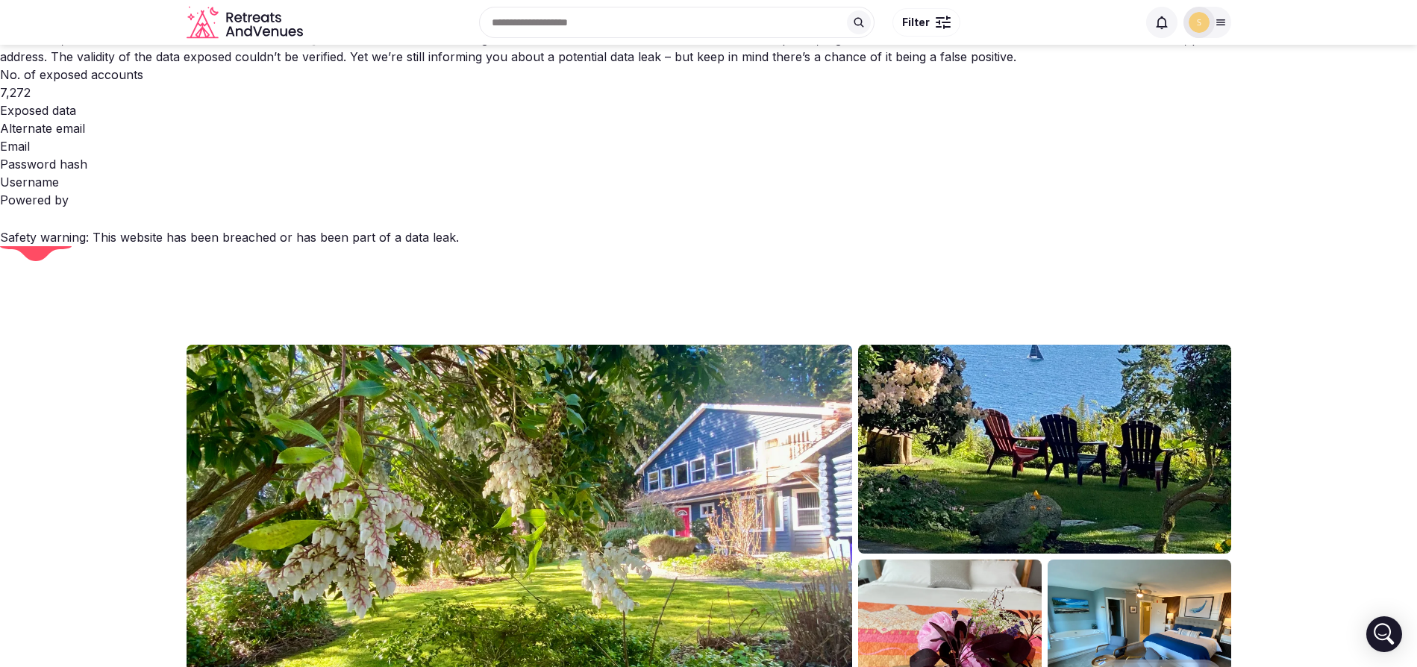
click at [774, 345] on img at bounding box center [520, 526] width 666 height 362
click at [1197, 25] on img at bounding box center [1199, 22] width 21 height 21
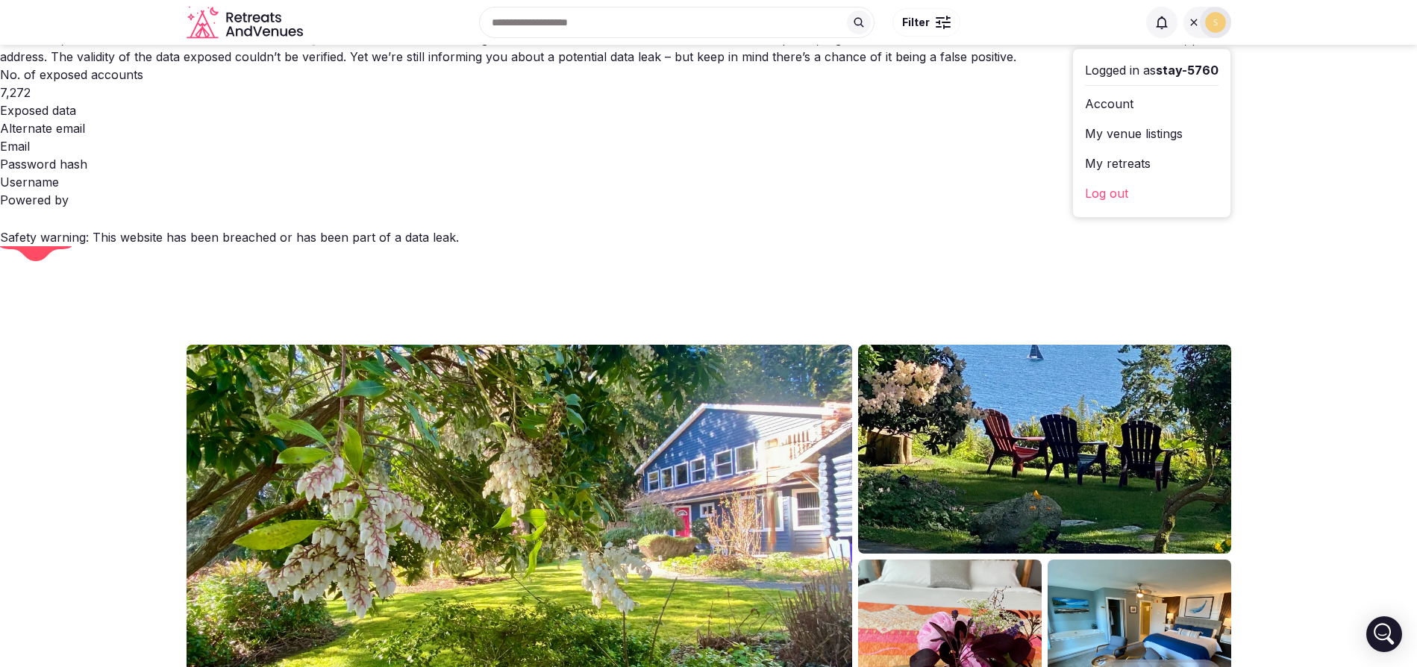
click at [1124, 128] on link "My venue listings" at bounding box center [1152, 134] width 134 height 24
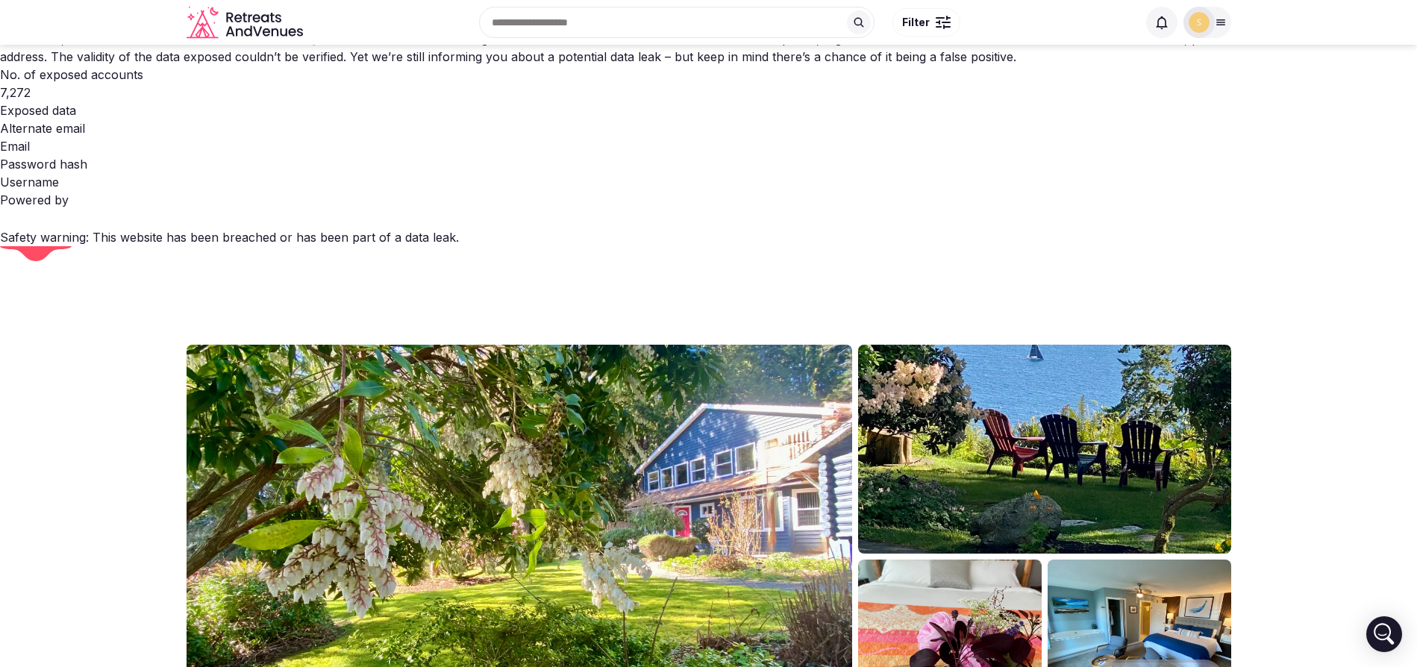
click at [1225, 28] on icon at bounding box center [1221, 22] width 12 height 12
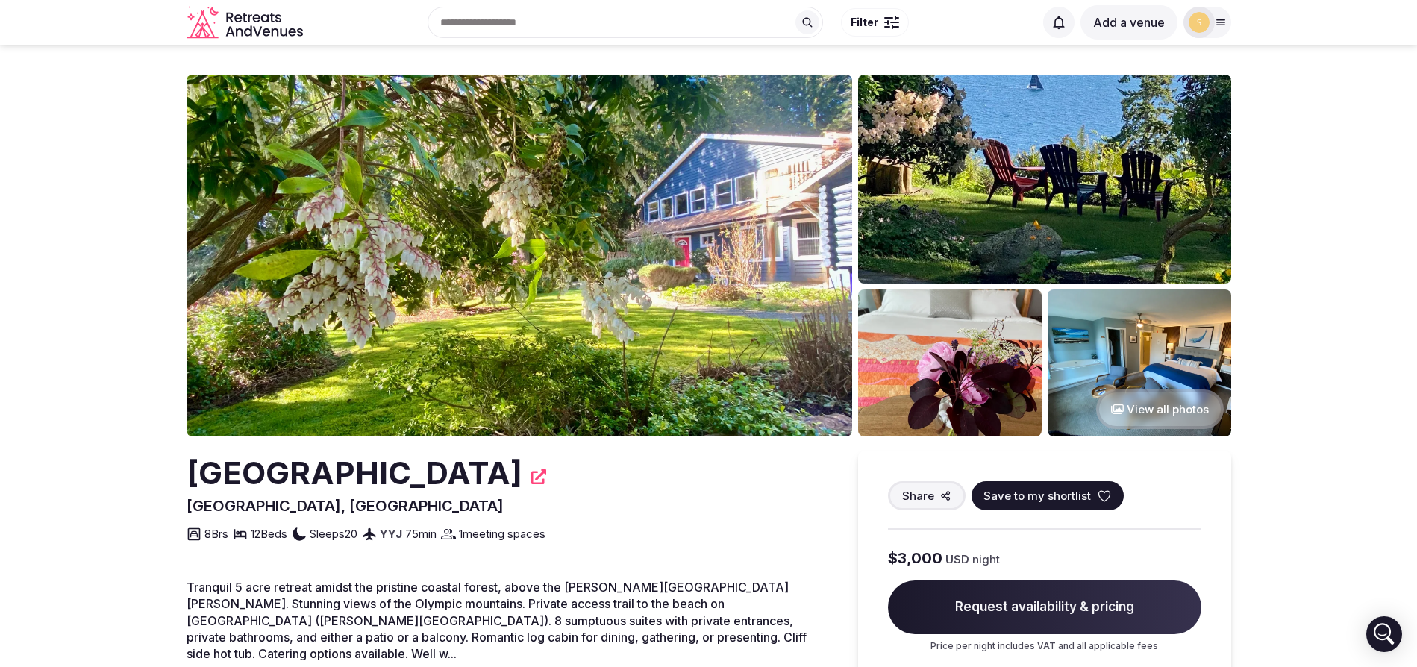
click at [1066, 31] on span at bounding box center [1058, 22] width 31 height 31
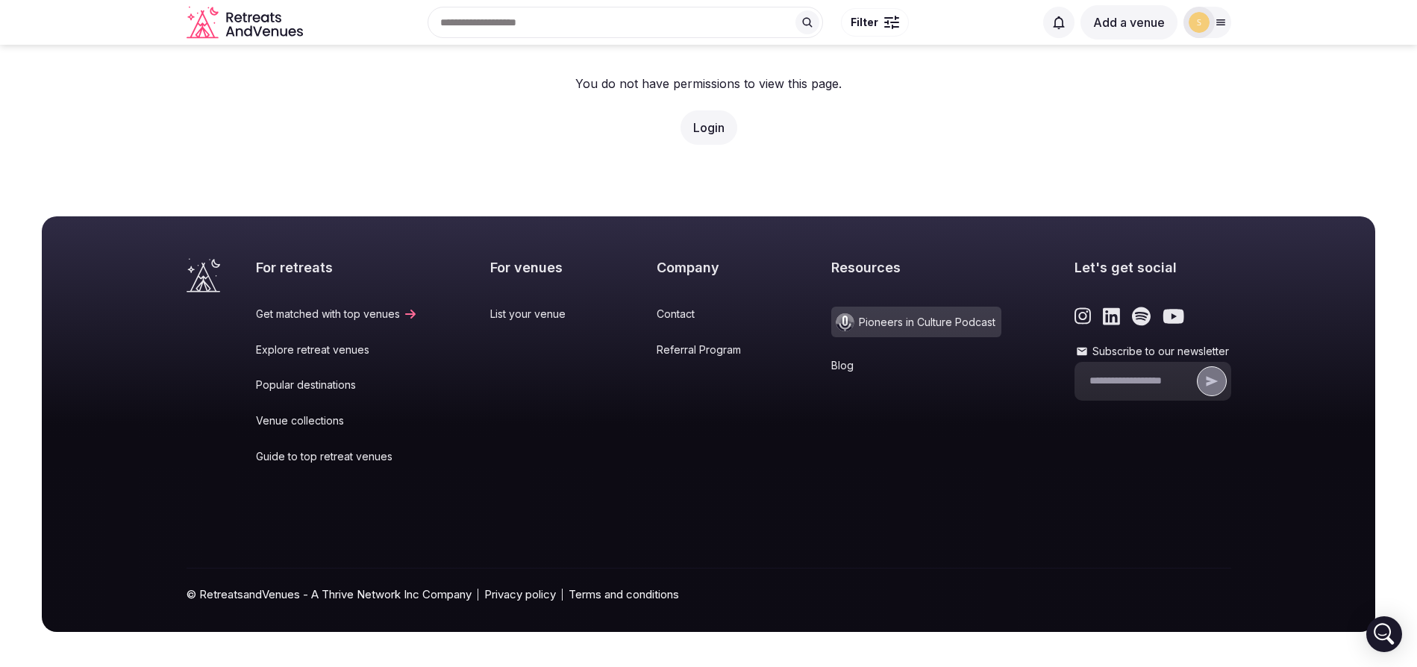
click at [713, 125] on link "Login" at bounding box center [708, 127] width 31 height 15
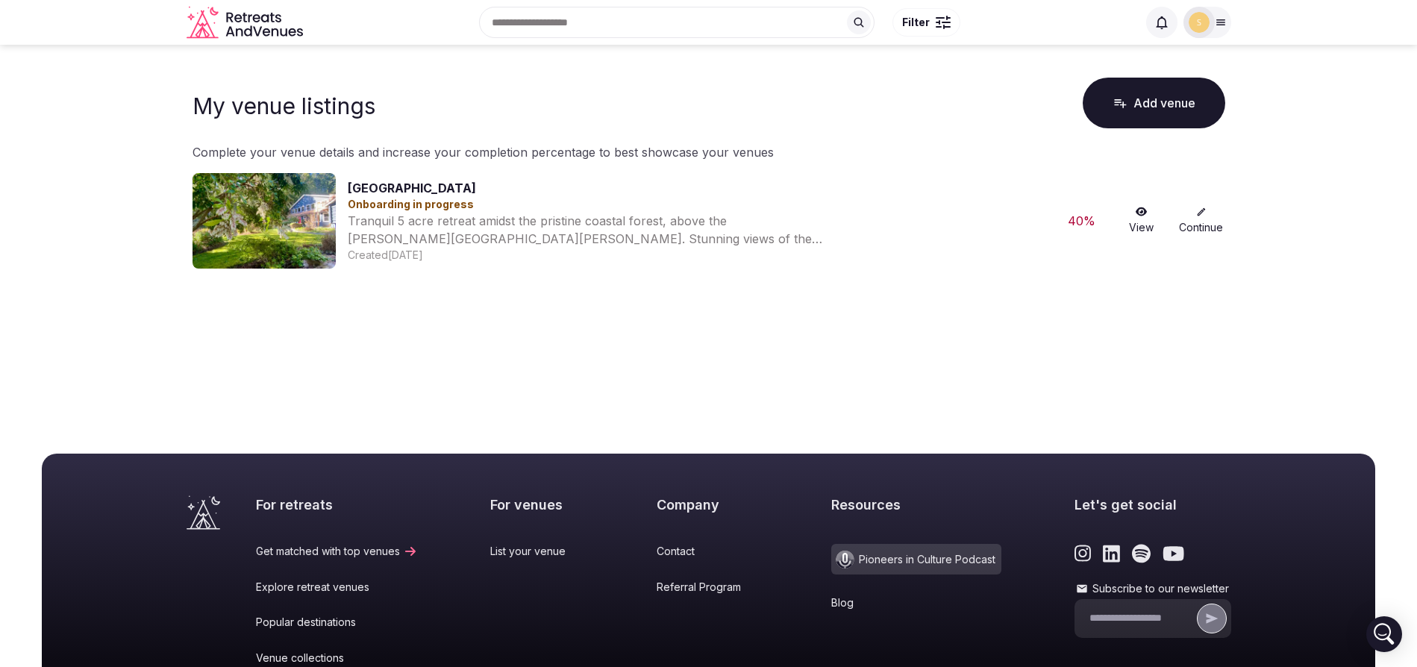
click at [1193, 223] on link "Continue" at bounding box center [1201, 221] width 48 height 28
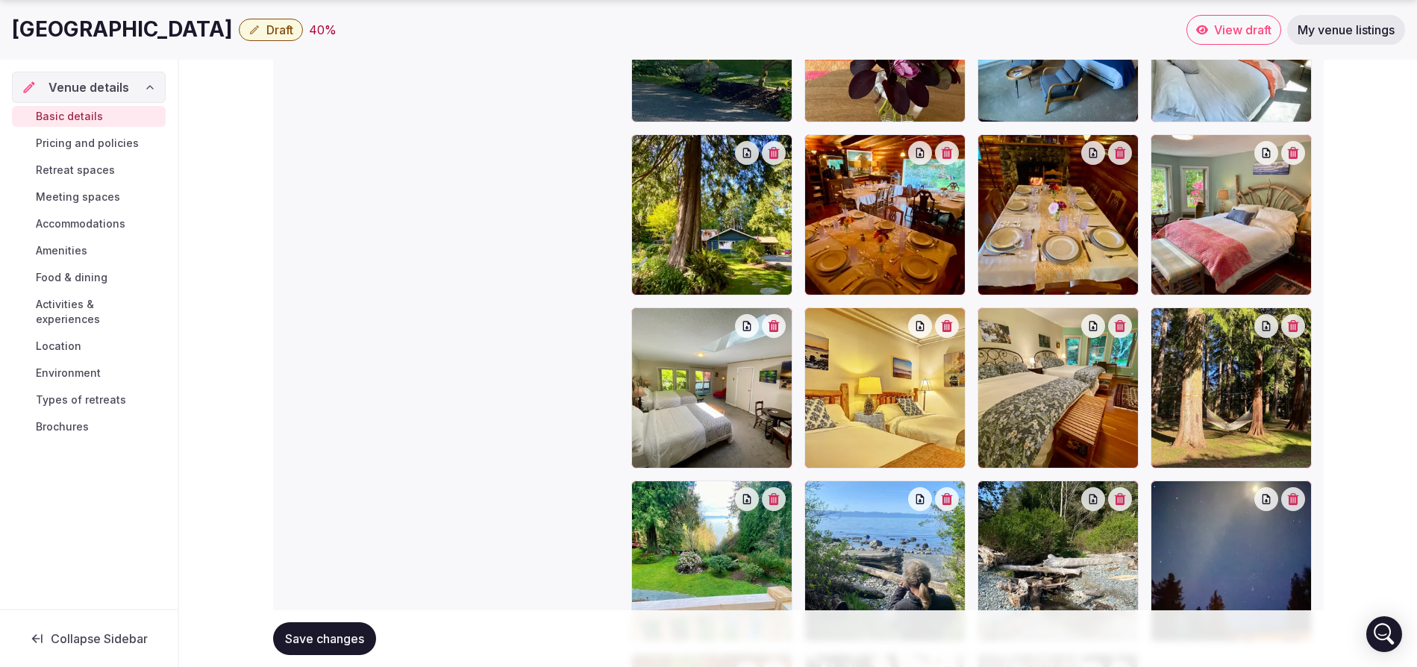
scroll to position [2019, 0]
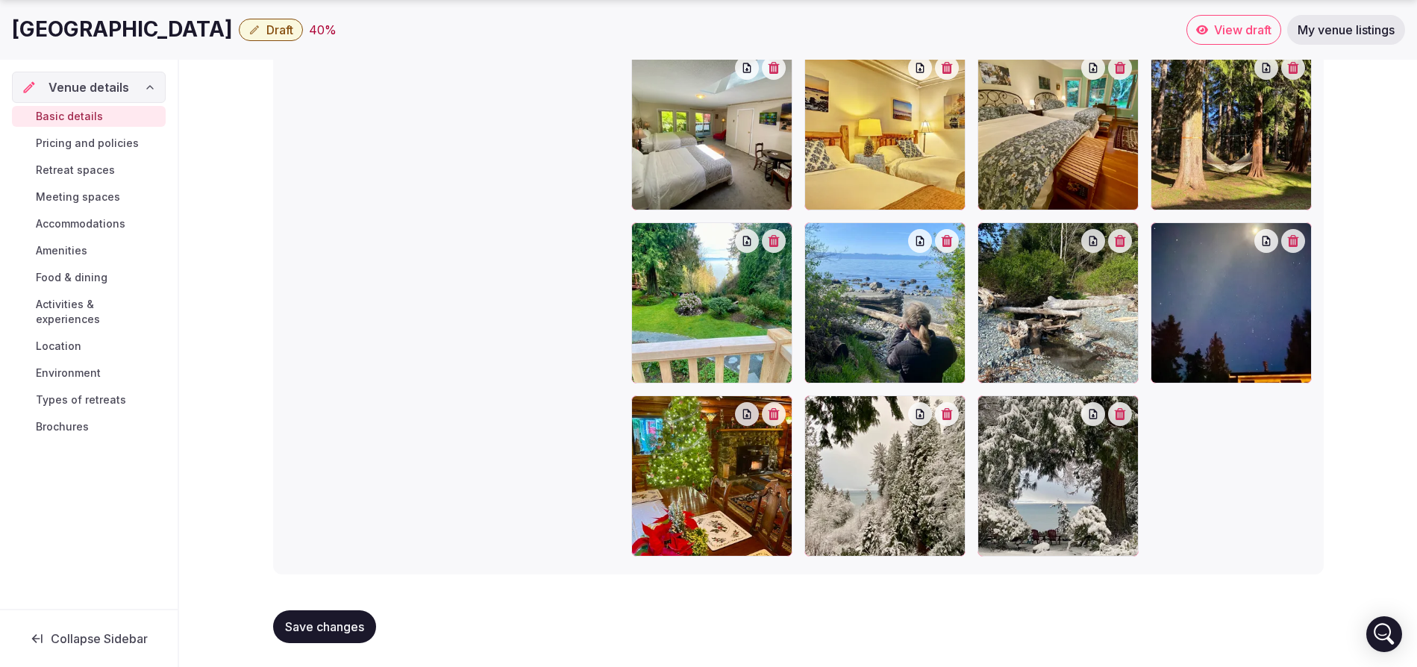
click at [338, 626] on span "Save changes" at bounding box center [324, 626] width 79 height 15
click at [311, 628] on span "Save changes" at bounding box center [324, 626] width 79 height 15
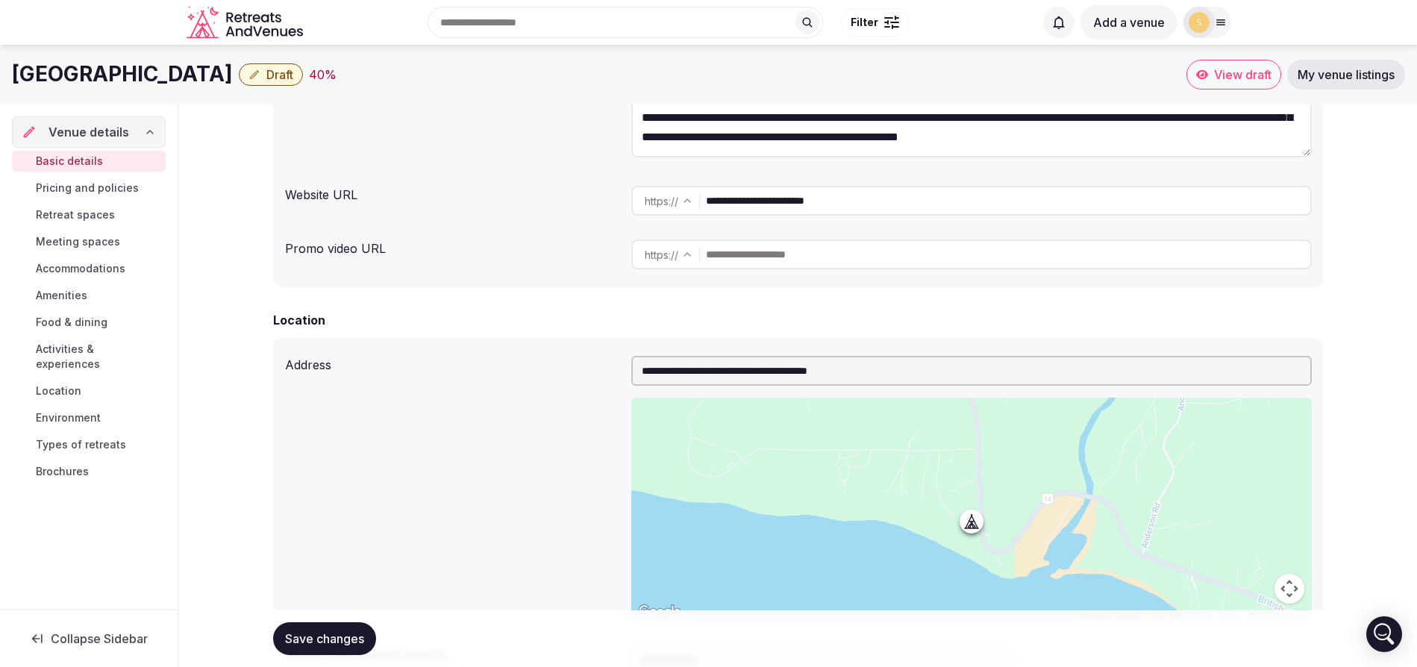
scroll to position [0, 0]
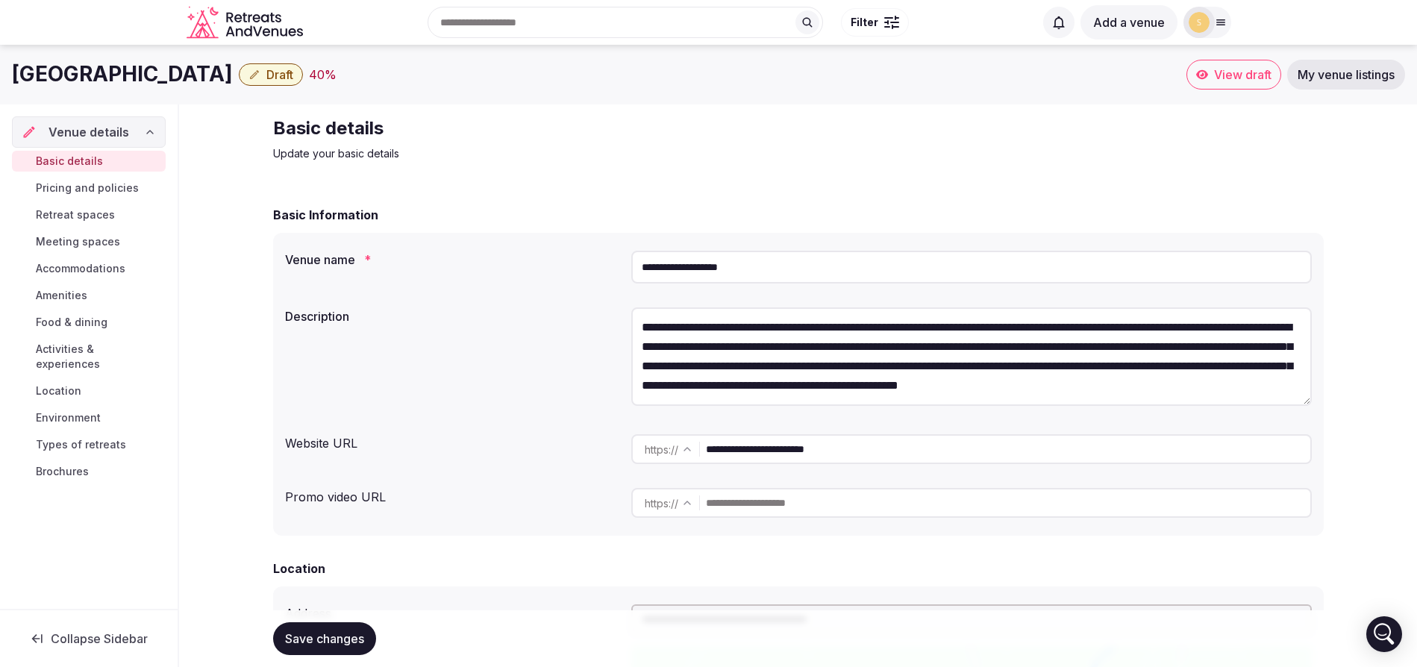
click at [99, 184] on span "Pricing and policies" at bounding box center [87, 188] width 103 height 15
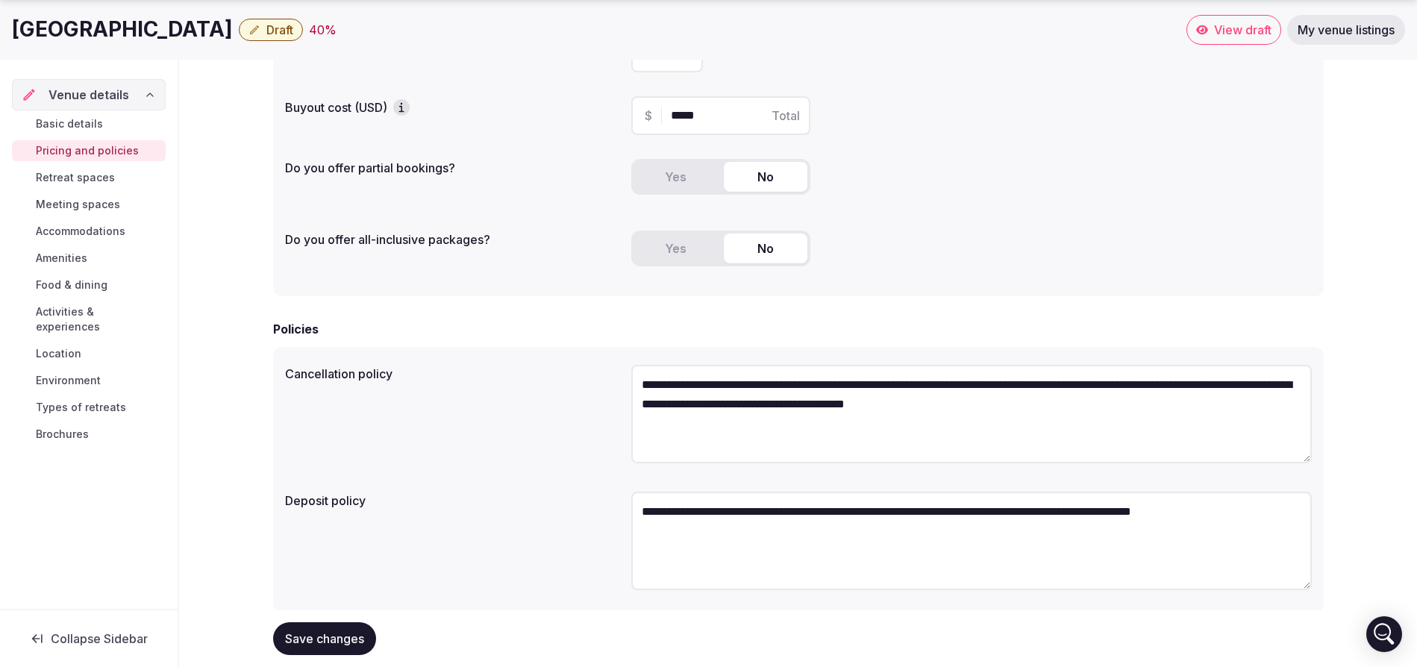
scroll to position [249, 0]
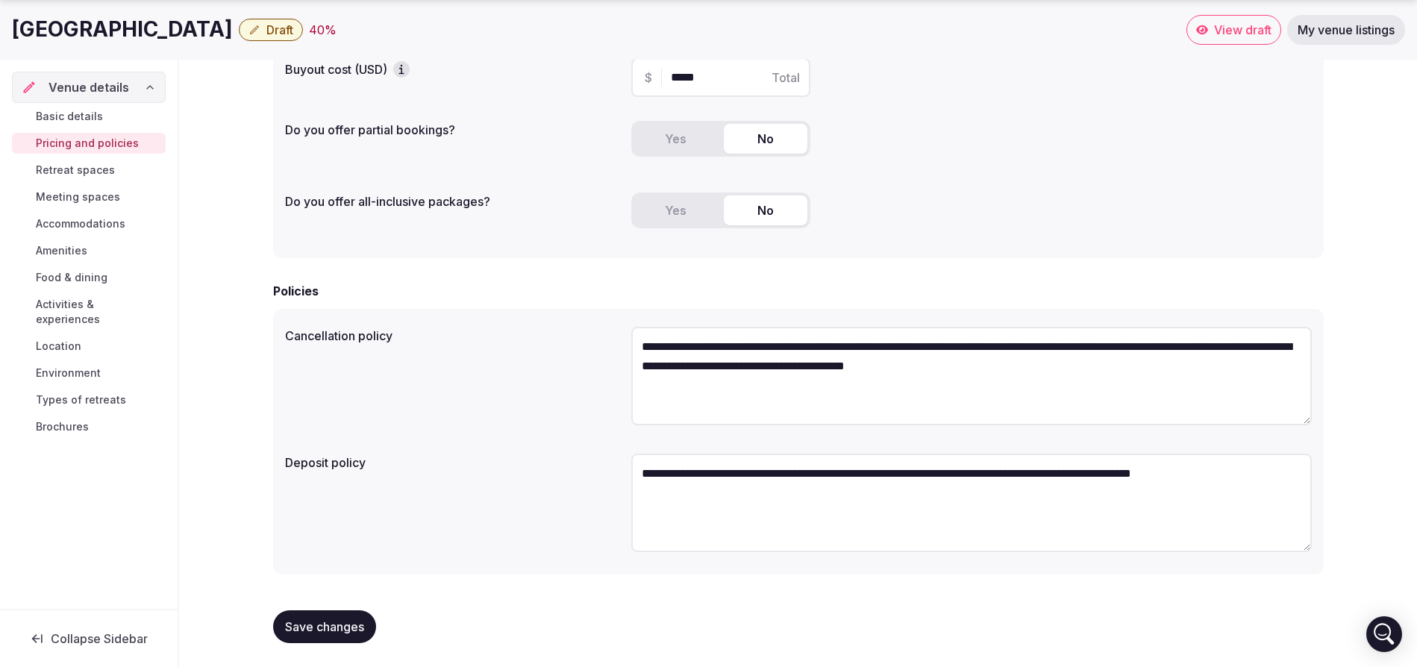
click at [317, 633] on span "Save changes" at bounding box center [324, 626] width 79 height 15
click at [65, 174] on span "Retreat spaces" at bounding box center [75, 170] width 79 height 15
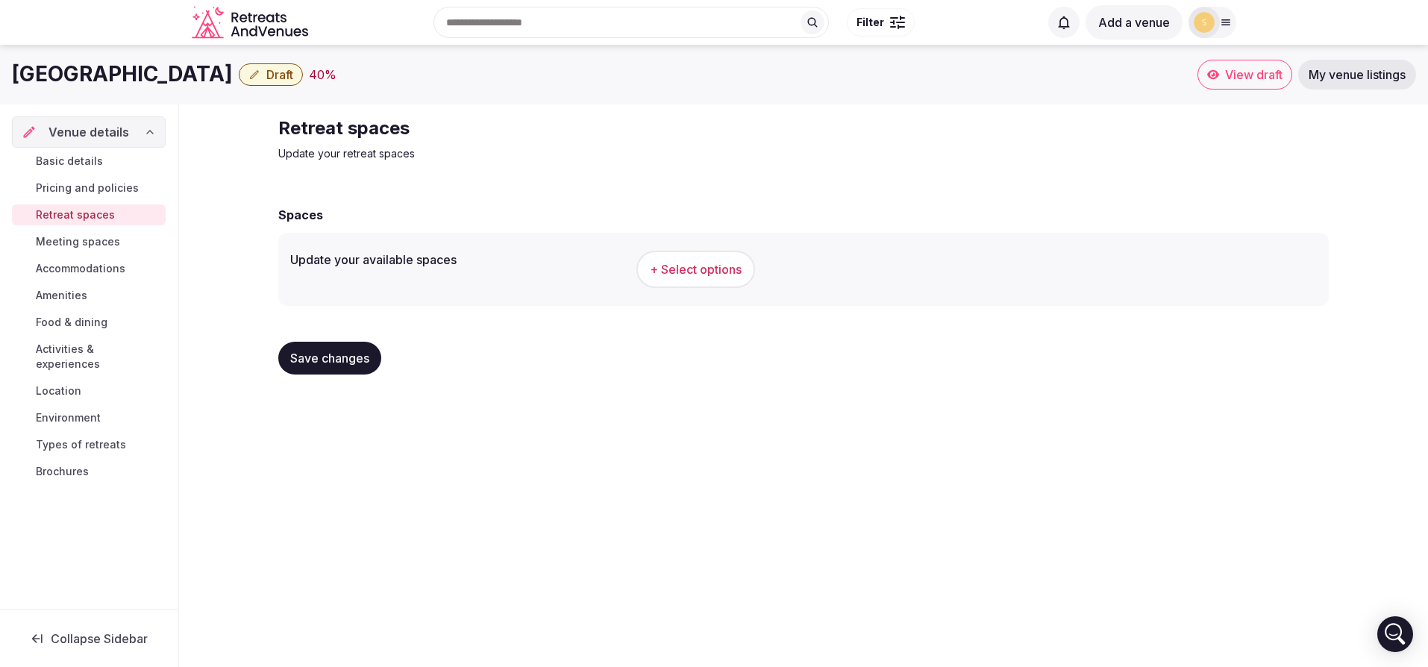
click at [671, 267] on span "+ Select options" at bounding box center [696, 269] width 92 height 16
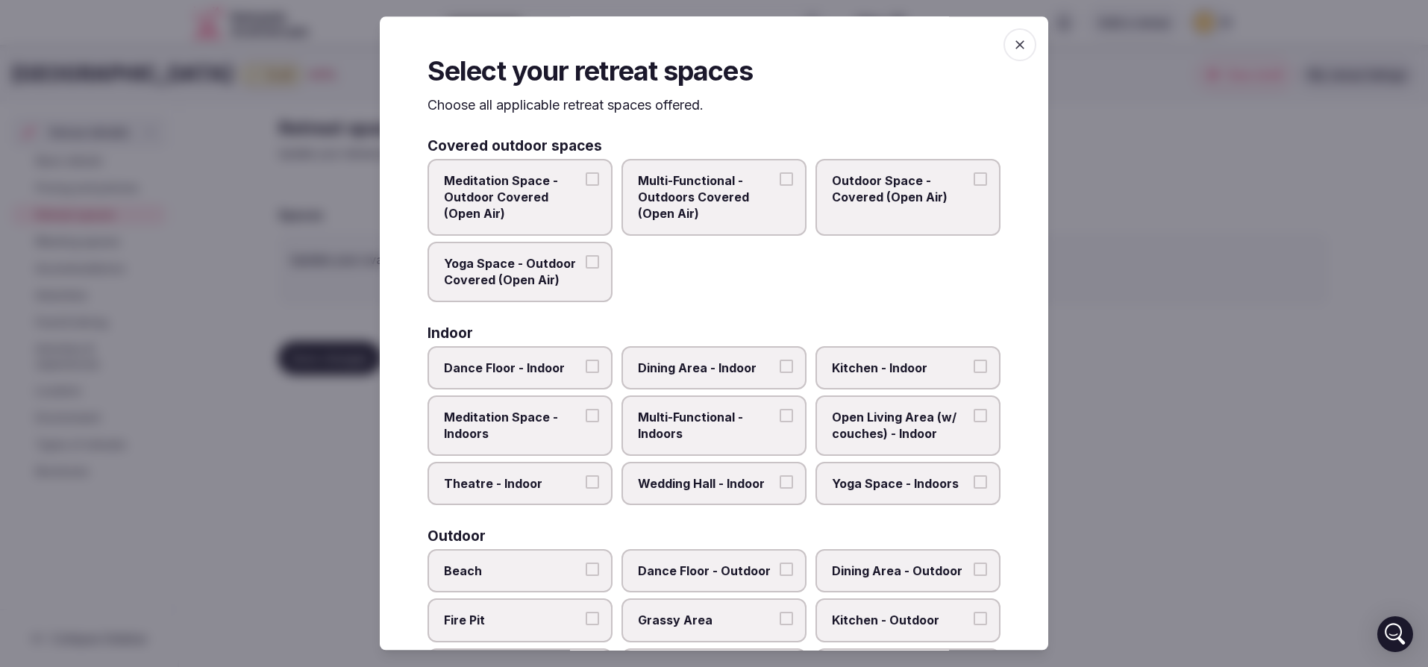
click at [509, 407] on label "Meditation Space - Indoors" at bounding box center [520, 425] width 185 height 60
click at [586, 409] on button "Meditation Space - Indoors" at bounding box center [592, 415] width 13 height 13
click at [747, 426] on span "Multi-Functional - Indoors" at bounding box center [706, 426] width 137 height 34
click at [780, 422] on button "Multi-Functional - Indoors" at bounding box center [786, 415] width 13 height 13
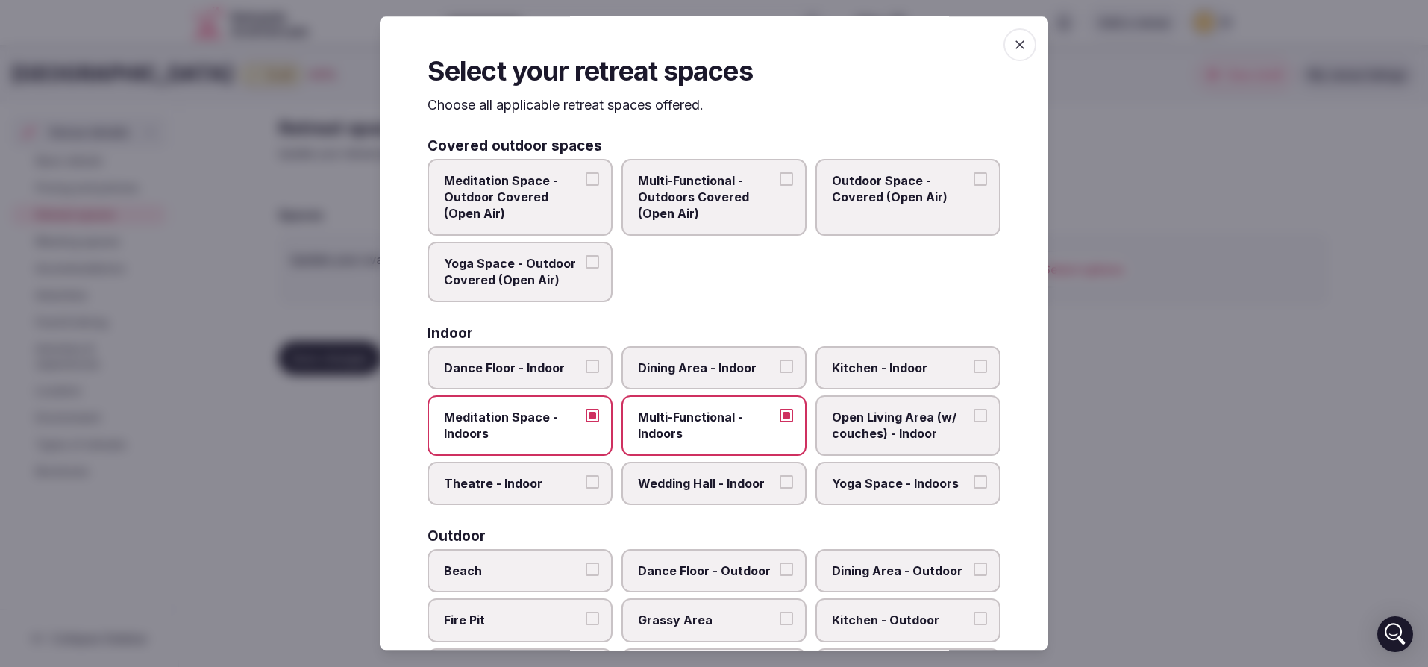
click at [732, 380] on label "Dining Area - Indoor" at bounding box center [714, 367] width 185 height 43
click at [780, 373] on button "Dining Area - Indoor" at bounding box center [786, 366] width 13 height 13
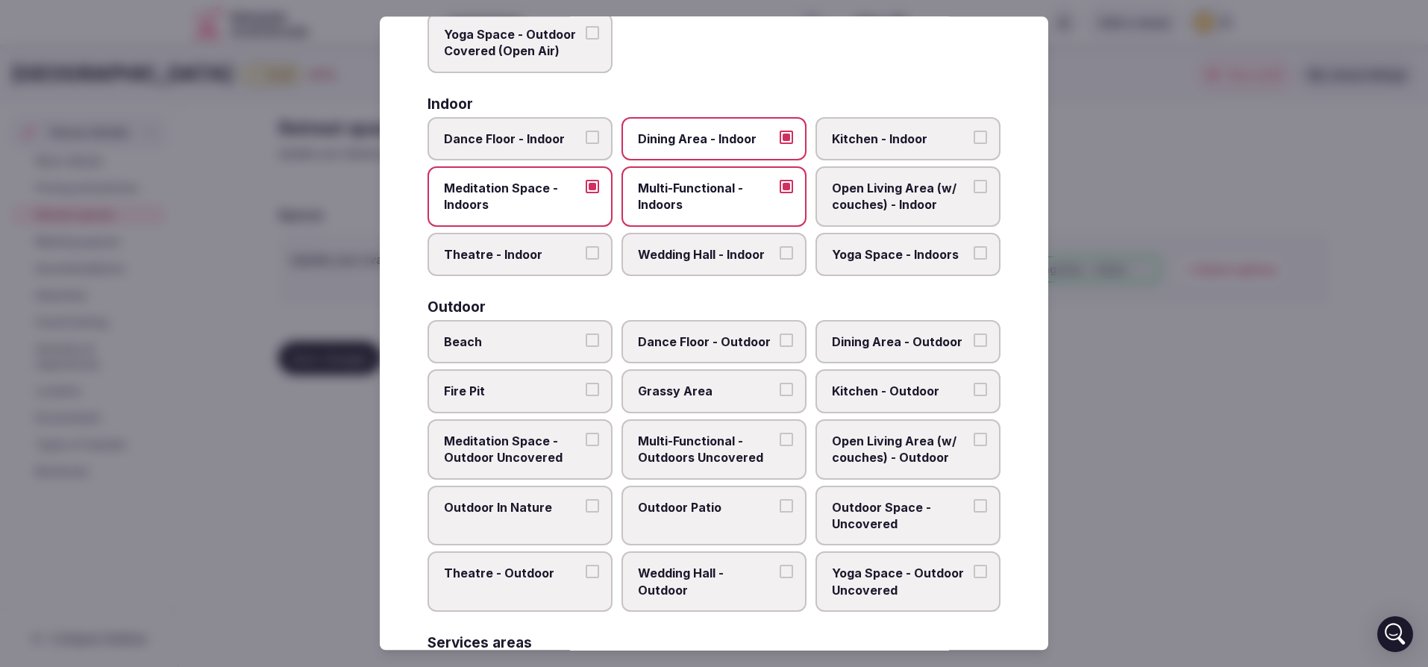
scroll to position [270, 0]
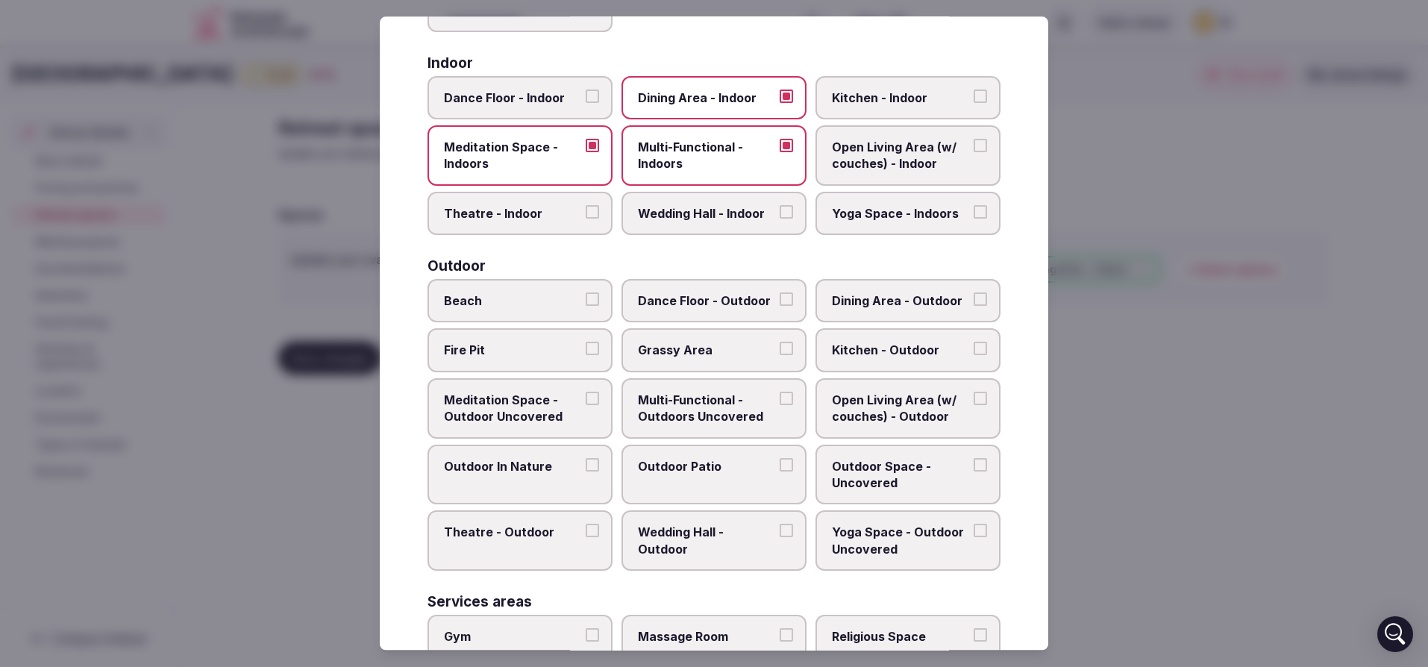
click at [873, 160] on span "Open Living Area (w/ couches) - Indoor" at bounding box center [900, 156] width 137 height 34
click at [974, 152] on button "Open Living Area (w/ couches) - Indoor" at bounding box center [980, 145] width 13 height 13
click at [900, 308] on span "Dining Area - Outdoor" at bounding box center [900, 300] width 137 height 16
click at [974, 306] on button "Dining Area - Outdoor" at bounding box center [980, 298] width 13 height 13
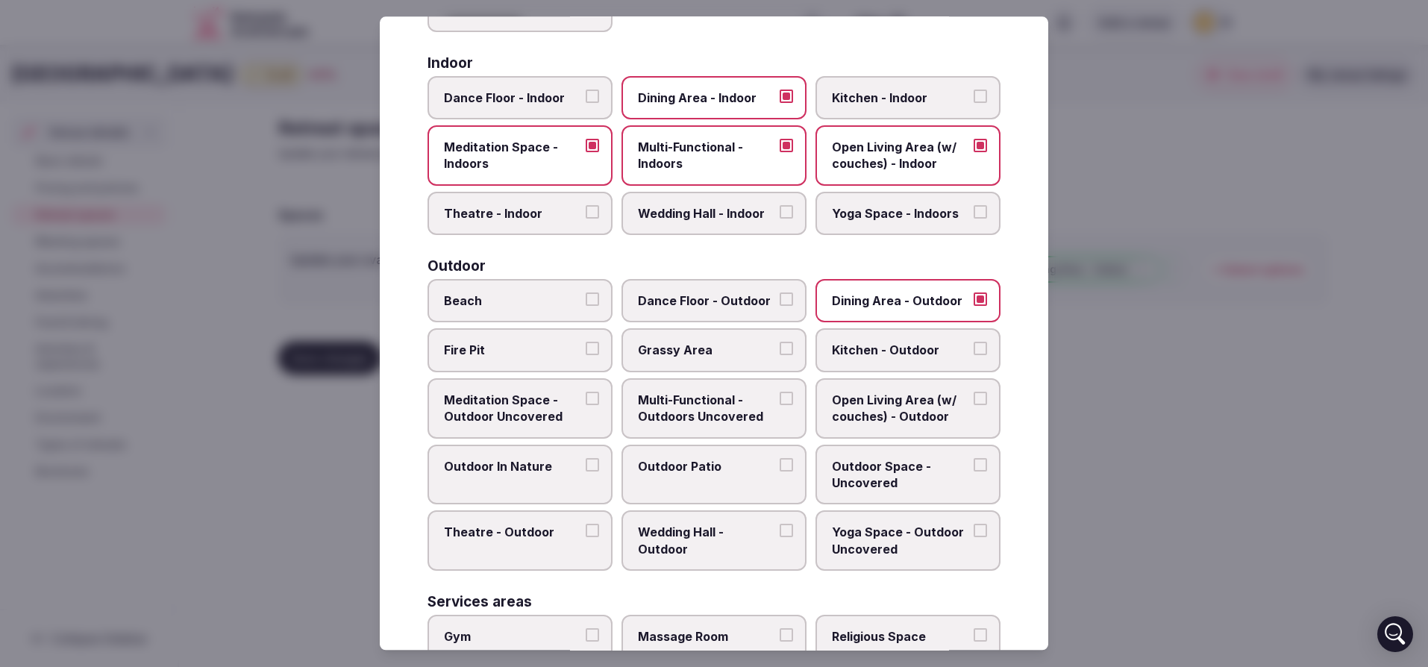
click at [475, 352] on span "Fire Pit" at bounding box center [512, 350] width 137 height 16
click at [586, 352] on button "Fire Pit" at bounding box center [592, 348] width 13 height 13
click at [477, 292] on span "Beach" at bounding box center [512, 300] width 137 height 16
click at [586, 292] on button "Beach" at bounding box center [592, 298] width 13 height 13
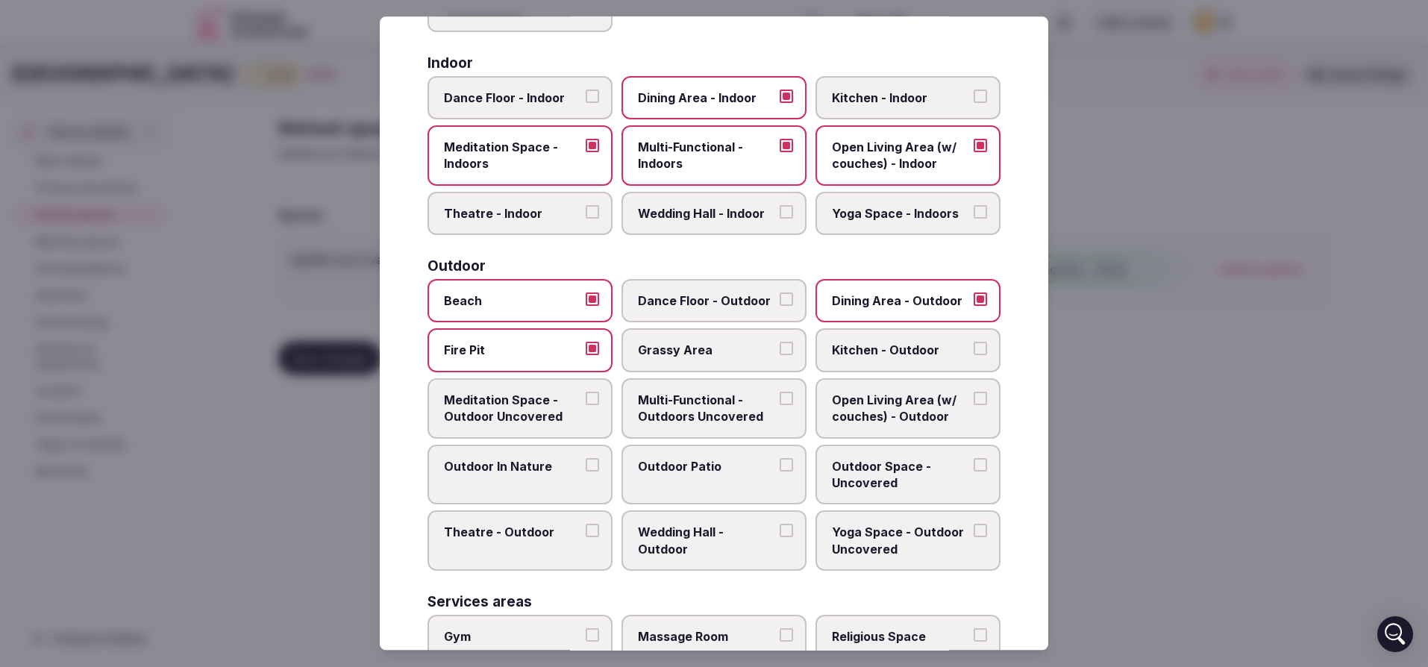
click at [684, 354] on span "Grassy Area" at bounding box center [706, 350] width 137 height 16
click at [780, 354] on button "Grassy Area" at bounding box center [786, 348] width 13 height 13
click at [531, 410] on span "Meditation Space - Outdoor Uncovered" at bounding box center [512, 409] width 137 height 34
click at [586, 405] on button "Meditation Space - Outdoor Uncovered" at bounding box center [592, 398] width 13 height 13
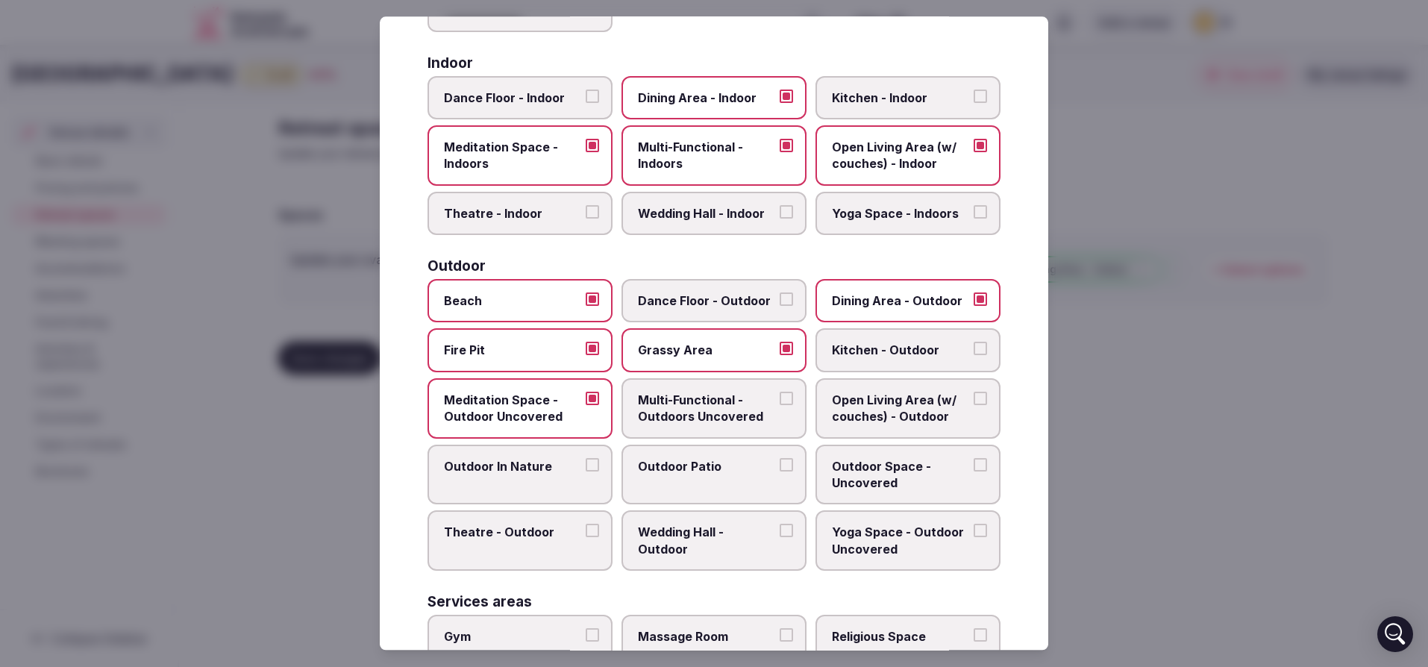
click at [695, 408] on span "Multi-Functional - Outdoors Uncovered" at bounding box center [706, 409] width 137 height 34
click at [780, 405] on button "Multi-Functional - Outdoors Uncovered" at bounding box center [786, 398] width 13 height 13
click at [536, 484] on label "Outdoor In Nature" at bounding box center [520, 475] width 185 height 60
click at [586, 472] on button "Outdoor In Nature" at bounding box center [592, 464] width 13 height 13
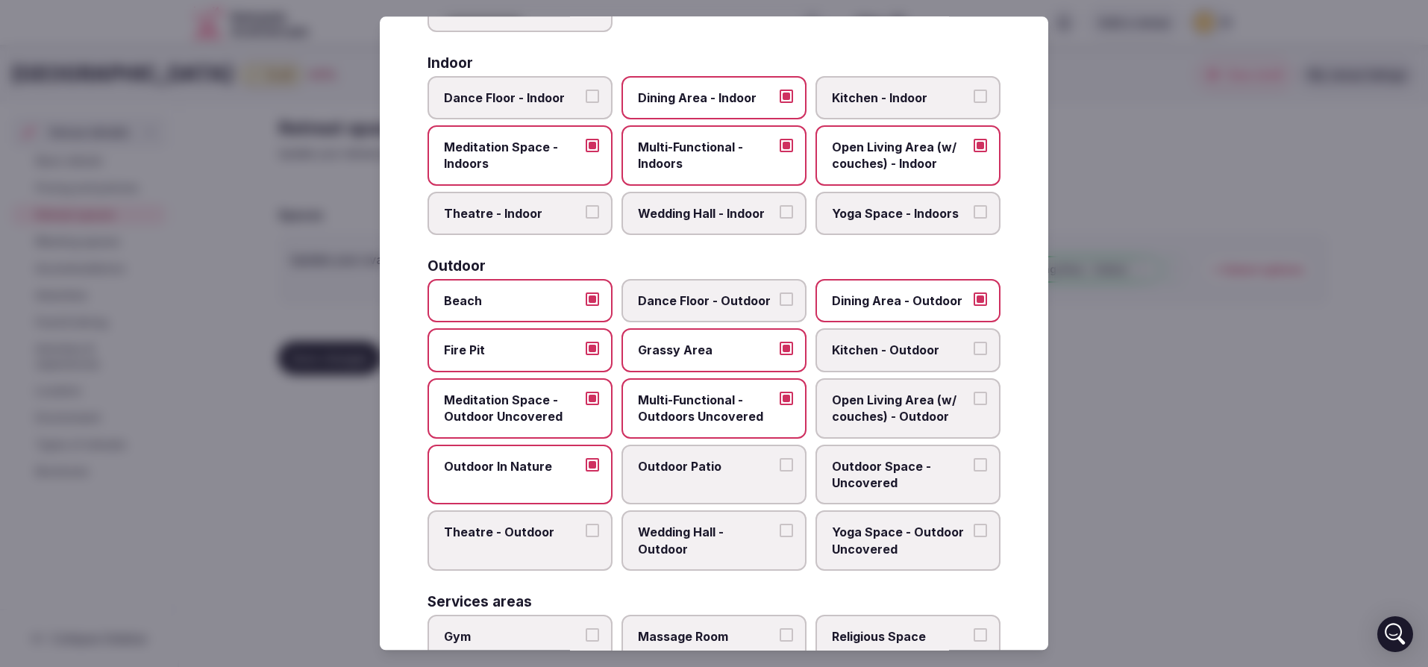
click at [706, 481] on label "Outdoor Patio" at bounding box center [714, 475] width 185 height 60
click at [780, 472] on button "Outdoor Patio" at bounding box center [786, 464] width 13 height 13
click at [858, 493] on label "Outdoor Space - Uncovered" at bounding box center [908, 475] width 185 height 60
click at [974, 472] on button "Outdoor Space - Uncovered" at bounding box center [980, 464] width 13 height 13
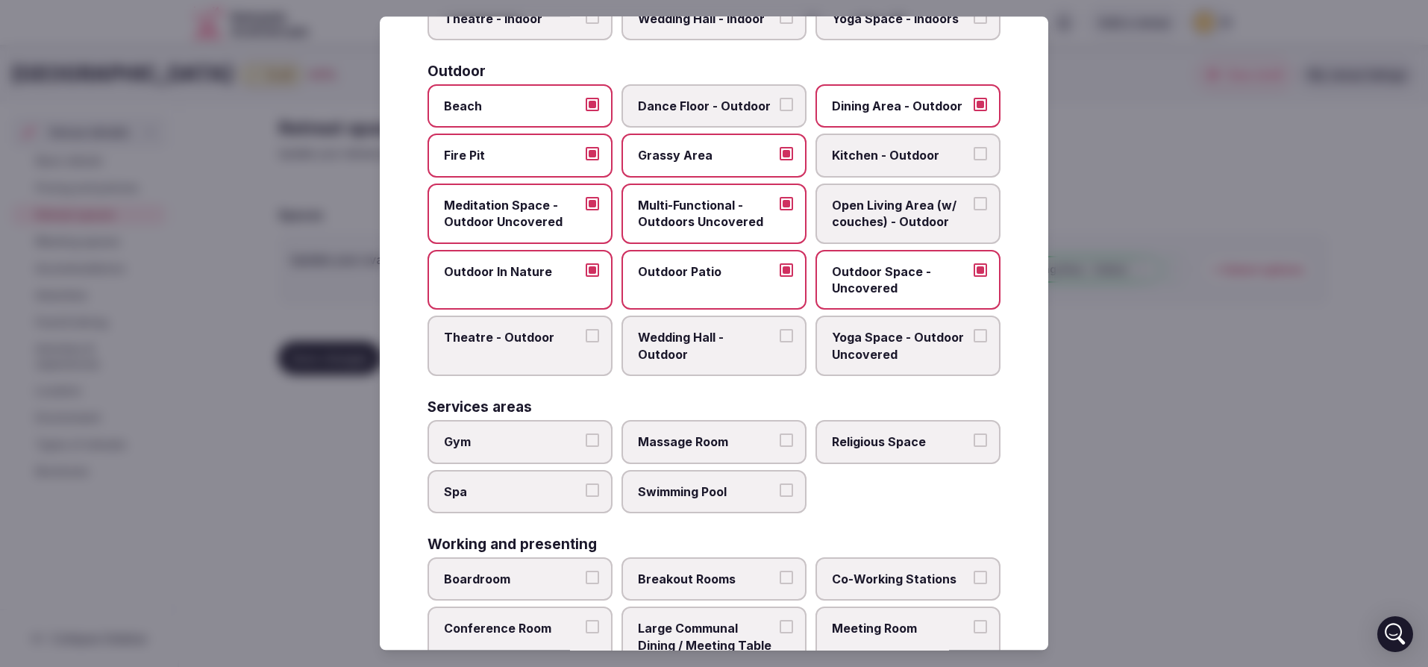
scroll to position [489, 0]
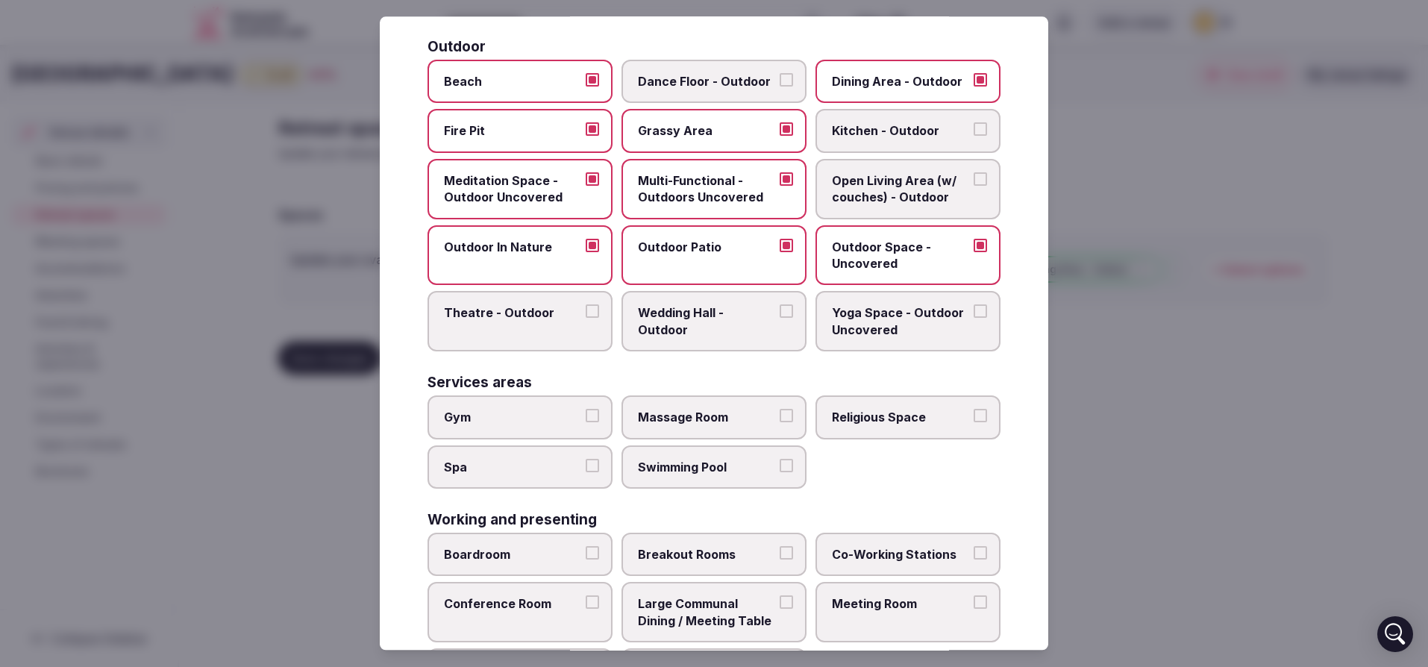
click at [702, 325] on span "Wedding Hall - Outdoor" at bounding box center [706, 322] width 137 height 34
click at [780, 319] on button "Wedding Hall - Outdoor" at bounding box center [786, 311] width 13 height 13
click at [846, 331] on span "Yoga Space - Outdoor Uncovered" at bounding box center [900, 322] width 137 height 34
click at [974, 319] on button "Yoga Space - Outdoor Uncovered" at bounding box center [980, 311] width 13 height 13
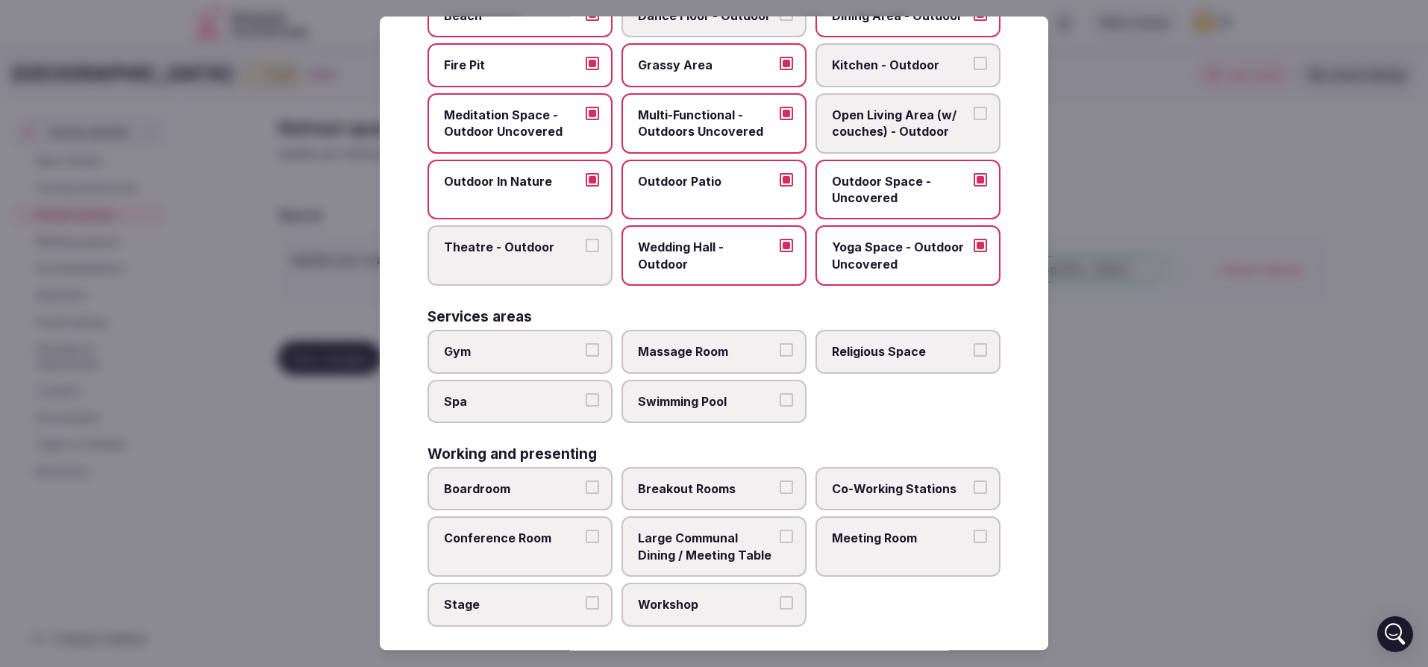
scroll to position [568, 0]
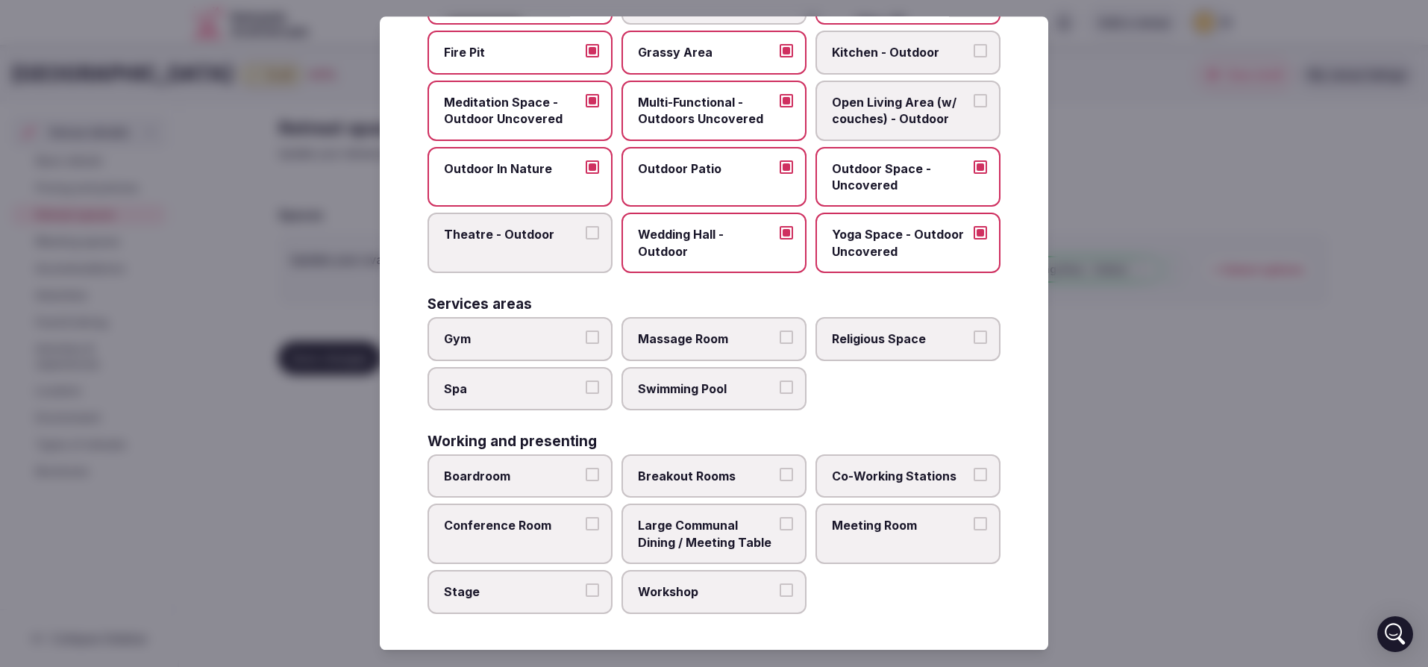
click at [675, 541] on span "Large Communal Dining / Meeting Table" at bounding box center [706, 535] width 137 height 34
click at [780, 531] on button "Large Communal Dining / Meeting Table" at bounding box center [786, 524] width 13 height 13
click at [874, 544] on label "Meeting Room" at bounding box center [908, 534] width 185 height 60
click at [974, 531] on button "Meeting Room" at bounding box center [980, 524] width 13 height 13
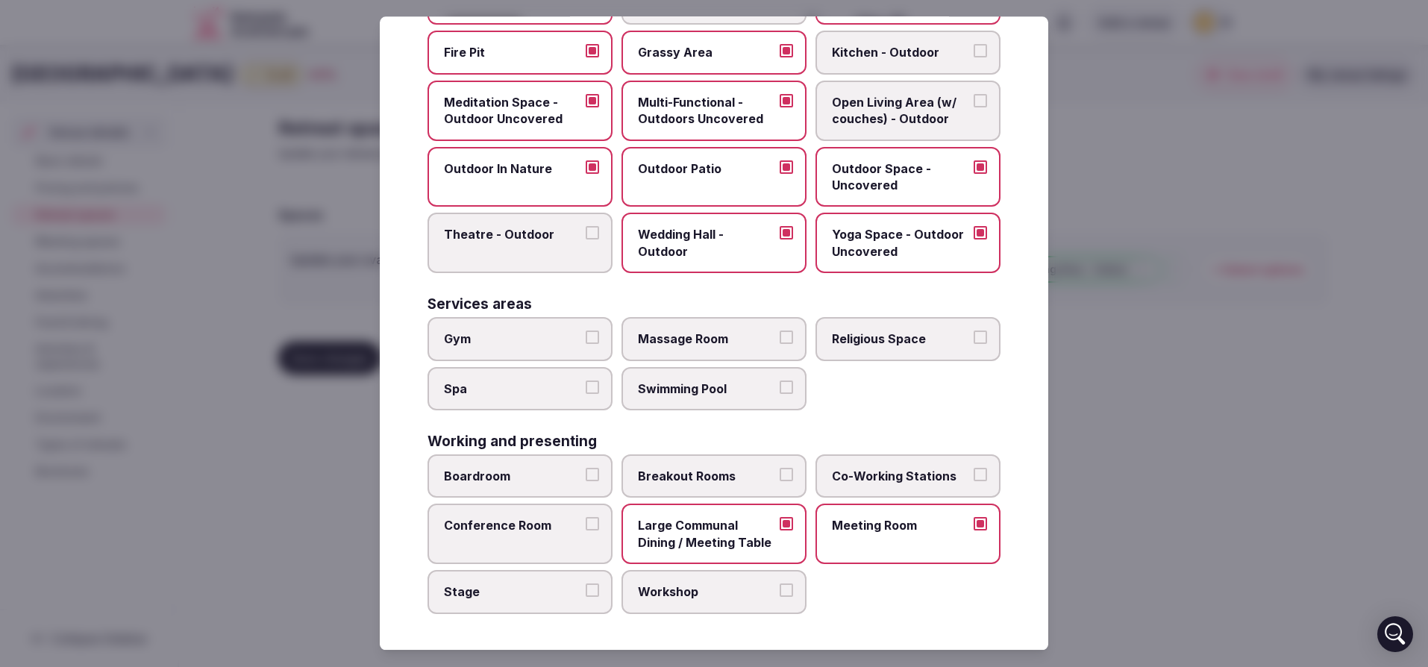
click at [1129, 380] on div at bounding box center [714, 333] width 1428 height 667
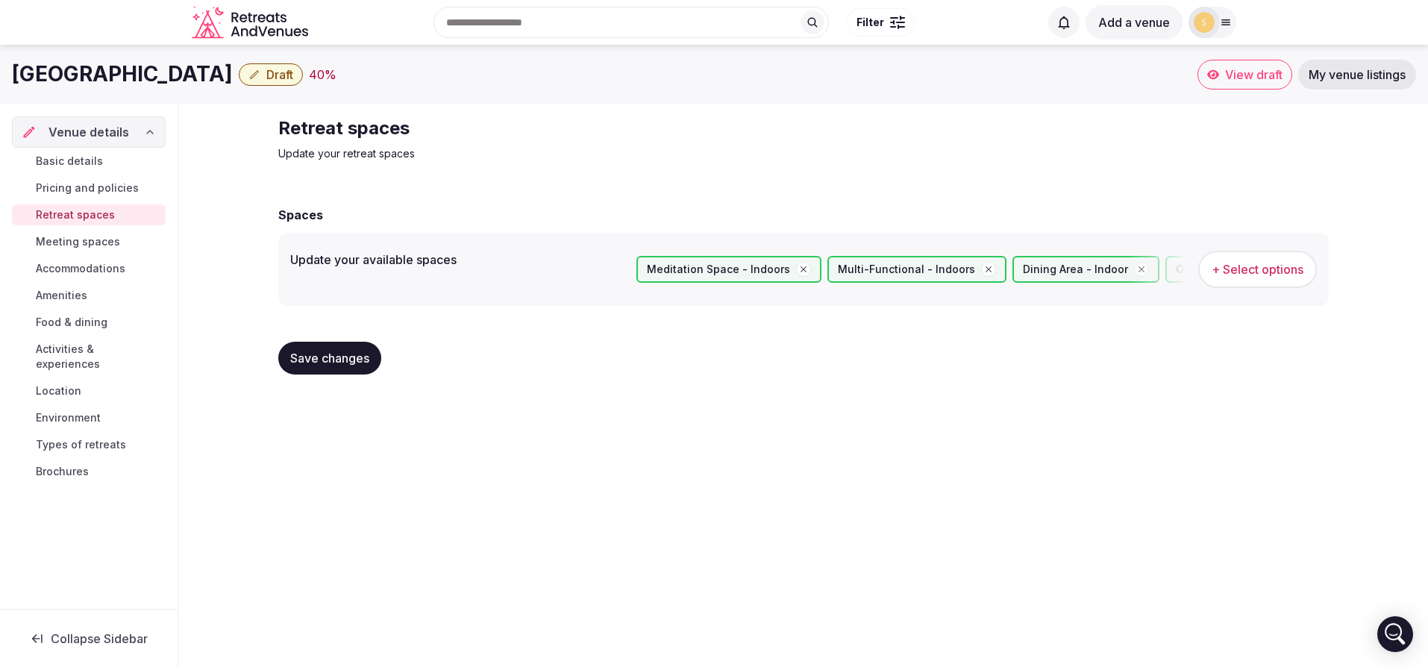
click at [345, 367] on button "Save changes" at bounding box center [329, 358] width 103 height 33
click at [90, 233] on link "Meeting spaces" at bounding box center [89, 241] width 154 height 21
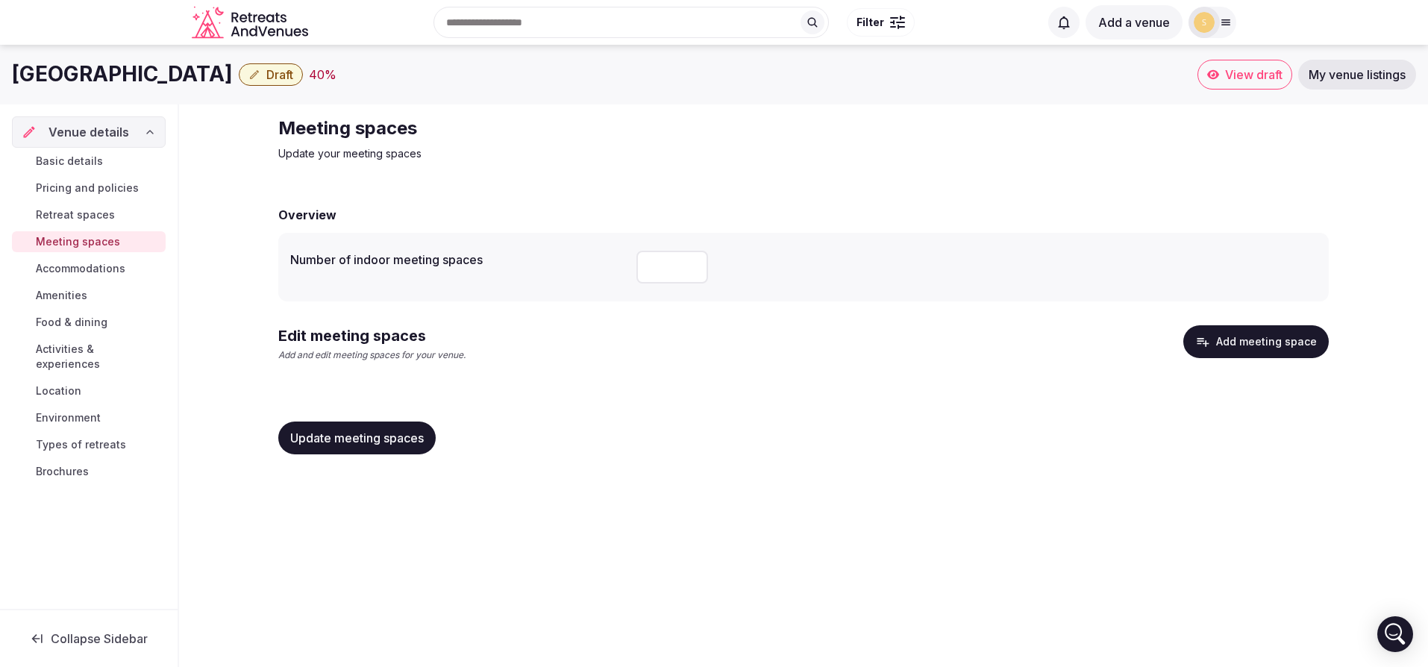
click at [61, 274] on span "Accommodations" at bounding box center [81, 268] width 90 height 15
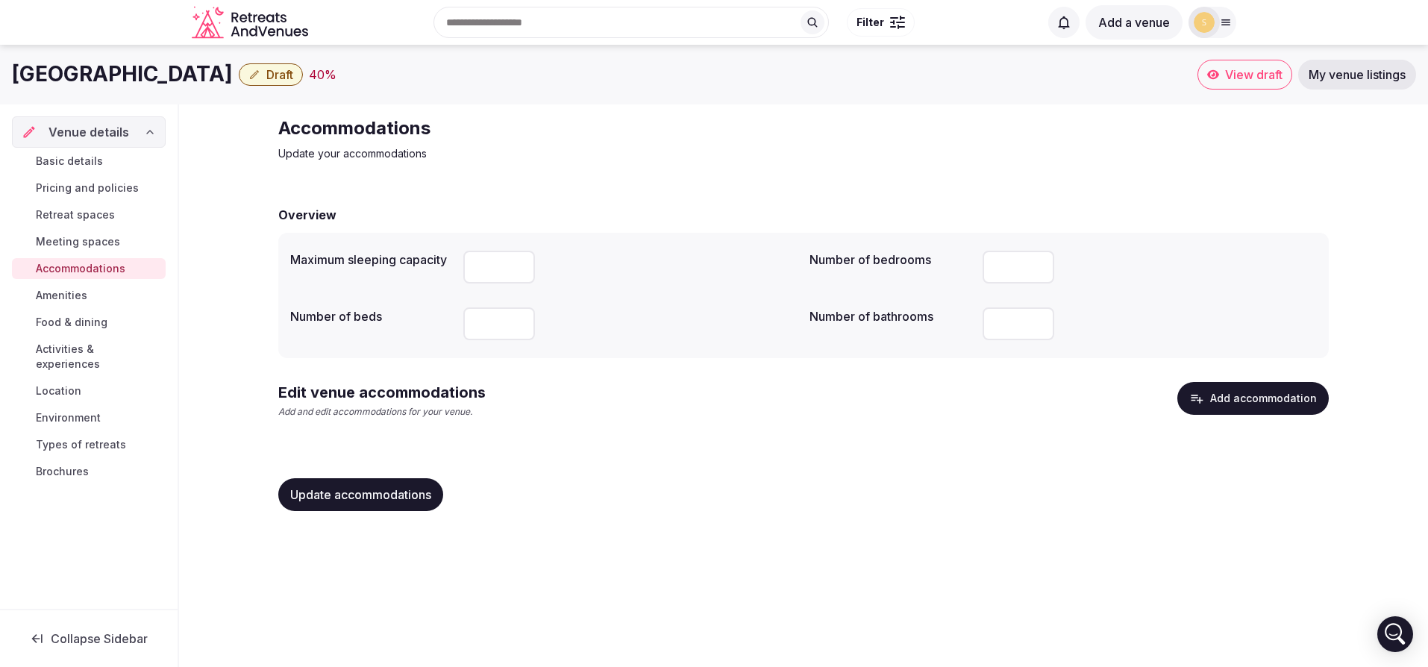
click at [75, 302] on span "Amenities" at bounding box center [61, 295] width 51 height 15
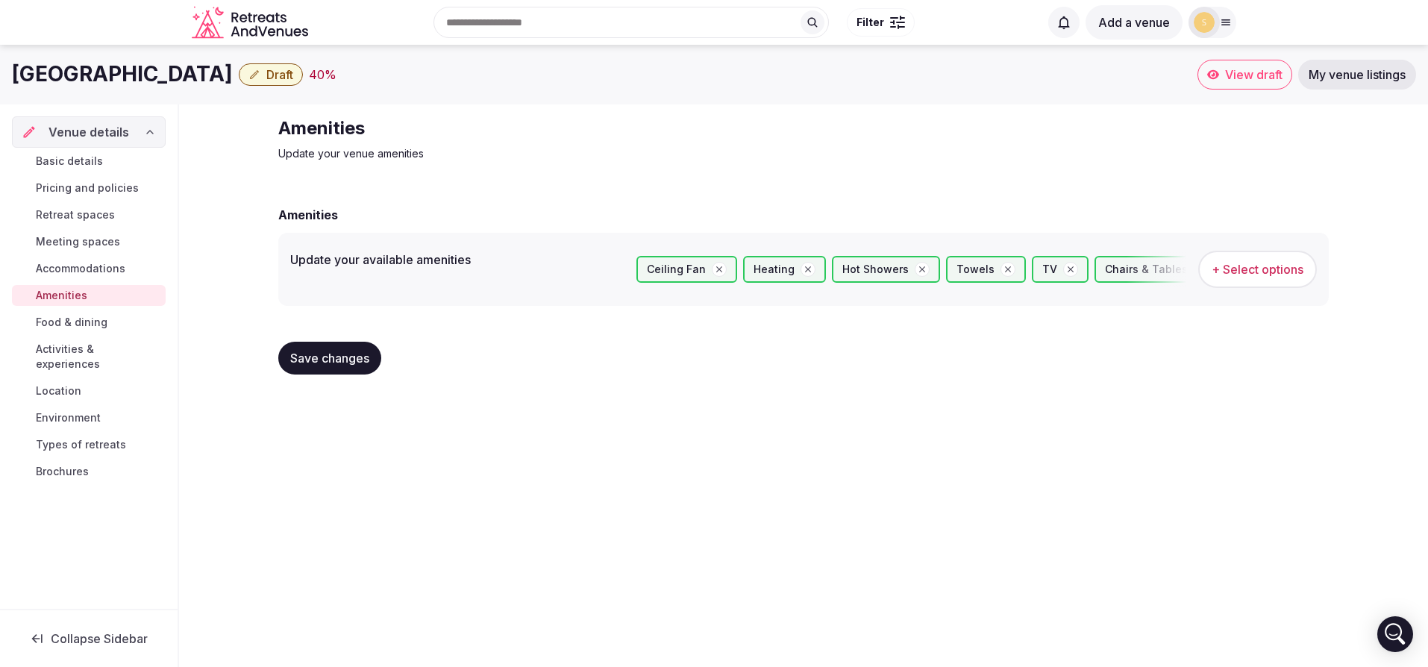
click at [63, 320] on span "Food & dining" at bounding box center [72, 322] width 72 height 15
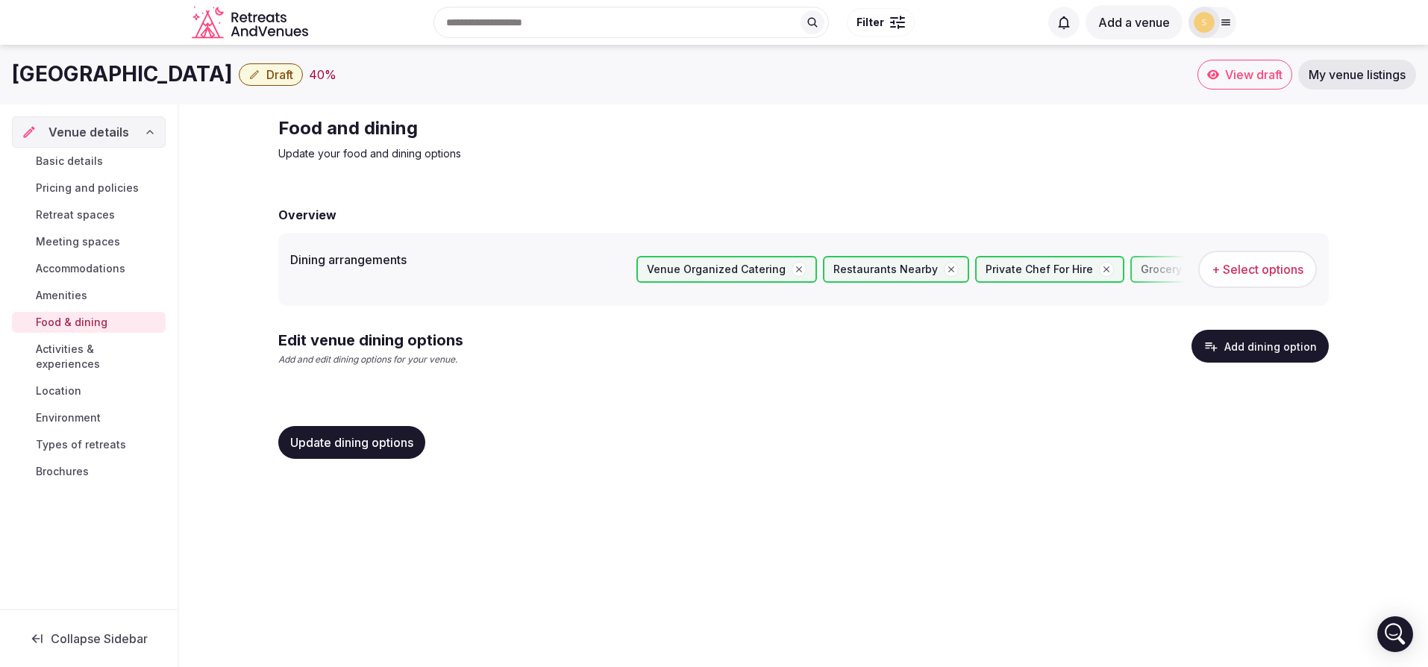
click at [88, 344] on span "Activities & experiences" at bounding box center [98, 357] width 124 height 30
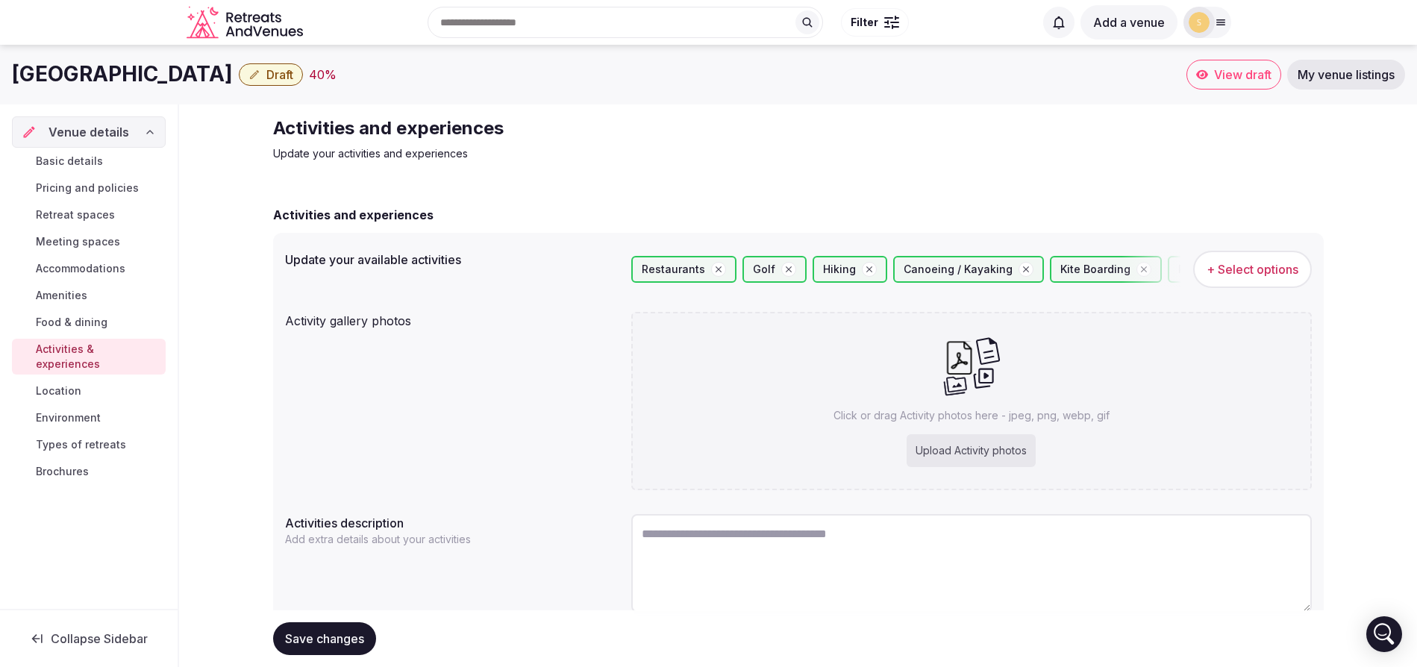
click at [62, 381] on link "Location" at bounding box center [89, 391] width 154 height 21
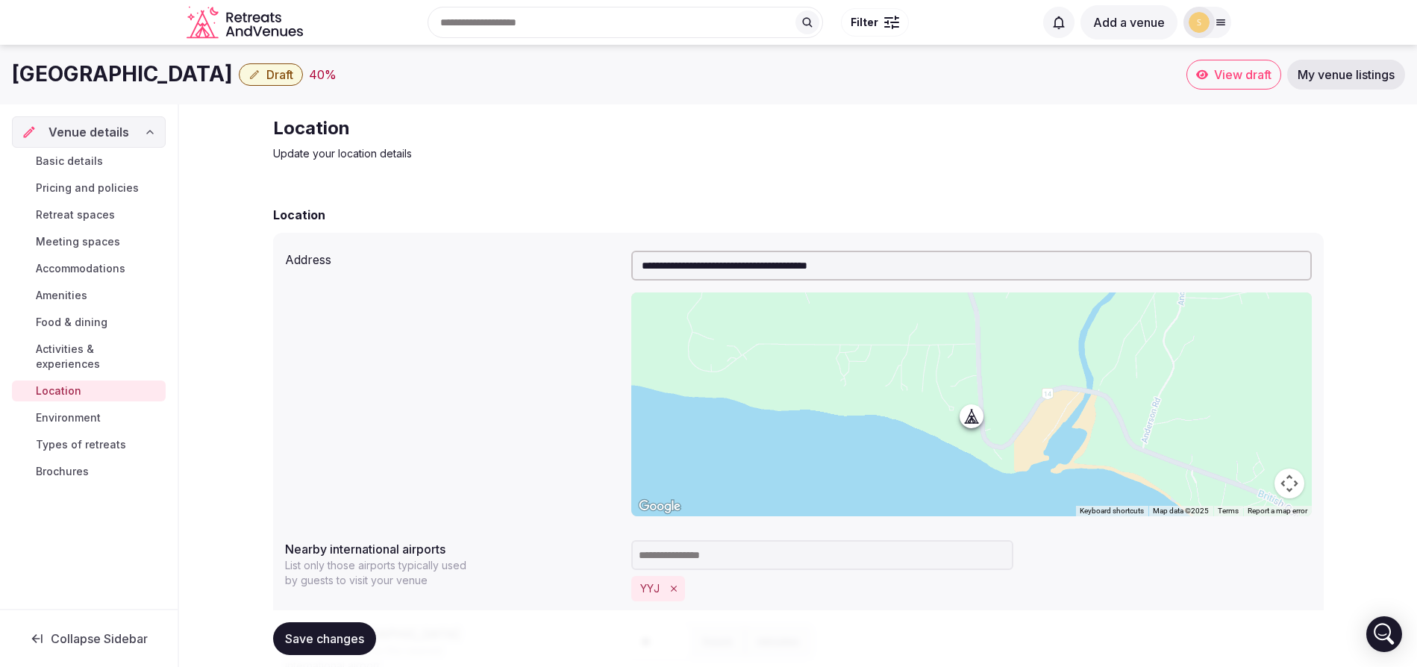
click at [48, 410] on span "Environment" at bounding box center [68, 417] width 65 height 15
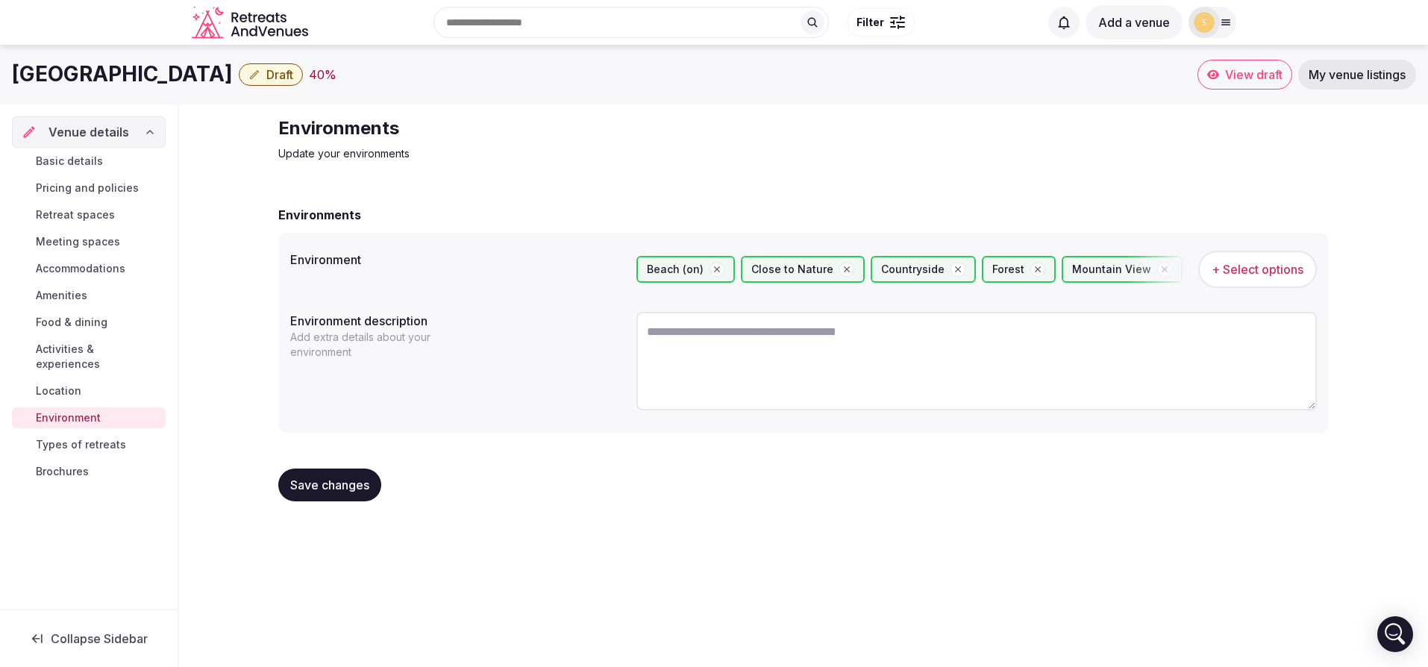
click at [652, 335] on textarea at bounding box center [976, 361] width 680 height 98
